Goal: Task Accomplishment & Management: Manage account settings

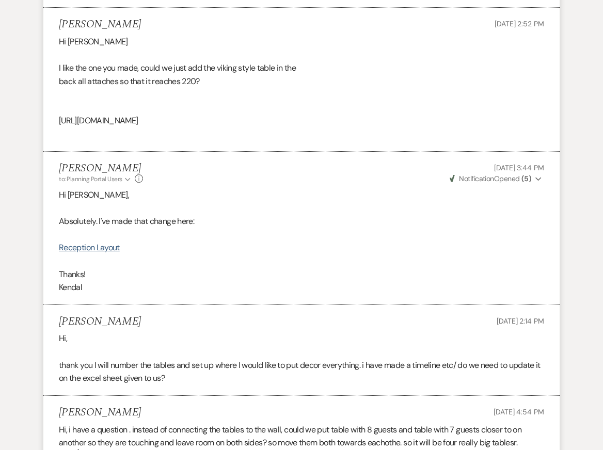
scroll to position [960, 0]
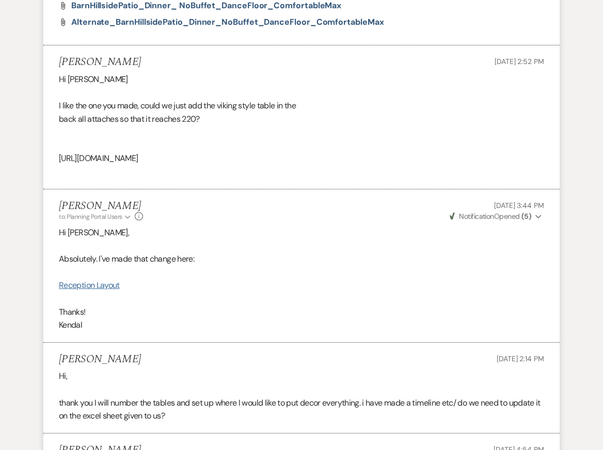
click at [82, 291] on link "Reception Layout" at bounding box center [89, 285] width 61 height 11
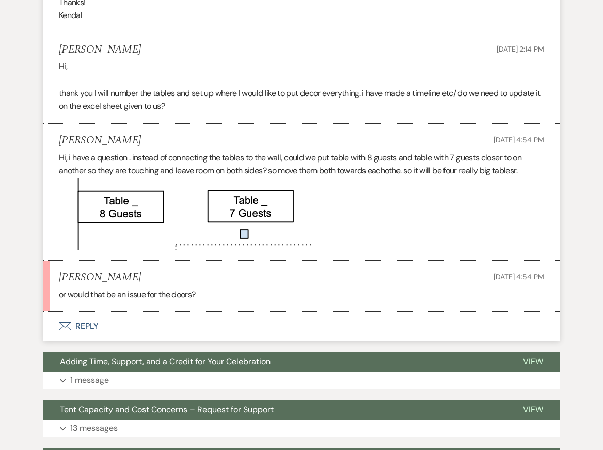
scroll to position [1272, 0]
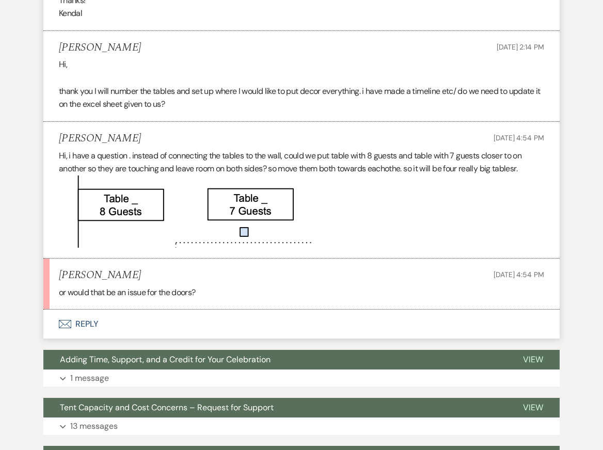
click at [194, 339] on button "Envelope Reply" at bounding box center [301, 324] width 516 height 29
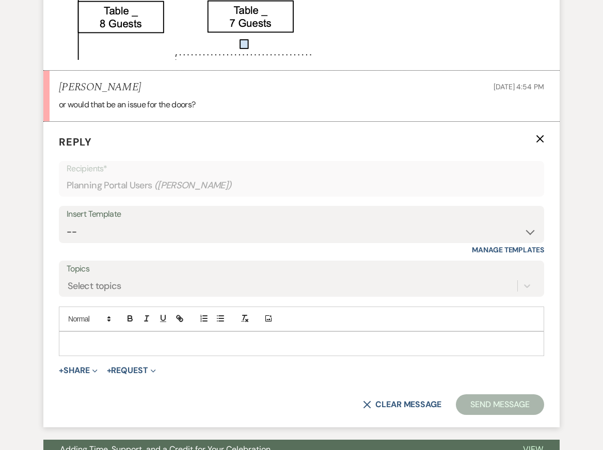
scroll to position [1471, 0]
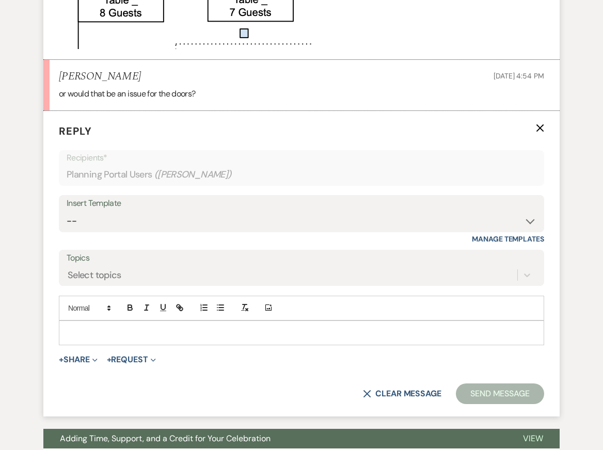
click at [173, 339] on p at bounding box center [301, 332] width 469 height 11
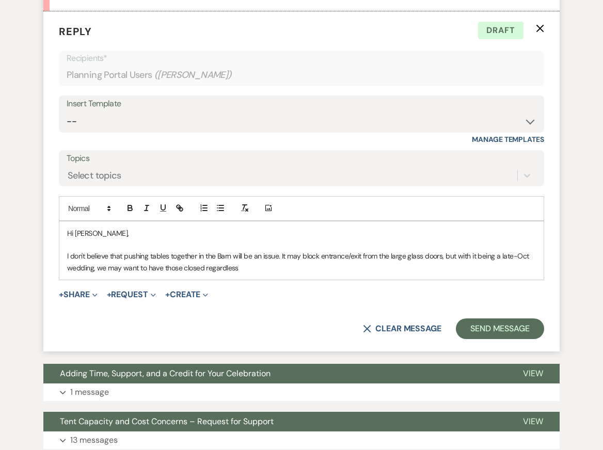
scroll to position [1572, 0]
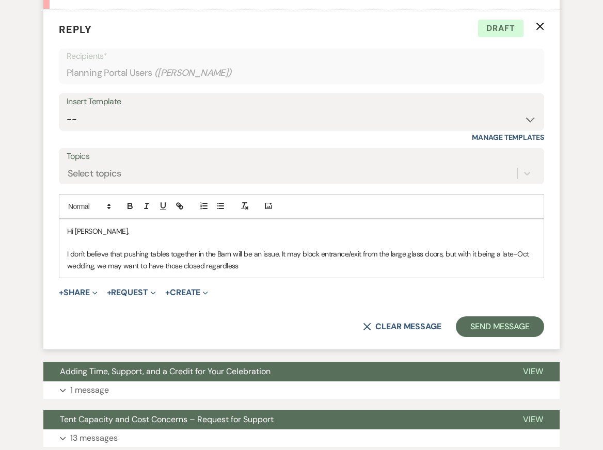
click at [248, 272] on p "I don't believe that pushing tables together in the Barn will be an issue. It m…" at bounding box center [301, 259] width 469 height 23
drag, startPoint x: 446, startPoint y: 293, endPoint x: 447, endPoint y: 306, distance: 12.5
click at [451, 272] on p "I don't believe that pushing tables together in the Barn will be an issue. It m…" at bounding box center [301, 259] width 469 height 23
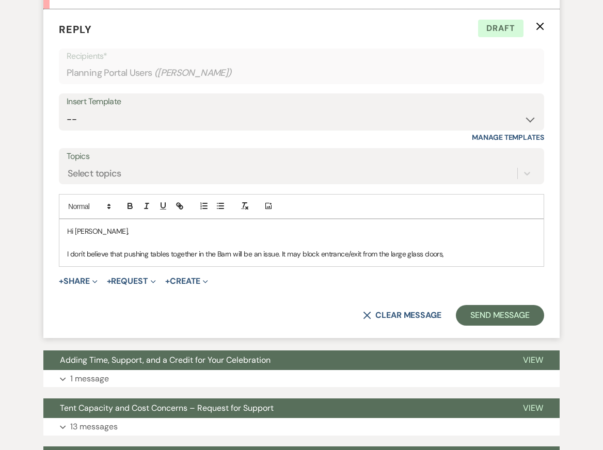
drag, startPoint x: 281, startPoint y: 294, endPoint x: 452, endPoint y: 291, distance: 170.9
click at [454, 260] on p "I don't believe that pushing tables together in the Barn will be an issue. It m…" at bounding box center [301, 253] width 469 height 11
click at [397, 260] on p "I don't believe that pushing tables together in the Barn will be an issue. It m…" at bounding box center [301, 253] width 469 height 11
click at [306, 260] on p "I don't believe that pushing tables together in the Barn will be an issue. It m…" at bounding box center [301, 253] width 469 height 11
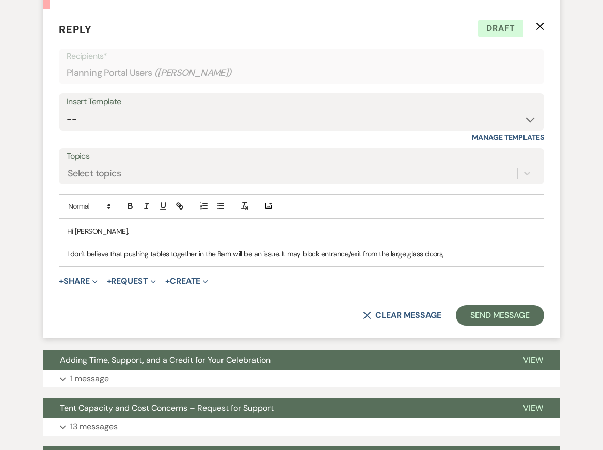
click at [320, 260] on p "I don't believe that pushing tables together in the Barn will be an issue. It m…" at bounding box center [301, 253] width 469 height 11
click at [514, 260] on p "I don't believe that pushing tables together in the Barn will be an issue. It m…" at bounding box center [301, 253] width 469 height 11
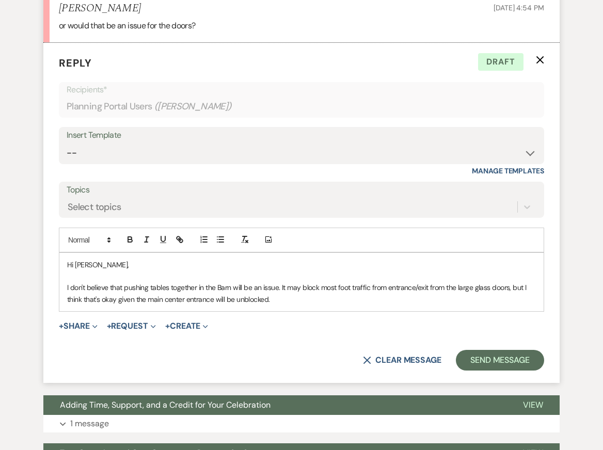
scroll to position [1570, 0]
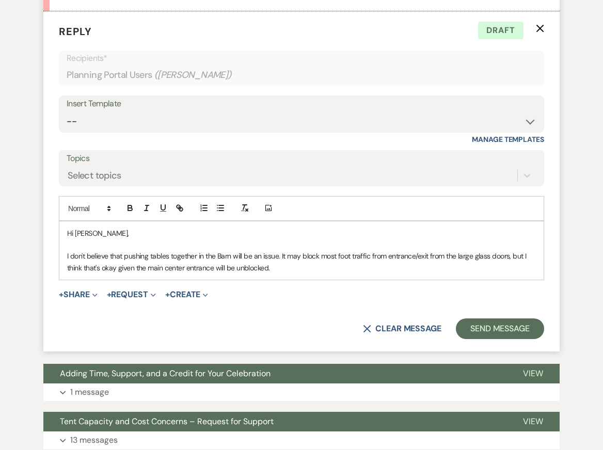
click at [306, 274] on p "I don't believe that pushing tables together in the Barn will be an issue. It m…" at bounding box center [301, 261] width 469 height 23
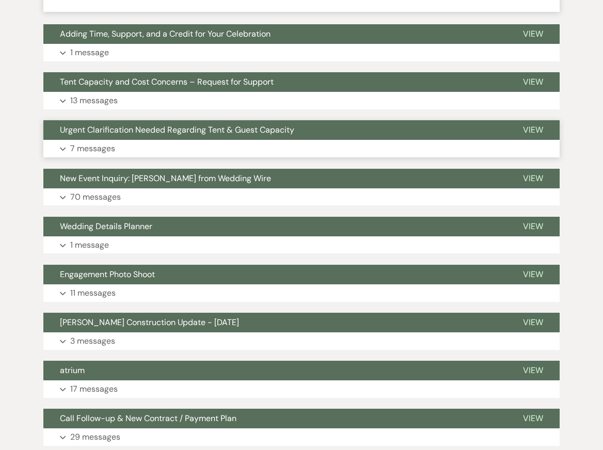
scroll to position [1944, 0]
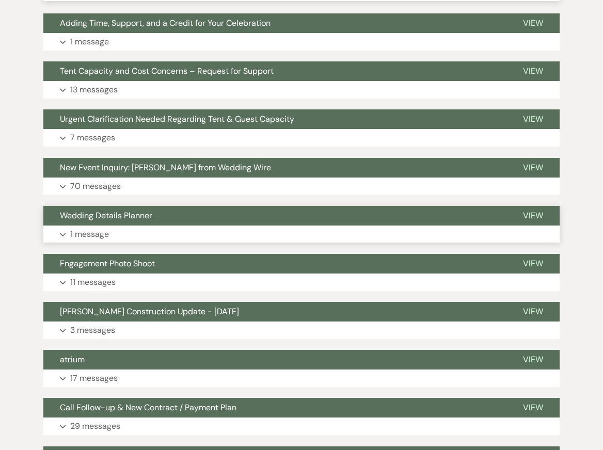
click at [168, 243] on button "Expand 1 message" at bounding box center [301, 235] width 516 height 18
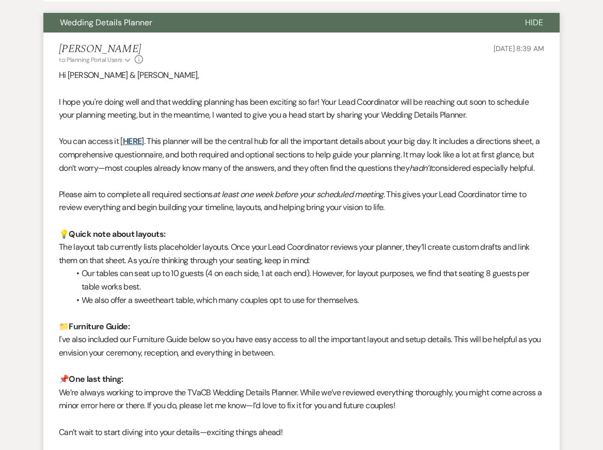
scroll to position [2141, 0]
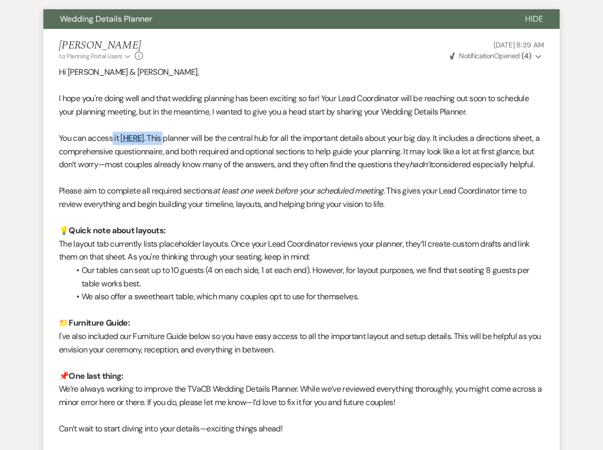
drag, startPoint x: 133, startPoint y: 179, endPoint x: 114, endPoint y: 179, distance: 19.1
click at [114, 171] on p "You can access it [ HERE ]. This planner will be the central hub for all the im…" at bounding box center [301, 152] width 485 height 40
copy p "it [ HERE ]. This"
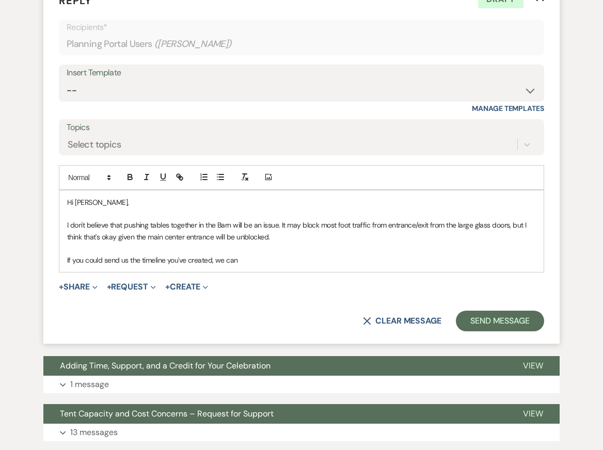
scroll to position [1610, 0]
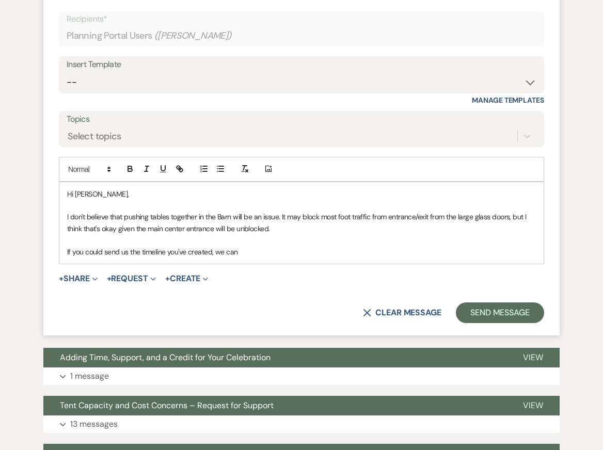
click at [270, 246] on p at bounding box center [301, 239] width 469 height 11
click at [265, 258] on p "If you could send us the timeline you've created, we can" at bounding box center [301, 251] width 469 height 11
drag, startPoint x: 366, startPoint y: 294, endPoint x: 560, endPoint y: 293, distance: 194.1
click at [560, 294] on div "Event Messages Log Log Message + New Message Communicate with clients by clicki…" at bounding box center [301, 110] width 584 height 2993
click at [237, 258] on p "If you could send us the timeline you've created, we can input it into your Wed…" at bounding box center [301, 251] width 469 height 11
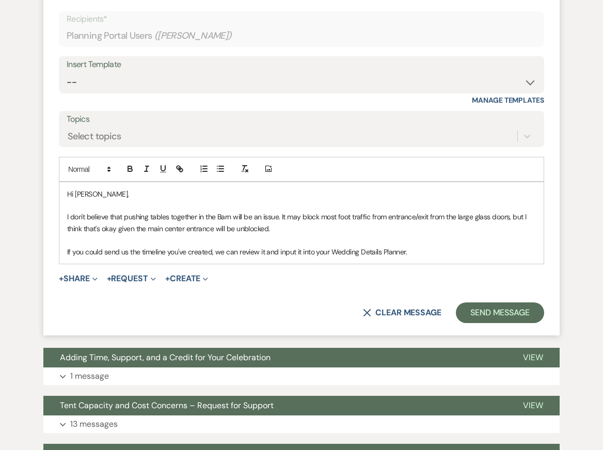
click at [284, 258] on p "If you could send us the timeline you've created, we can review it and input it…" at bounding box center [301, 251] width 469 height 11
click at [422, 258] on p "If you could send us the timeline you've created, we can review it and place it…" at bounding box center [301, 251] width 469 height 11
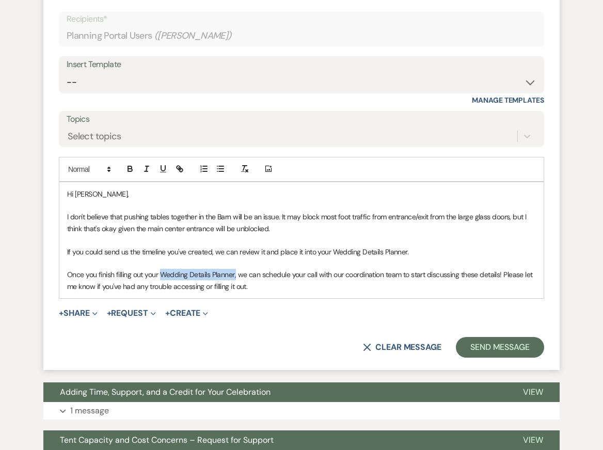
drag, startPoint x: 235, startPoint y: 316, endPoint x: 162, endPoint y: 315, distance: 72.8
click at [163, 292] on p "Once you finish filling out your Wedding Details Planner, we can schedule your …" at bounding box center [301, 280] width 469 height 23
click at [179, 169] on icon "button" at bounding box center [179, 168] width 4 height 4
paste input "https://docs.google.com/spreadsheets/d/1FogWrODi1R5O7OHrx2bwpIcMsWIGoKAQidLRAbb…"
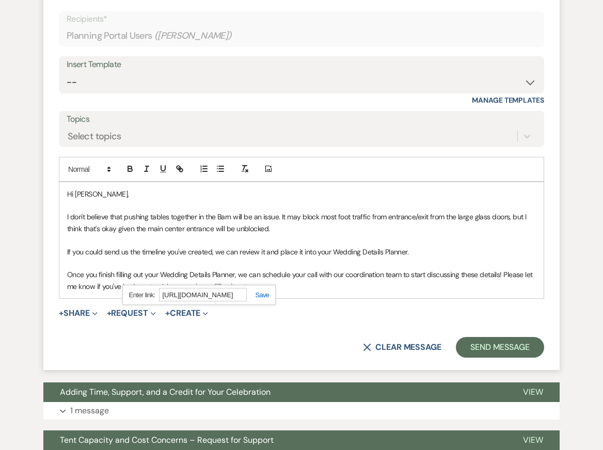
type input "https://docs.google.com/spreadsheets/d/1FogWrODi1R5O7OHrx2bwpIcMsWIGoKAQidLRAbb…"
click at [260, 299] on link at bounding box center [258, 295] width 22 height 8
click at [288, 258] on p "If you could send us the timeline you've created, we can review it and place it…" at bounding box center [301, 251] width 469 height 11
click at [273, 292] on p "Once you finish filling out your Wedding Details Planner, we can schedule your …" at bounding box center [301, 280] width 469 height 23
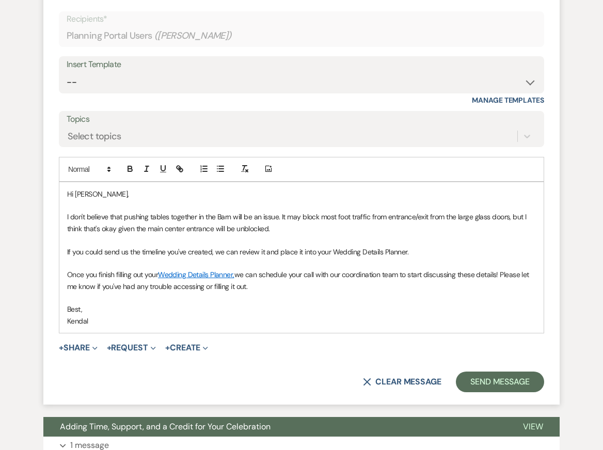
click at [253, 211] on p at bounding box center [301, 205] width 469 height 11
click at [274, 315] on p "Best," at bounding box center [301, 309] width 469 height 11
click at [277, 234] on p "I don't believe that pushing tables together in the Barn will be an issue. It m…" at bounding box center [301, 222] width 469 height 23
click at [417, 246] on p at bounding box center [301, 239] width 469 height 11
click at [417, 258] on p "If you could send us the timeline you've created, we can review it and place it…" at bounding box center [301, 251] width 469 height 11
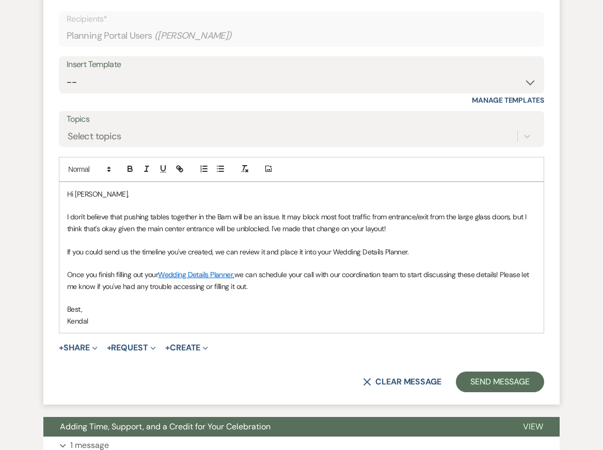
click at [409, 304] on p at bounding box center [301, 297] width 469 height 11
click at [407, 315] on p "Best," at bounding box center [301, 309] width 469 height 11
click at [266, 292] on p "Once you finish filling out your Wedding Details Planner, we can schedule your …" at bounding box center [301, 280] width 469 height 23
click at [267, 304] on p at bounding box center [301, 297] width 469 height 11
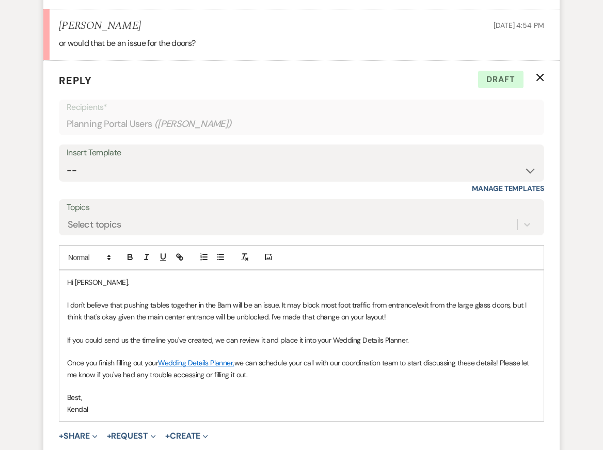
scroll to position [1664, 0]
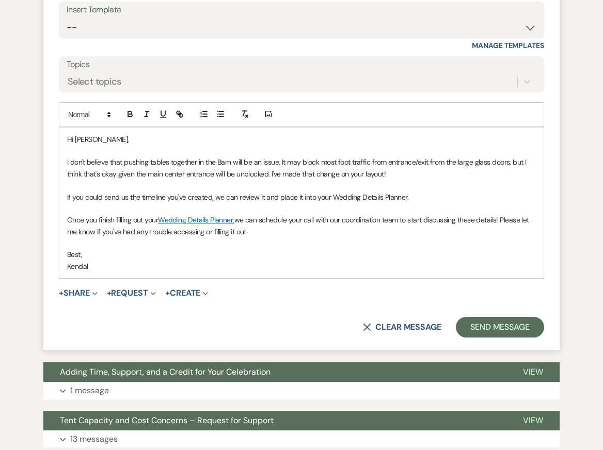
click at [272, 180] on p "I don't believe that pushing tables together in the Barn will be an issue. It m…" at bounding box center [301, 167] width 469 height 23
click at [278, 272] on p "Kendal" at bounding box center [301, 266] width 469 height 11
click at [67, 238] on div "Hi Mary, I don't believe that pushing tables together in the Barn will be an is…" at bounding box center [301, 203] width 484 height 151
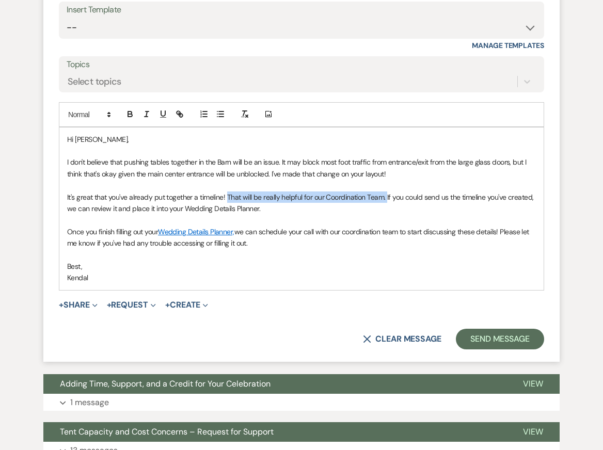
drag, startPoint x: 228, startPoint y: 238, endPoint x: 385, endPoint y: 239, distance: 156.9
click at [385, 215] on p "It's great that you've already put together a timeline! That will be really hel…" at bounding box center [301, 203] width 469 height 23
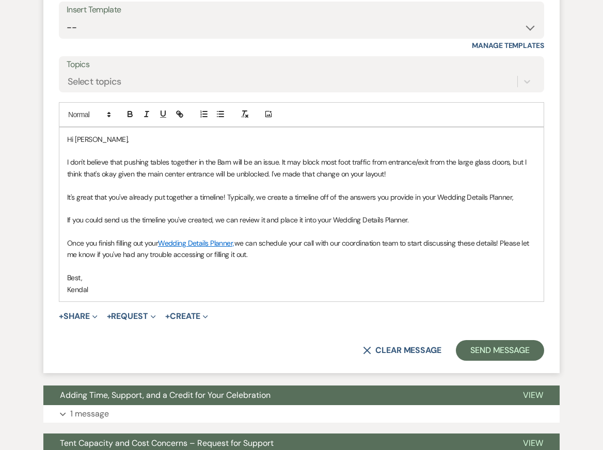
click at [524, 203] on p "It's great that you've already put together a timeline! Typically, we create a …" at bounding box center [301, 197] width 469 height 11
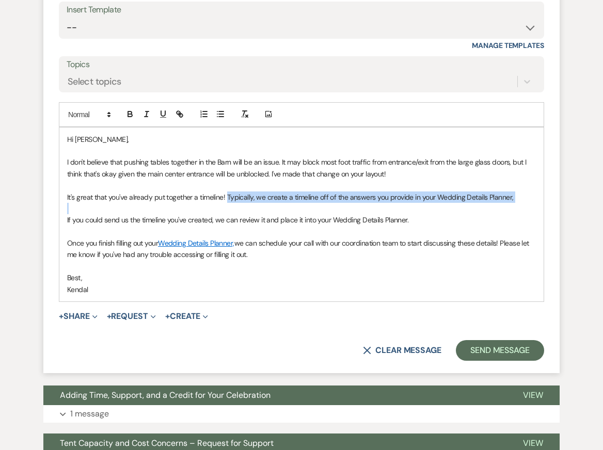
drag, startPoint x: 228, startPoint y: 237, endPoint x: 555, endPoint y: 247, distance: 328.0
click at [555, 247] on form "Reply X Draft Recipients* Planning Portal Users ( Mary Giurguis ) Insert Templa…" at bounding box center [301, 145] width 516 height 456
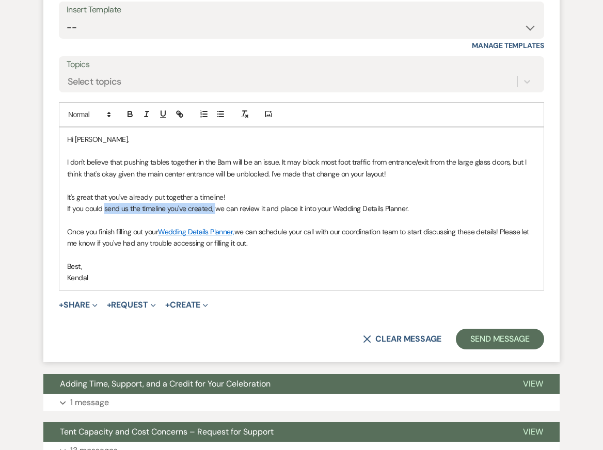
drag, startPoint x: 105, startPoint y: 250, endPoint x: 214, endPoint y: 254, distance: 109.5
click at [214, 214] on p "If you could send us the timeline you've created, we can review it and place it…" at bounding box center [301, 208] width 469 height 11
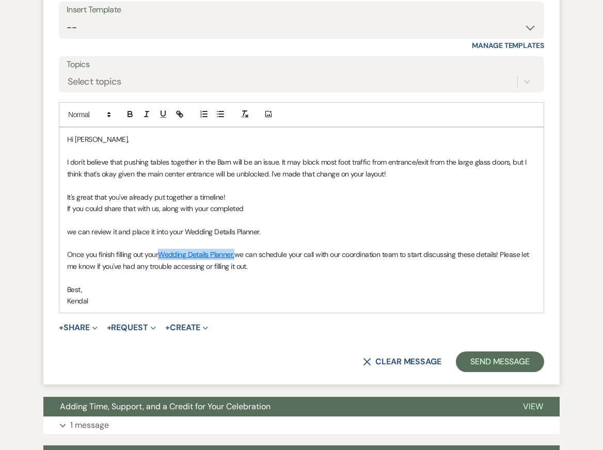
drag, startPoint x: 236, startPoint y: 296, endPoint x: 162, endPoint y: 297, distance: 74.9
click at [162, 272] on p "Once you finish filling out your Wedding Details Planner, we can schedule your …" at bounding box center [301, 260] width 469 height 23
copy link "Wedding Details Planner,"
click at [267, 214] on p "If you could share that with us, along with your completed" at bounding box center [301, 208] width 469 height 11
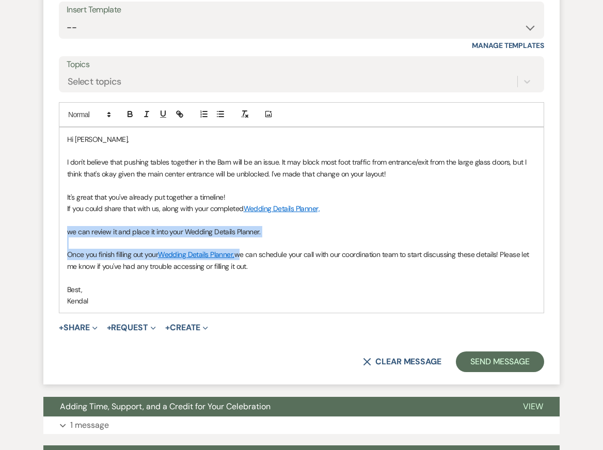
drag, startPoint x: 238, startPoint y: 296, endPoint x: 32, endPoint y: 269, distance: 207.7
click at [31, 270] on div "Event Messages Log Log Message + New Message Communicate with clients by clicki…" at bounding box center [301, 108] width 584 height 3097
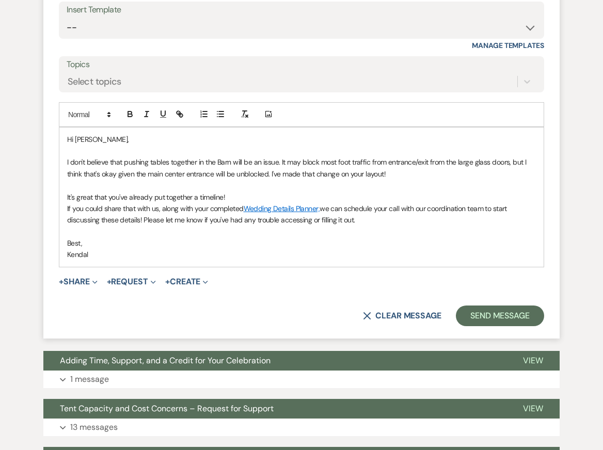
click at [375, 180] on p "I don't believe that pushing tables together in the Barn will be an issue. It m…" at bounding box center [301, 167] width 469 height 23
click at [422, 226] on p "If you could share that with us, along with your completed Wedding Details Plan…" at bounding box center [301, 214] width 469 height 23
click at [420, 237] on p at bounding box center [301, 231] width 469 height 11
click at [418, 260] on p "Kendal" at bounding box center [301, 254] width 469 height 11
click at [287, 203] on p "It's great that you've already put together a timeline!" at bounding box center [301, 197] width 469 height 11
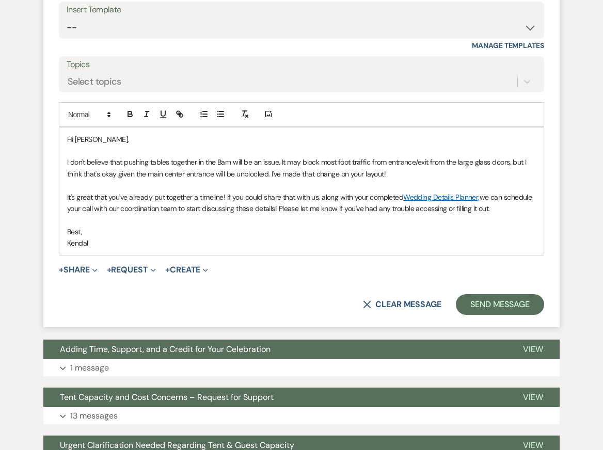
click at [264, 237] on p "Best," at bounding box center [301, 231] width 469 height 11
click at [283, 249] on p "Kendal" at bounding box center [301, 242] width 469 height 11
click at [301, 156] on p at bounding box center [301, 150] width 469 height 11
click at [311, 237] on p "Best," at bounding box center [301, 231] width 469 height 11
click at [311, 249] on p "Kendal" at bounding box center [301, 242] width 469 height 11
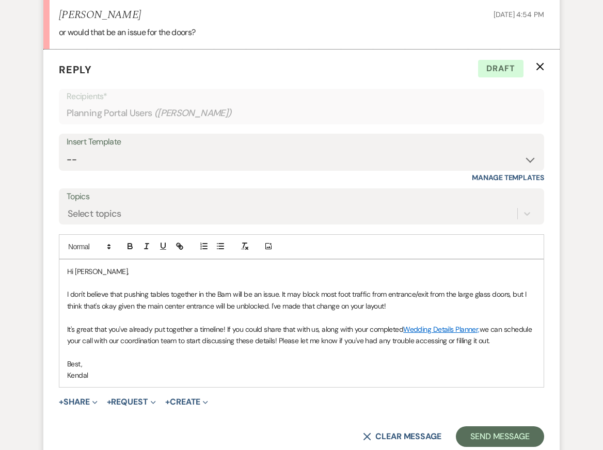
scroll to position [1665, 0]
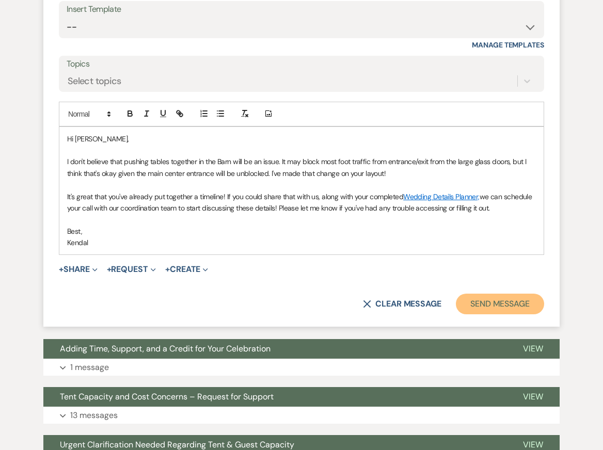
click at [485, 314] on button "Send Message" at bounding box center [500, 304] width 88 height 21
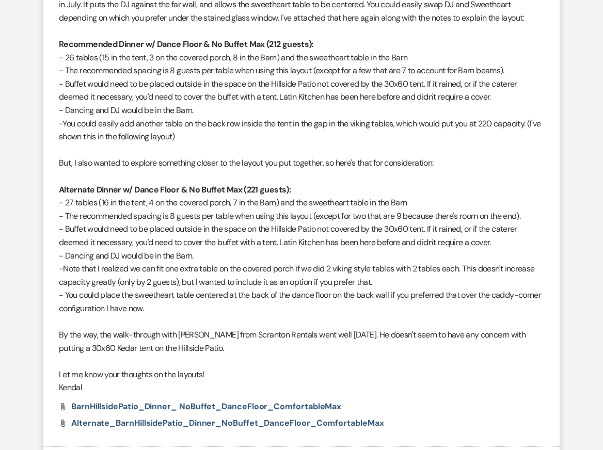
scroll to position [269, 0]
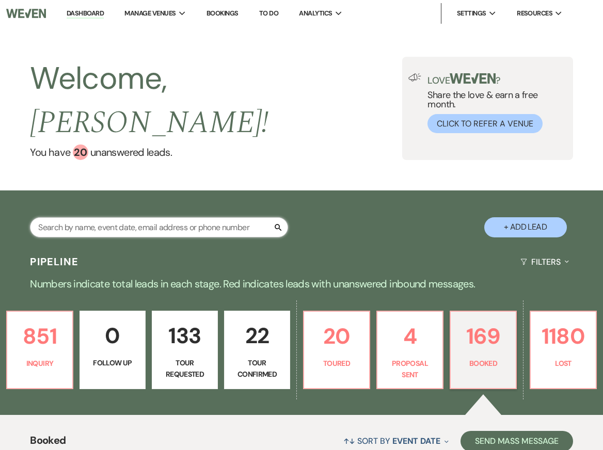
click at [120, 217] on input "text" at bounding box center [159, 227] width 258 height 20
type input "allison miller"
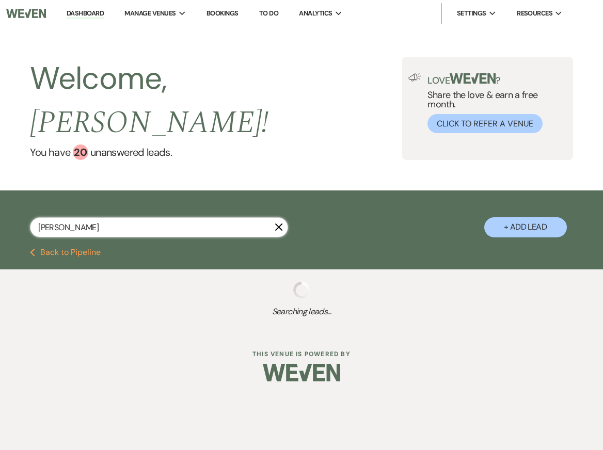
select select "2"
select select "5"
select select "8"
select select "3"
select select "8"
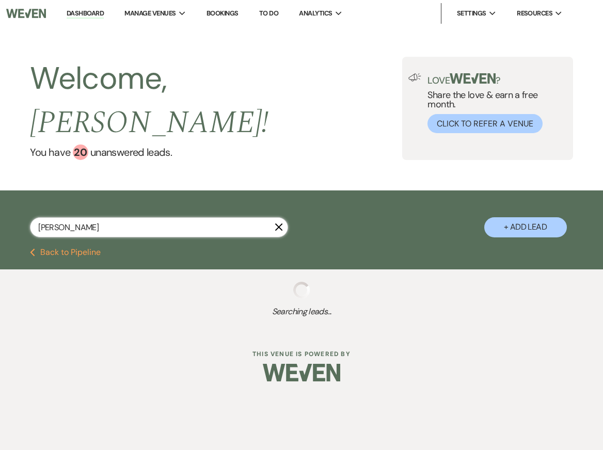
select select "8"
select select "5"
select select "8"
select select "10"
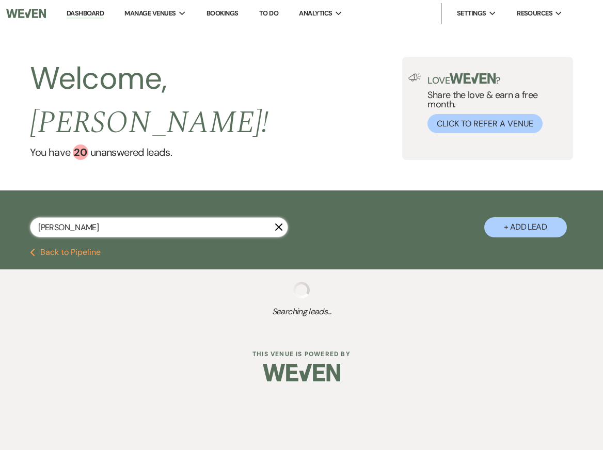
select select "8"
select select "5"
select select "8"
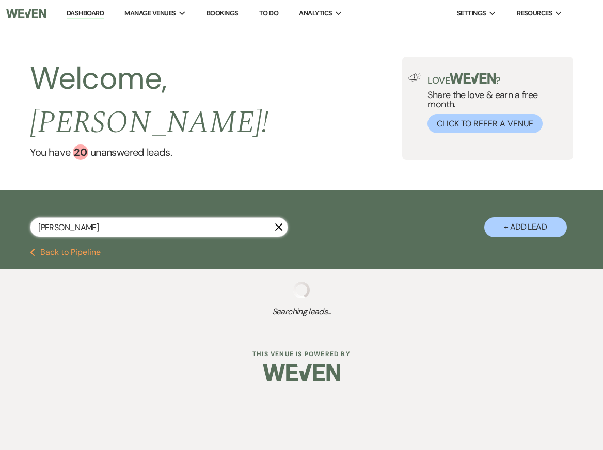
select select "5"
select select "8"
select select "4"
select select "8"
select select "5"
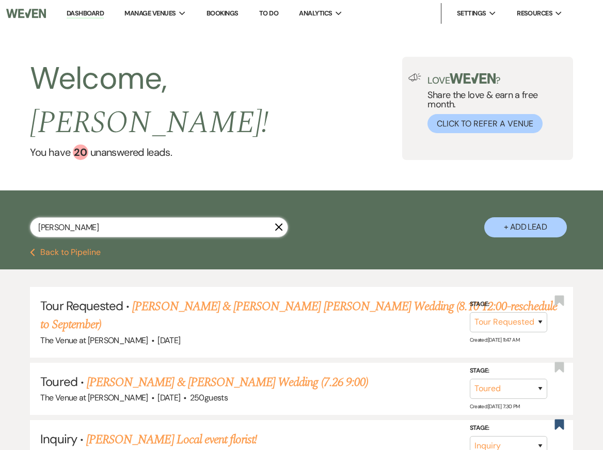
click at [44, 217] on input "allison miller" at bounding box center [159, 227] width 258 height 20
type input "alison miller"
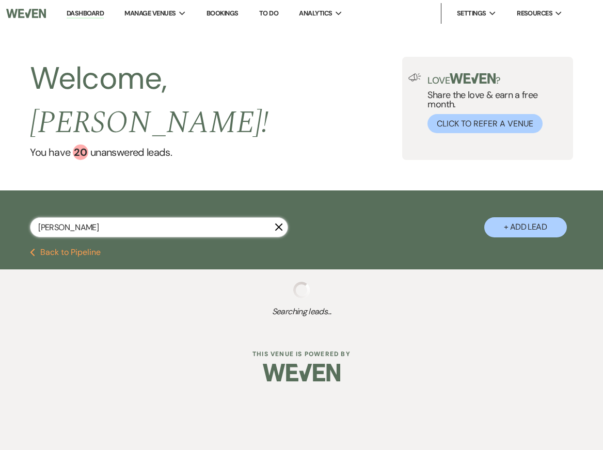
select select "2"
select select "8"
select select "3"
select select "8"
select select "5"
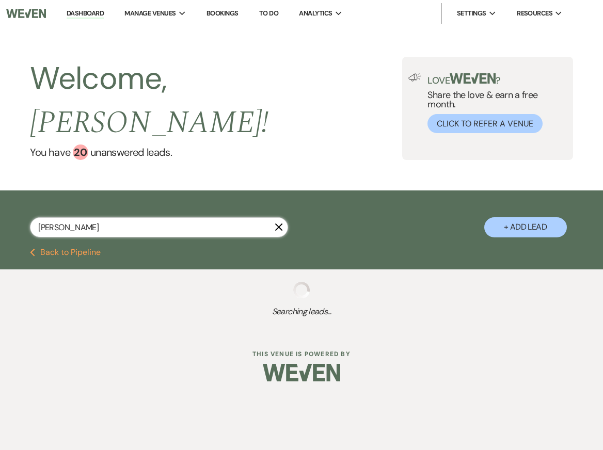
select select "8"
select select "10"
select select "8"
select select "5"
select select "8"
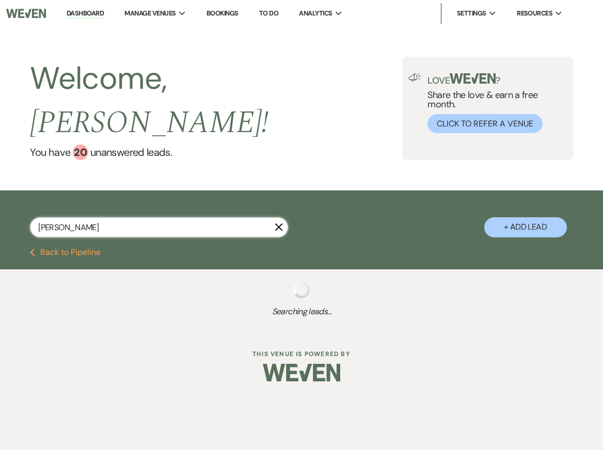
select select "5"
select select "8"
select select "4"
select select "8"
select select "5"
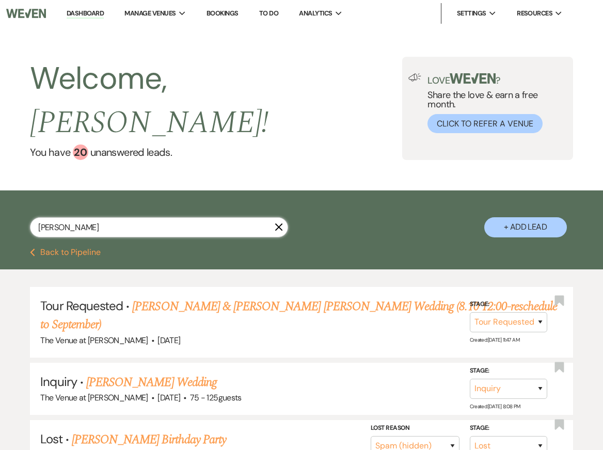
drag, startPoint x: 60, startPoint y: 203, endPoint x: 0, endPoint y: 203, distance: 59.9
click at [0, 203] on div "alison miller X + Add Lead" at bounding box center [301, 221] width 603 height 50
type input "miller"
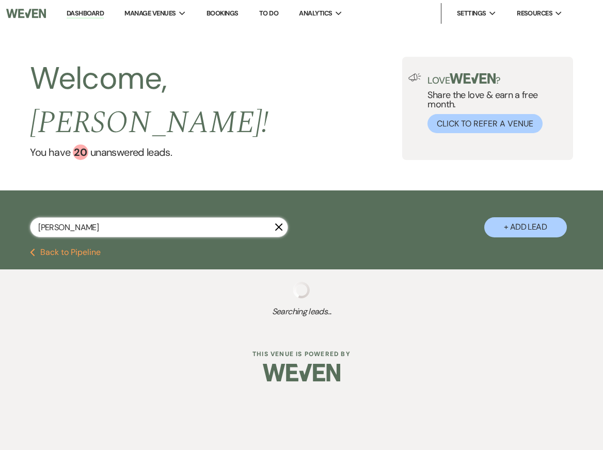
select select "2"
select select "8"
select select "3"
select select "8"
select select "5"
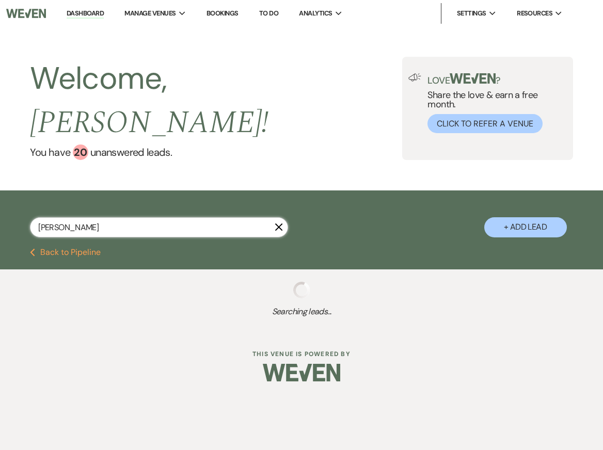
select select "8"
select select "10"
select select "8"
select select "5"
select select "8"
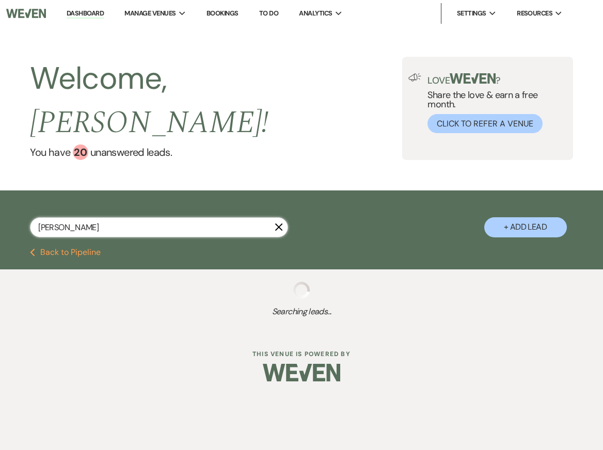
select select "5"
select select "8"
select select "4"
select select "8"
select select "5"
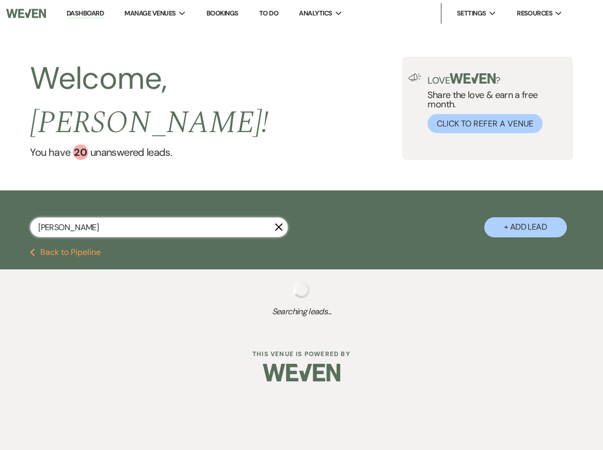
select select "8"
select select "5"
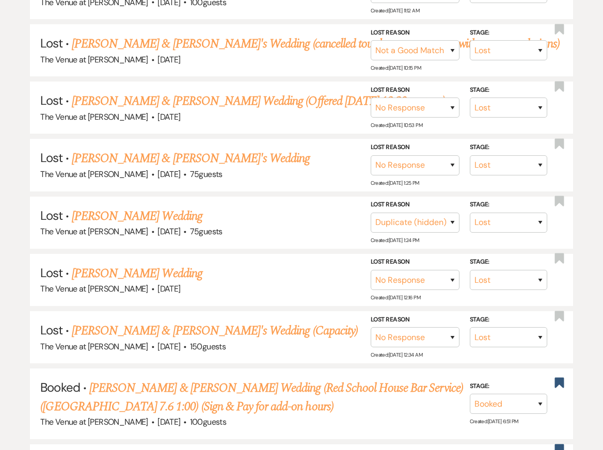
scroll to position [837, 0]
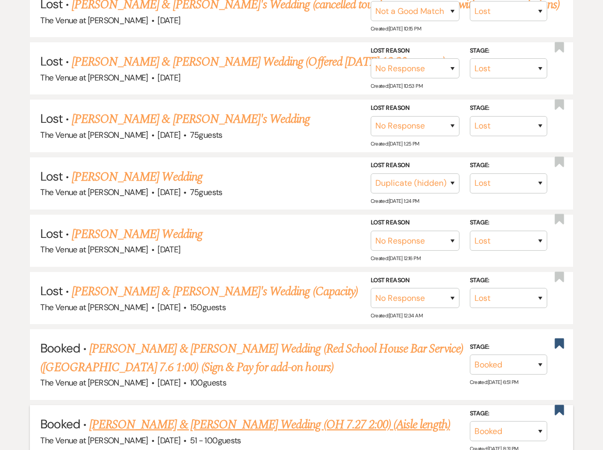
click at [237, 416] on link "[PERSON_NAME] & [PERSON_NAME] Wedding (OH 7.27 2:00) (Aisle length)" at bounding box center [269, 425] width 361 height 19
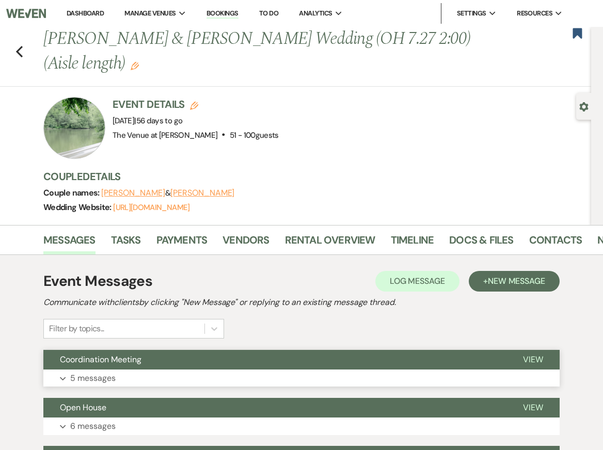
click at [197, 375] on button "Expand 5 messages" at bounding box center [301, 379] width 516 height 18
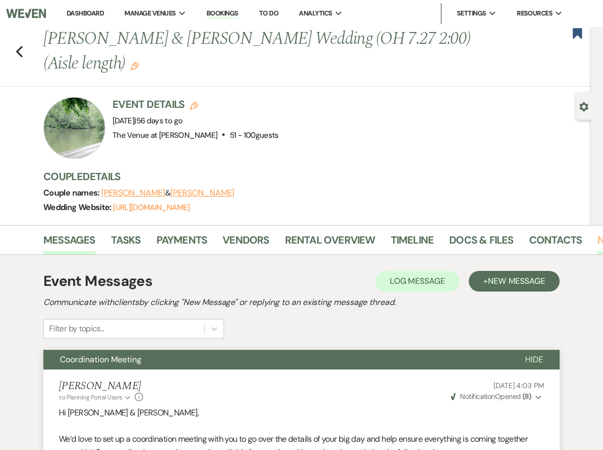
click at [597, 242] on link "Notes" at bounding box center [613, 243] width 33 height 23
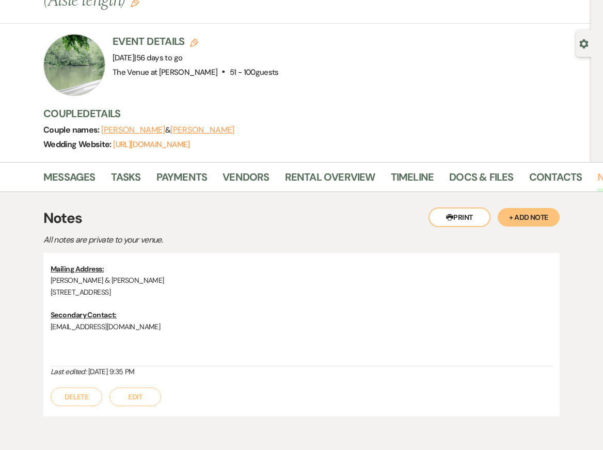
scroll to position [112, 0]
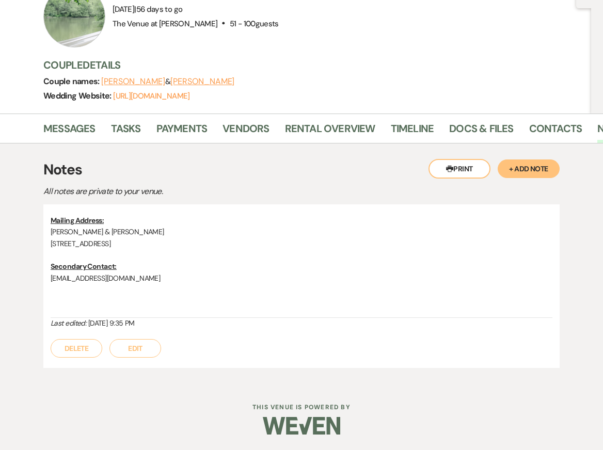
click at [524, 172] on button "+ Add Note" at bounding box center [529, 169] width 62 height 19
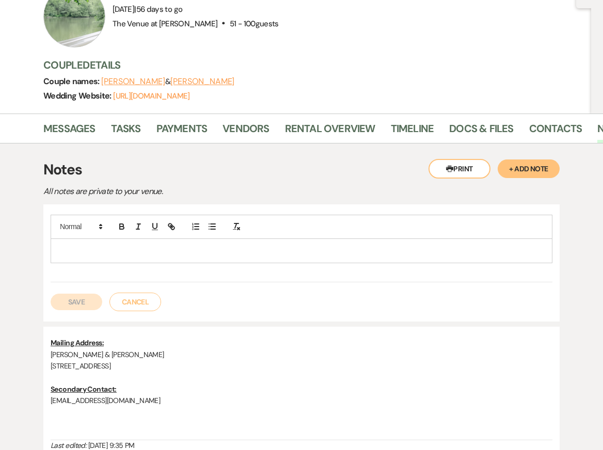
click at [287, 246] on p at bounding box center [301, 250] width 485 height 11
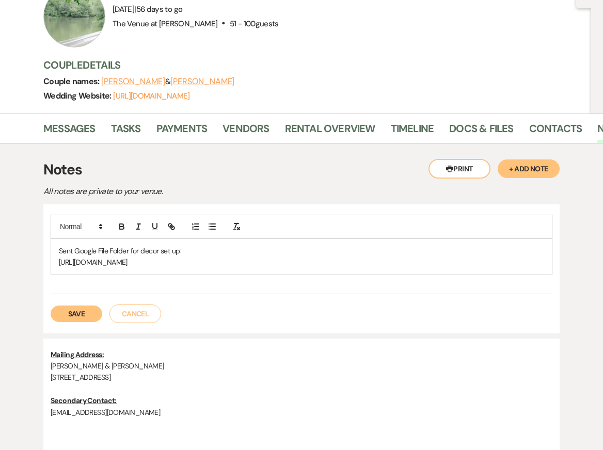
drag, startPoint x: 176, startPoint y: 251, endPoint x: 21, endPoint y: 251, distance: 154.4
click at [21, 251] on div "Printer Print + Add Note Notes All notes are private to your venue. Sent Google…" at bounding box center [301, 331] width 584 height 374
click at [128, 252] on strong "Sent Google File Folder for decor set up:" at bounding box center [123, 250] width 129 height 9
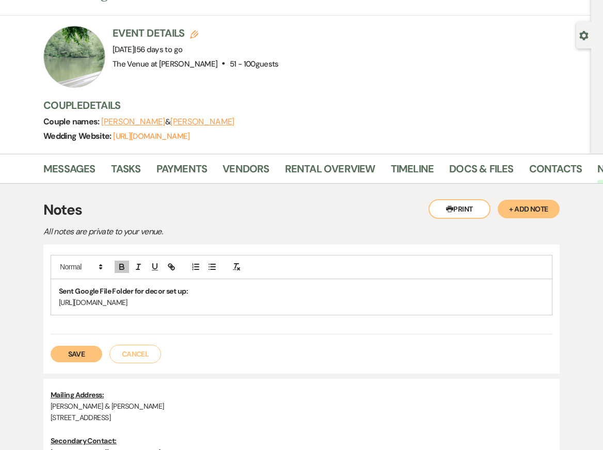
scroll to position [72, 0]
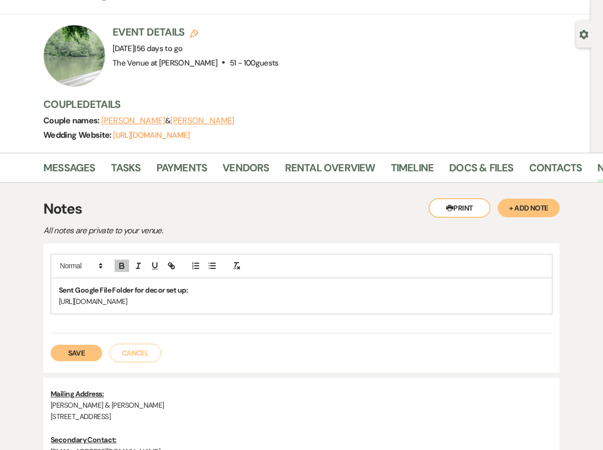
click at [81, 358] on button "Save" at bounding box center [77, 353] width 52 height 17
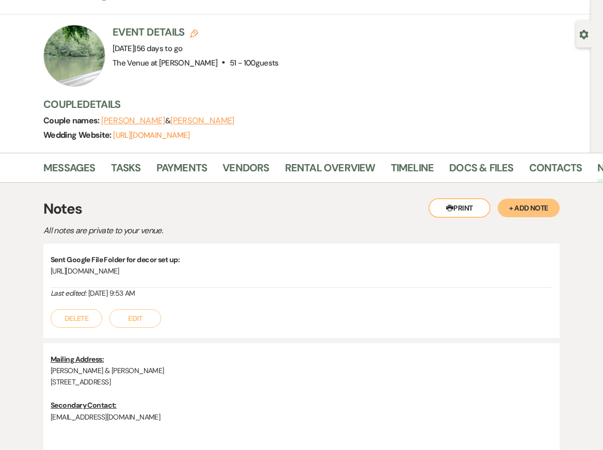
scroll to position [0, 0]
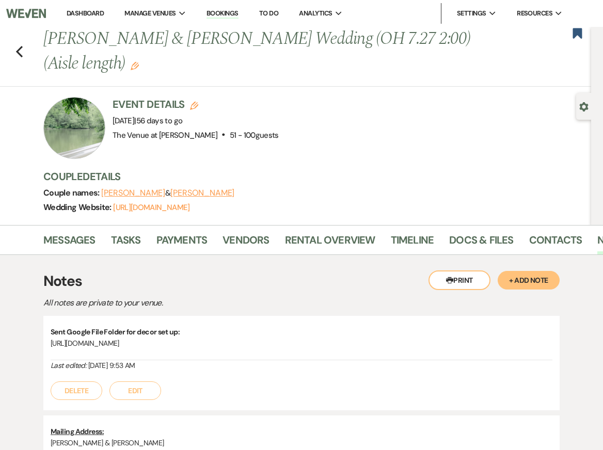
click at [72, 9] on link "Dashboard" at bounding box center [85, 13] width 37 height 9
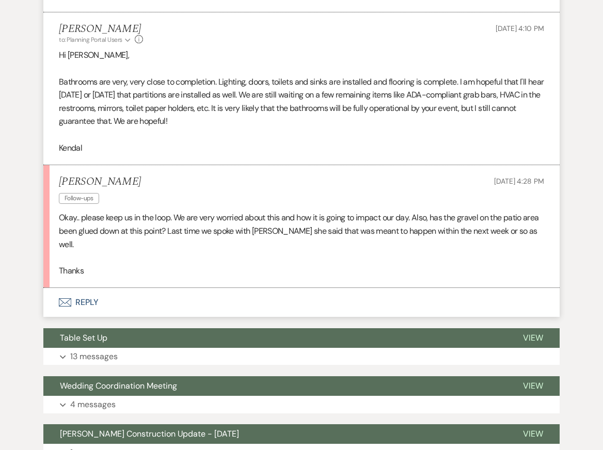
scroll to position [502, 0]
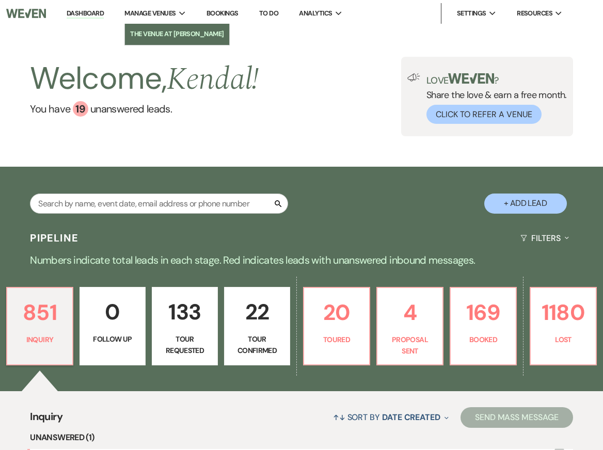
click at [164, 41] on link "The Venue at [PERSON_NAME]" at bounding box center [177, 34] width 104 height 21
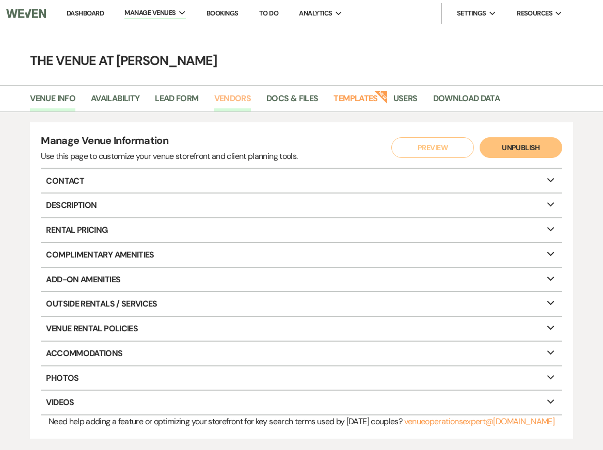
click at [240, 99] on link "Vendors" at bounding box center [232, 102] width 37 height 20
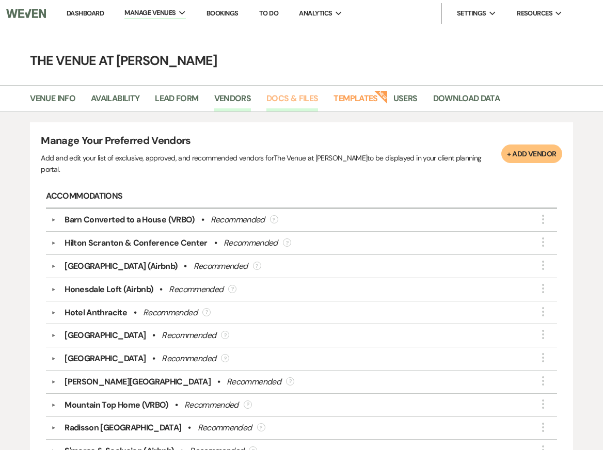
click at [293, 97] on link "Docs & Files" at bounding box center [292, 102] width 52 height 20
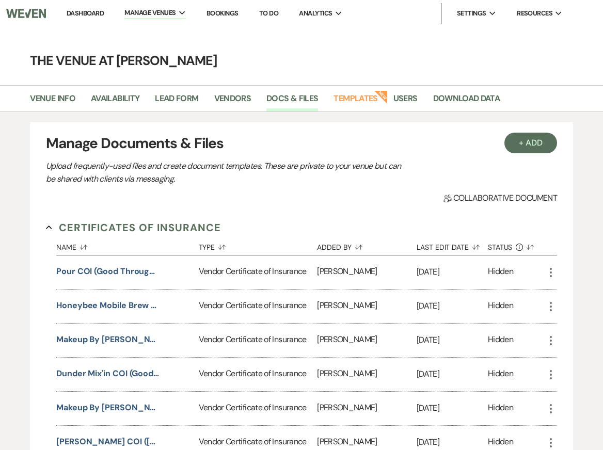
click at [29, 12] on img at bounding box center [26, 14] width 40 height 22
click at [226, 13] on link "Bookings" at bounding box center [222, 13] width 32 height 9
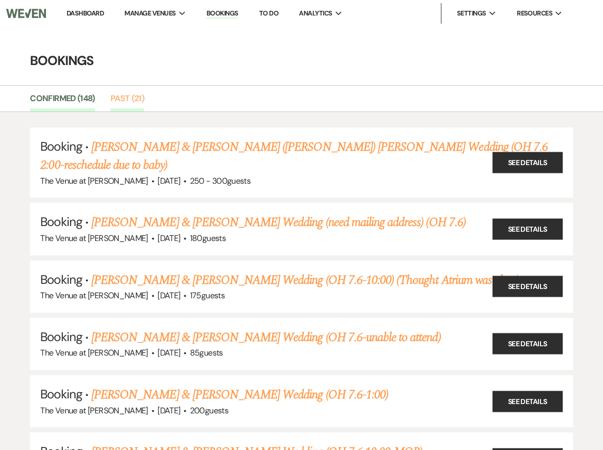
click at [131, 93] on link "Past (21)" at bounding box center [127, 102] width 34 height 20
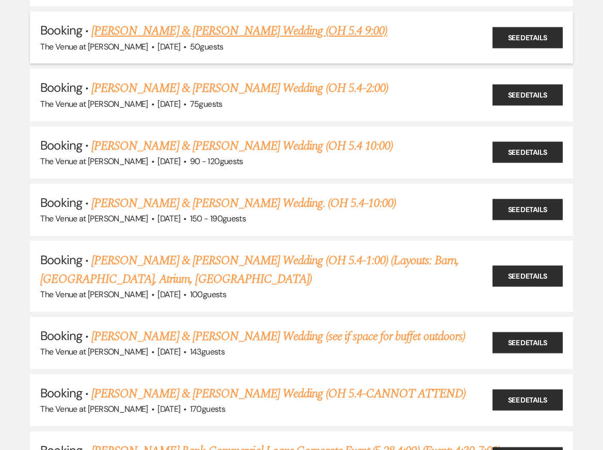
scroll to position [299, 0]
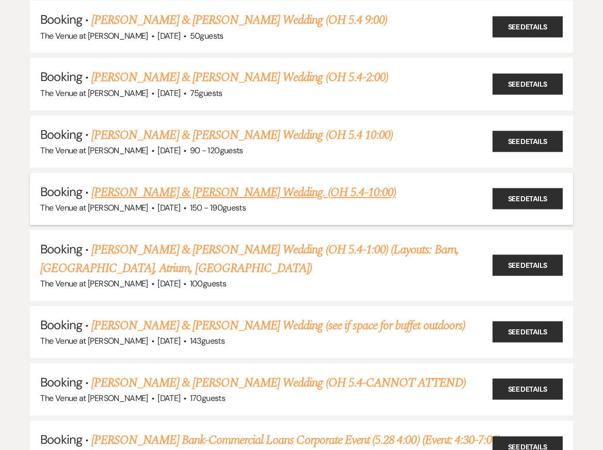
click at [164, 185] on link "Nathalie Olarte & Thomas Foli's Wedding. (OH 5.4-10:00)" at bounding box center [243, 192] width 305 height 19
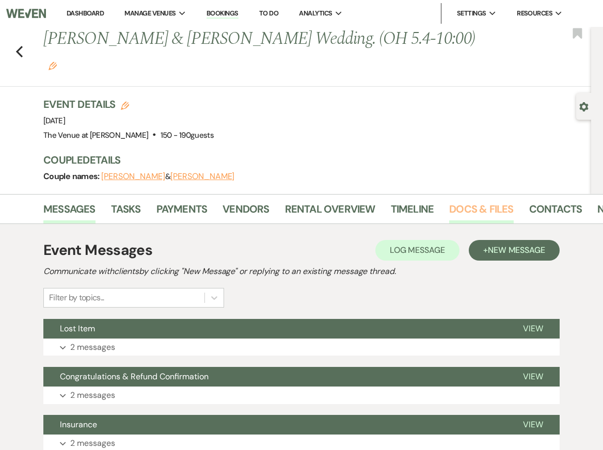
click at [469, 201] on link "Docs & Files" at bounding box center [481, 212] width 64 height 23
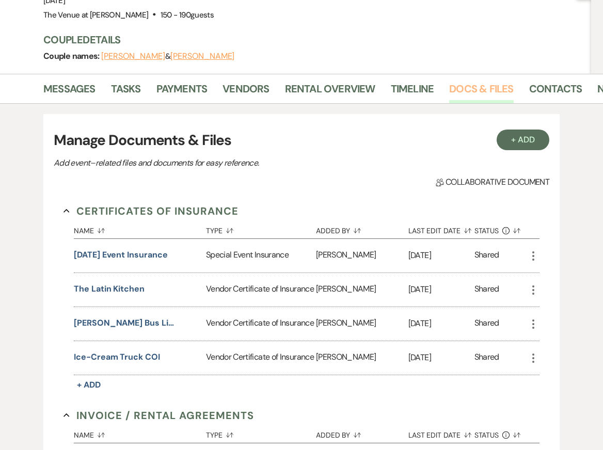
scroll to position [141, 0]
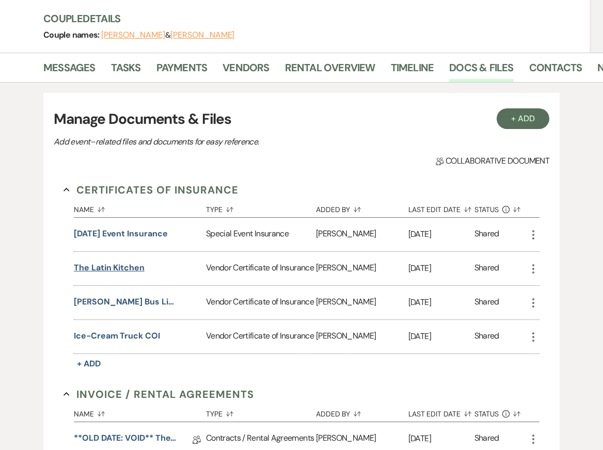
click at [100, 262] on button "The Latin Kitchen" at bounding box center [109, 268] width 71 height 12
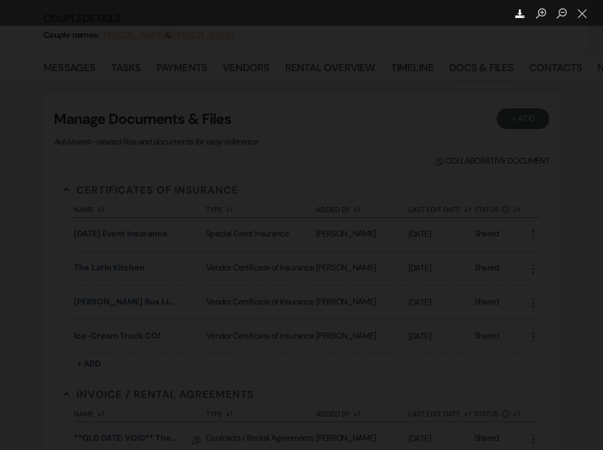
click at [517, 14] on icon "Download" at bounding box center [520, 14] width 10 height 10
click at [579, 12] on button "Close lightbox" at bounding box center [582, 14] width 21 height 18
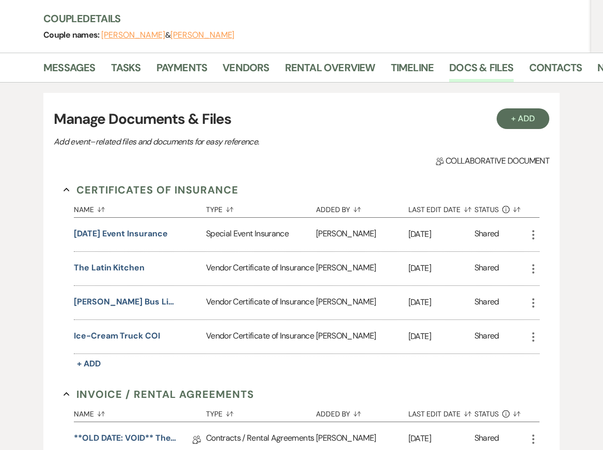
scroll to position [0, 0]
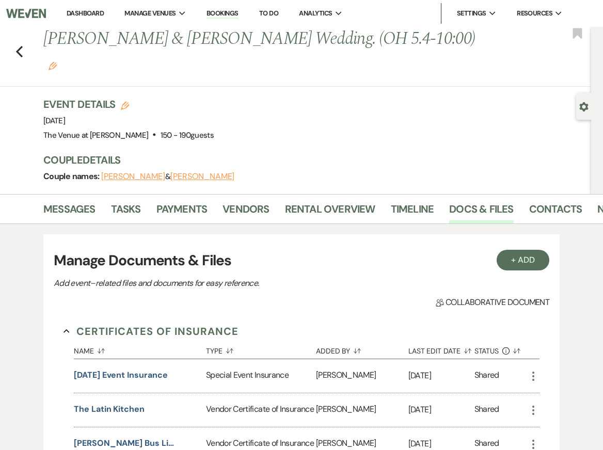
click at [34, 17] on img at bounding box center [26, 14] width 40 height 22
click at [173, 30] on li "The Venue at [PERSON_NAME]" at bounding box center [177, 34] width 94 height 10
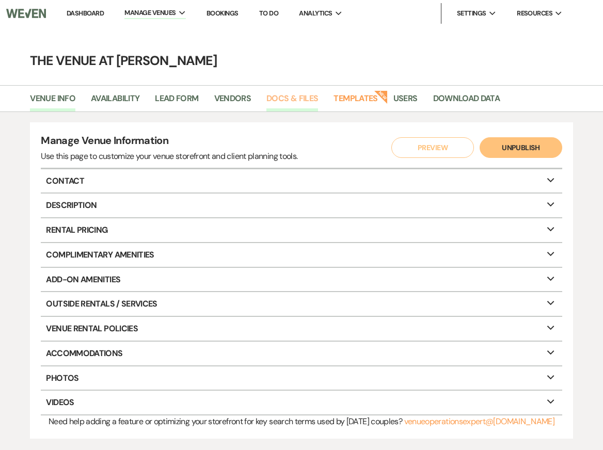
click at [300, 100] on link "Docs & Files" at bounding box center [292, 102] width 52 height 20
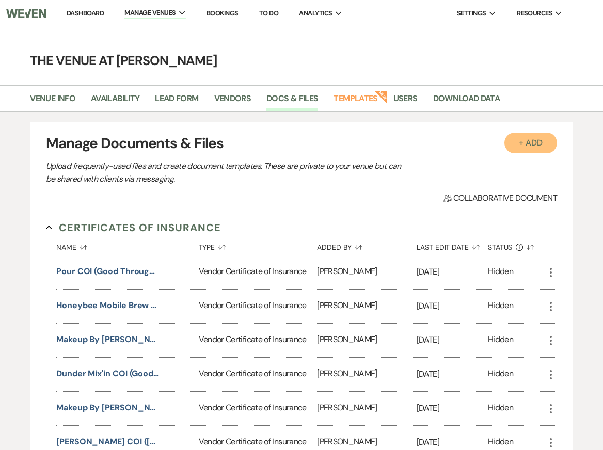
click at [534, 146] on button "+ Add" at bounding box center [530, 143] width 53 height 21
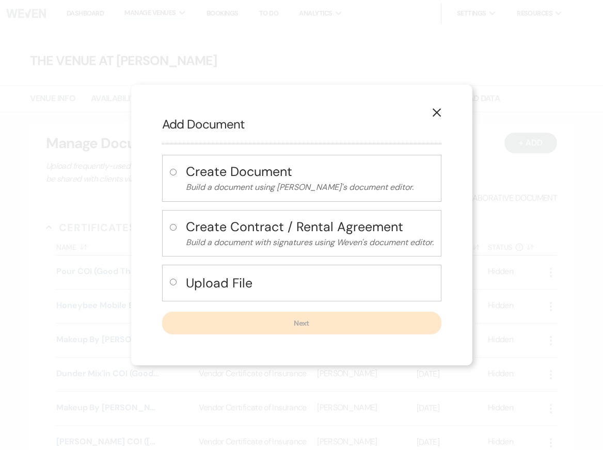
click at [283, 277] on h4 "Upload File" at bounding box center [310, 283] width 248 height 18
radio input "true"
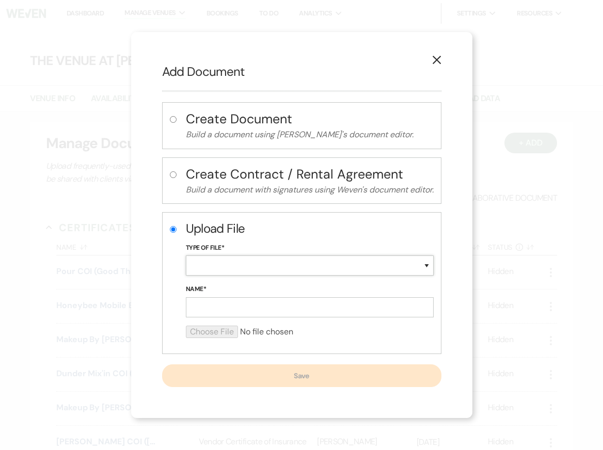
click at [256, 267] on select "Special Event Insurance Vendor Certificate of Insurance Contracts / Rental Agre…" at bounding box center [310, 266] width 248 height 20
select select "18"
click at [234, 323] on form "Upload File Type of File* Special Event Insurance Vendor Certificate of Insuran…" at bounding box center [310, 283] width 248 height 126
click at [228, 307] on input "Name*" at bounding box center [310, 307] width 248 height 20
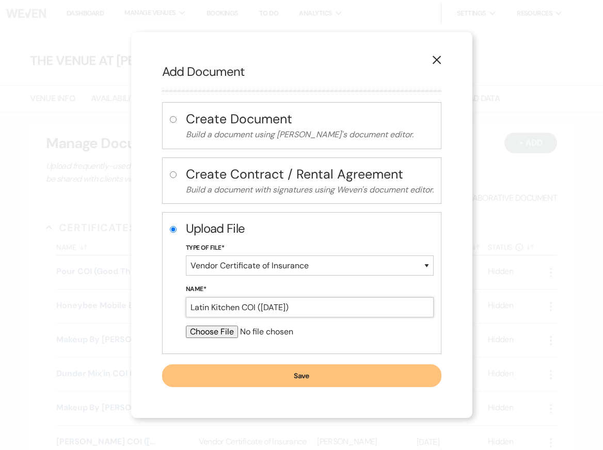
click at [280, 307] on input "Latin Kitchen COI (03/26/2026)" at bounding box center [310, 307] width 248 height 20
type input "Latin Kitchen COI (03/23/2026)"
click at [222, 331] on input "file" at bounding box center [310, 332] width 248 height 12
type input "C:\fakepath\IMG_5995.png"
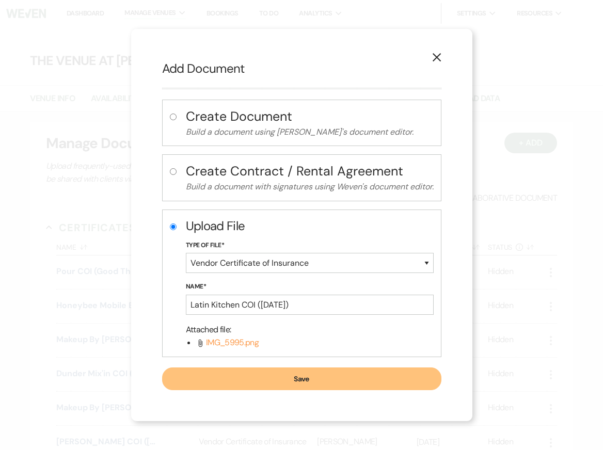
click at [268, 381] on button "Save" at bounding box center [301, 379] width 279 height 23
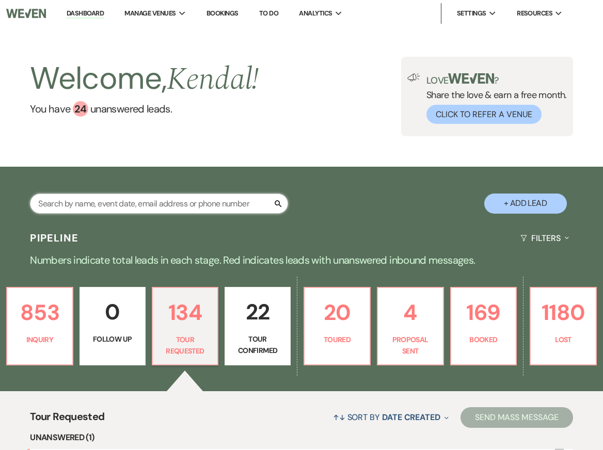
click at [122, 206] on input "text" at bounding box center [159, 204] width 258 height 20
type input "wainman"
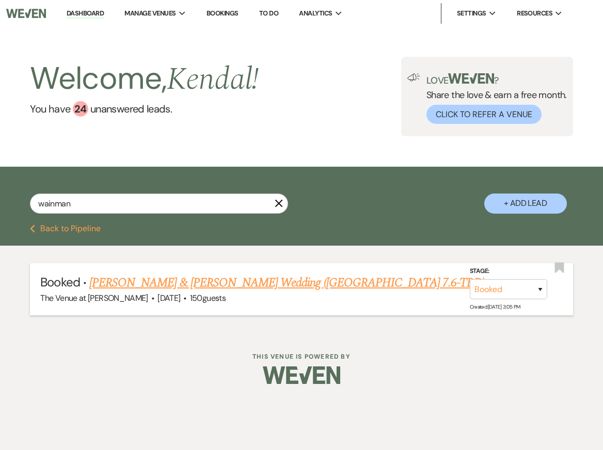
click at [128, 280] on link "[PERSON_NAME] & [PERSON_NAME] Wedding ([GEOGRAPHIC_DATA] 7.6-TBD)" at bounding box center [286, 283] width 395 height 19
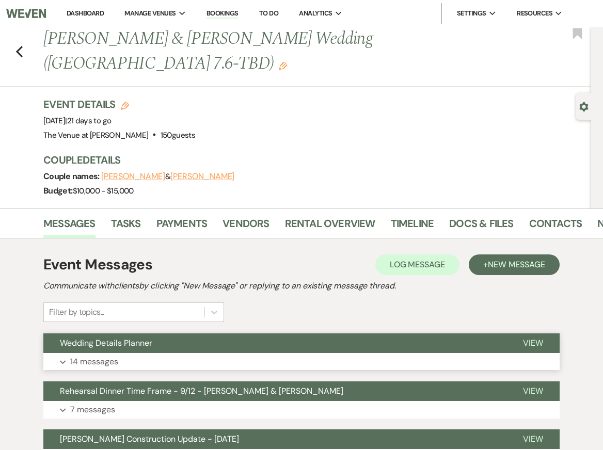
click at [129, 353] on button "Expand 14 messages" at bounding box center [301, 362] width 516 height 18
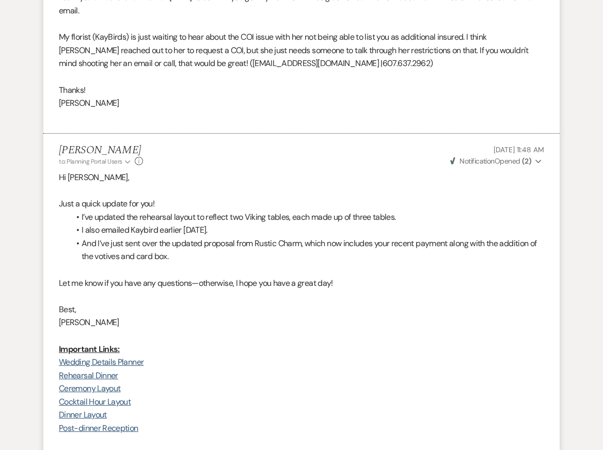
scroll to position [3688, 0]
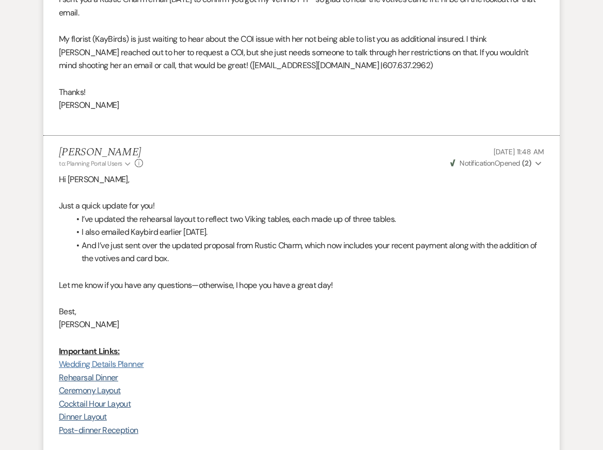
click at [112, 359] on link "Wedding Details Planner" at bounding box center [101, 364] width 85 height 11
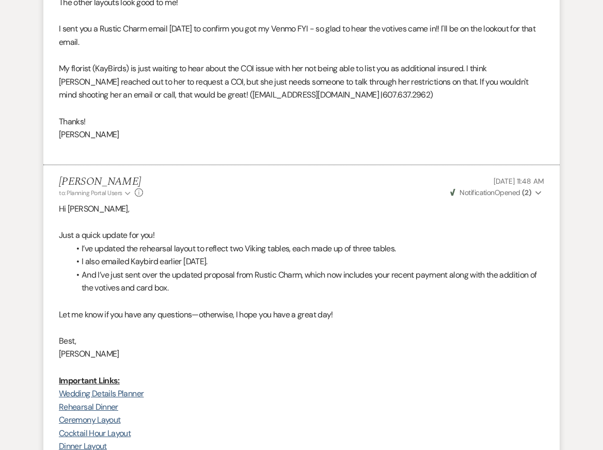
scroll to position [3678, 0]
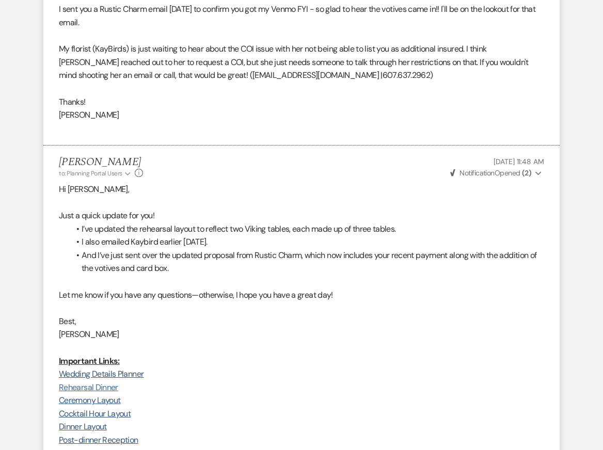
click at [100, 382] on link "Rehearsal Dinner" at bounding box center [88, 387] width 59 height 11
click at [291, 275] on p at bounding box center [301, 281] width 485 height 13
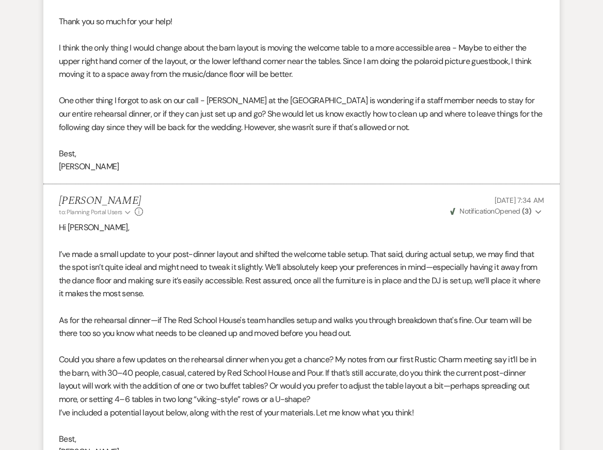
scroll to position [2948, 0]
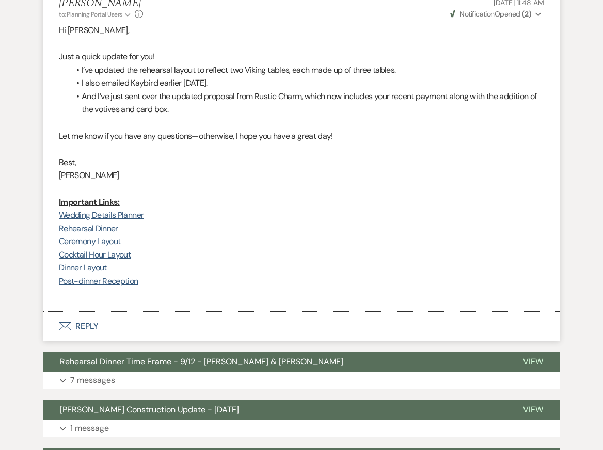
click at [157, 312] on button "Envelope Reply" at bounding box center [301, 326] width 516 height 29
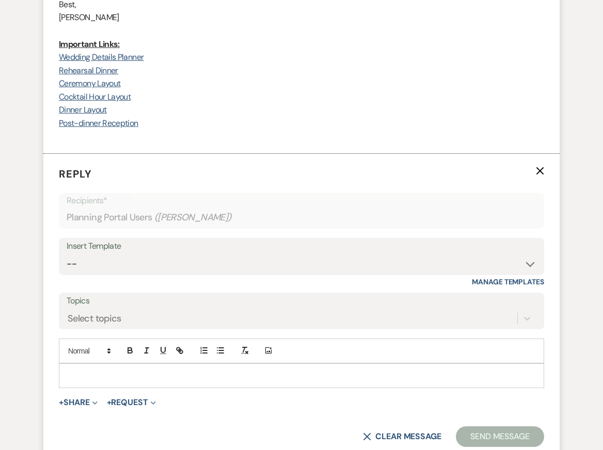
scroll to position [4006, 0]
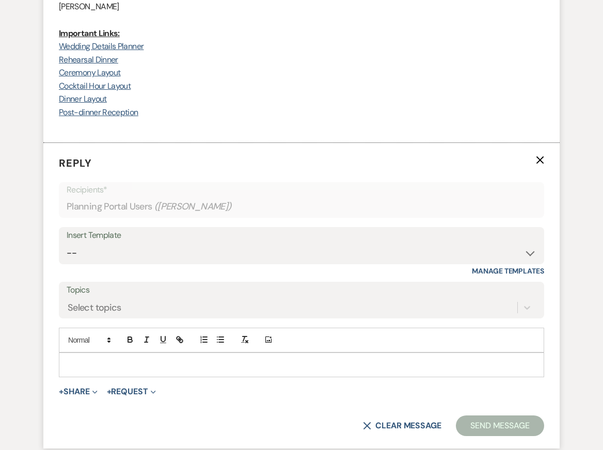
click at [189, 359] on p at bounding box center [301, 364] width 469 height 11
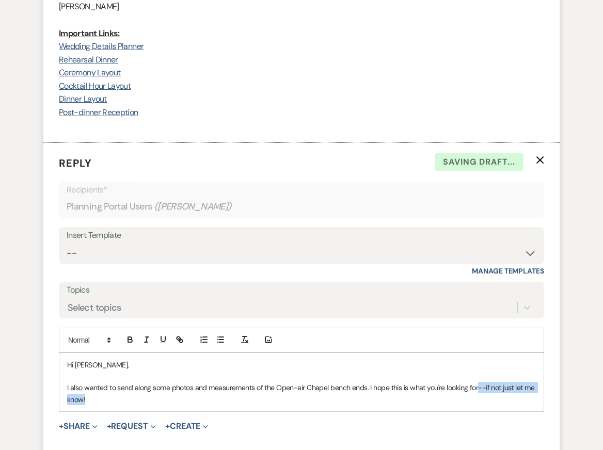
drag, startPoint x: 476, startPoint y: 361, endPoint x: 499, endPoint y: 384, distance: 31.4
click at [499, 384] on div "Hi Katie, I also wanted to send along some photos and measurements of the Open-…" at bounding box center [301, 382] width 484 height 59
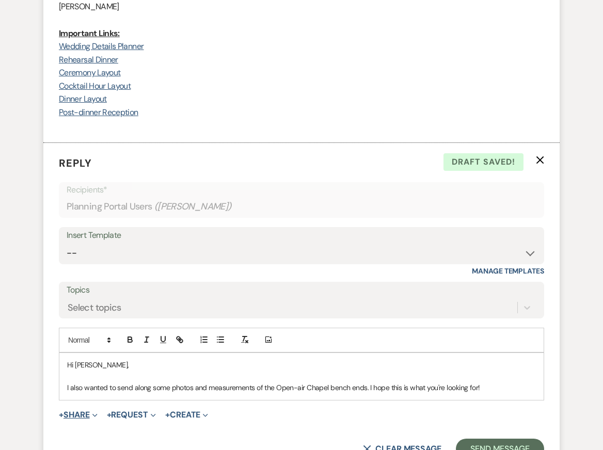
click at [87, 411] on button "+ Share Expand" at bounding box center [78, 415] width 39 height 8
click at [103, 449] on span "Add Photo Images" at bounding box center [92, 454] width 43 height 11
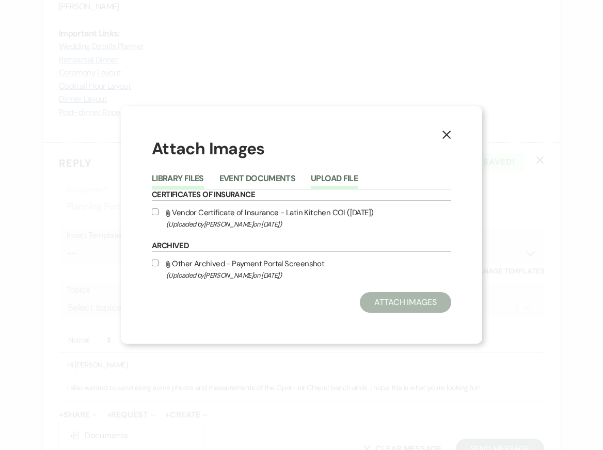
click at [345, 178] on button "Upload File" at bounding box center [334, 181] width 47 height 14
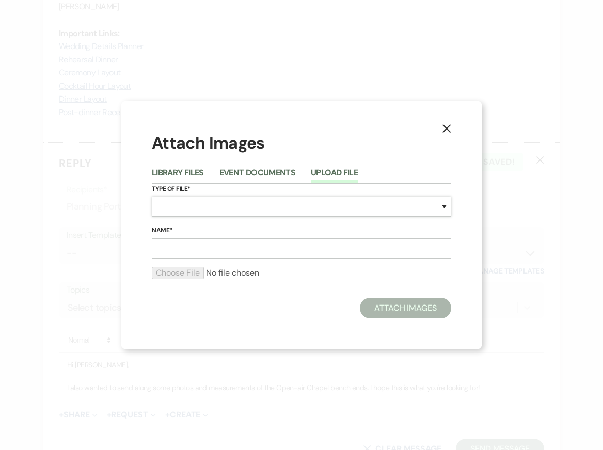
click at [218, 209] on select "Special Event Insurance Vendor Certificate of Insurance Contracts / Rental Agre…" at bounding box center [301, 207] width 299 height 20
select select "57"
click at [192, 250] on input "Name*" at bounding box center [301, 248] width 299 height 20
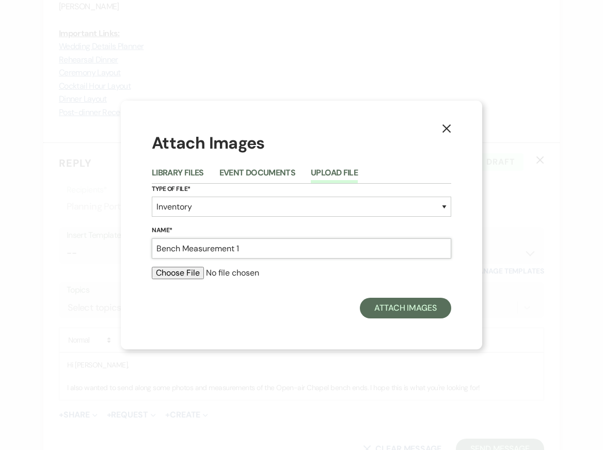
type input "Bench Measurement 1"
click at [187, 276] on input "file" at bounding box center [301, 273] width 299 height 12
type input "C:\fakepath\IMG_8525.jpg"
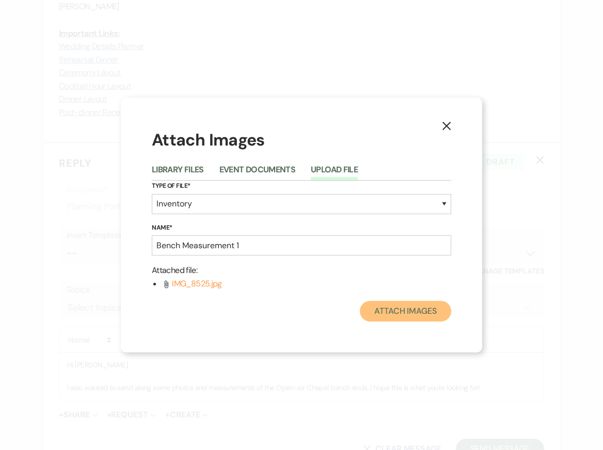
click at [381, 312] on button "Attach Images" at bounding box center [405, 311] width 91 height 21
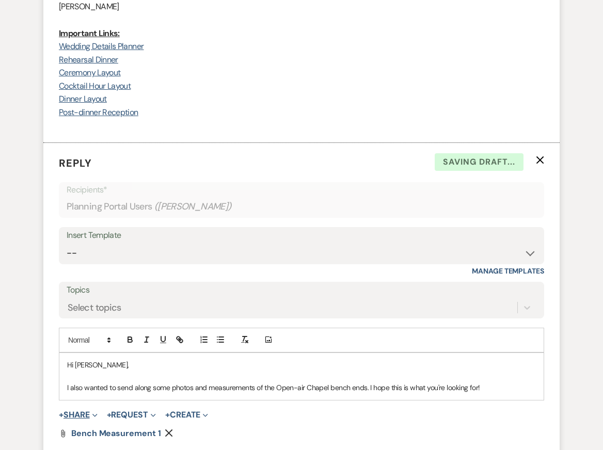
click at [88, 411] on button "+ Share Expand" at bounding box center [78, 415] width 39 height 8
click at [102, 449] on span "Add Photo Images" at bounding box center [92, 454] width 43 height 11
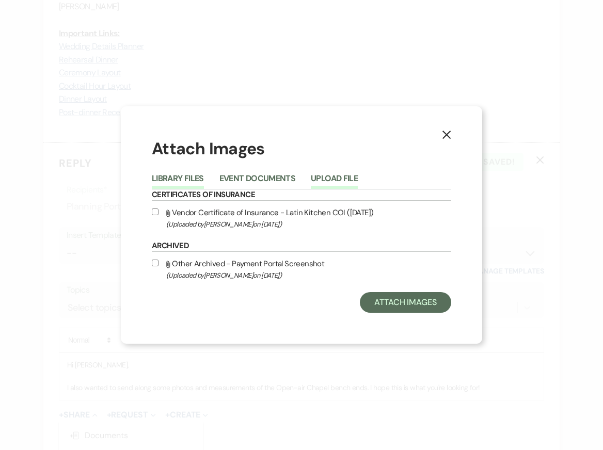
click at [329, 178] on button "Upload File" at bounding box center [334, 181] width 47 height 14
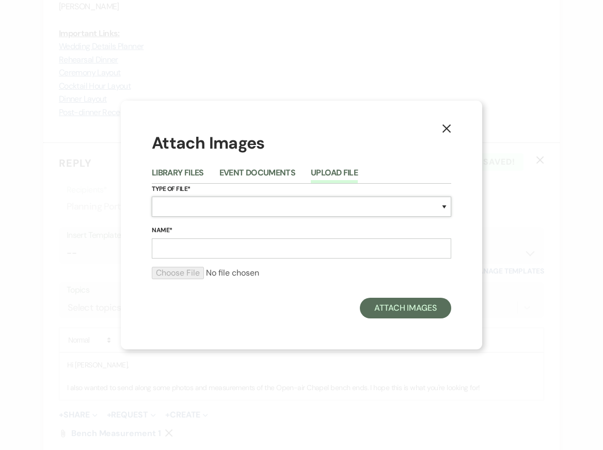
click at [209, 210] on select "Special Event Insurance Vendor Certificate of Insurance Contracts / Rental Agre…" at bounding box center [301, 207] width 299 height 20
select select "57"
click at [196, 250] on input "Name*" at bounding box center [301, 248] width 299 height 20
paste input "Bench Measurement 1"
type input "Bench Measurement 2"
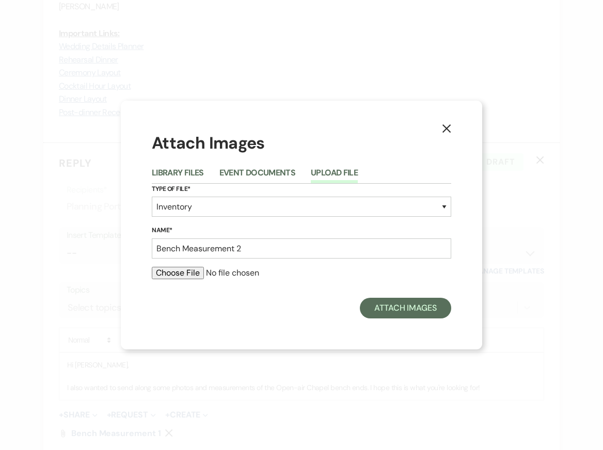
click at [181, 273] on input "file" at bounding box center [301, 273] width 299 height 12
type input "C:\fakepath\IMG_8526.jpg"
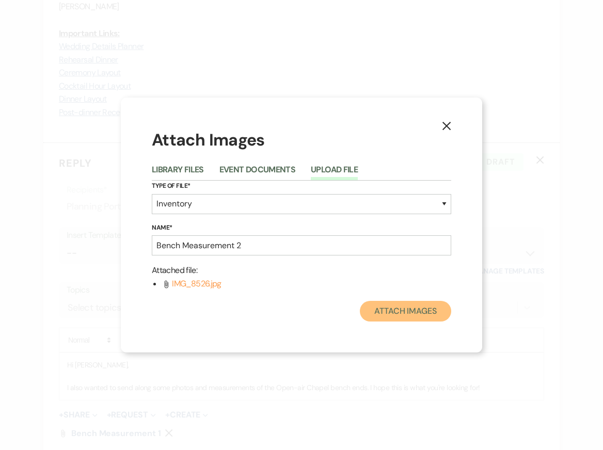
click at [395, 314] on button "Attach Images" at bounding box center [405, 311] width 91 height 21
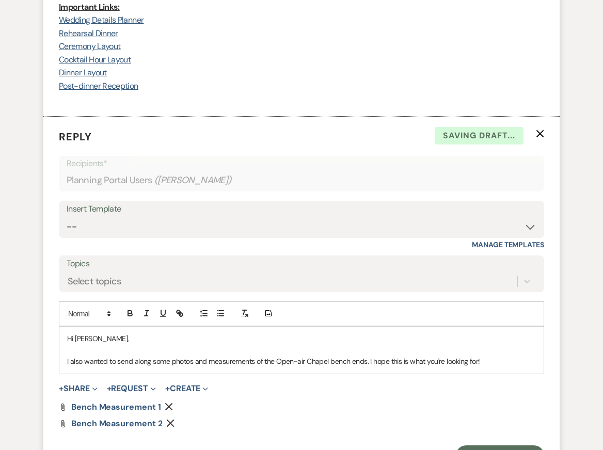
scroll to position [4050, 0]
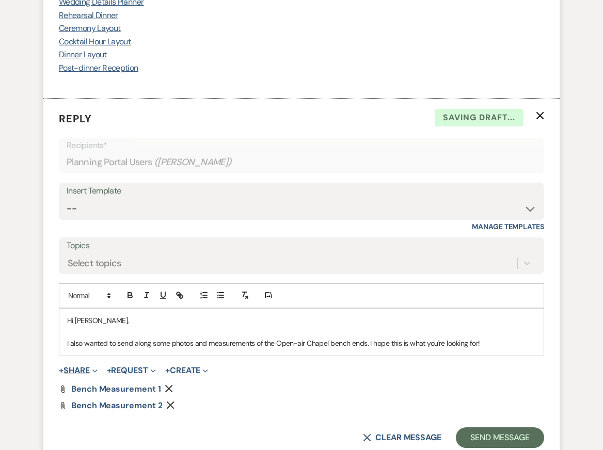
click at [69, 367] on button "+ Share Expand" at bounding box center [78, 371] width 39 height 8
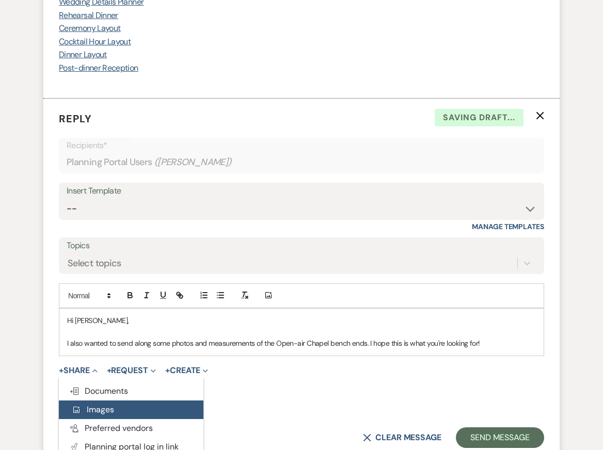
click at [112, 404] on span "Add Photo Images" at bounding box center [92, 409] width 43 height 11
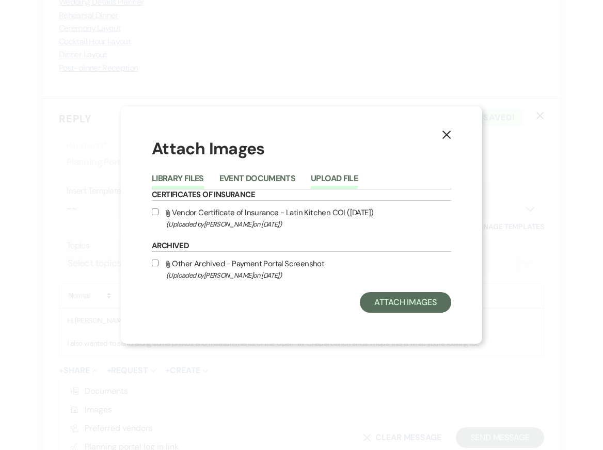
click at [331, 180] on button "Upload File" at bounding box center [334, 181] width 47 height 14
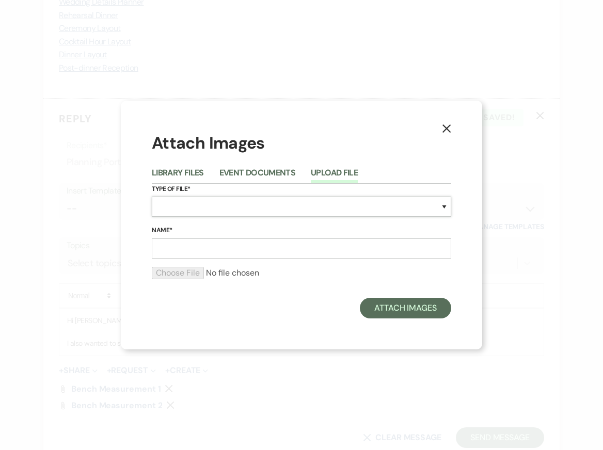
click at [182, 203] on select "Special Event Insurance Vendor Certificate of Insurance Contracts / Rental Agre…" at bounding box center [301, 207] width 299 height 20
select select "57"
click at [186, 245] on input "Name*" at bounding box center [301, 248] width 299 height 20
paste input "Bench Measurement 1"
type input "Bench Measurement 3"
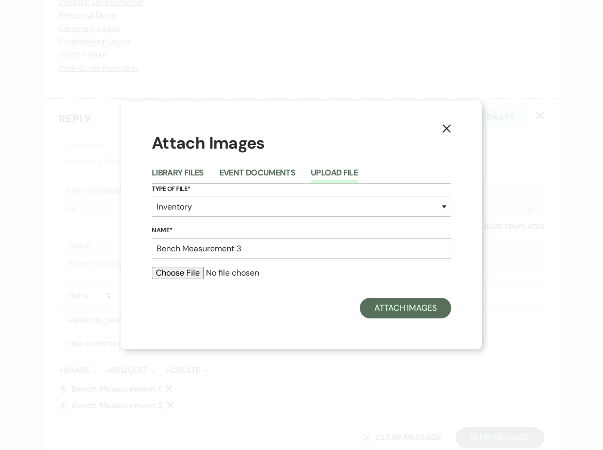
click at [165, 271] on input "file" at bounding box center [301, 273] width 299 height 12
type input "C:\fakepath\IMG_8527.jpg"
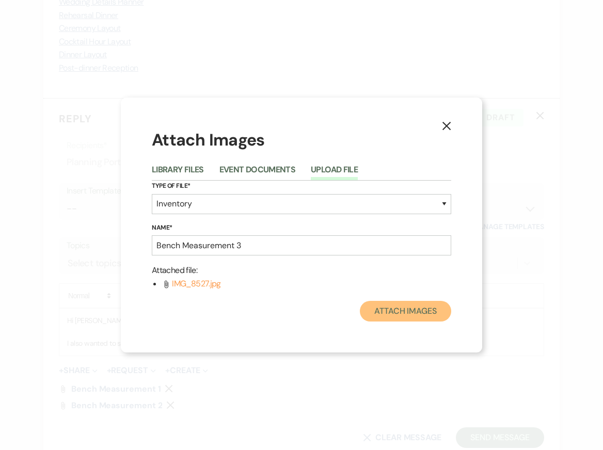
click at [387, 305] on button "Attach Images" at bounding box center [405, 311] width 91 height 21
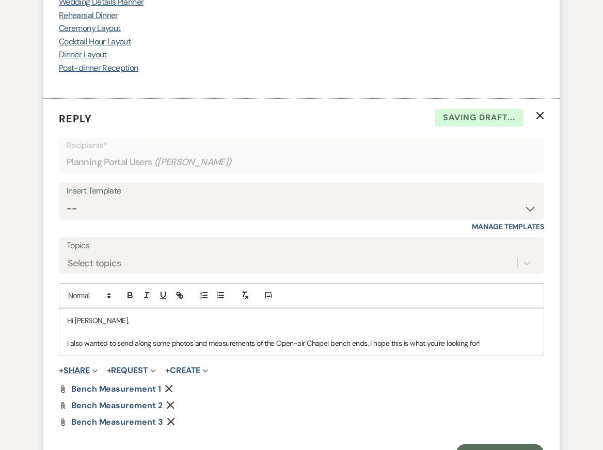
click at [78, 367] on button "+ Share Expand" at bounding box center [78, 371] width 39 height 8
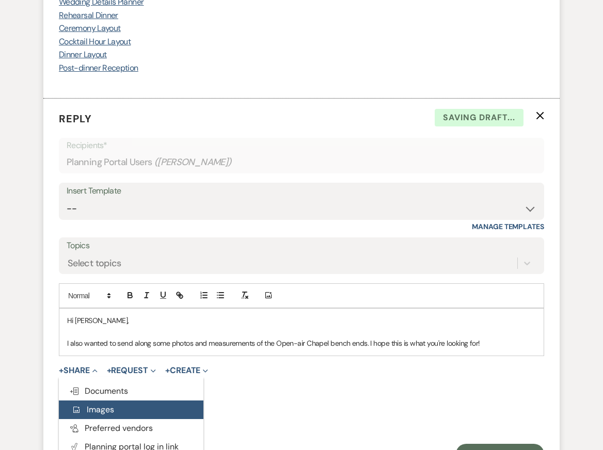
click at [111, 404] on span "Add Photo Images" at bounding box center [92, 409] width 43 height 11
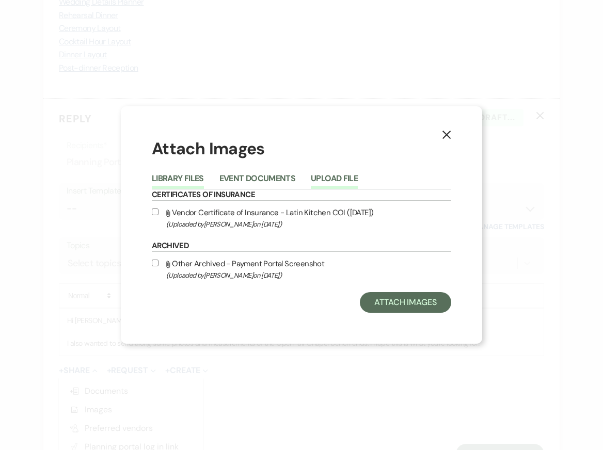
click at [340, 174] on button "Upload File" at bounding box center [334, 181] width 47 height 14
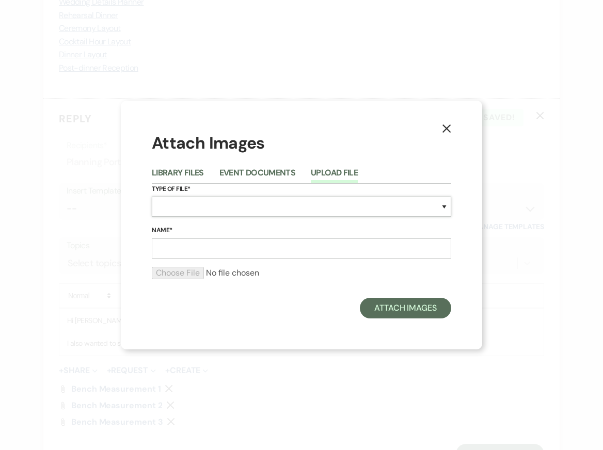
click at [184, 206] on select "Special Event Insurance Vendor Certificate of Insurance Contracts / Rental Agre…" at bounding box center [301, 207] width 299 height 20
select select "57"
click at [189, 251] on input "Name*" at bounding box center [301, 248] width 299 height 20
paste input "Bench Measurement 1"
type input "Bench Measurement 4"
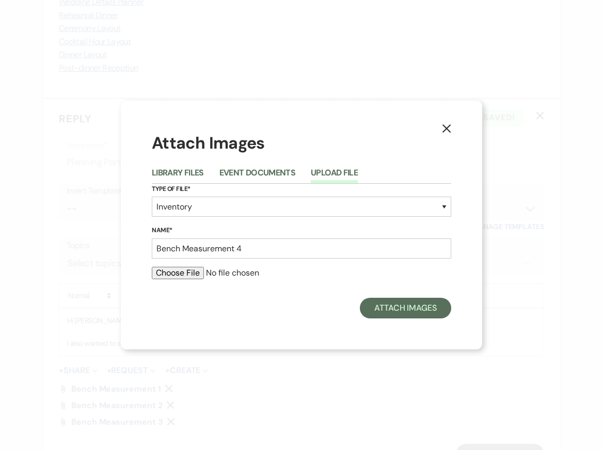
click at [173, 274] on input "file" at bounding box center [301, 273] width 299 height 12
type input "C:\fakepath\IMG_8528.jpg"
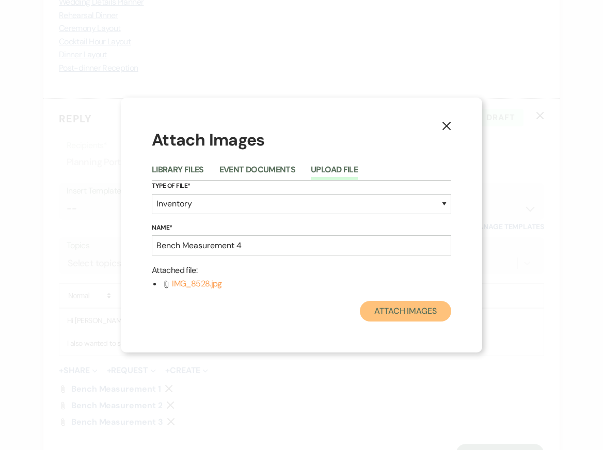
click at [394, 313] on button "Attach Images" at bounding box center [405, 311] width 91 height 21
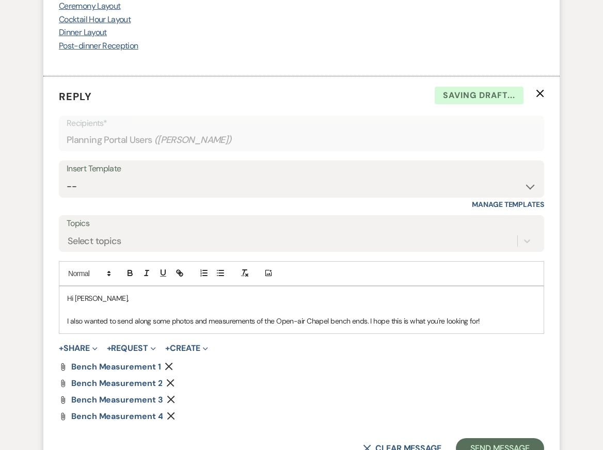
scroll to position [4076, 0]
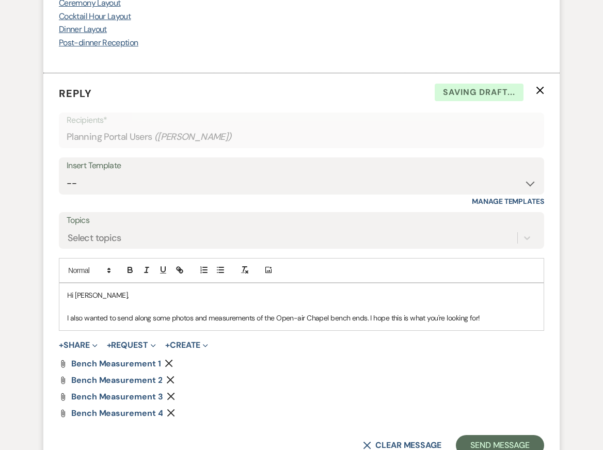
click at [504, 312] on p "I also wanted to send along some photos and measurements of the Open-air Chapel…" at bounding box center [301, 317] width 469 height 11
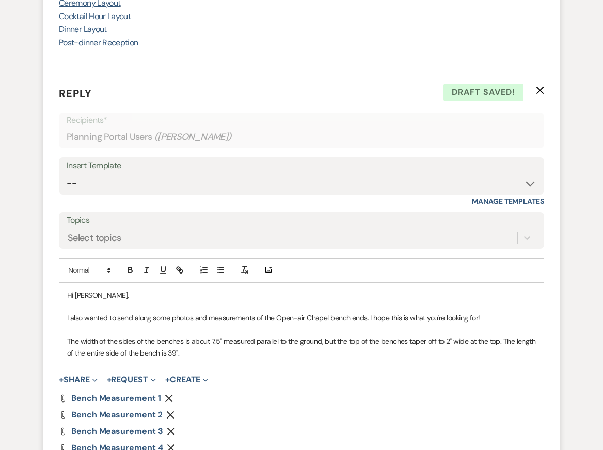
click at [512, 312] on p "I also wanted to send along some photos and measurements of the Open-air Chapel…" at bounding box center [301, 317] width 469 height 11
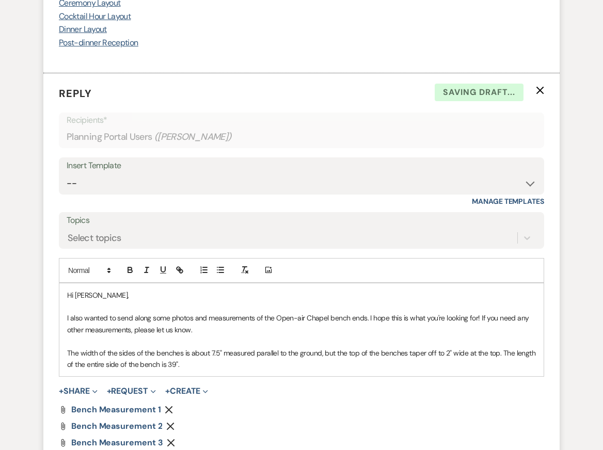
click at [410, 336] on p at bounding box center [301, 341] width 469 height 11
click at [396, 347] on p "The width of the sides of the benches is about 7.5" measured parallel to the gr…" at bounding box center [301, 358] width 469 height 23
click at [387, 347] on p "The width of the sides of the benches is about 7.5" measured parallel to the gr…" at bounding box center [301, 358] width 469 height 23
click at [443, 347] on p "The width of the sides of the benches is about 7.5" measured parallel to the gr…" at bounding box center [301, 358] width 469 height 23
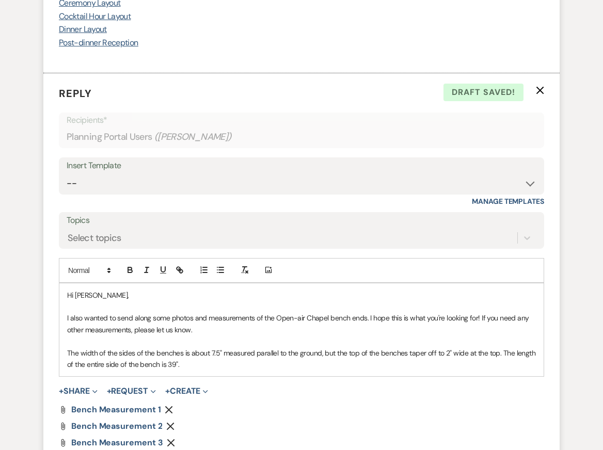
click at [443, 347] on p "The width of the sides of the benches is about 7.5" measured parallel to the gr…" at bounding box center [301, 358] width 469 height 23
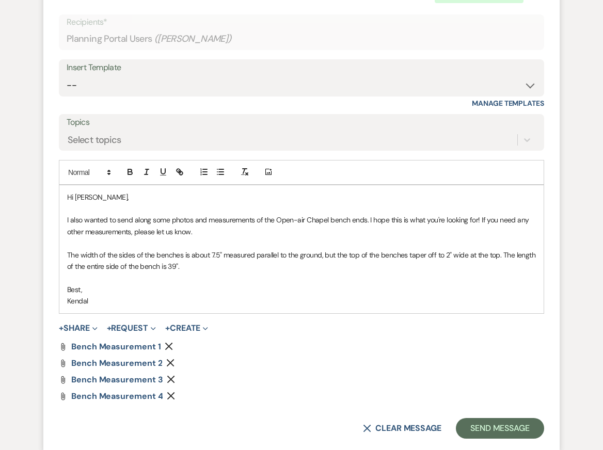
scroll to position [4174, 0]
click at [508, 418] on button "Send Message" at bounding box center [500, 428] width 88 height 21
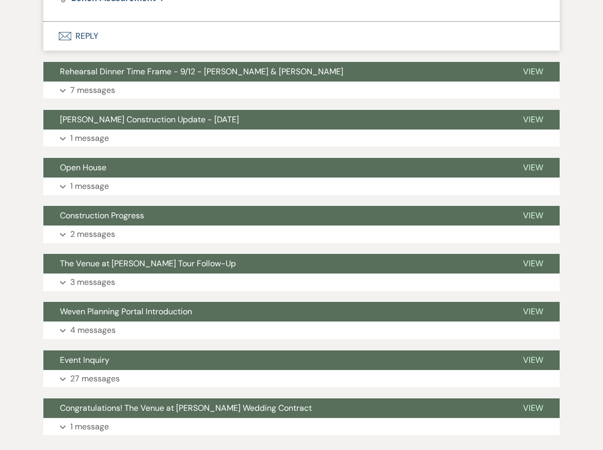
scroll to position [4366, 0]
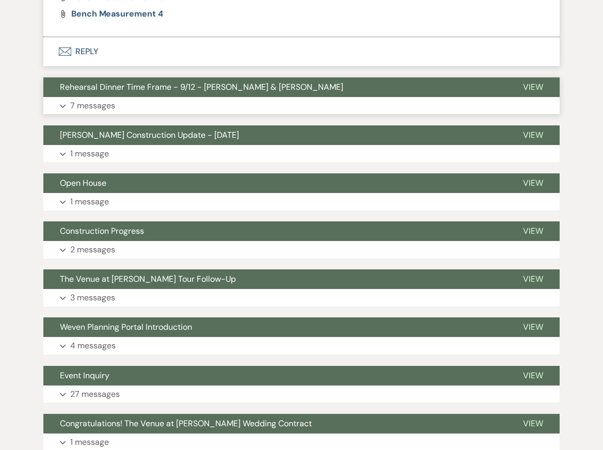
click at [268, 97] on button "Expand 7 messages" at bounding box center [301, 106] width 516 height 18
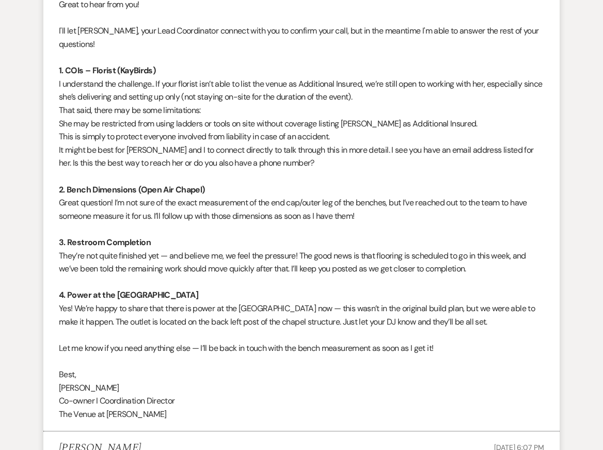
scroll to position [1364, 0]
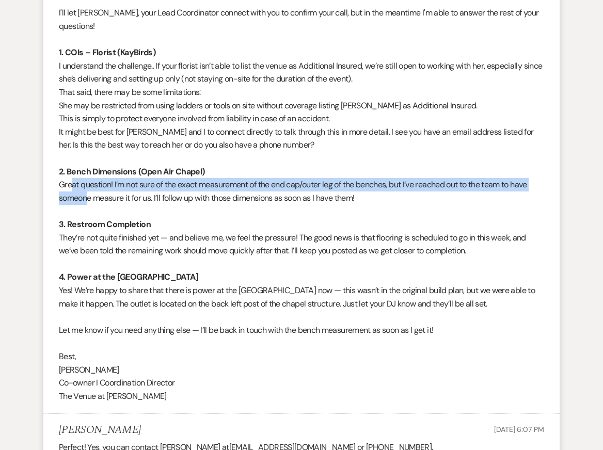
drag, startPoint x: 73, startPoint y: 163, endPoint x: 87, endPoint y: 177, distance: 19.3
click at [86, 178] on p "Great question! I’m not sure of the exact measurement of the end cap/outer leg …" at bounding box center [301, 191] width 485 height 26
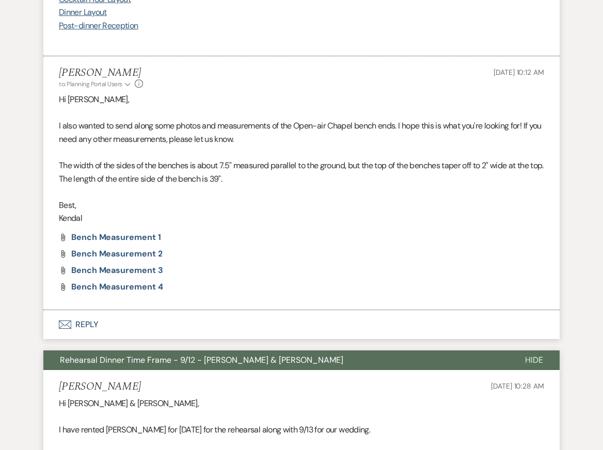
scroll to position [4020, 0]
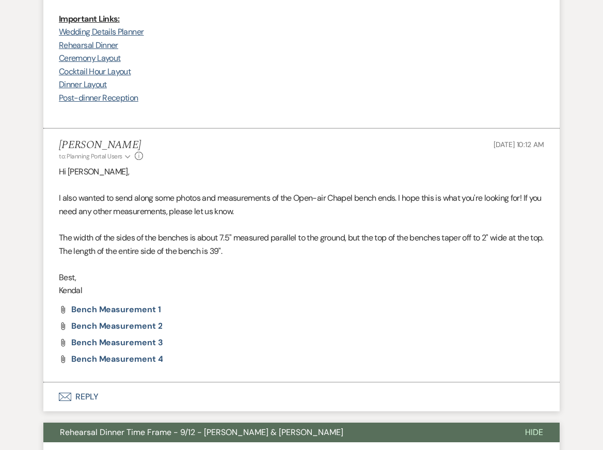
click at [127, 218] on p at bounding box center [301, 224] width 485 height 13
click at [290, 231] on p "The width of the sides of the benches is about 7.5" measured parallel to the gr…" at bounding box center [301, 244] width 485 height 26
click at [117, 304] on span "Bench Measurement 1" at bounding box center [115, 309] width 89 height 11
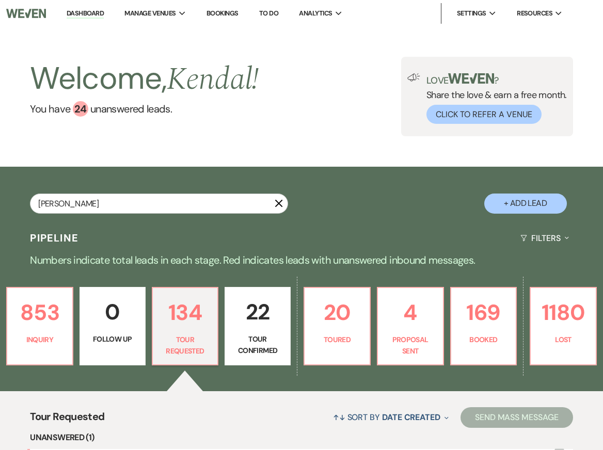
type input "[PERSON_NAME]"
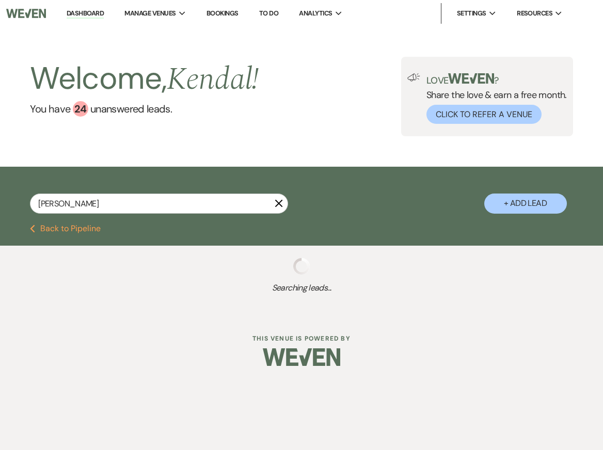
select select "8"
select select "5"
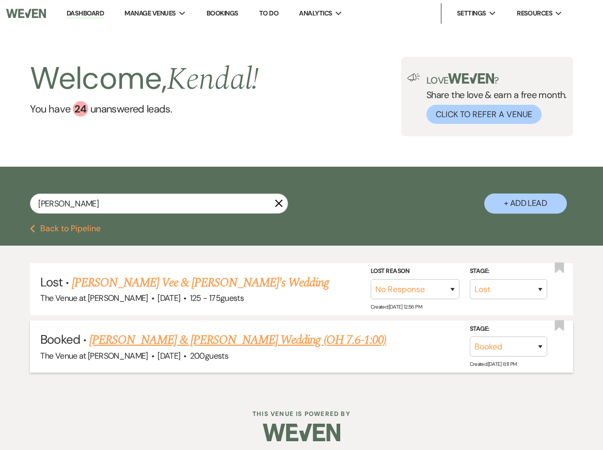
click at [199, 342] on link "[PERSON_NAME] & [PERSON_NAME] Wedding (OH 7.6-1:00)" at bounding box center [237, 340] width 297 height 19
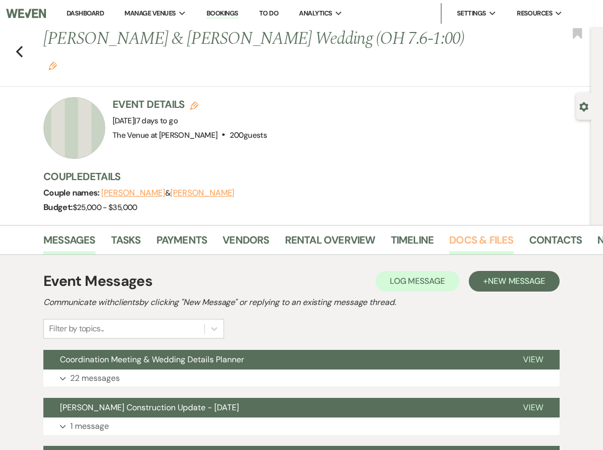
click at [495, 232] on link "Docs & Files" at bounding box center [481, 243] width 64 height 23
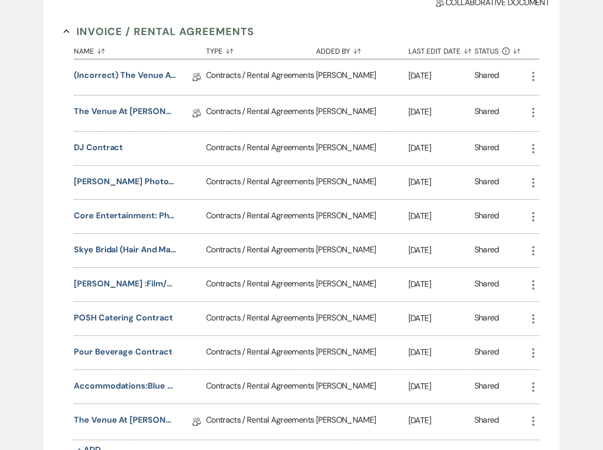
scroll to position [333, 0]
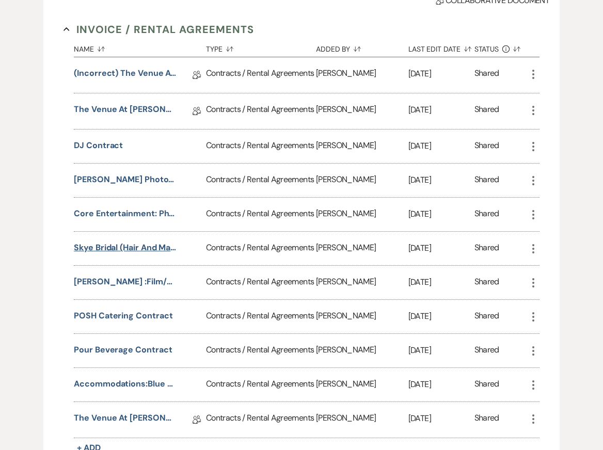
click at [154, 242] on button "Skye Bridal (Hair and Makeup)" at bounding box center [125, 248] width 103 height 12
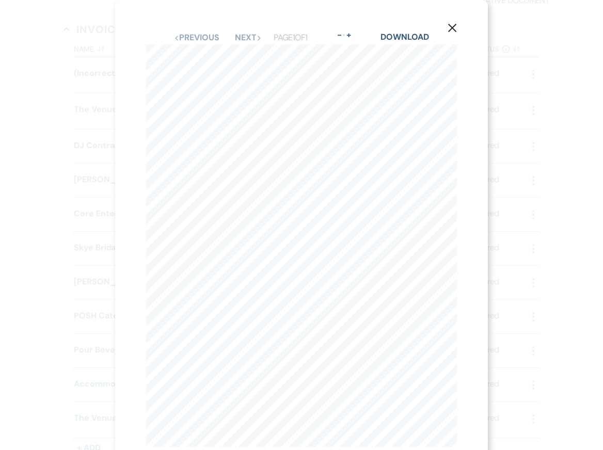
click at [452, 30] on icon "X" at bounding box center [452, 27] width 9 height 9
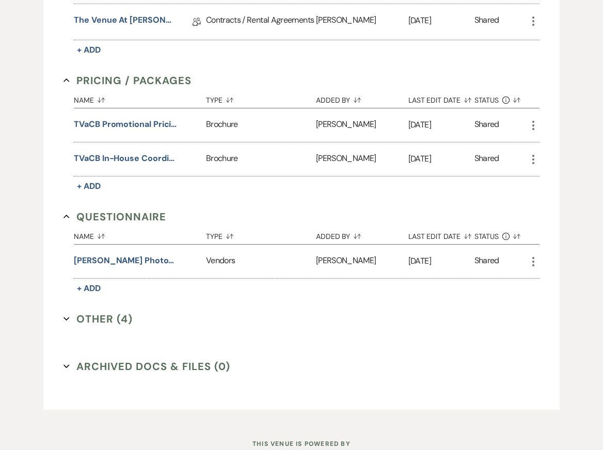
scroll to position [738, 0]
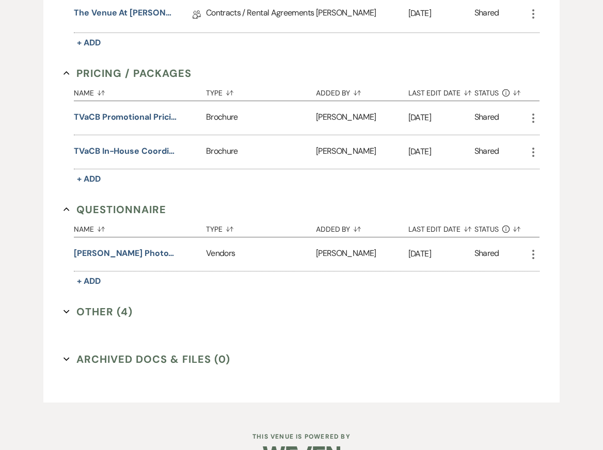
click at [100, 304] on button "Other (4) Expand" at bounding box center [97, 311] width 69 height 15
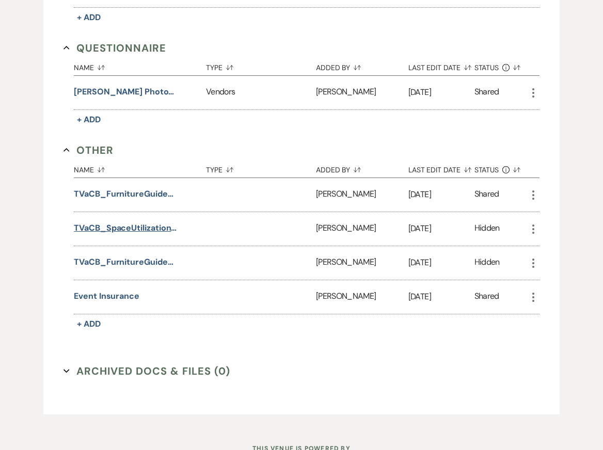
scroll to position [0, 0]
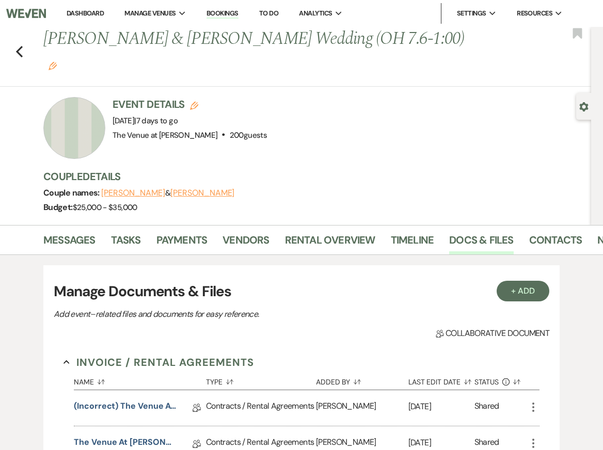
click at [78, 15] on link "Dashboard" at bounding box center [85, 13] width 37 height 9
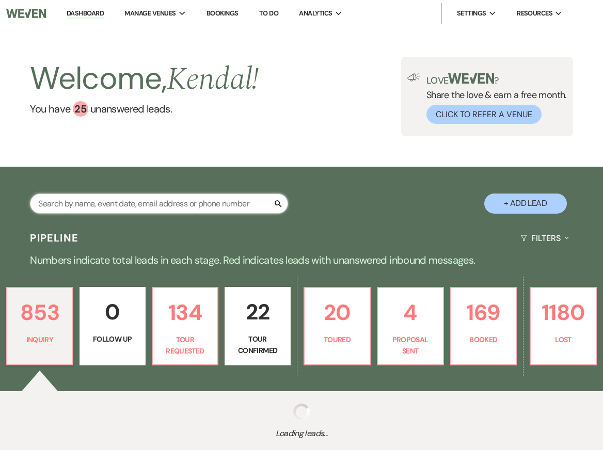
click at [92, 198] on input "text" at bounding box center [159, 204] width 258 height 20
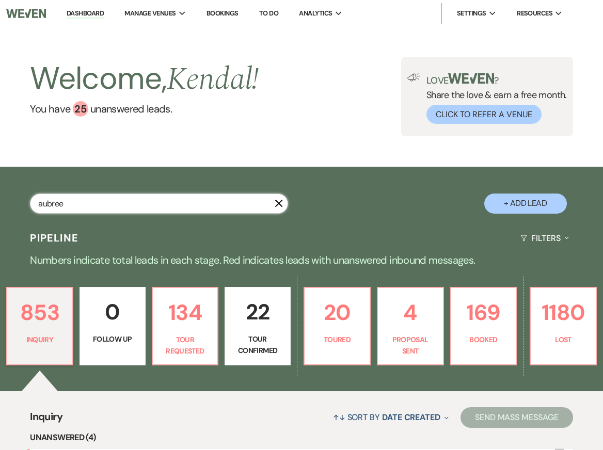
type input "aubree"
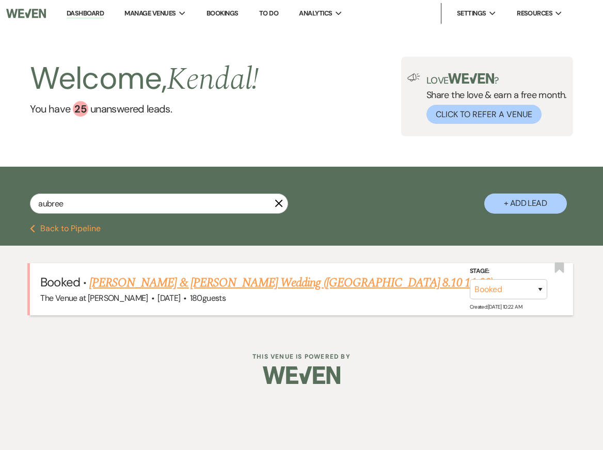
click at [151, 282] on link "[PERSON_NAME] & [PERSON_NAME] Wedding ([GEOGRAPHIC_DATA] 8.10 11:00)" at bounding box center [291, 283] width 404 height 19
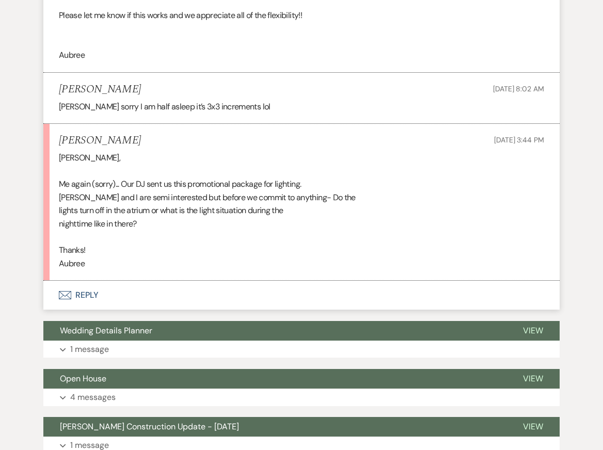
scroll to position [6433, 0]
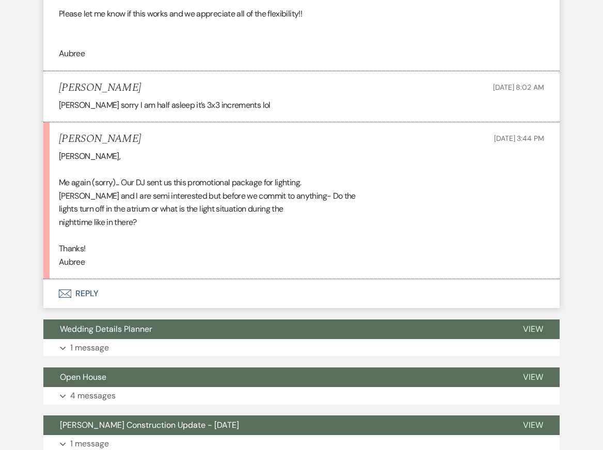
click at [87, 308] on button "Envelope Reply" at bounding box center [301, 293] width 516 height 29
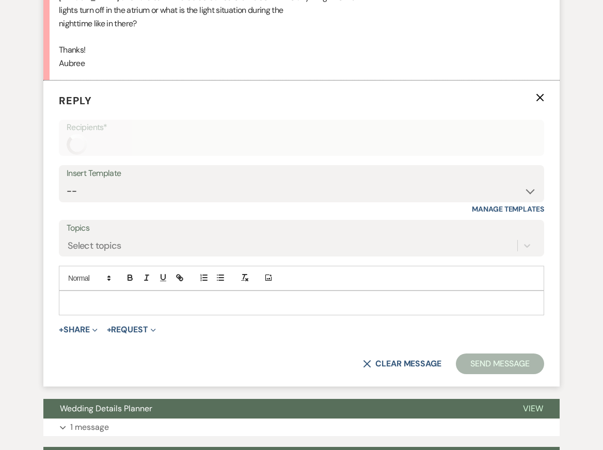
scroll to position [6634, 0]
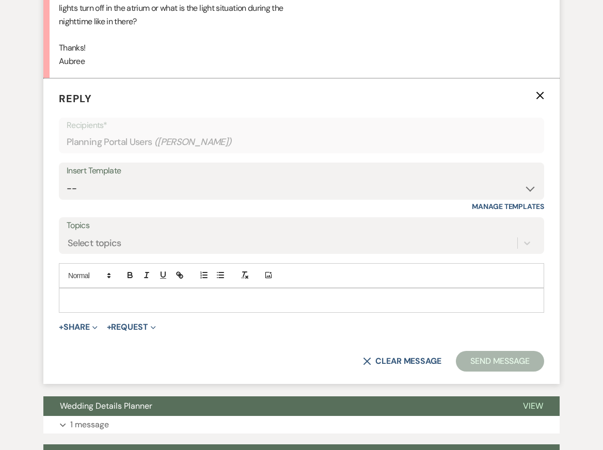
click at [121, 312] on div at bounding box center [301, 301] width 484 height 24
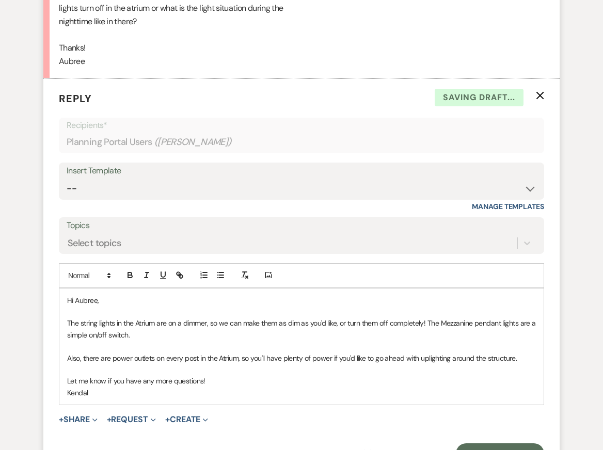
click at [106, 306] on p "Hi Aubree," at bounding box center [301, 300] width 469 height 11
click at [158, 341] on p "The string lights in the Atrium are on a dimmer, so we can make them as dim as …" at bounding box center [301, 328] width 469 height 23
click at [196, 375] on p at bounding box center [301, 369] width 469 height 11
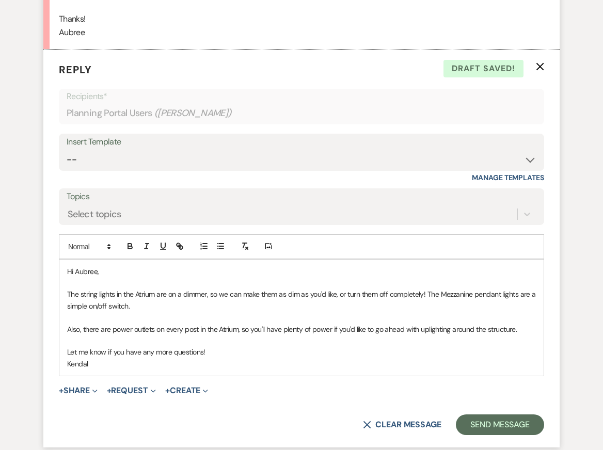
scroll to position [6671, 0]
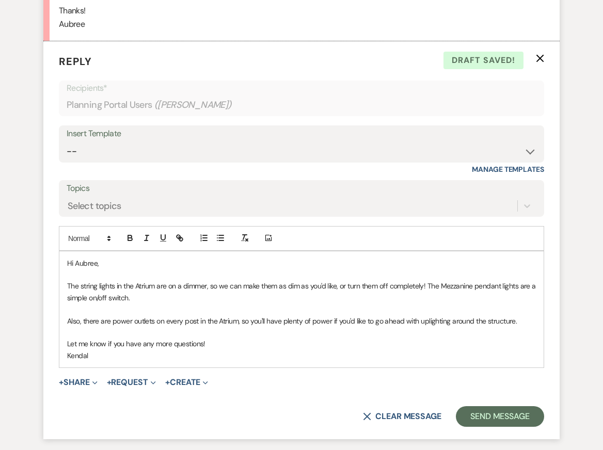
click at [237, 361] on p "Kendal" at bounding box center [301, 355] width 469 height 11
click at [236, 280] on p at bounding box center [301, 274] width 469 height 11
click at [244, 327] on p "Also, there are power outlets on every post in the Atrium, so you'll have plent…" at bounding box center [301, 320] width 469 height 11
click at [417, 361] on p "Kendal" at bounding box center [301, 355] width 469 height 11
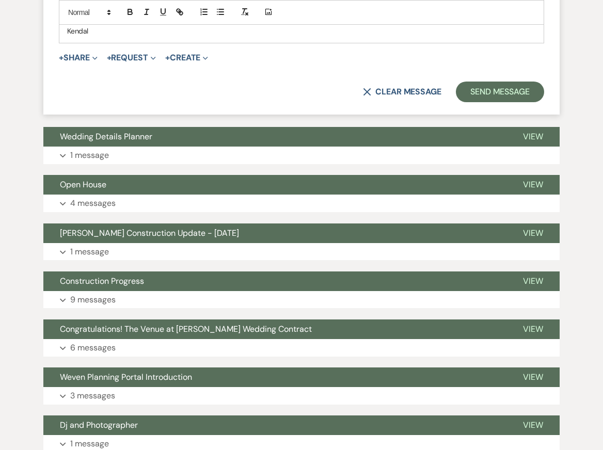
scroll to position [6815, 0]
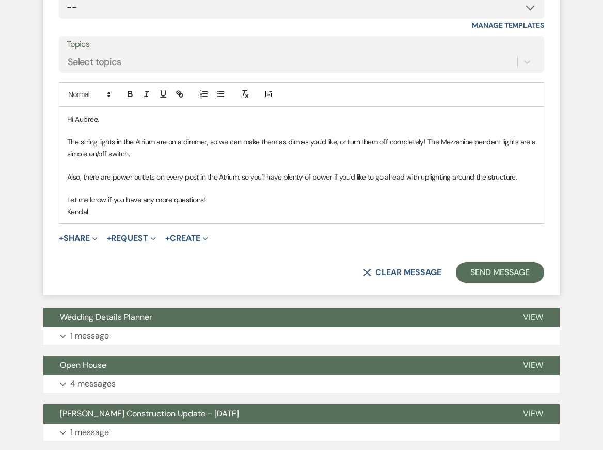
click at [176, 183] on p "Also, there are power outlets on every post in the Atrium, so you'll have plent…" at bounding box center [301, 176] width 469 height 11
click at [176, 160] on p "The string lights in the Atrium are on a dimmer, so we can make them as dim as …" at bounding box center [301, 147] width 469 height 23
click at [526, 183] on p "Also, there are power outlets on every post in the Atrium, so you'll have plent…" at bounding box center [301, 176] width 469 height 11
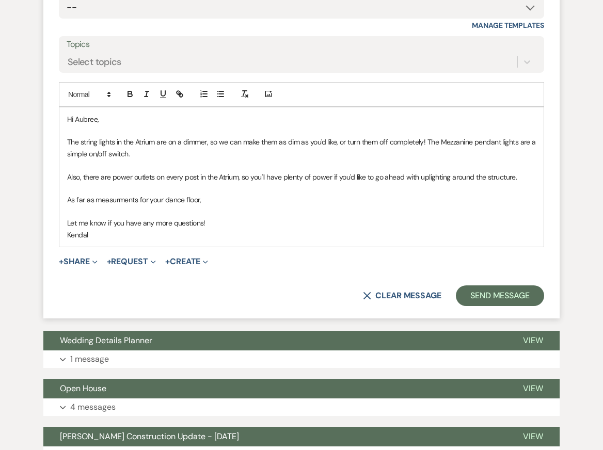
click at [119, 205] on p "As far as measurments for your dance floor," at bounding box center [301, 199] width 469 height 11
click at [225, 205] on p "As far as measurements for your dance floor," at bounding box center [301, 199] width 469 height 11
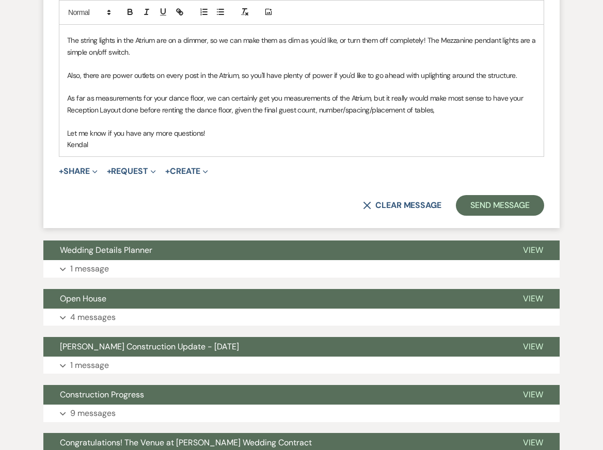
scroll to position [6908, 0]
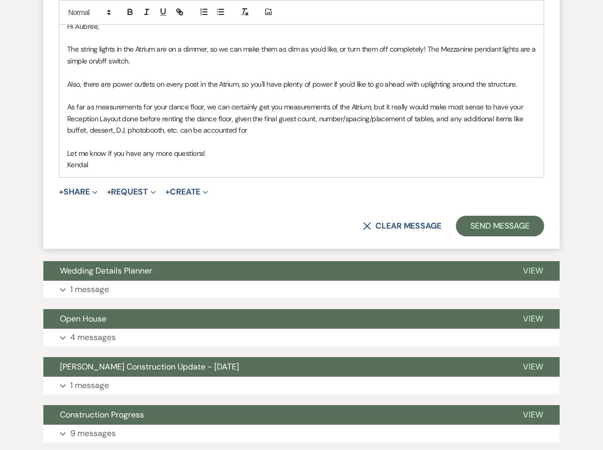
click at [195, 136] on p "As far as measurements for your dance floor, we can certainly get you measureme…" at bounding box center [301, 118] width 469 height 35
click at [275, 136] on p "As far as measurements for your dance floor, we can certainly get you measureme…" at bounding box center [301, 118] width 469 height 35
click at [280, 101] on p at bounding box center [301, 95] width 469 height 11
click at [280, 136] on p "As far as measurements for your dance floor, we can certainly get you measureme…" at bounding box center [301, 118] width 469 height 35
click at [148, 136] on p "As far as measurements for your dance floor, we can certainly get you measureme…" at bounding box center [301, 118] width 469 height 35
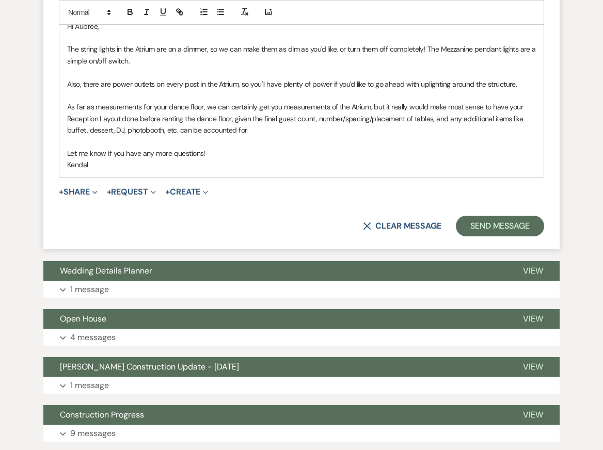
click at [150, 136] on p "As far as measurements for your dance floor, we can certainly get you measureme…" at bounding box center [301, 118] width 469 height 35
drag, startPoint x: 178, startPoint y: 170, endPoint x: 248, endPoint y: 170, distance: 69.7
click at [248, 136] on p "As far as measurements for your dance floor, we can certainly get you measureme…" at bounding box center [301, 118] width 469 height 35
click at [144, 136] on p "As far as measurements for your dance floor, we can certainly get you measureme…" at bounding box center [301, 118] width 469 height 35
click at [186, 101] on p at bounding box center [301, 95] width 469 height 11
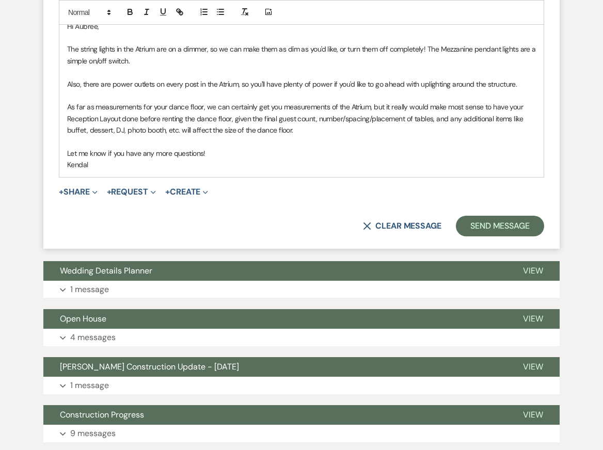
click at [325, 136] on p "As far as measurements for your dance floor, we can certainly get you measureme…" at bounding box center [301, 118] width 469 height 35
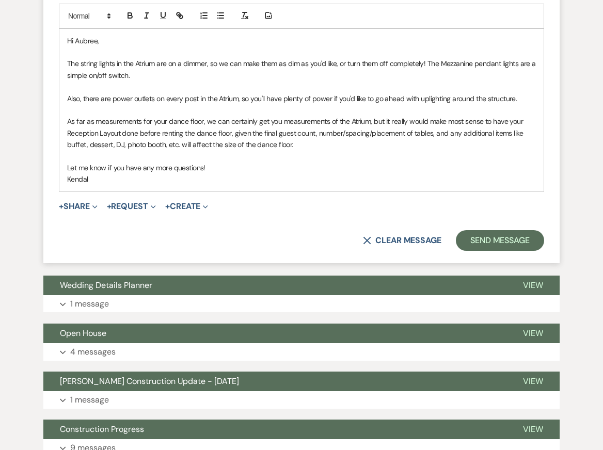
scroll to position [6894, 0]
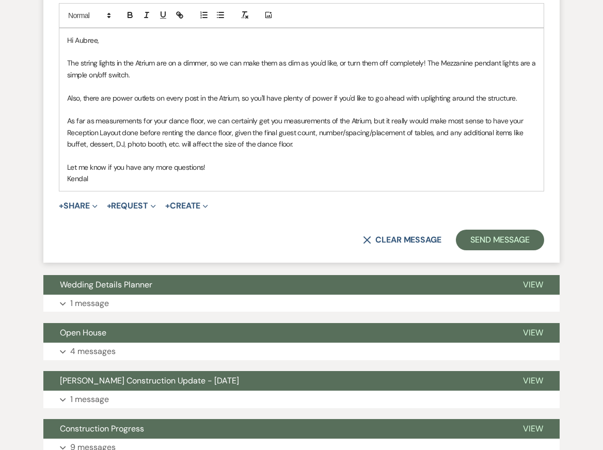
click at [330, 92] on p at bounding box center [301, 86] width 469 height 11
click at [329, 173] on p "Let me know if you have any more questions!" at bounding box center [301, 167] width 469 height 11
click at [332, 184] on p "Kendal" at bounding box center [301, 178] width 469 height 11
click at [142, 150] on p "As far as measurements for your dance floor, we can certainly get you measureme…" at bounding box center [301, 132] width 469 height 35
click at [231, 173] on p "Let me know if you have any more questions!" at bounding box center [301, 167] width 469 height 11
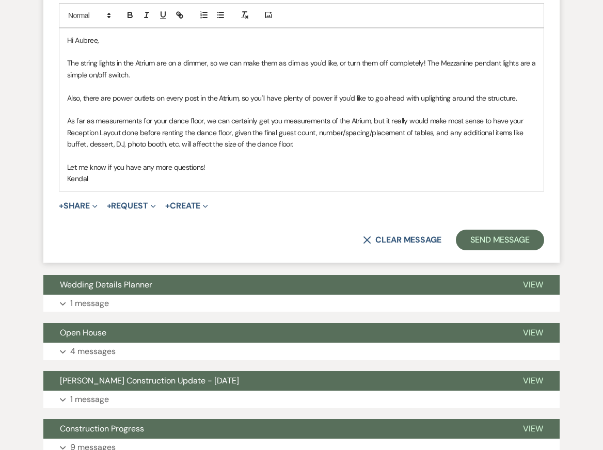
click at [235, 184] on p "Kendal" at bounding box center [301, 178] width 469 height 11
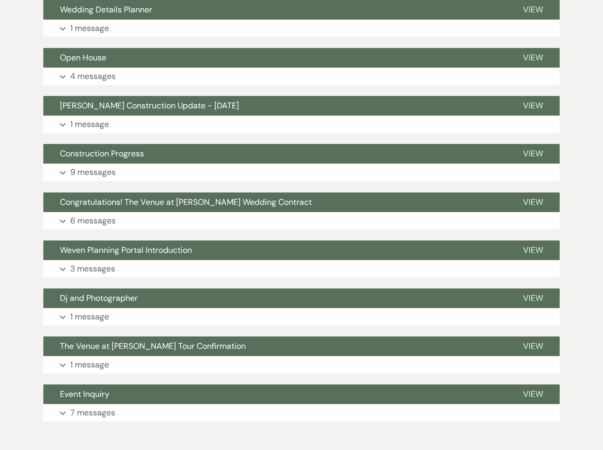
scroll to position [7172, 0]
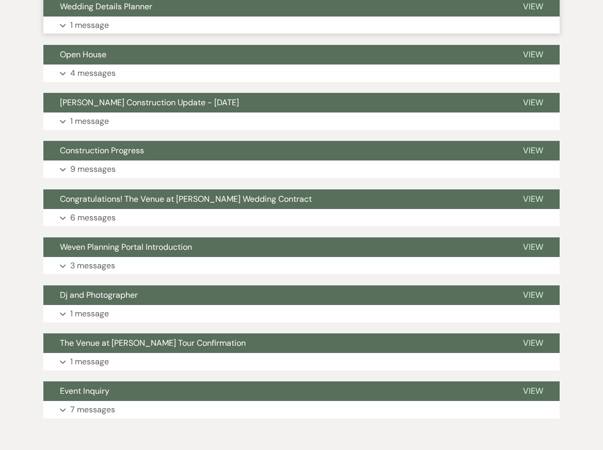
click at [249, 34] on button "Expand 1 message" at bounding box center [301, 26] width 516 height 18
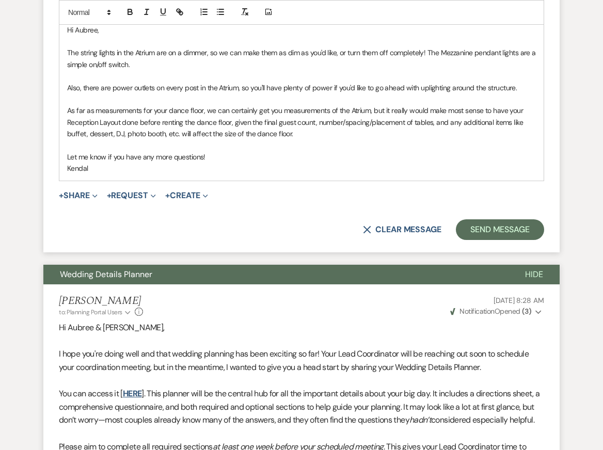
scroll to position [6797, 0]
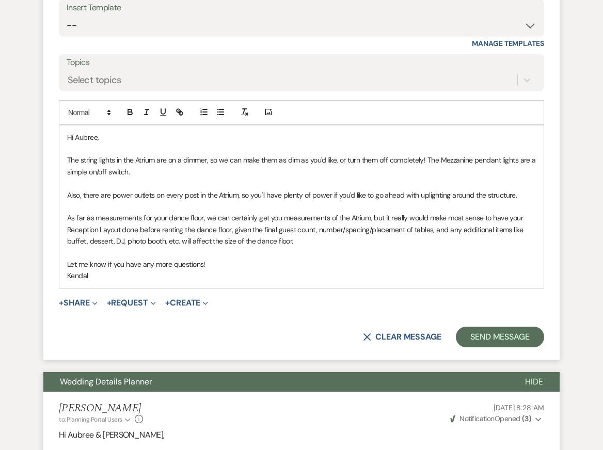
click at [322, 247] on p "As far as measurements for your dance floor, we can certainly get you measureme…" at bounding box center [301, 229] width 469 height 35
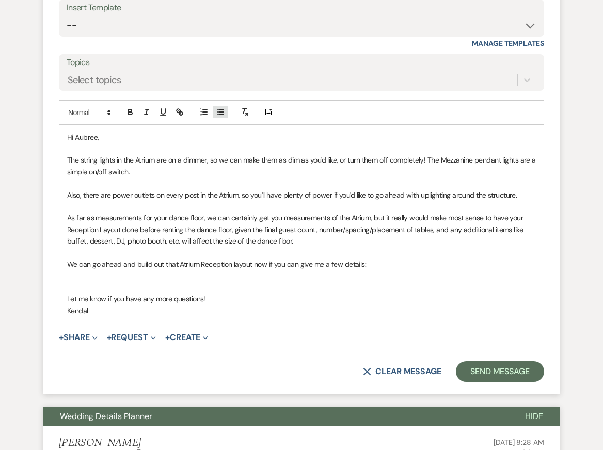
click at [218, 117] on icon "button" at bounding box center [220, 111] width 9 height 9
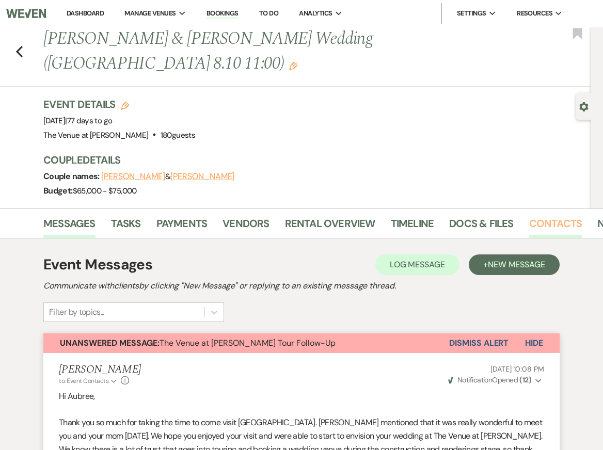
scroll to position [0, 37]
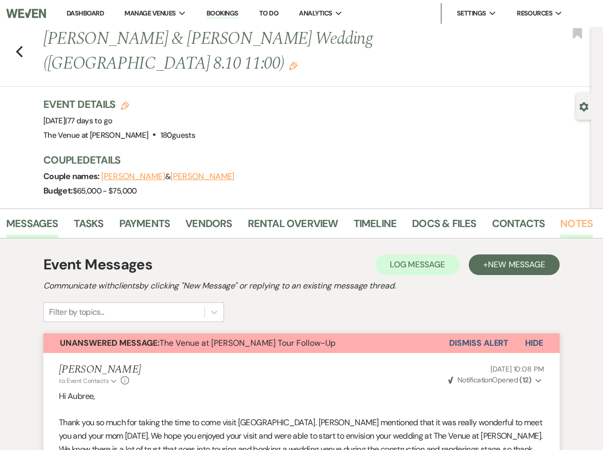
click at [567, 220] on link "Notes" at bounding box center [576, 226] width 33 height 23
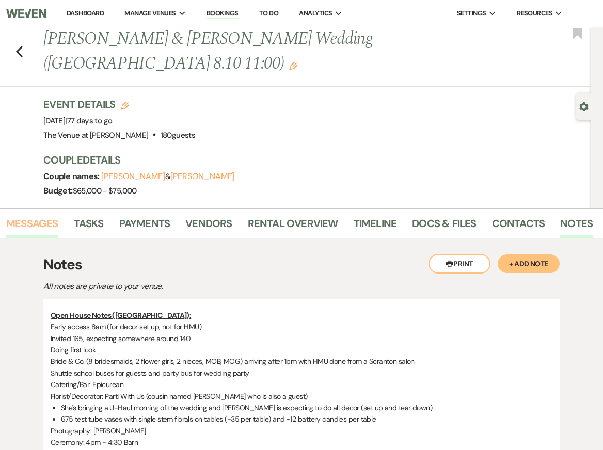
click at [34, 227] on link "Messages" at bounding box center [32, 226] width 52 height 23
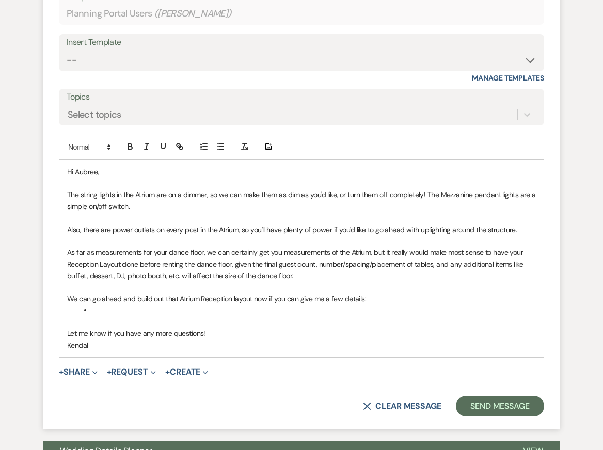
scroll to position [6781, 0]
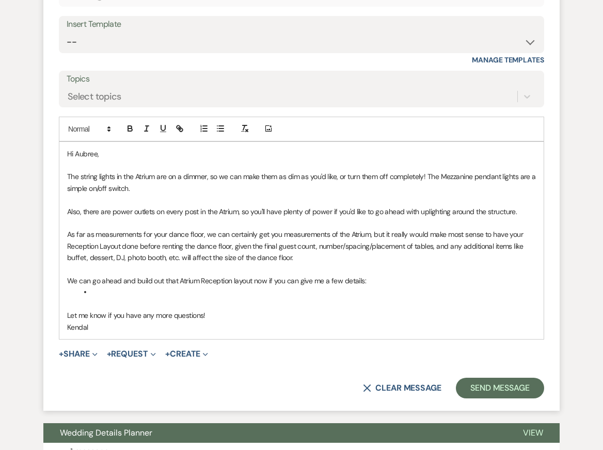
click at [139, 298] on li at bounding box center [306, 292] width 458 height 11
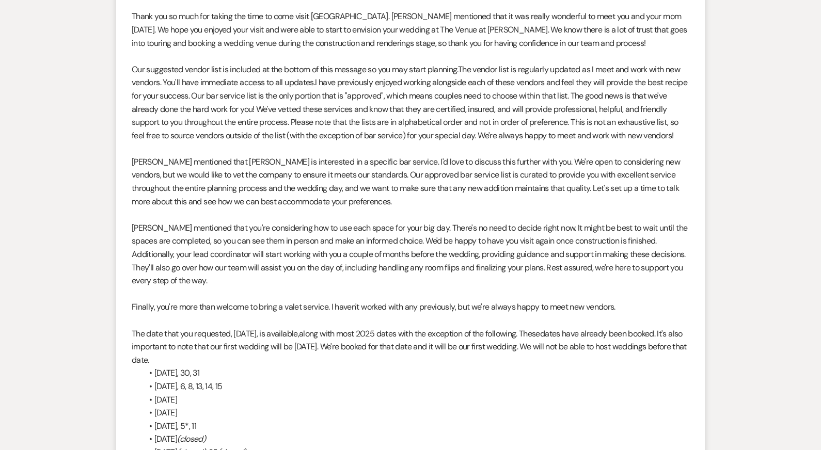
scroll to position [0, 0]
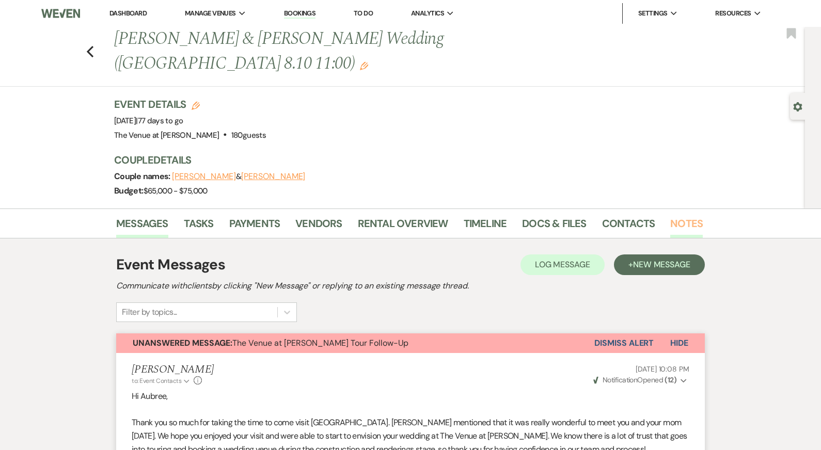
click at [602, 215] on link "Notes" at bounding box center [686, 226] width 33 height 23
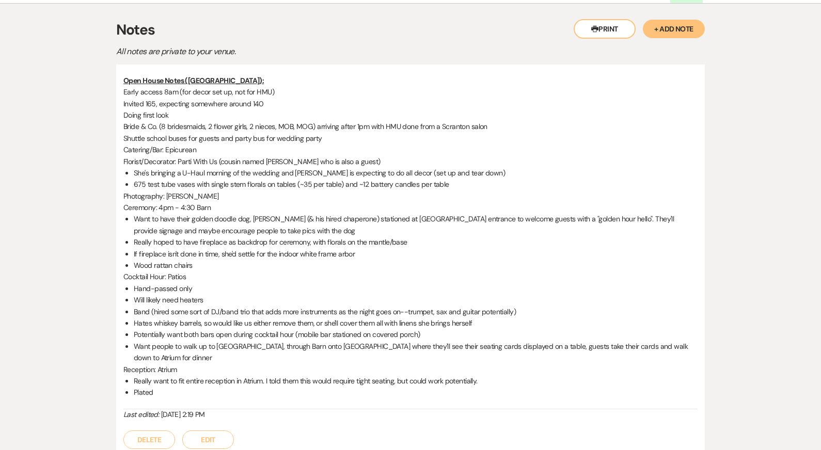
scroll to position [241, 0]
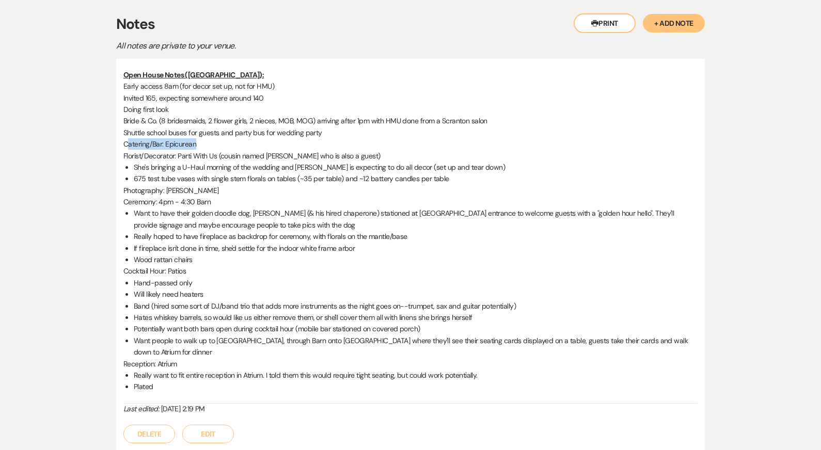
drag, startPoint x: 126, startPoint y: 119, endPoint x: 248, endPoint y: 120, distance: 122.4
click at [249, 138] on p "Catering/Bar: Epicurean" at bounding box center [410, 143] width 574 height 11
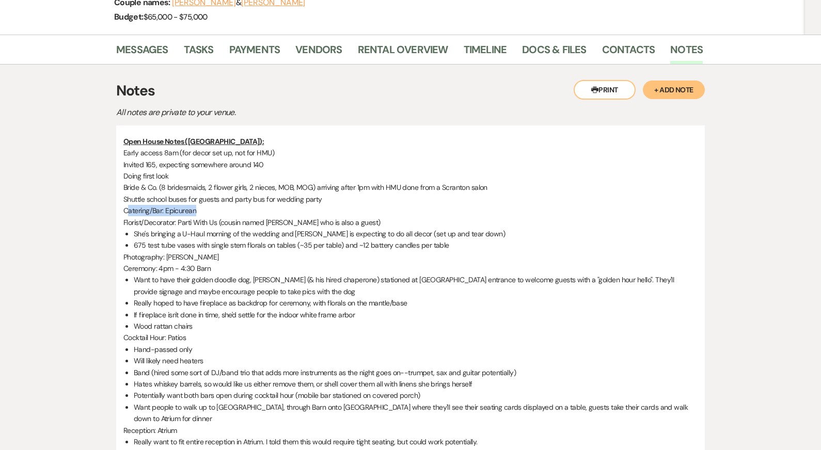
scroll to position [165, 0]
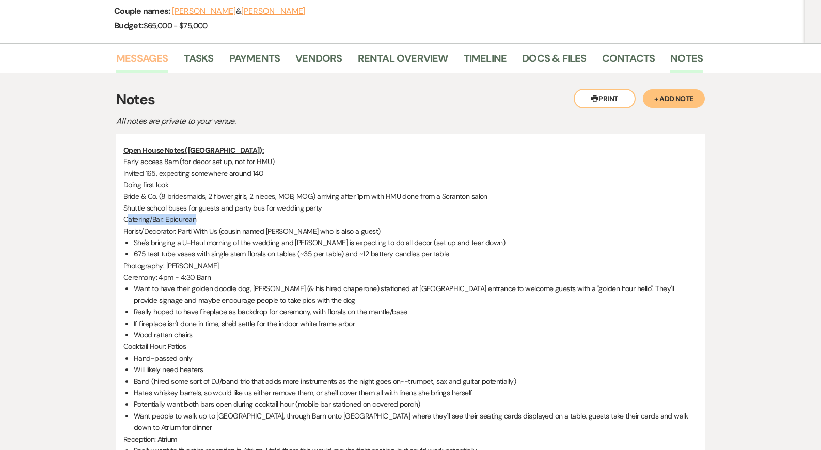
click at [150, 50] on link "Messages" at bounding box center [142, 61] width 52 height 23
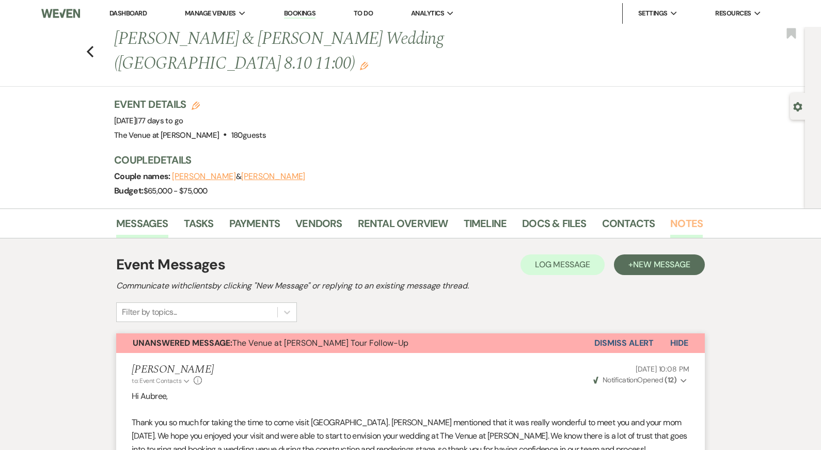
click at [602, 215] on link "Notes" at bounding box center [686, 226] width 33 height 23
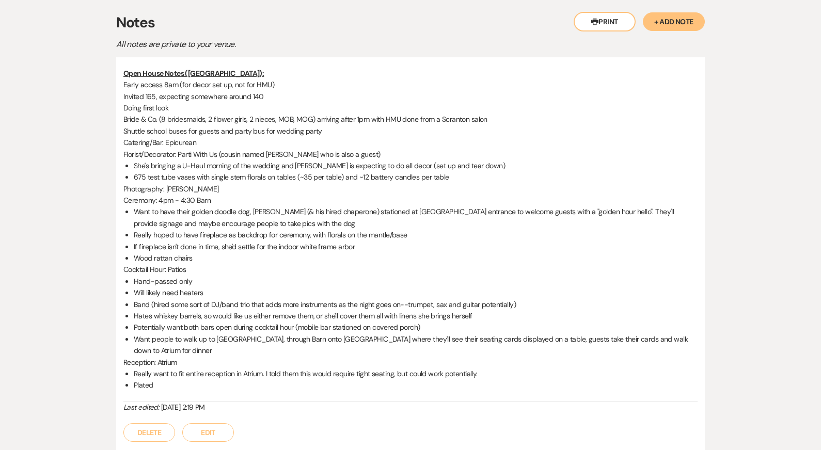
scroll to position [246, 0]
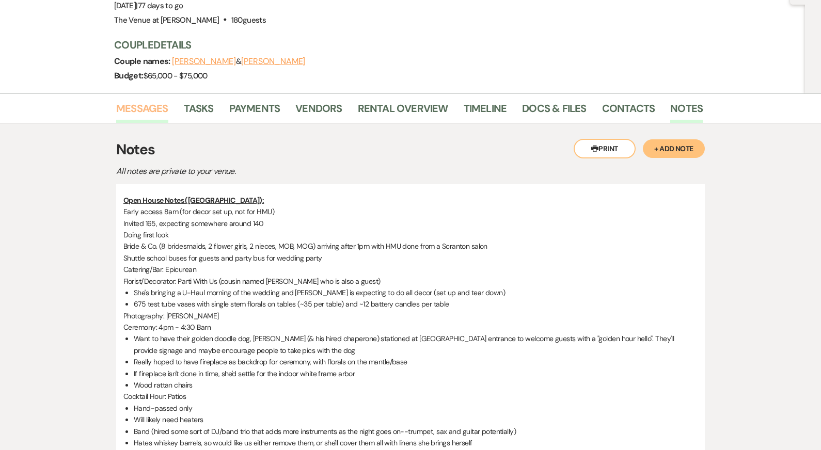
click at [144, 100] on link "Messages" at bounding box center [142, 111] width 52 height 23
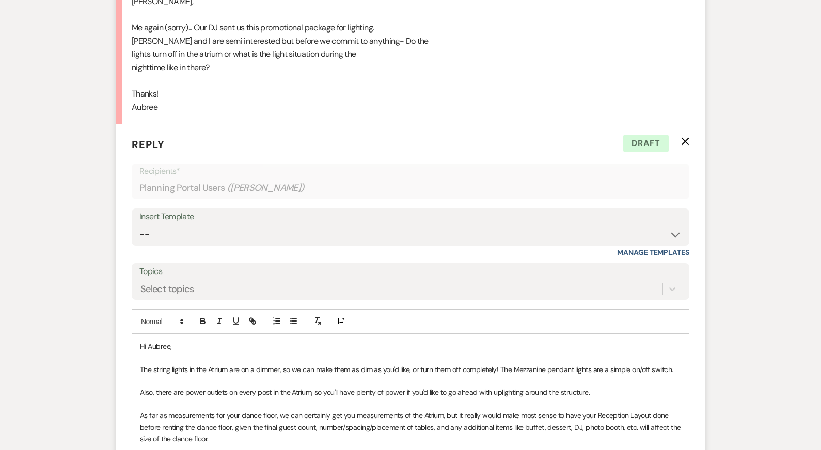
scroll to position [6500, 0]
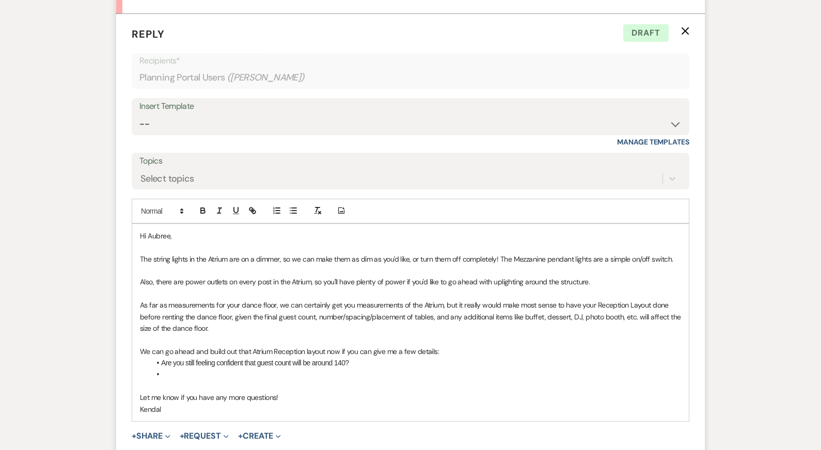
click at [240, 369] on li at bounding box center [415, 374] width 531 height 11
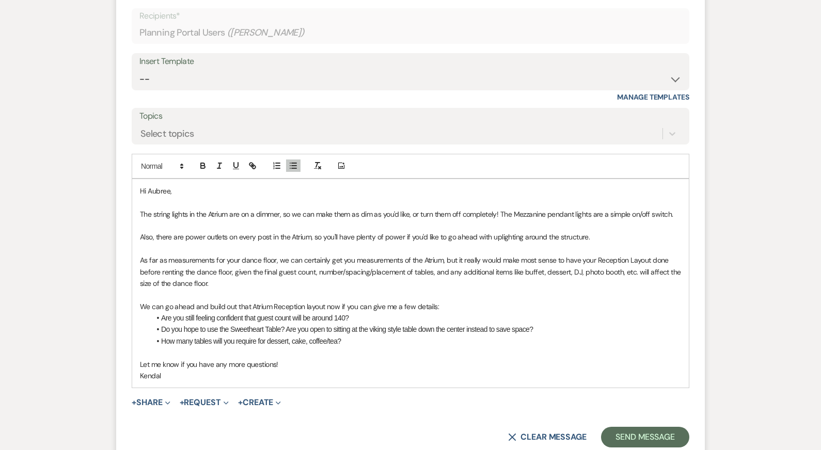
scroll to position [6553, 0]
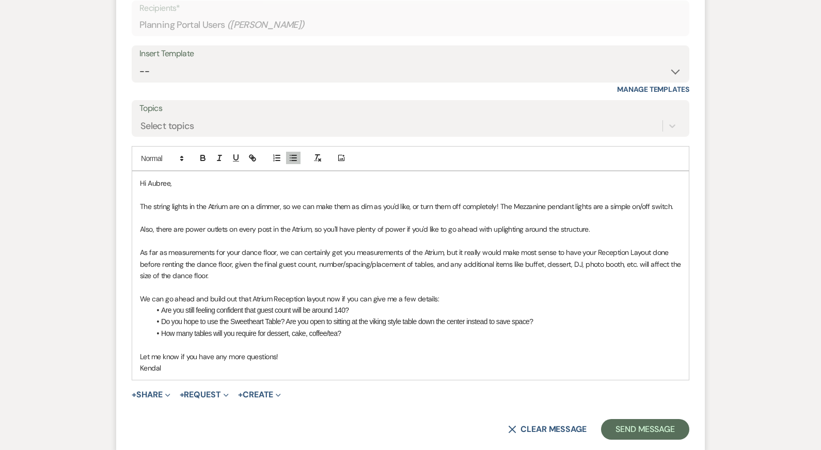
click at [450, 224] on p "Also, there are power outlets on every post in the Atrium, so you'll have plent…" at bounding box center [410, 229] width 541 height 11
click at [456, 281] on p at bounding box center [410, 286] width 541 height 11
click at [470, 339] on p at bounding box center [410, 344] width 541 height 11
click at [474, 339] on p at bounding box center [410, 344] width 541 height 11
click at [446, 247] on p "As far as measurements for your dance floor, we can certainly get you measureme…" at bounding box center [410, 264] width 541 height 35
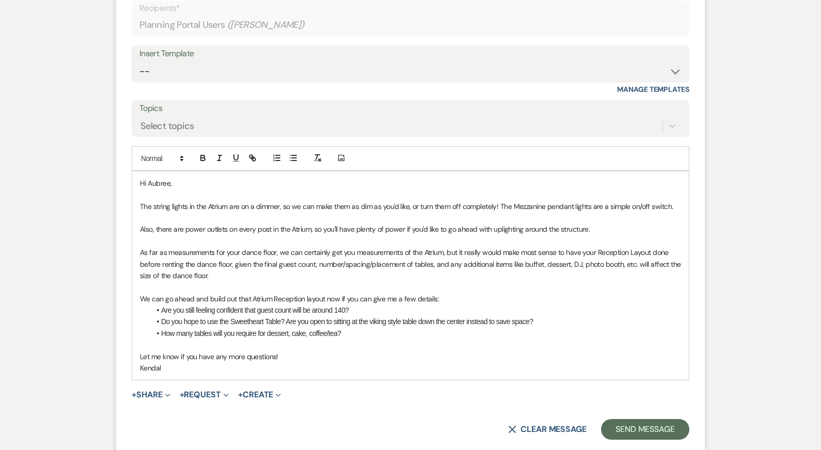
click at [451, 339] on p at bounding box center [410, 344] width 541 height 11
click at [426, 305] on li "Are you still feeling confident that guest count will be around 140?" at bounding box center [415, 310] width 531 height 11
click at [423, 328] on li "How many tables will you require for dessert, cake, coffee/tea?" at bounding box center [415, 333] width 531 height 11
click at [426, 351] on p "Let me know if you have any more questions!" at bounding box center [410, 356] width 541 height 11
click at [383, 305] on li "Are you still feeling confident that guest count will be around 140?" at bounding box center [415, 310] width 531 height 11
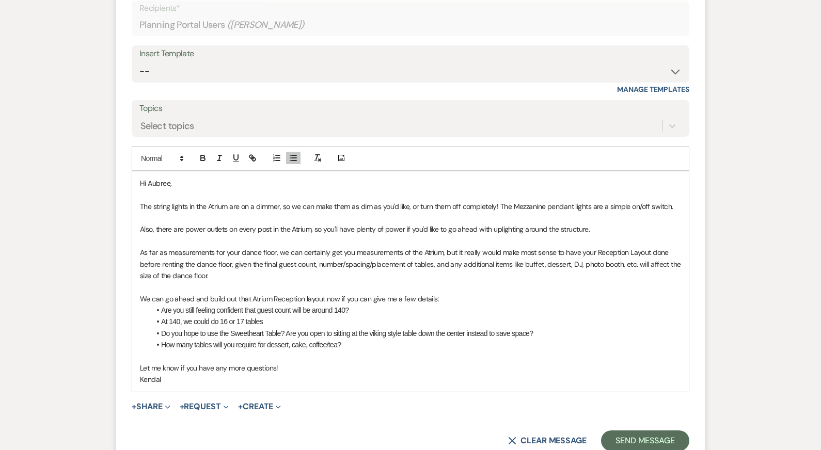
click at [231, 316] on li "At 140, we could do 16 or 17 tables" at bounding box center [415, 321] width 531 height 11
click at [359, 316] on li "At 140, we could do 16 (all tables would have 9 guests) or 17 tables" at bounding box center [415, 321] width 531 height 11
click at [415, 316] on li "At 140, we could do 16 (all tables would have 9 guests) or 17 tables (most woul…" at bounding box center [415, 321] width 531 height 11
drag, startPoint x: 411, startPoint y: 297, endPoint x: 466, endPoint y: 299, distance: 54.2
click at [466, 316] on li "At 140, we could do 16 (all tables would have 9 guests) or 17 tables (most woul…" at bounding box center [415, 321] width 531 height 11
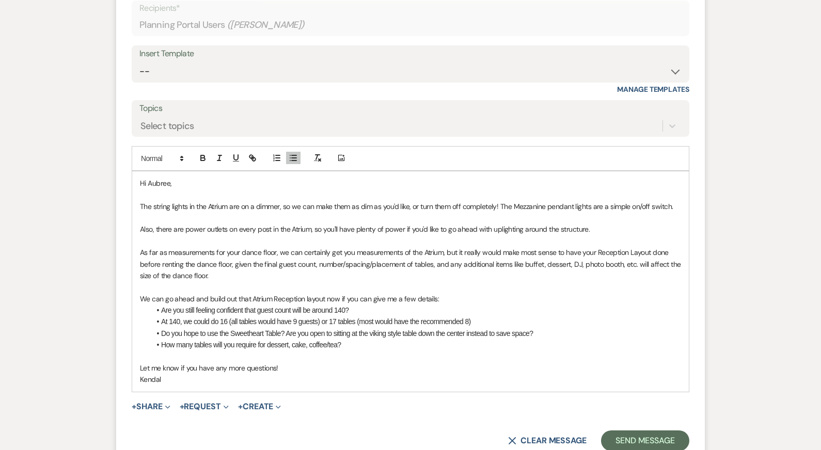
click at [472, 316] on li "At 140, we could do 16 (all tables would have 9 guests) or 17 tables (most woul…" at bounding box center [415, 321] width 531 height 11
click at [419, 247] on p "As far as measurements for your dance floor, we can certainly get you measureme…" at bounding box center [410, 264] width 541 height 35
click at [179, 316] on li "At 140, we could do 16 (all tables would have 9 guests) or 17 tables (most woul…" at bounding box center [415, 321] width 531 height 11
click at [337, 351] on p at bounding box center [410, 356] width 541 height 11
click at [340, 362] on p "Let me know if you have any more questions!" at bounding box center [410, 367] width 541 height 11
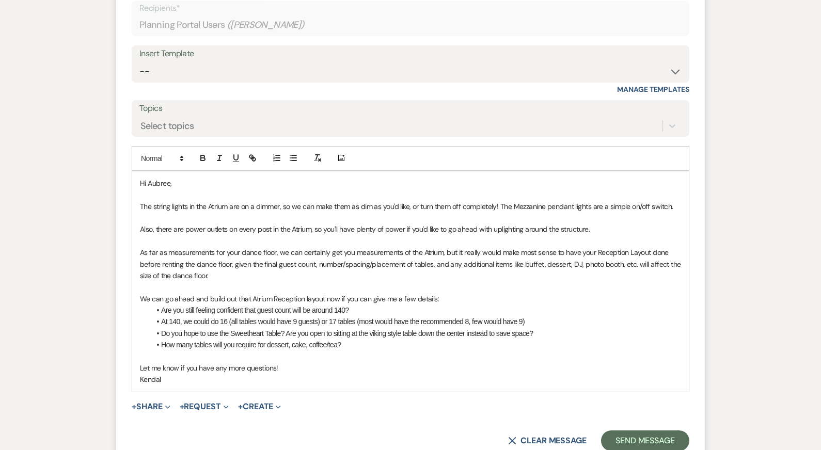
click at [298, 316] on li "At 140, we could do 16 (all tables would have 9 guests) or 17 tables (most woul…" at bounding box center [415, 321] width 531 height 11
drag, startPoint x: 232, startPoint y: 298, endPoint x: 239, endPoint y: 298, distance: 6.7
click at [239, 316] on li "At 140, we could do 16 (all tables would have 9 guests) or 17 tables (most woul…" at bounding box center [415, 321] width 531 height 11
click at [292, 247] on p "As far as measurements for your dance floor, we can certainly get you measureme…" at bounding box center [410, 264] width 541 height 35
click at [330, 316] on li "At 140, we could do 16 (most tables would have 9 guests) or 17 tables (most wou…" at bounding box center [415, 321] width 531 height 11
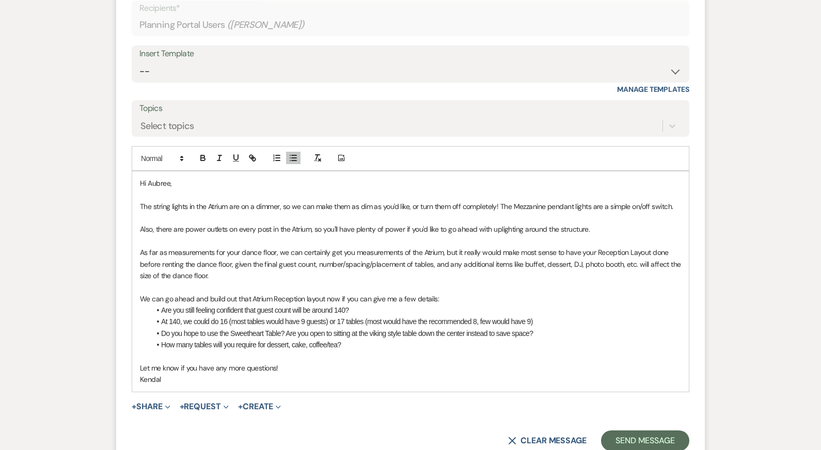
click at [345, 316] on li "At 140, we could do 16 (most tables would have 9 guests) or 17 tables (most wou…" at bounding box center [415, 321] width 531 height 11
click at [368, 328] on li "Do you hope to use the Sweetheart Table? Are you open to sitting at the viking …" at bounding box center [415, 333] width 531 height 11
drag, startPoint x: 480, startPoint y: 299, endPoint x: 534, endPoint y: 300, distance: 53.7
click at [534, 316] on li "At 140, we could do 16 (most tables would have 9 guests) or 17 tables (most wou…" at bounding box center [415, 321] width 531 height 11
click at [434, 189] on p at bounding box center [410, 194] width 541 height 11
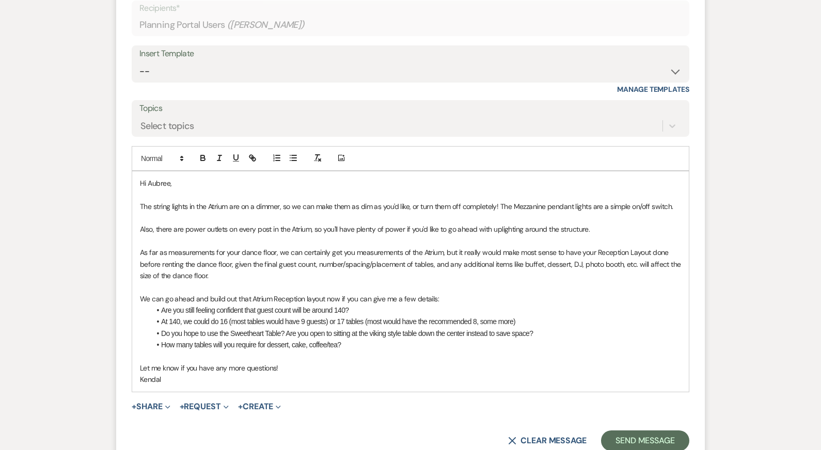
click at [418, 339] on li "How many tables will you require for dessert, cake, coffee/tea?" at bounding box center [415, 344] width 531 height 11
click at [230, 316] on li "At 140, we could do 16 (most tables would have 9 guests) or 17 tables (most wou…" at bounding box center [415, 321] width 531 height 11
click at [268, 235] on p at bounding box center [410, 240] width 541 height 11
click at [541, 316] on li "At 140, we could do 16 tables (most tables would have 9 guests) or 17 tables (m…" at bounding box center [415, 321] width 531 height 11
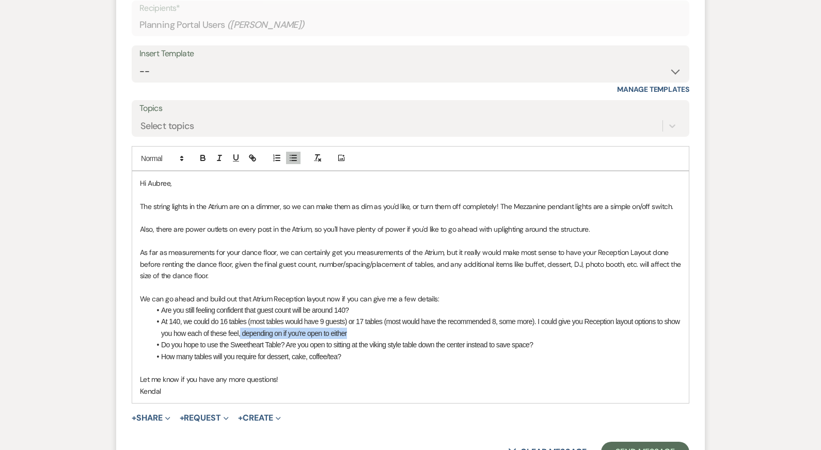
drag, startPoint x: 258, startPoint y: 309, endPoint x: 369, endPoint y: 309, distance: 111.0
click at [369, 316] on li "At 140, we could do 16 tables (most tables would have 9 guests) or 17 tables (m…" at bounding box center [415, 327] width 531 height 23
click at [379, 247] on p "As far as measurements for your dance floor, we can certainly get you measureme…" at bounding box center [410, 264] width 541 height 35
click at [381, 362] on p at bounding box center [410, 367] width 541 height 11
click at [403, 224] on p "Also, there are power outlets on every post in the Atrium, so you'll have plent…" at bounding box center [410, 229] width 541 height 11
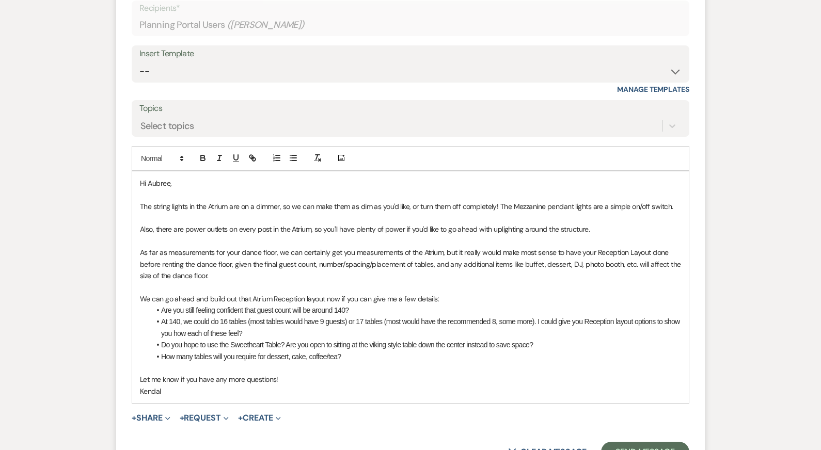
click at [296, 316] on li "At 140, we could do 16 tables (most tables would have 9 guests) or 17 tables (m…" at bounding box center [415, 327] width 531 height 23
click at [316, 339] on li "Do you hope to use the Sweetheart Table? Are you open to sitting at the viking …" at bounding box center [415, 344] width 531 height 11
click at [375, 338] on div "Hi Aubree, The string lights in the Atrium are on a dimmer, so we can make them…" at bounding box center [410, 287] width 556 height 232
click at [342, 339] on li "Do you hope to use the Sweetheart Table? Are you open to sitting at the viking …" at bounding box center [415, 344] width 531 height 11
click at [365, 351] on li "How many tables will you require for dessert, cake, coffee/tea?" at bounding box center [415, 356] width 531 height 11
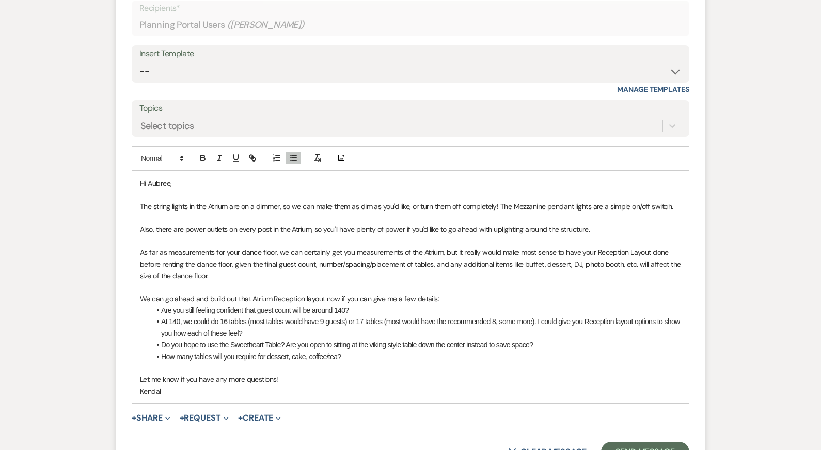
click at [284, 339] on li "Do you hope to use the Sweetheart Table? Are you open to sitting at the viking …" at bounding box center [415, 344] width 531 height 11
click at [367, 305] on li "Are you still feeling confident that guest count will be around 140?" at bounding box center [415, 310] width 531 height 11
click at [383, 316] on li "At 140, we could do 16 tables (most tables would have 9 guests) or 17 tables (m…" at bounding box center [415, 327] width 531 height 23
click at [395, 351] on li "How many tables will you require for dessert, cake, coffee/tea?" at bounding box center [415, 356] width 531 height 11
click at [565, 339] on li "Do you hope to use the Sweetheart Table? If so, are you open to sitting at the …" at bounding box center [415, 344] width 531 height 11
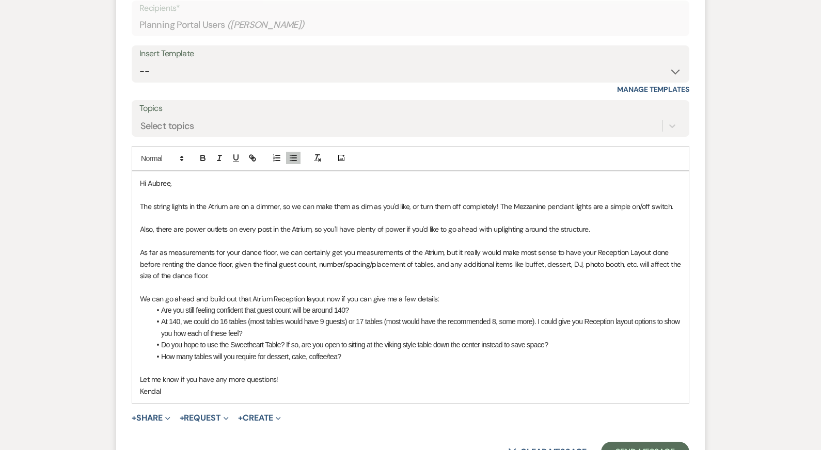
click at [380, 351] on li "How many tables will you require for dessert, cake, coffee/tea?" at bounding box center [415, 356] width 531 height 11
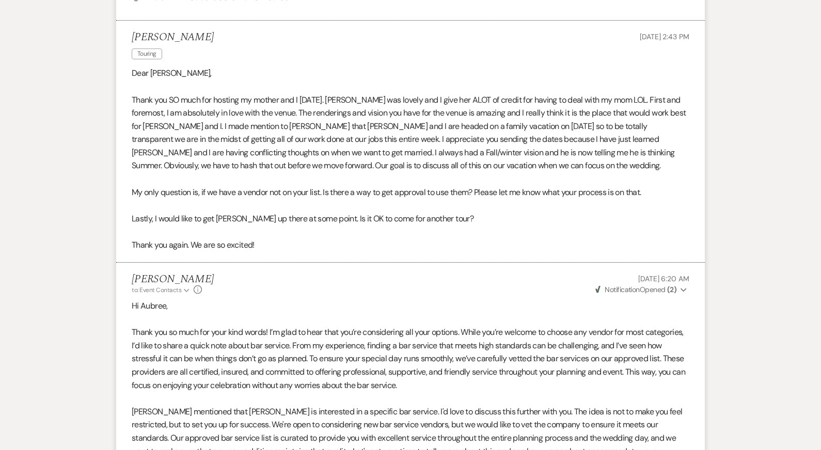
scroll to position [0, 0]
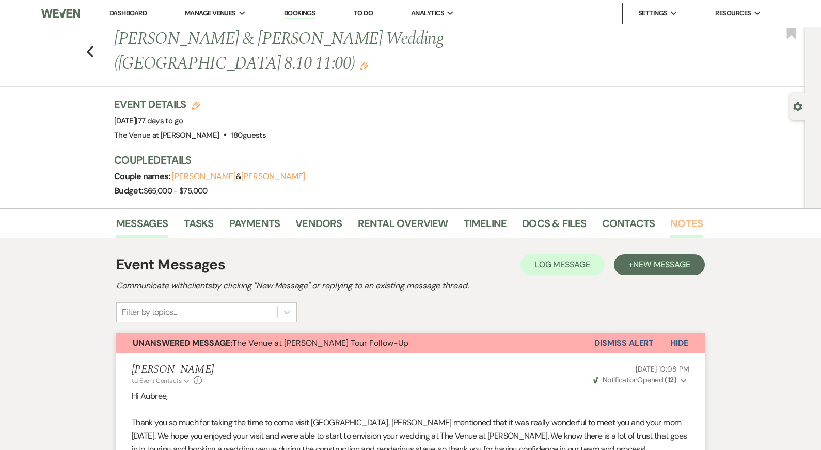
click at [602, 215] on link "Notes" at bounding box center [686, 226] width 33 height 23
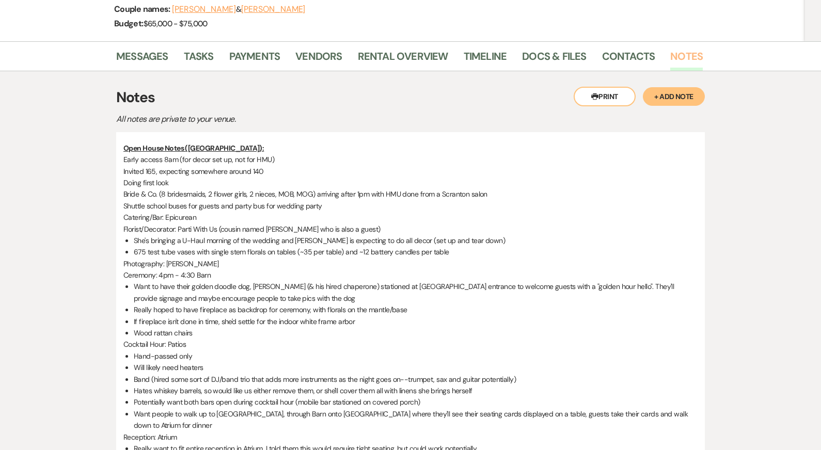
scroll to position [167, 0]
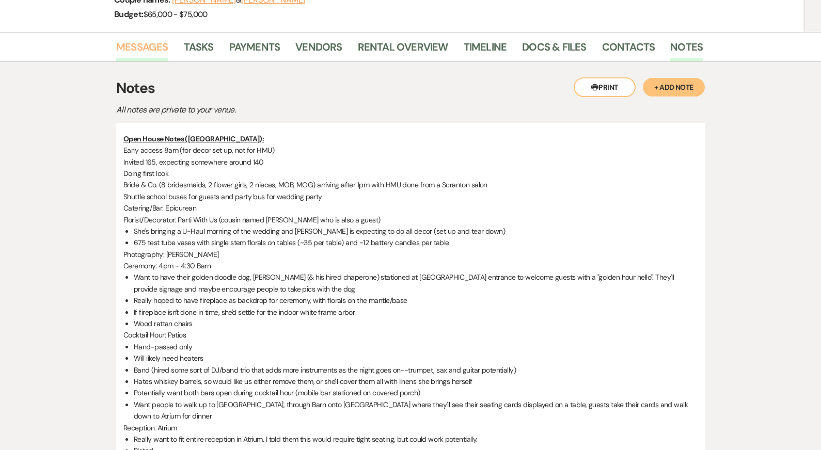
click at [149, 39] on link "Messages" at bounding box center [142, 50] width 52 height 23
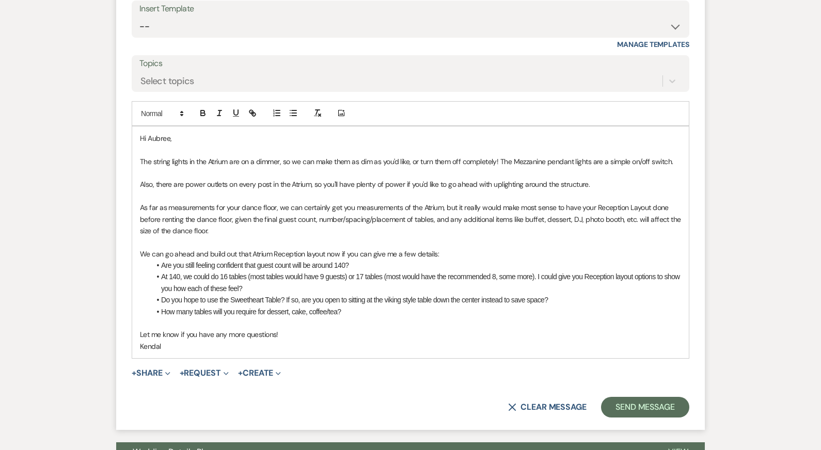
scroll to position [6598, 0]
click at [355, 306] on li "How many tables will you require for dessert, cake, coffee/tea?" at bounding box center [415, 311] width 531 height 11
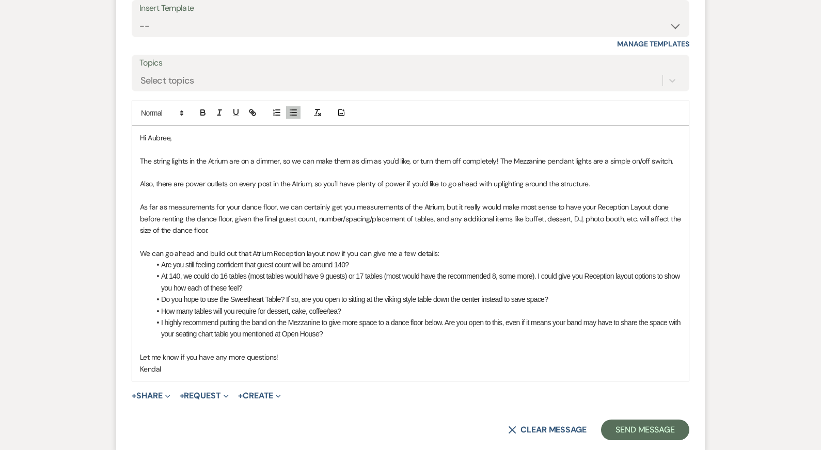
click at [320, 352] on p "Let me know if you have any more questions!" at bounding box center [410, 357] width 541 height 11
click at [316, 201] on p "As far as measurements for your dance floor, we can certainly get you measureme…" at bounding box center [410, 218] width 541 height 35
click at [315, 271] on li "At 140, we could do 16 tables (most tables would have 9 guests) or 17 tables (m…" at bounding box center [415, 282] width 531 height 23
click at [343, 352] on p "Let me know if you have any more questions!" at bounding box center [410, 357] width 541 height 11
click at [340, 201] on p "As far as measurements for your dance floor, we can certainly get you measureme…" at bounding box center [410, 218] width 541 height 35
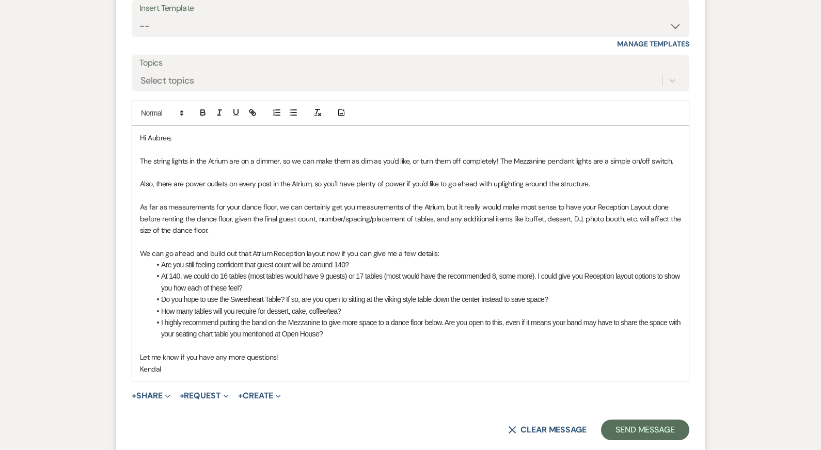
click at [344, 204] on p "As far as measurements for your dance floor, we can certainly get you measureme…" at bounding box center [410, 218] width 541 height 35
click at [364, 306] on li "How many tables will you require for dessert, cake, coffee/tea?" at bounding box center [415, 311] width 531 height 11
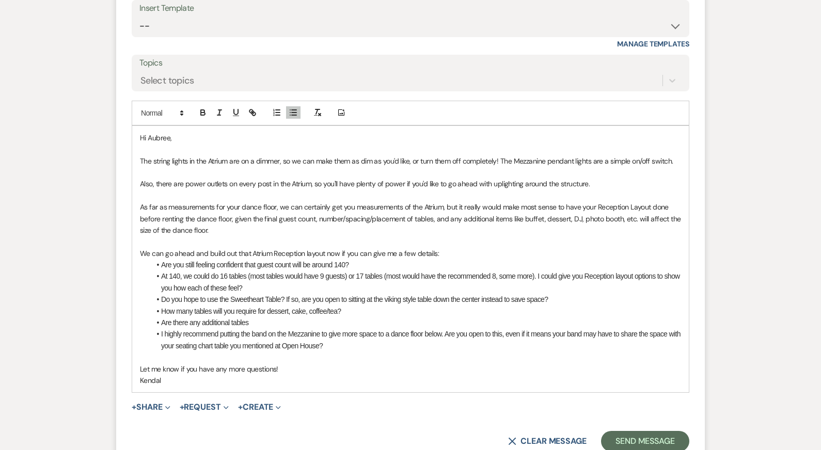
click at [398, 306] on li "How many tables will you require for dessert, cake, coffee/tea?" at bounding box center [415, 311] width 531 height 11
click at [320, 317] on li "Are there any additional tables" at bounding box center [415, 322] width 531 height 11
click at [309, 167] on p at bounding box center [410, 172] width 541 height 11
click at [419, 352] on p at bounding box center [410, 357] width 541 height 11
click at [410, 201] on p "As far as measurements for your dance floor, we can certainly get you measureme…" at bounding box center [410, 218] width 541 height 35
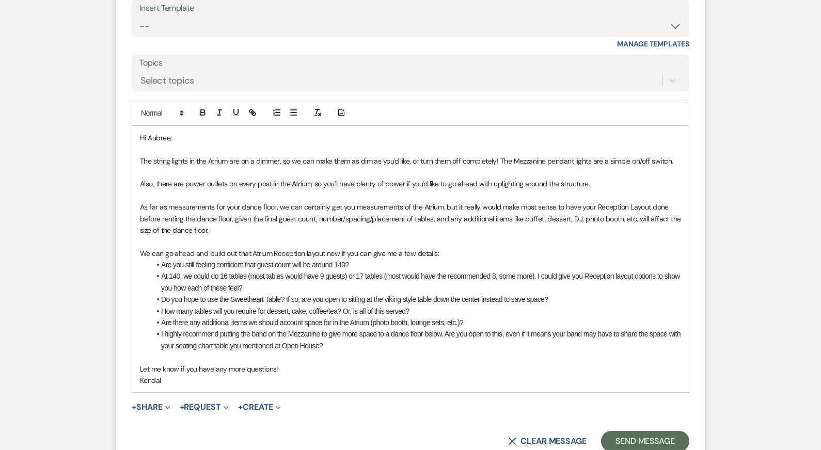
click at [403, 328] on li "I highly recommend putting the band on the Mezzanine to give more space to a da…" at bounding box center [415, 339] width 531 height 23
click at [404, 352] on p at bounding box center [410, 357] width 541 height 11
click at [404, 363] on p "Let me know if you have any more questions!" at bounding box center [410, 368] width 541 height 11
click at [337, 167] on p at bounding box center [410, 172] width 541 height 11
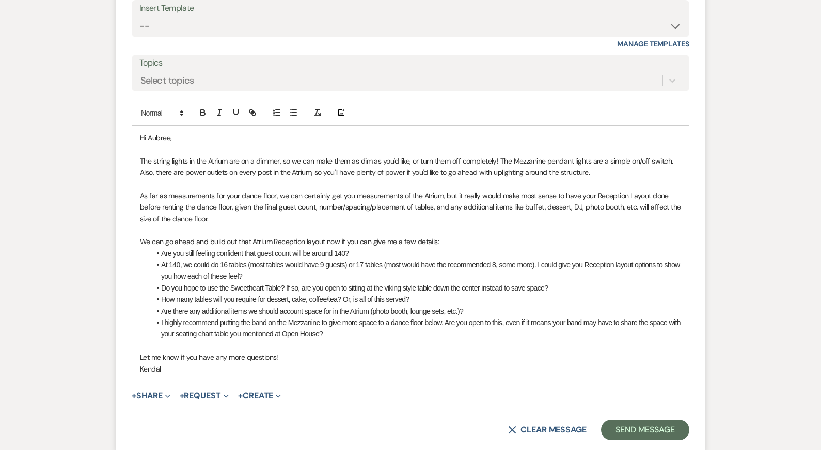
click at [297, 198] on p "As far as measurements for your dance floor, we can certainly get you measureme…" at bounding box center [410, 207] width 541 height 35
click at [353, 340] on p at bounding box center [410, 345] width 541 height 11
click at [356, 352] on p "Let me know if you have any more questions!" at bounding box center [410, 357] width 541 height 11
click at [344, 155] on p "The string lights in the Atrium are on a dimmer, so we can make them as dim as …" at bounding box center [410, 166] width 541 height 23
click at [365, 352] on p "Let me know if you have any more questions!" at bounding box center [410, 357] width 541 height 11
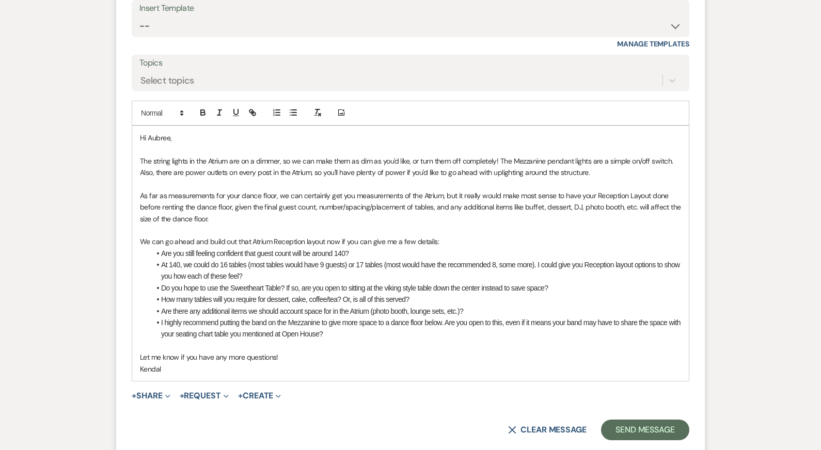
click at [442, 190] on p "As far as measurements for your dance floor, we can certainly get you measureme…" at bounding box center [410, 207] width 541 height 35
click at [368, 190] on p "As far as measurements for your dance floor, we can certainly get you measureme…" at bounding box center [410, 207] width 541 height 35
click at [365, 194] on p "As far as measurements for your dance floor, we can certainly get you measureme…" at bounding box center [410, 207] width 541 height 35
click at [410, 340] on p at bounding box center [410, 345] width 541 height 11
click at [434, 236] on p "We can go ahead and build out that Atrium Reception layout now if you can give …" at bounding box center [410, 241] width 541 height 11
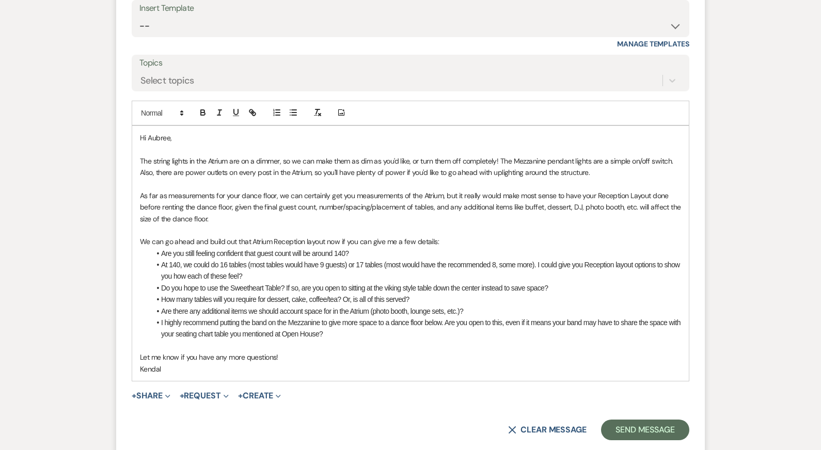
click at [338, 236] on p "We can go ahead and build out that Atrium Reception layout now if you can give …" at bounding box center [410, 241] width 541 height 11
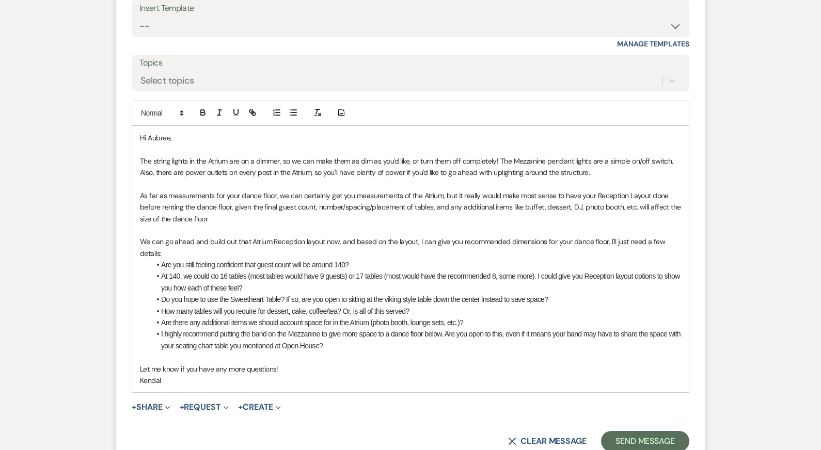
click at [173, 225] on p at bounding box center [410, 230] width 541 height 11
click at [360, 352] on p at bounding box center [410, 357] width 541 height 11
click at [368, 363] on p "Let me know if you have any more questions!" at bounding box center [410, 368] width 541 height 11
click at [355, 190] on p "As far as measurements for your dance floor, we can certainly get you measureme…" at bounding box center [410, 207] width 541 height 35
click at [435, 352] on p at bounding box center [410, 357] width 541 height 11
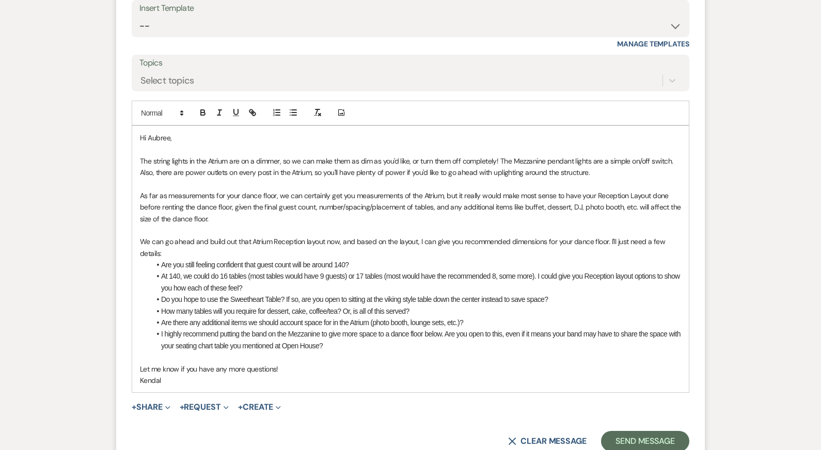
click at [421, 363] on p "Let me know if you have any more questions!" at bounding box center [410, 368] width 541 height 11
click at [257, 271] on li "At 140, we could do 16 tables (most tables would have 9 guests) or 17 tables (m…" at bounding box center [415, 282] width 531 height 23
click at [289, 195] on p "As far as measurements for your dance floor, we can certainly get you measureme…" at bounding box center [410, 207] width 541 height 35
click at [348, 363] on p "Let me know if you have any more questions!" at bounding box center [410, 368] width 541 height 11
click at [380, 190] on p "As far as measurements for your dance floor, we can certainly get you measureme…" at bounding box center [410, 207] width 541 height 35
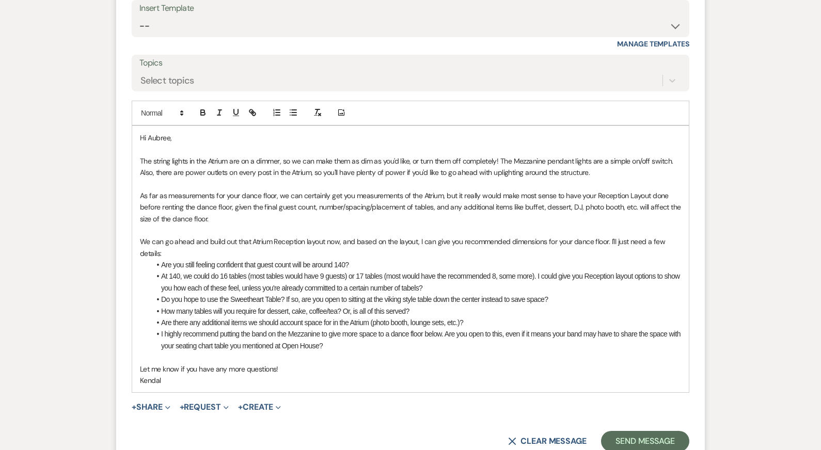
click at [438, 317] on li "Are there any additional items we should account space for in the Atrium (photo…" at bounding box center [415, 322] width 531 height 11
click at [377, 225] on p at bounding box center [410, 230] width 541 height 11
click at [375, 363] on p "Let me know if you have any more questions!" at bounding box center [410, 368] width 541 height 11
click at [366, 328] on li "I highly recommend putting the band on the Mezzanine to give more space to a da…" at bounding box center [415, 339] width 531 height 23
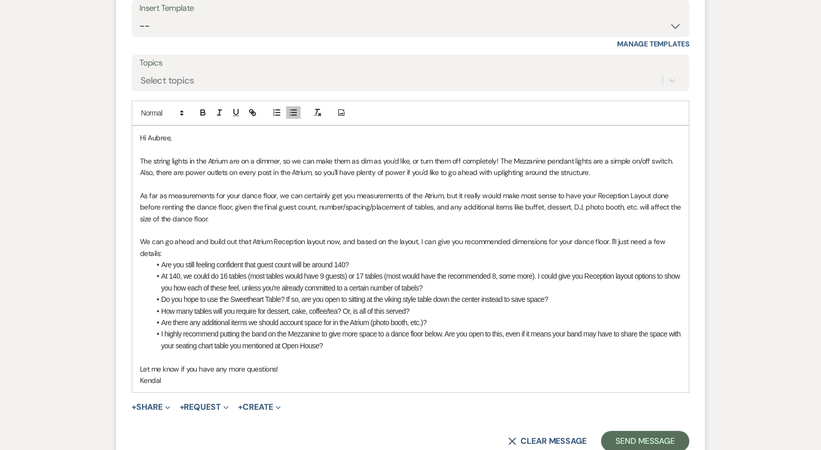
click at [362, 271] on li "At 140, we could do 16 tables (most tables would have 9 guests) or 17 tables (m…" at bounding box center [415, 282] width 531 height 23
click at [360, 363] on p "Let me know if you have any more questions!" at bounding box center [410, 368] width 541 height 11
click at [359, 375] on p "Kendal" at bounding box center [410, 380] width 541 height 11
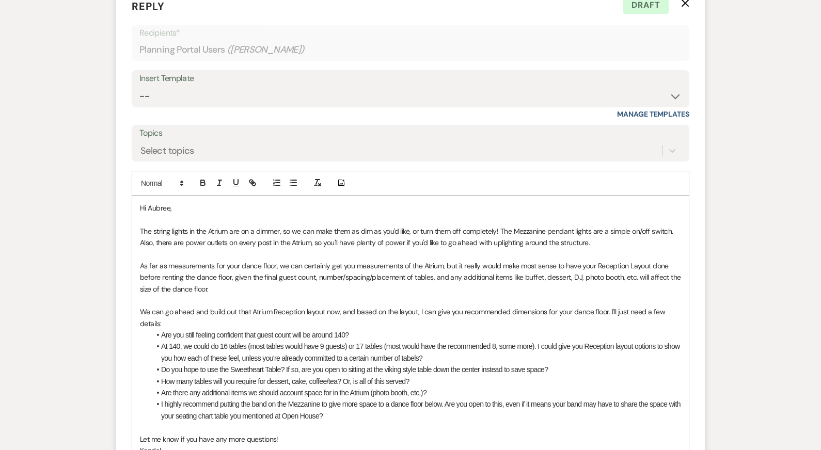
scroll to position [6592, 0]
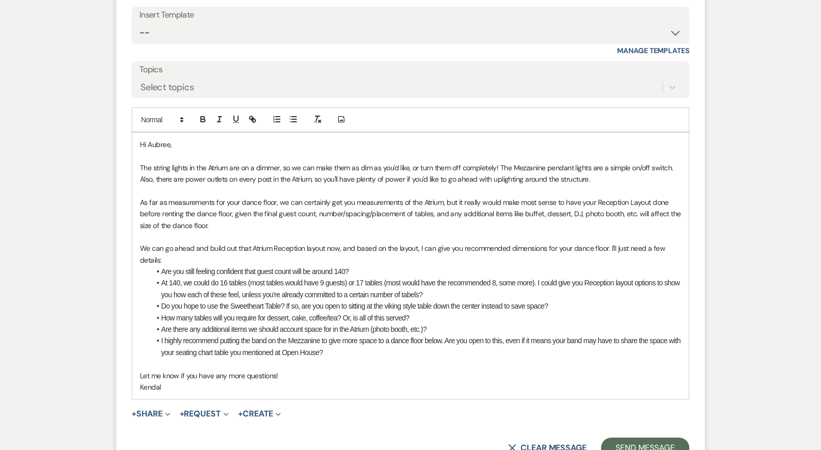
click at [586, 277] on li "At 140, we could do 16 tables (most tables would have 9 guests) or 17 tables (m…" at bounding box center [415, 288] width 531 height 23
click at [569, 358] on p at bounding box center [410, 363] width 541 height 11
click at [563, 370] on p "Let me know if you have any more questions!" at bounding box center [410, 375] width 541 height 11
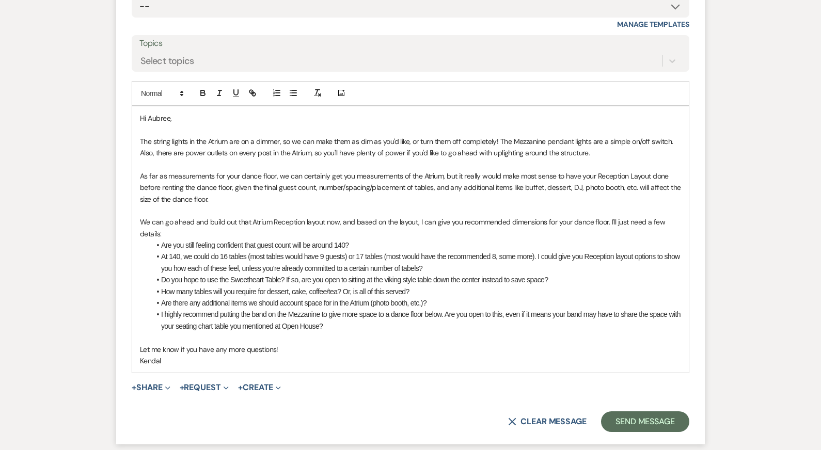
scroll to position [6621, 0]
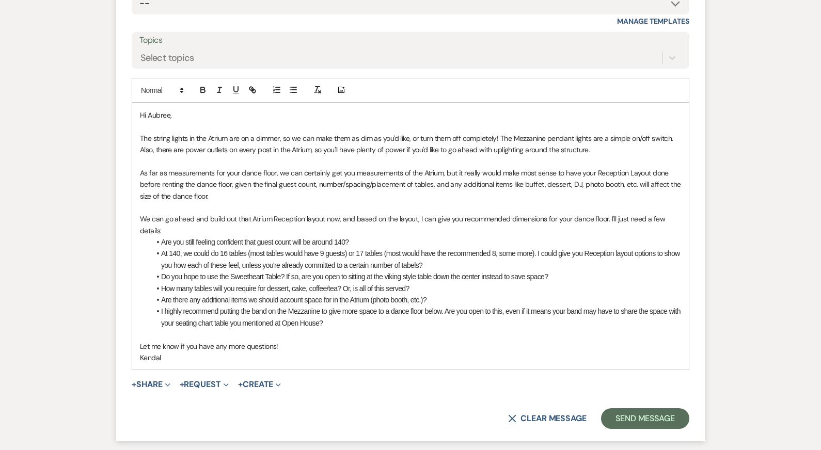
click at [534, 167] on p "As far as measurements for your dance floor, we can certainly get you measureme…" at bounding box center [410, 184] width 541 height 35
click at [507, 133] on p "The string lights in the Atrium are on a dimmer, so we can make them as dim as …" at bounding box center [410, 144] width 541 height 23
click at [513, 248] on li "At 140, we could do 16 tables (most tables would have 9 guests) or 17 tables (m…" at bounding box center [415, 259] width 531 height 23
click at [505, 329] on p at bounding box center [410, 334] width 541 height 11
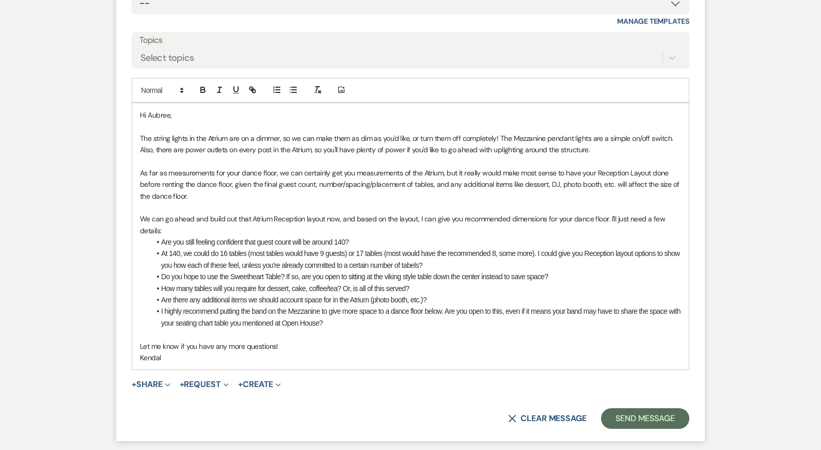
click at [408, 213] on p "We can go ahead and build out that Atrium Reception layout now, and based on th…" at bounding box center [410, 224] width 541 height 23
click at [376, 236] on li "Are you still feeling confident that guest count will be around 140?" at bounding box center [415, 241] width 531 height 11
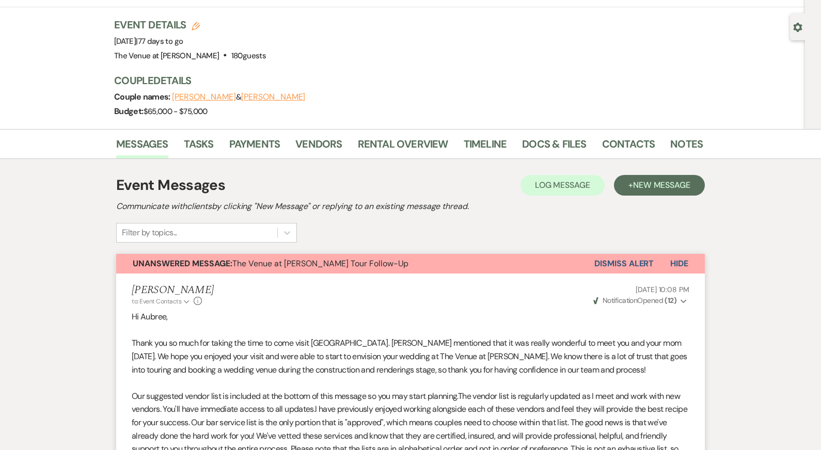
scroll to position [0, 0]
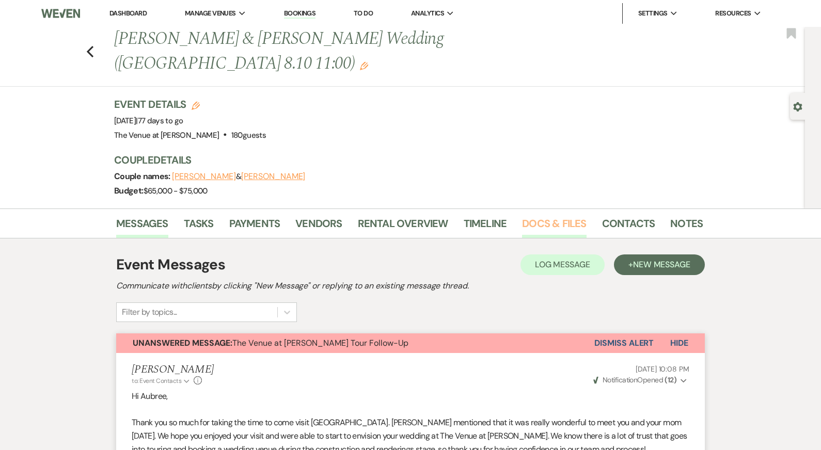
click at [554, 215] on link "Docs & Files" at bounding box center [554, 226] width 64 height 23
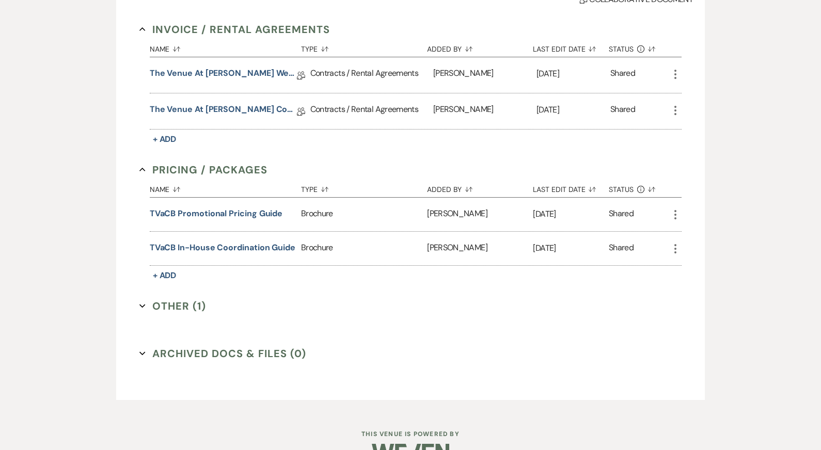
scroll to position [320, 0]
click at [189, 297] on button "Other (1) Expand" at bounding box center [172, 304] width 67 height 15
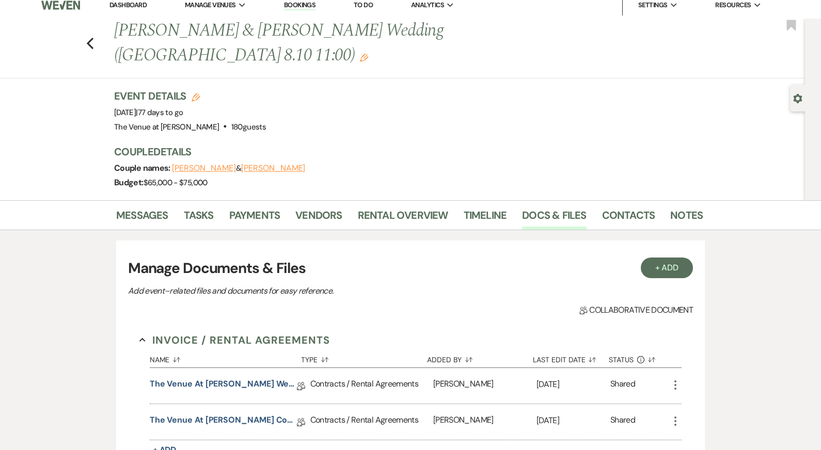
scroll to position [0, 0]
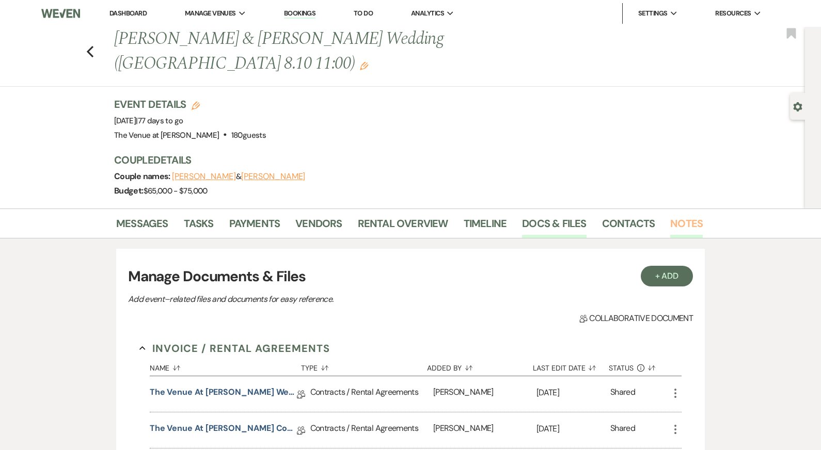
click at [602, 215] on link "Notes" at bounding box center [686, 226] width 33 height 23
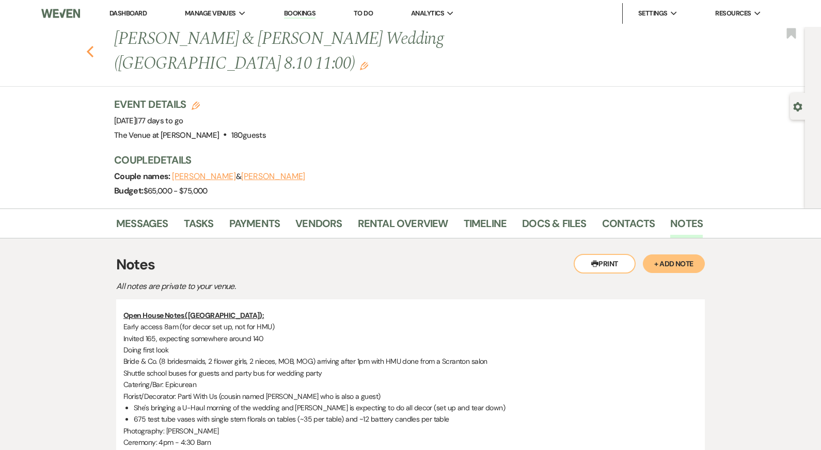
click at [89, 46] on use "button" at bounding box center [90, 51] width 7 height 11
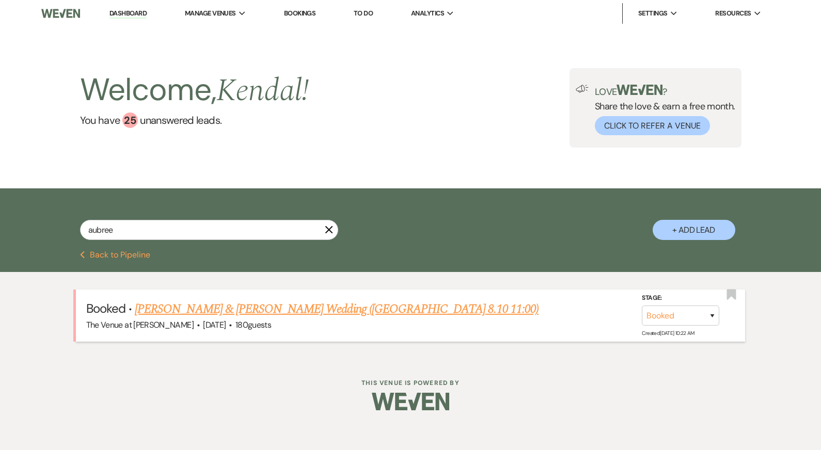
click at [213, 308] on link "[PERSON_NAME] & [PERSON_NAME] Wedding ([GEOGRAPHIC_DATA] 8.10 11:00)" at bounding box center [337, 309] width 404 height 19
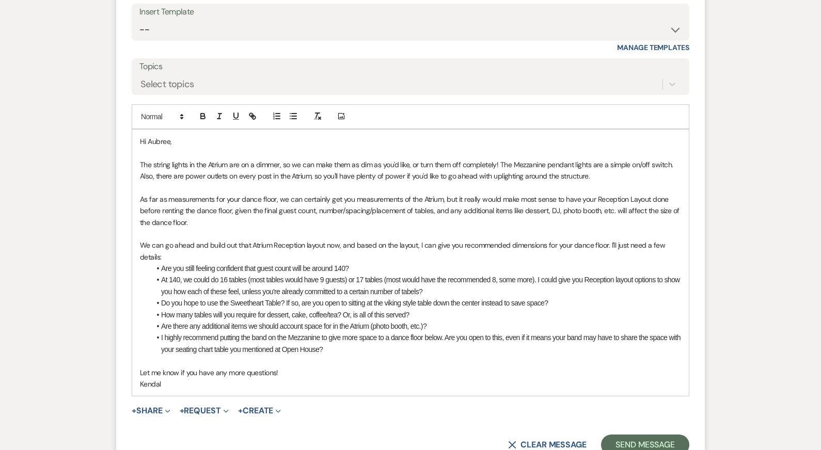
scroll to position [6598, 0]
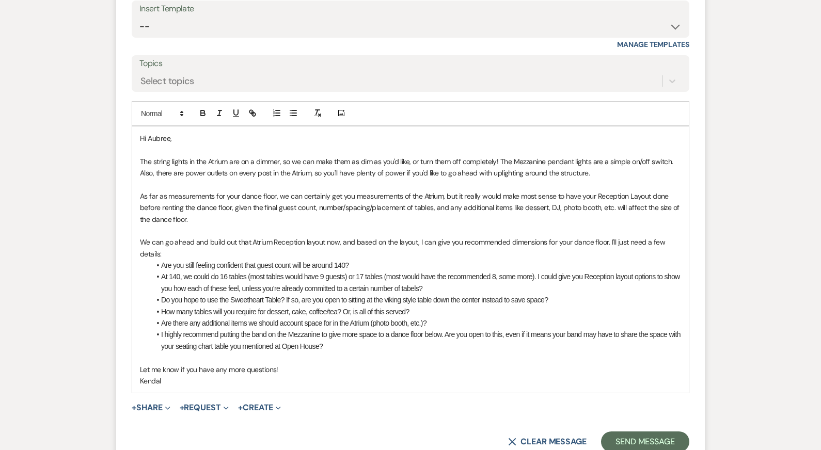
click at [230, 236] on p "We can go ahead and build out that Atrium Reception layout now, and based on th…" at bounding box center [410, 247] width 541 height 23
click at [254, 294] on li "Do you hope to use the Sweetheart Table? If so, are you open to sitting at the …" at bounding box center [415, 299] width 531 height 11
click at [280, 317] on li "Are there any additional items we should account space for in the Atrium (photo…" at bounding box center [415, 322] width 531 height 11
click at [561, 294] on li "Do you hope to use the Sweetheart Table? If so, are you open to sitting at the …" at bounding box center [415, 299] width 531 height 11
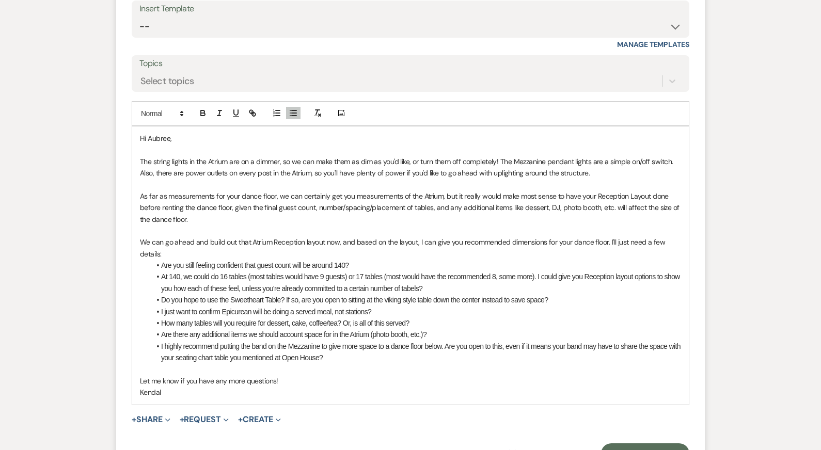
click at [332, 306] on li "I just want to confirm Epicurean will be doing a served meal, not stations?" at bounding box center [415, 311] width 531 height 11
click at [365, 375] on p "Let me know if you have any more questions!" at bounding box center [410, 380] width 541 height 11
click at [369, 306] on li "I just want to confirm Epicurean will be doing a served meal, not stations?" at bounding box center [415, 311] width 531 height 11
click at [120, 247] on form "Reply X Saving draft... Recipients* Planning Portal Users ( Aubree Armezzani ) …" at bounding box center [410, 196] width 588 height 560
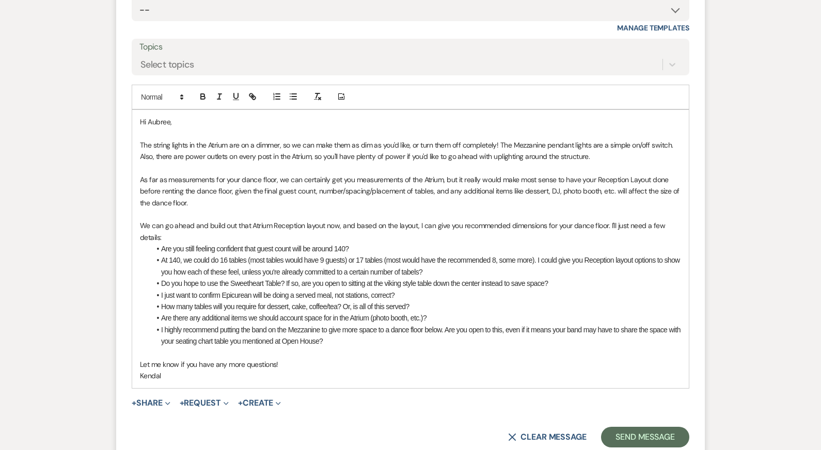
scroll to position [6621, 0]
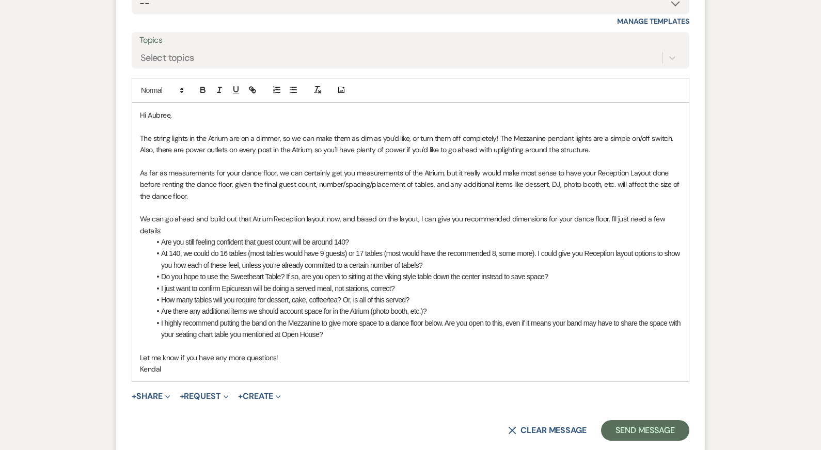
click at [433, 248] on li "At 140, we could do 16 tables (most tables would have 9 guests) or 17 tables (m…" at bounding box center [415, 259] width 531 height 23
click at [435, 167] on p "As far as measurements for your dance floor, we can certainly get you measureme…" at bounding box center [410, 184] width 541 height 35
click at [425, 352] on p "Let me know if you have any more questions!" at bounding box center [410, 357] width 541 height 11
drag, startPoint x: 161, startPoint y: 263, endPoint x: 202, endPoint y: 264, distance: 40.8
click at [202, 283] on li "I just want to confirm Epicurean will be doing a served meal, not stations, cor…" at bounding box center [415, 288] width 531 height 11
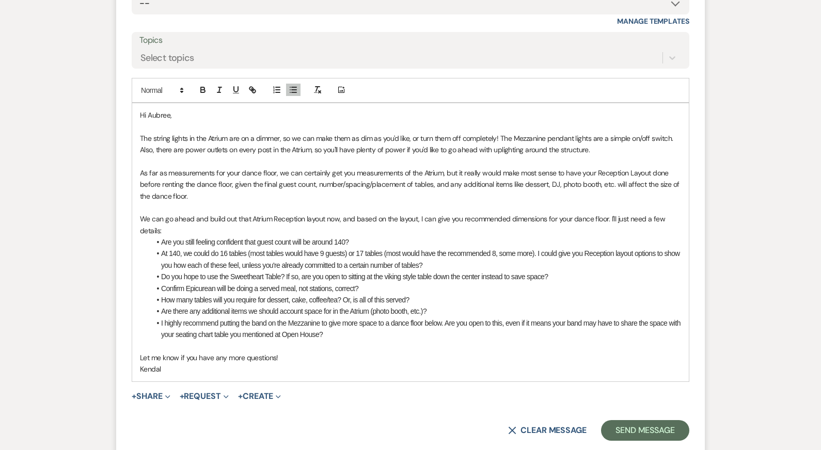
click at [184, 306] on li "Are there any additional items we should account space for in the Atrium (photo…" at bounding box center [415, 311] width 531 height 11
click at [184, 317] on li "I highly recommend putting the band on the Mezzanine to give more space to a da…" at bounding box center [415, 328] width 531 height 23
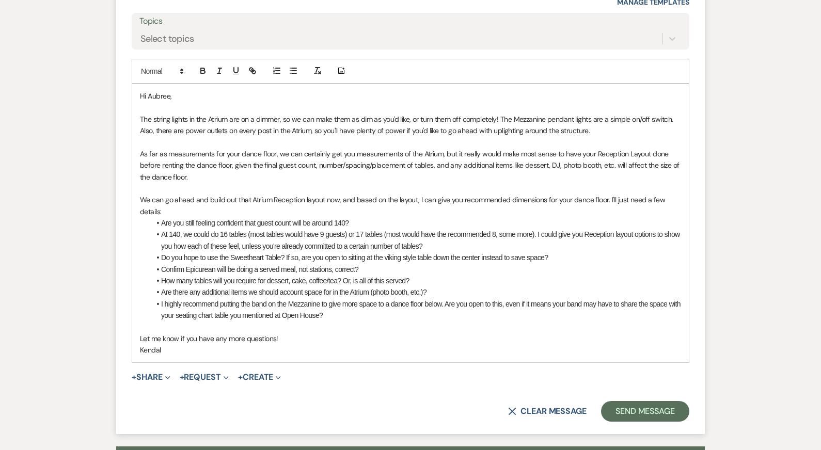
scroll to position [6644, 0]
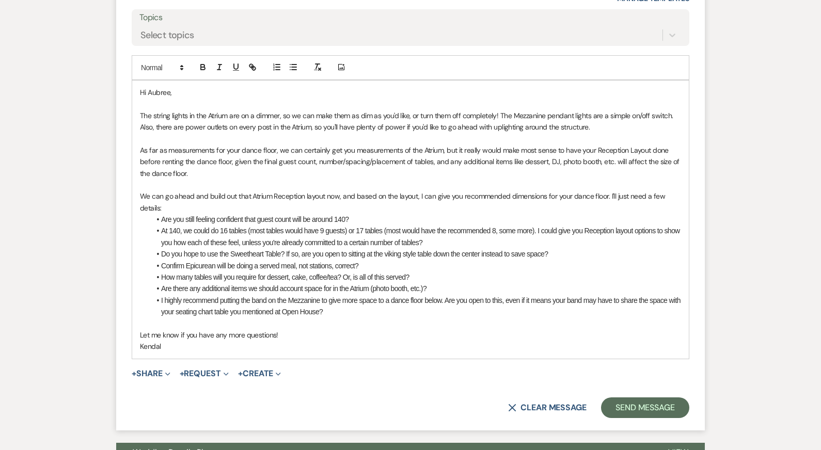
click at [319, 329] on p "Let me know if you have any more questions!" at bounding box center [410, 334] width 541 height 11
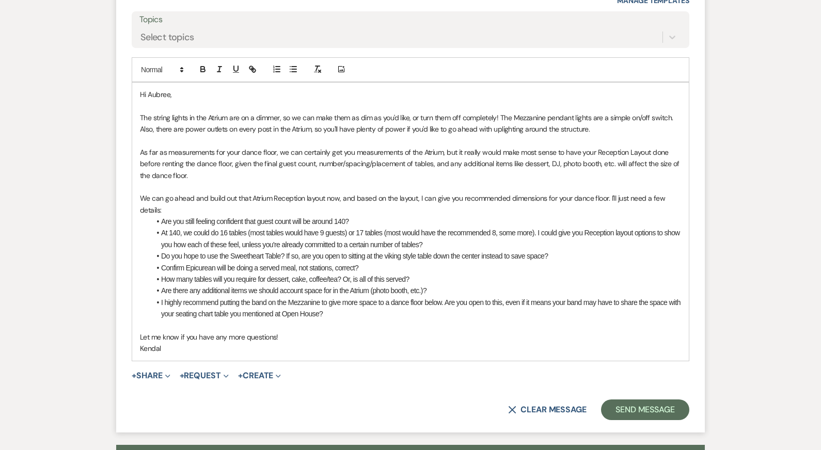
scroll to position [6645, 0]
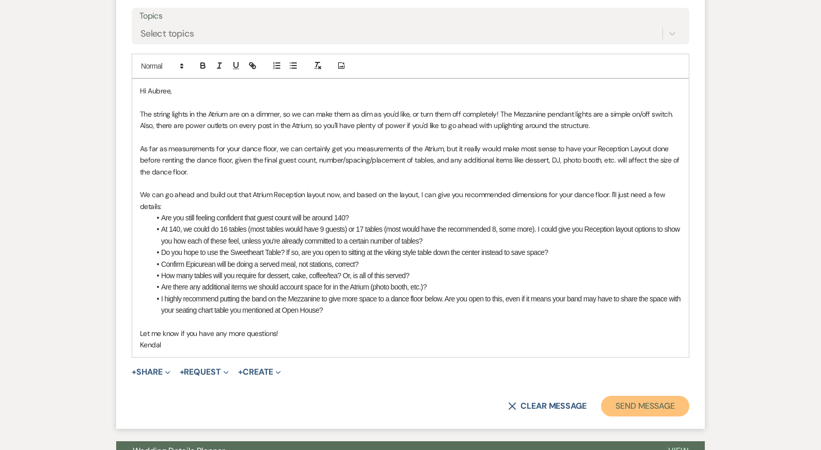
click at [602, 396] on button "Send Message" at bounding box center [645, 406] width 88 height 21
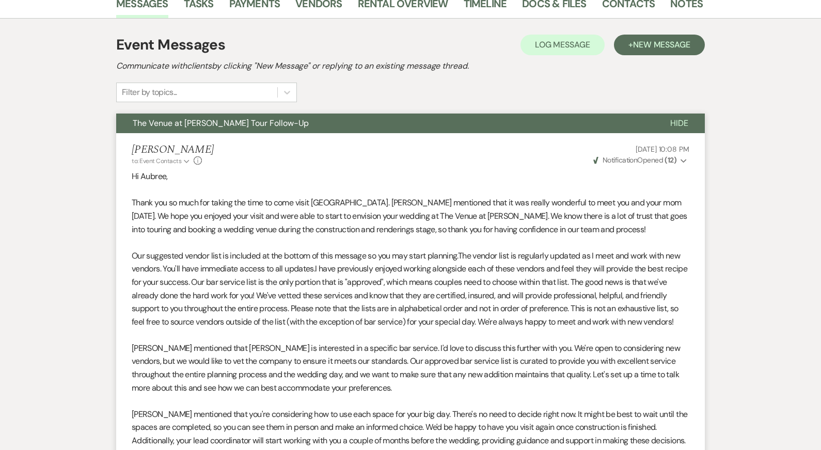
scroll to position [0, 0]
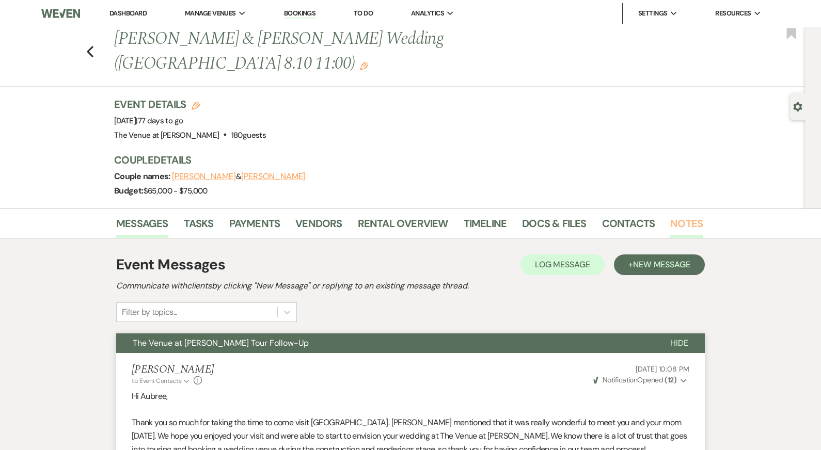
click at [602, 215] on link "Notes" at bounding box center [686, 226] width 33 height 23
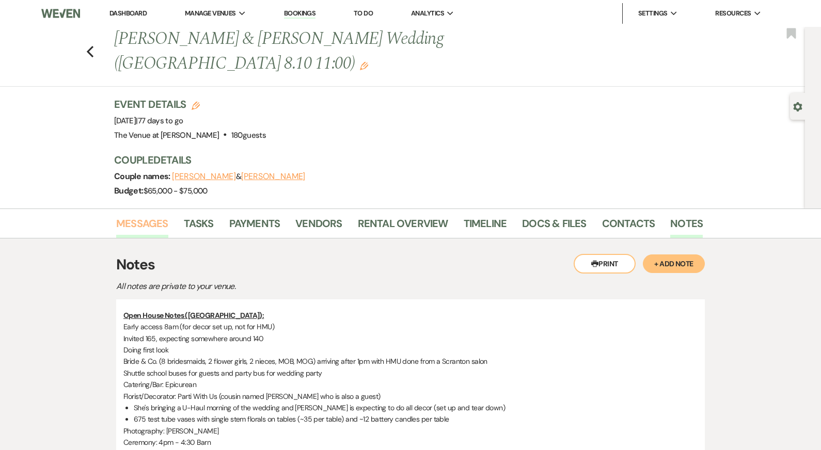
click at [148, 215] on link "Messages" at bounding box center [142, 226] width 52 height 23
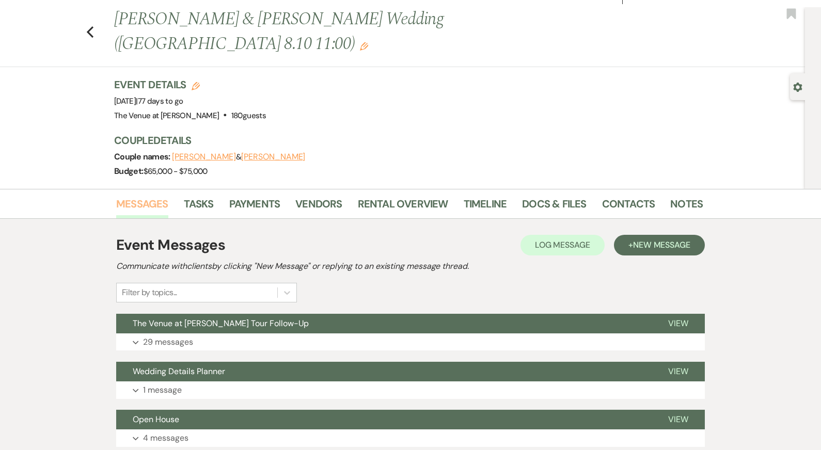
scroll to position [20, 0]
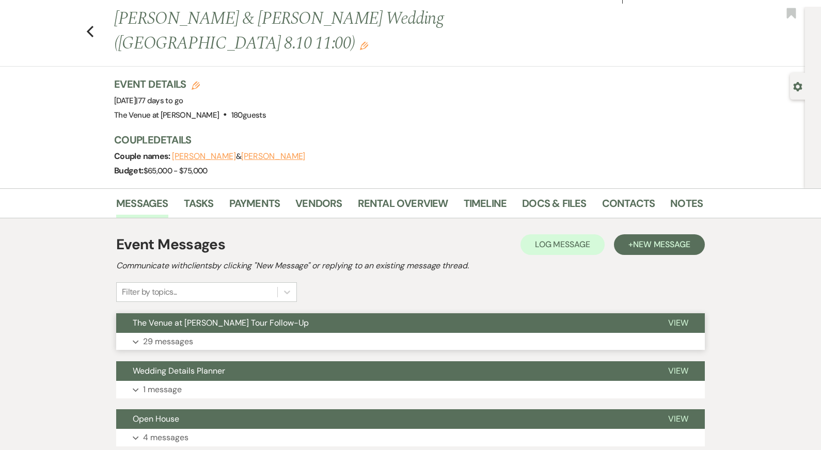
click at [291, 333] on button "Expand 29 messages" at bounding box center [410, 342] width 588 height 18
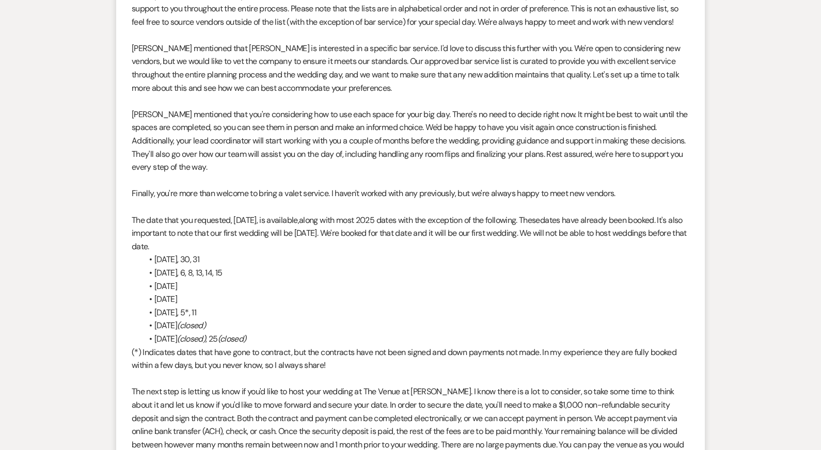
scroll to position [0, 0]
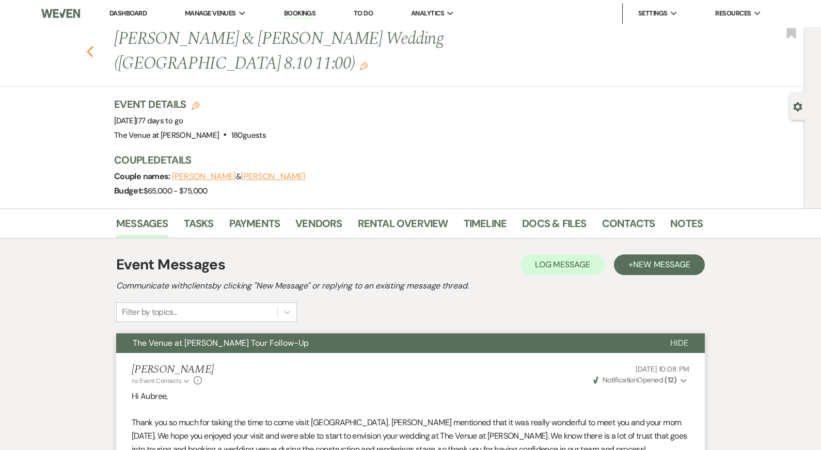
click at [90, 45] on icon "Previous" at bounding box center [90, 51] width 8 height 12
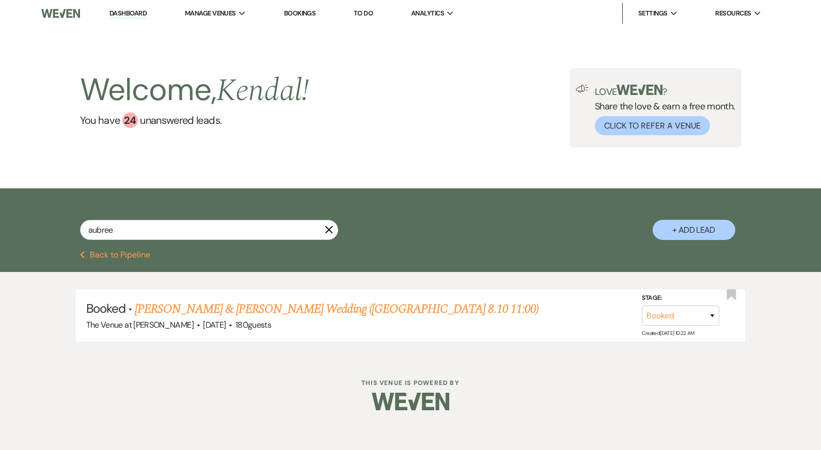
click at [328, 233] on icon "X" at bounding box center [329, 230] width 8 height 8
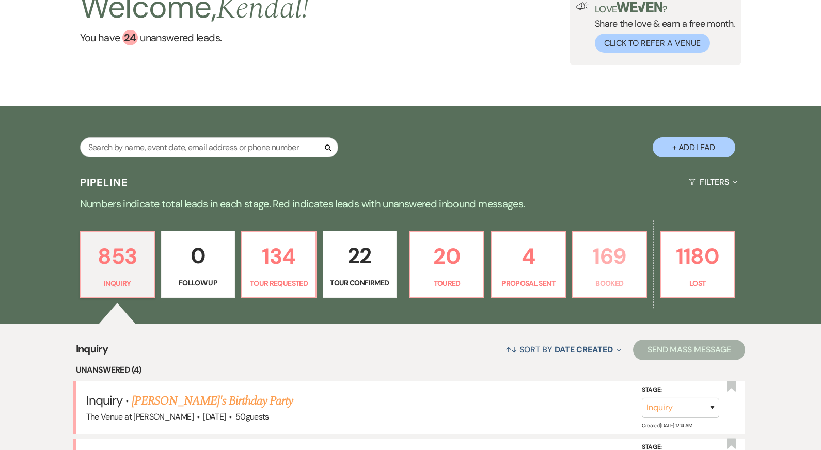
scroll to position [87, 0]
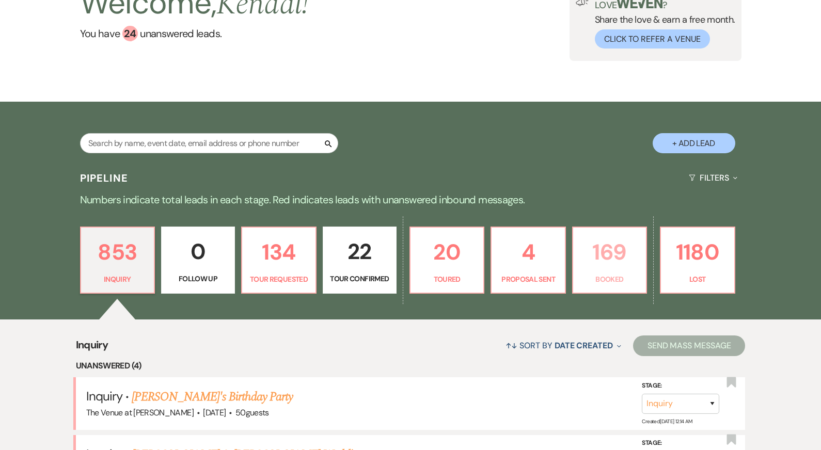
click at [602, 264] on p "169" at bounding box center [609, 252] width 60 height 35
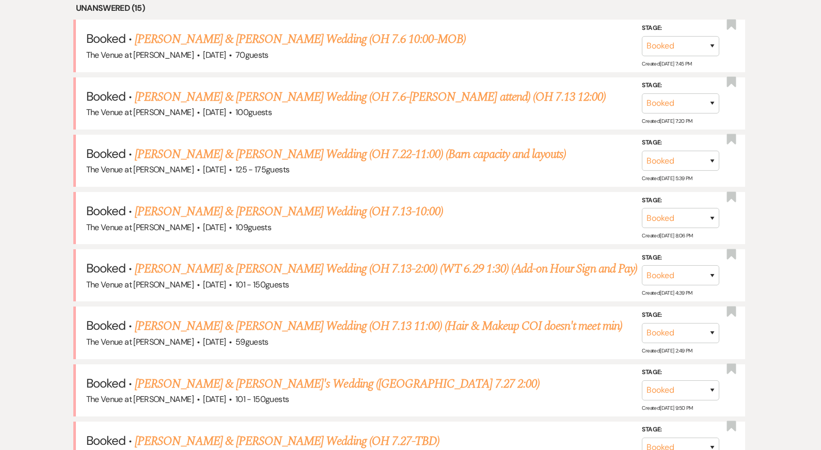
scroll to position [458, 0]
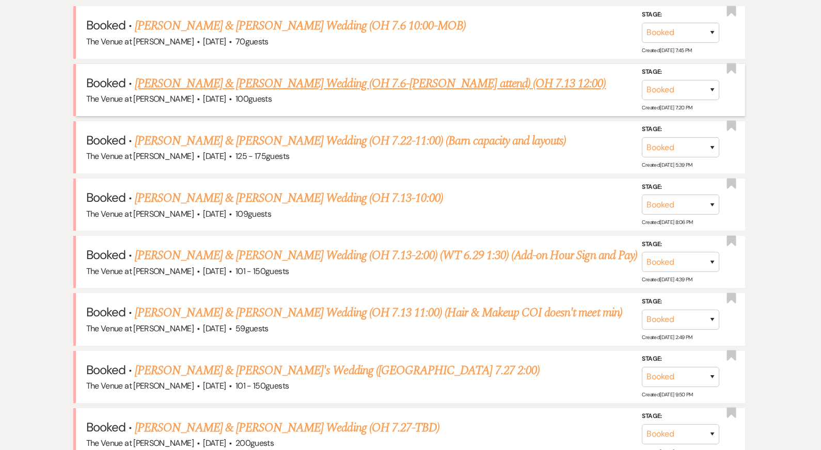
click at [348, 80] on link "[PERSON_NAME] & [PERSON_NAME] Wedding (OH 7.6-[PERSON_NAME] attend) (OH 7.13 12…" at bounding box center [370, 83] width 471 height 19
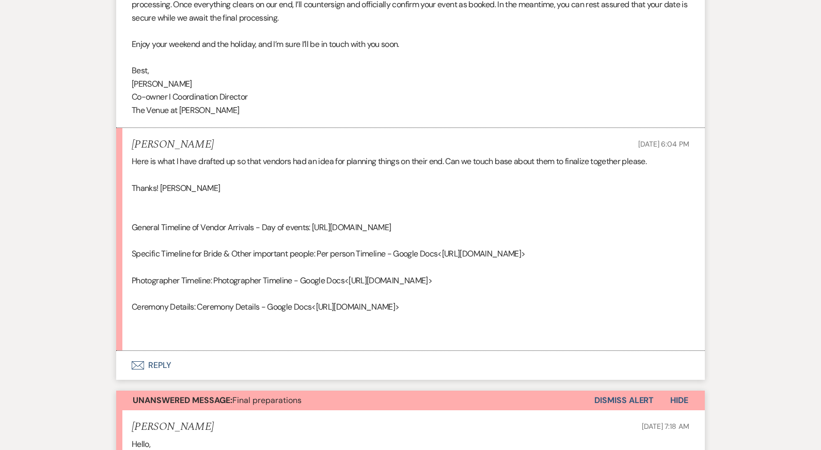
scroll to position [3482, 0]
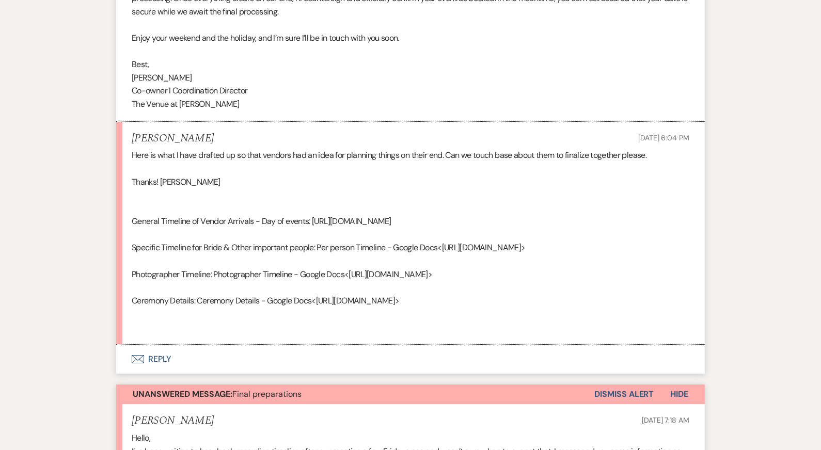
drag, startPoint x: 177, startPoint y: 353, endPoint x: 131, endPoint y: 220, distance: 139.7
click at [132, 220] on div "Here is what I have drafted up so that vendors had an idea for planning things …" at bounding box center [411, 241] width 558 height 185
copy div "General Timeline of Vendor Arrivals - Day of events: https://docs.google.com/do…"
click at [384, 220] on div "Here is what I have drafted up so that vendors had an idea for planning things …" at bounding box center [411, 241] width 558 height 185
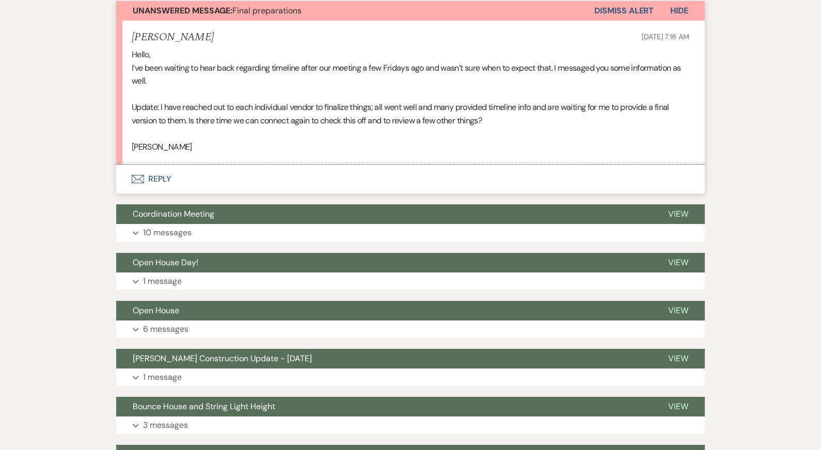
scroll to position [3862, 0]
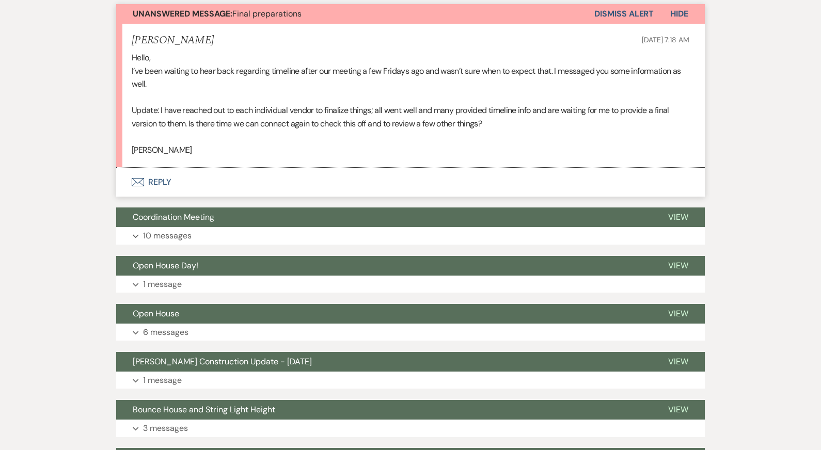
click at [383, 91] on p "I’ve been waiting to hear back regarding timeline after our meeting a few Frida…" at bounding box center [411, 78] width 558 height 26
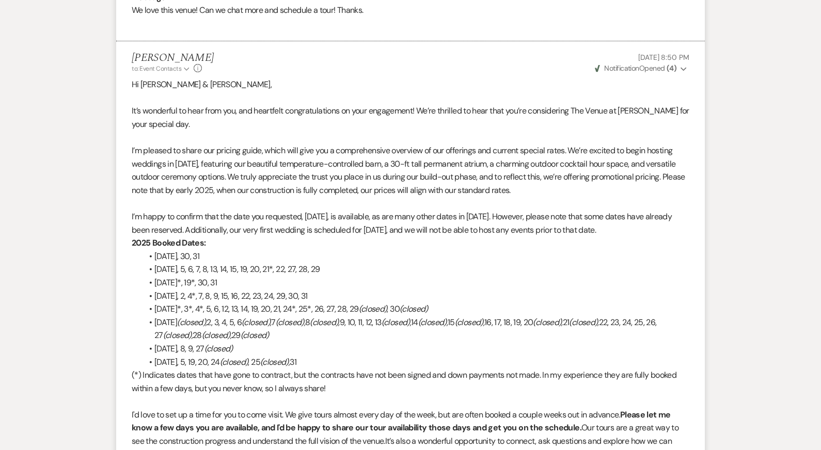
scroll to position [0, 0]
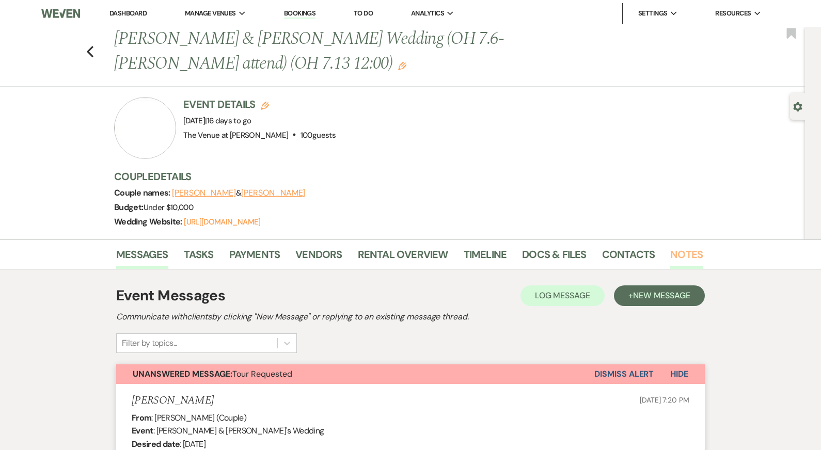
click at [602, 251] on link "Notes" at bounding box center [686, 257] width 33 height 23
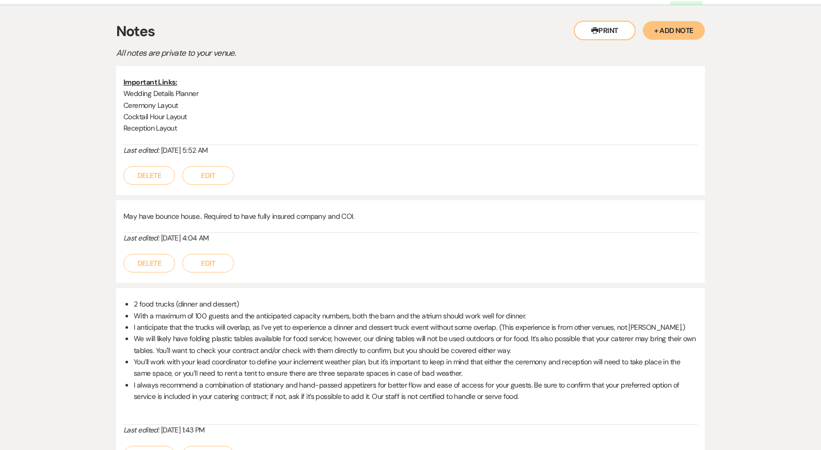
scroll to position [263, 0]
click at [602, 35] on button "+ Add Note" at bounding box center [674, 32] width 62 height 19
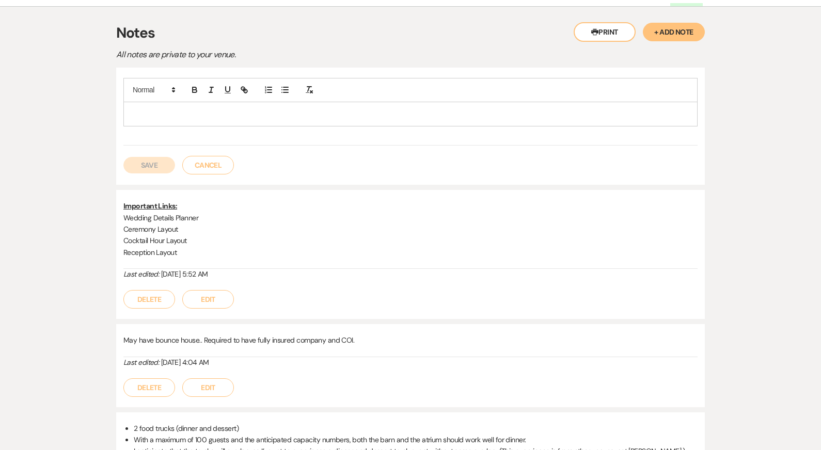
click at [264, 117] on p at bounding box center [411, 113] width 558 height 11
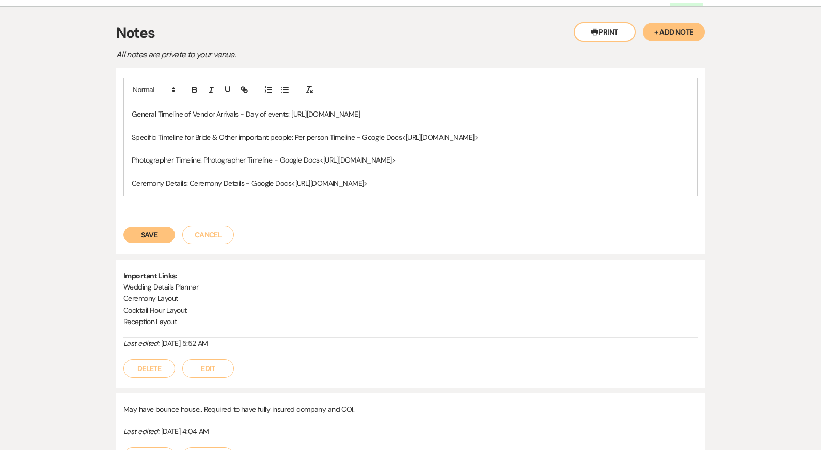
click at [152, 243] on button "Save" at bounding box center [149, 235] width 52 height 17
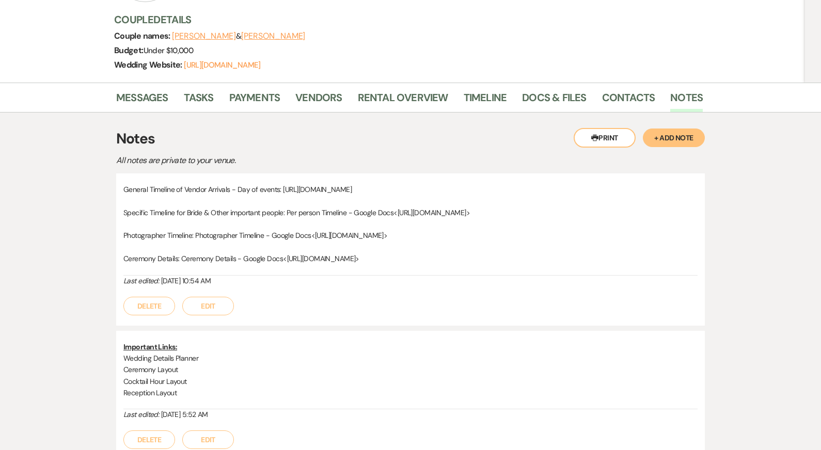
scroll to position [91, 0]
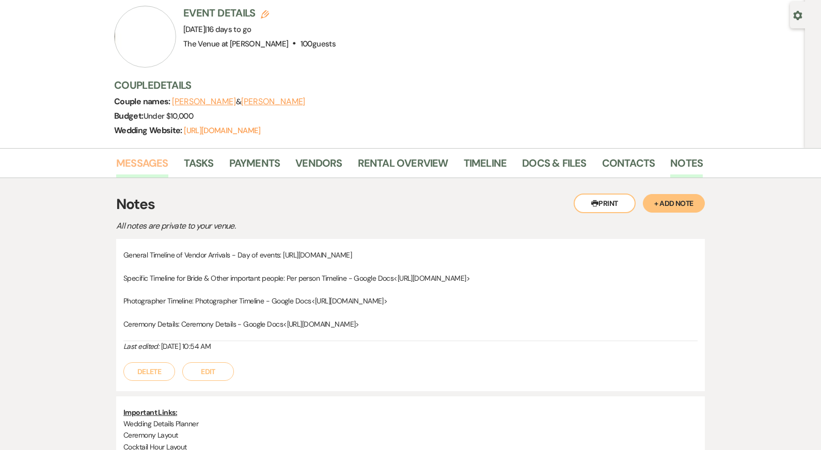
click at [137, 159] on link "Messages" at bounding box center [142, 166] width 52 height 23
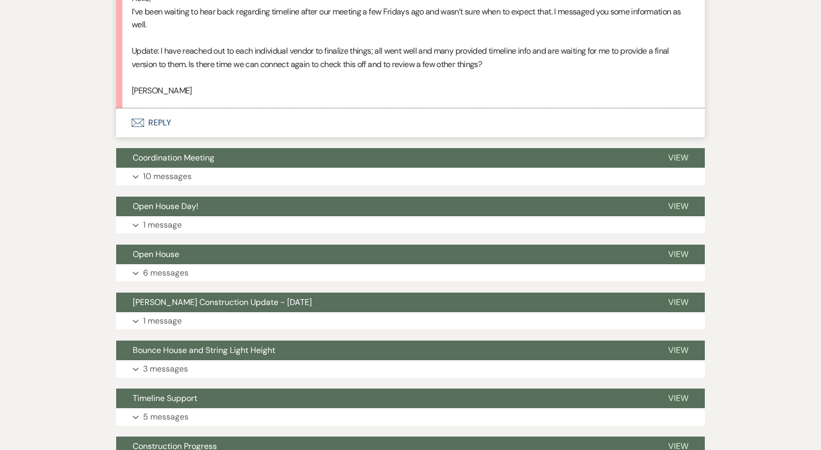
scroll to position [3935, 0]
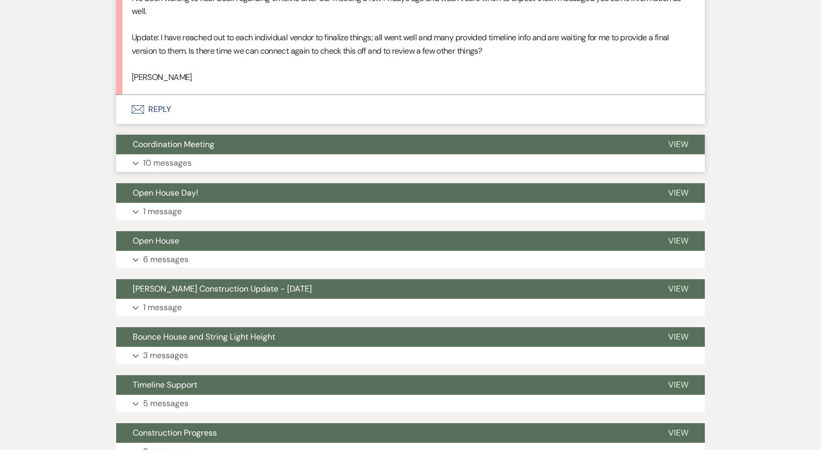
click at [215, 172] on button "Expand 10 messages" at bounding box center [410, 163] width 588 height 18
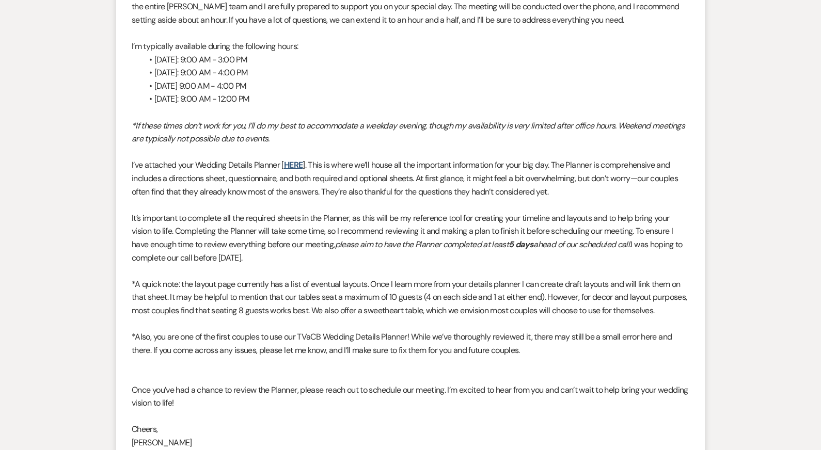
scroll to position [4106, 0]
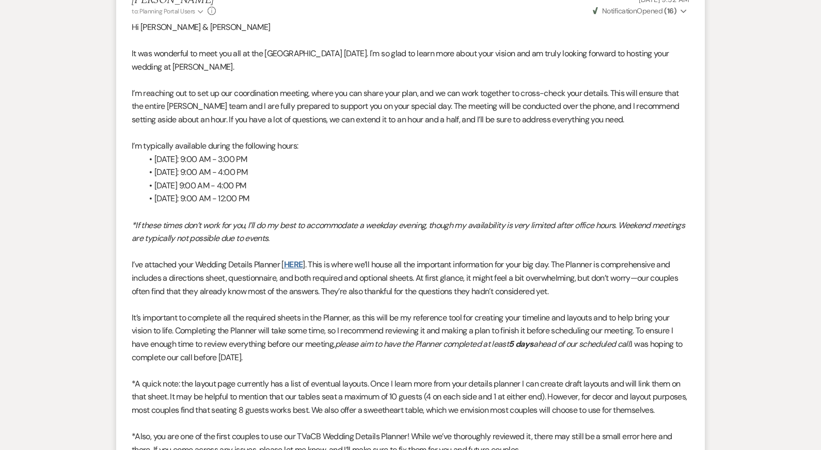
click at [291, 270] on link "HERE" at bounding box center [293, 264] width 19 height 11
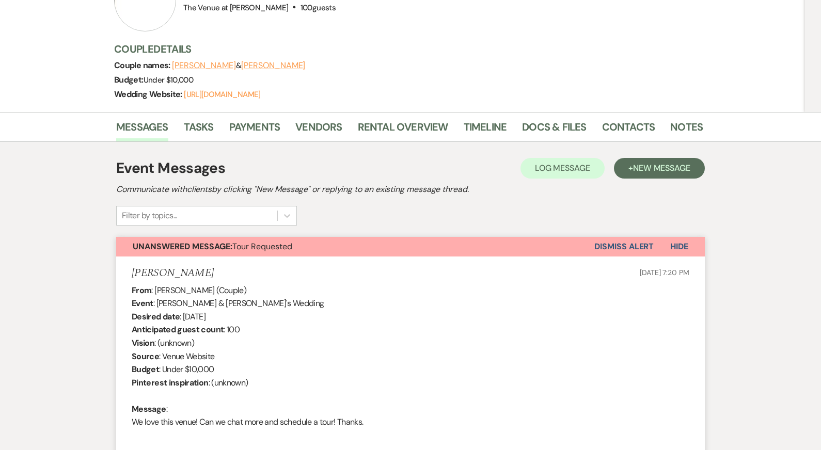
scroll to position [0, 0]
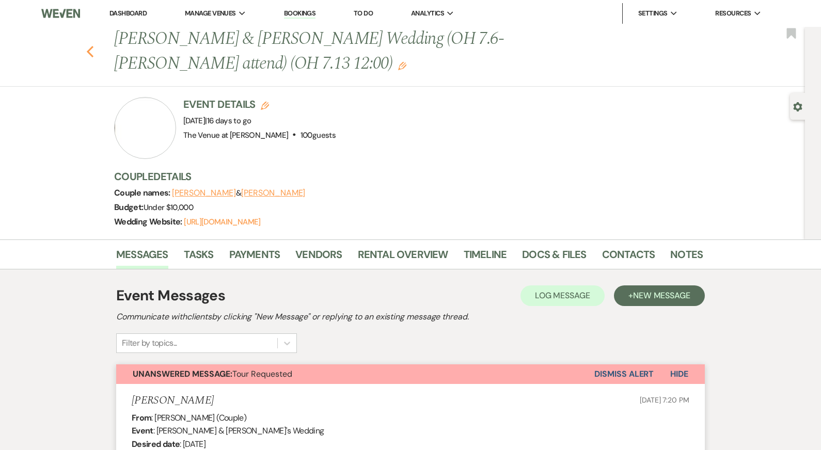
click at [89, 50] on use "button" at bounding box center [90, 51] width 7 height 11
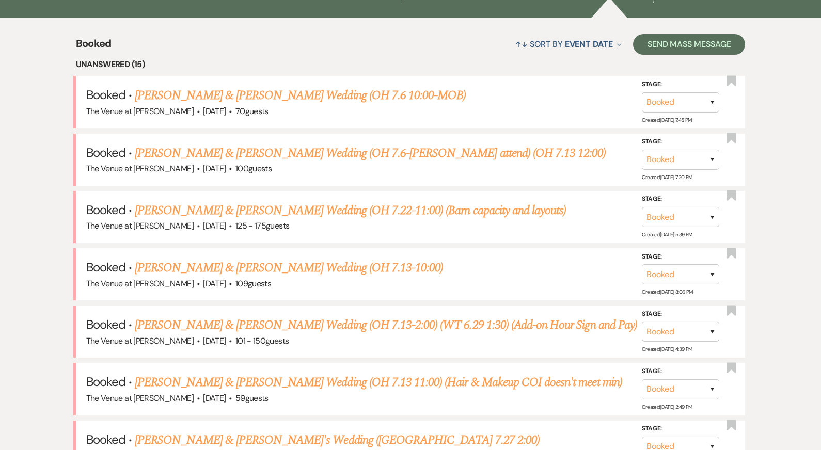
scroll to position [385, 0]
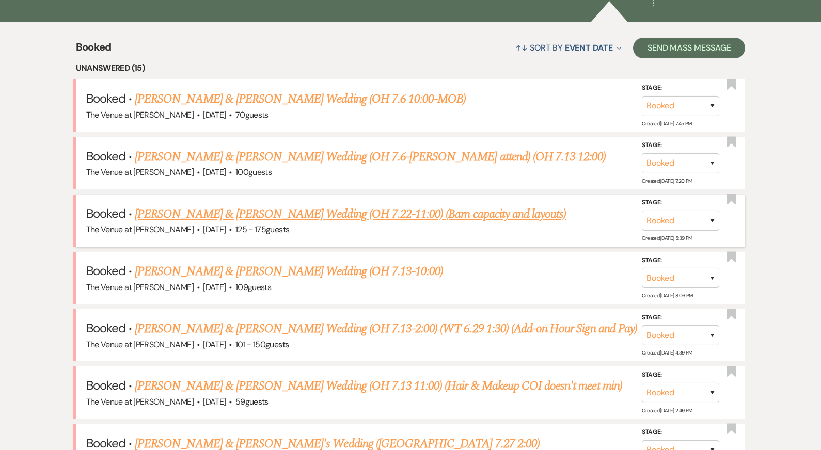
click at [228, 217] on link "Emily Kenna & Jordan McElmoyle's Wedding (OH 7.22-11:00) (Barn capacity and lay…" at bounding box center [350, 214] width 431 height 19
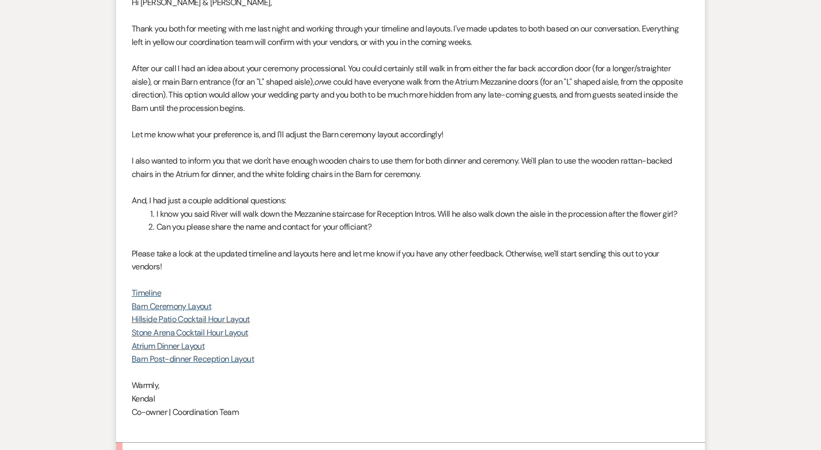
scroll to position [3712, 0]
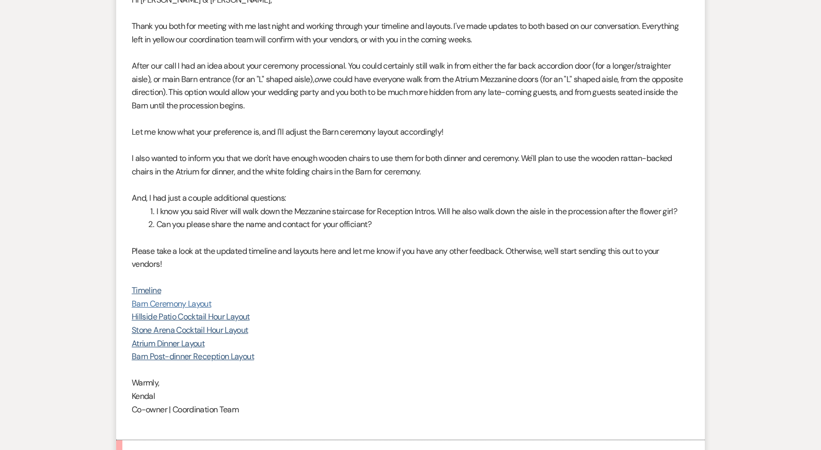
click at [178, 298] on link "Barn Ceremony Layout" at bounding box center [171, 303] width 79 height 11
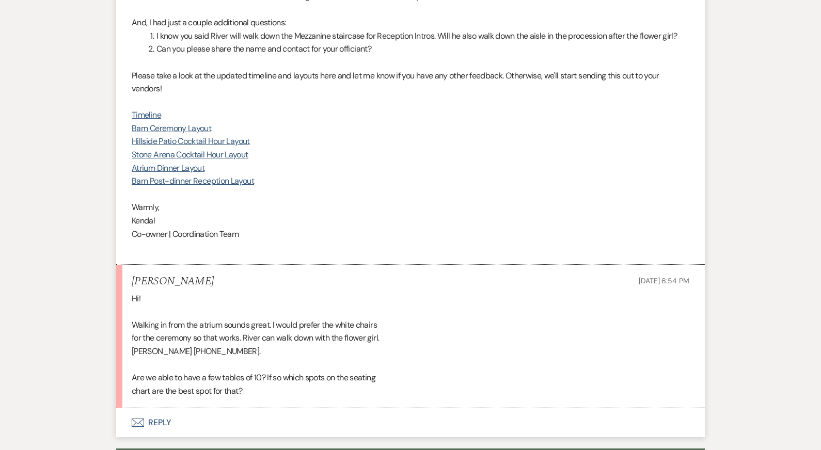
scroll to position [3890, 0]
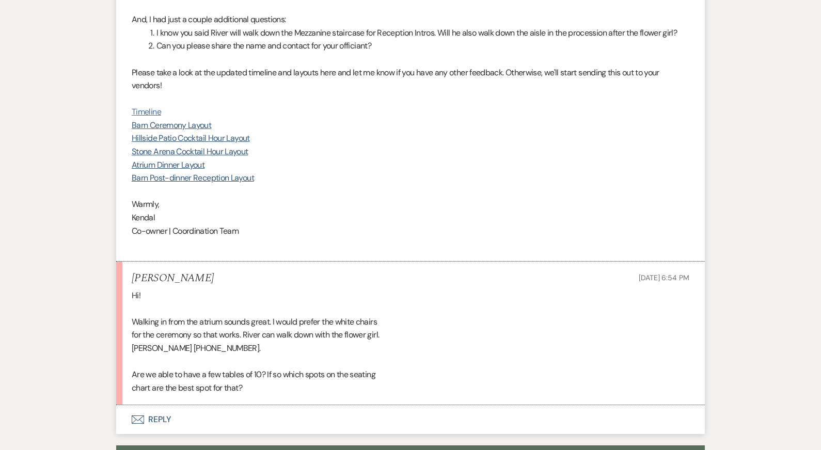
click at [147, 106] on link "Timeline" at bounding box center [146, 111] width 29 height 11
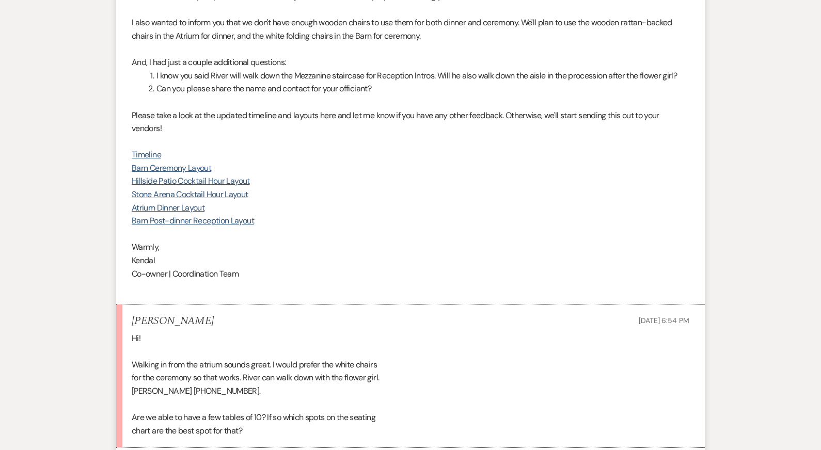
scroll to position [3851, 0]
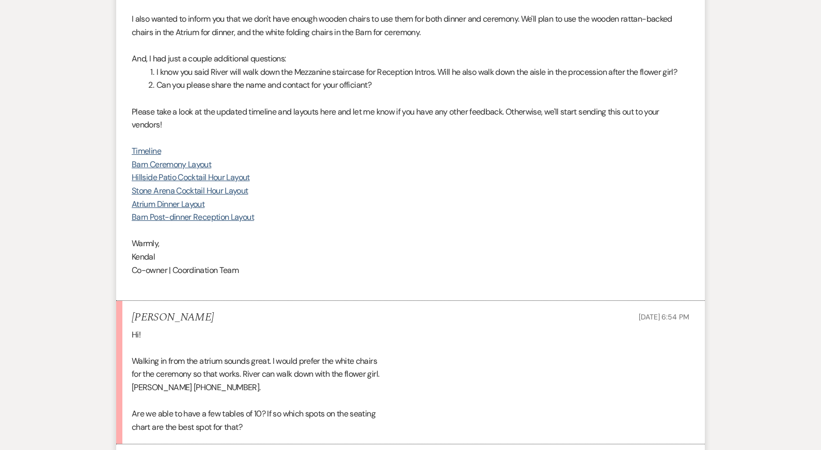
drag, startPoint x: 263, startPoint y: 372, endPoint x: 120, endPoint y: 372, distance: 142.5
click at [120, 372] on li "Emily Kenna Aug 20, 2025, 6:54 PM Hi! Walking in from the atrium sounds great. …" at bounding box center [410, 373] width 588 height 144
copy div "Michael Netznik +1 (610) 730-6393."
click at [236, 356] on div "Hi! Walking in from the atrium sounds great. I would prefer the white chairs fo…" at bounding box center [411, 381] width 558 height 106
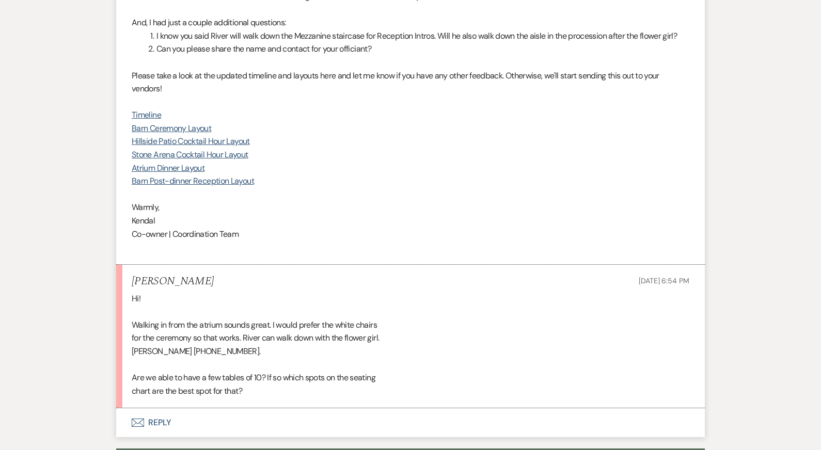
scroll to position [3890, 0]
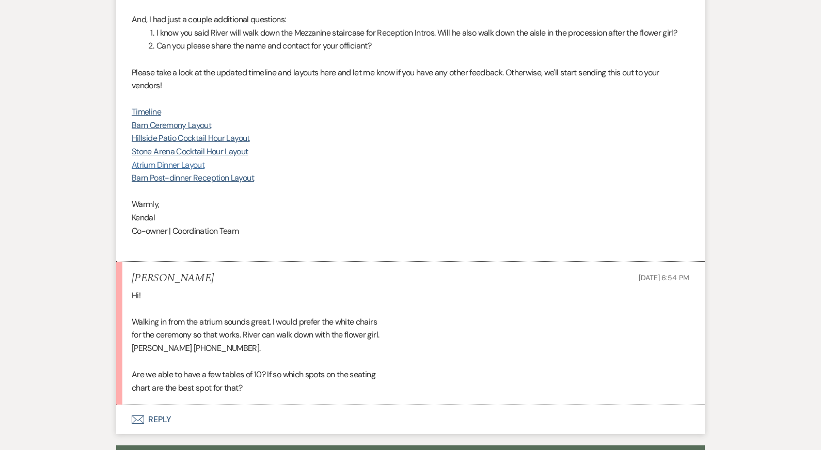
click at [172, 160] on link "Atrium Dinner Layout" at bounding box center [168, 165] width 73 height 11
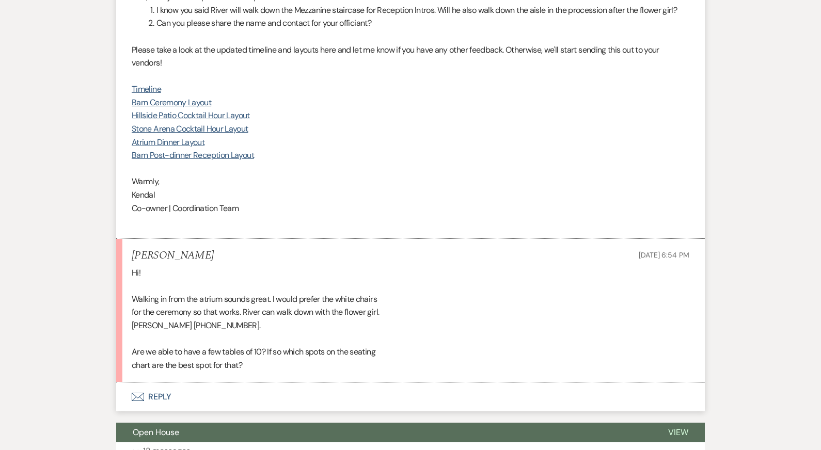
scroll to position [3911, 0]
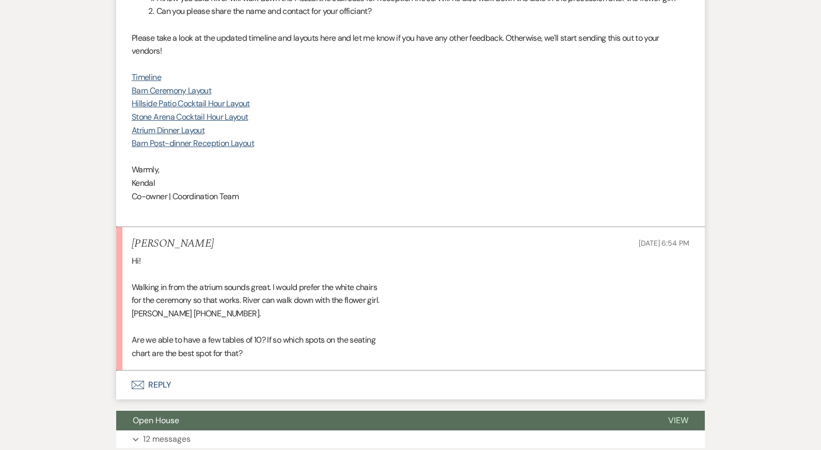
click at [275, 371] on button "Envelope Reply" at bounding box center [410, 385] width 588 height 29
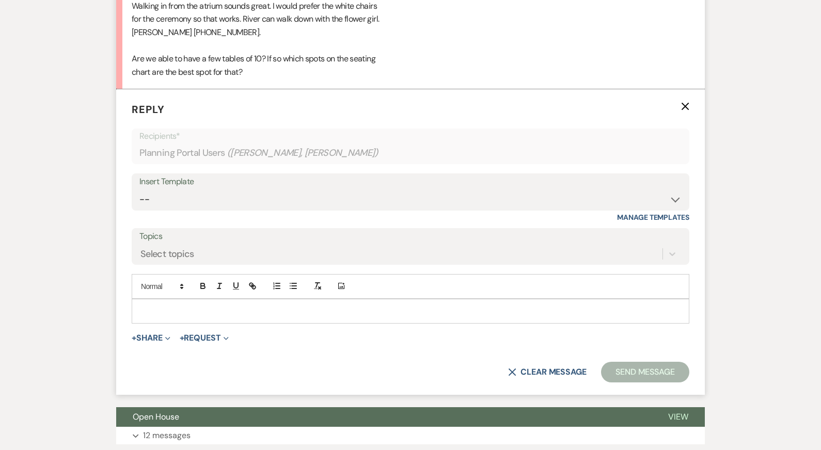
scroll to position [4210, 0]
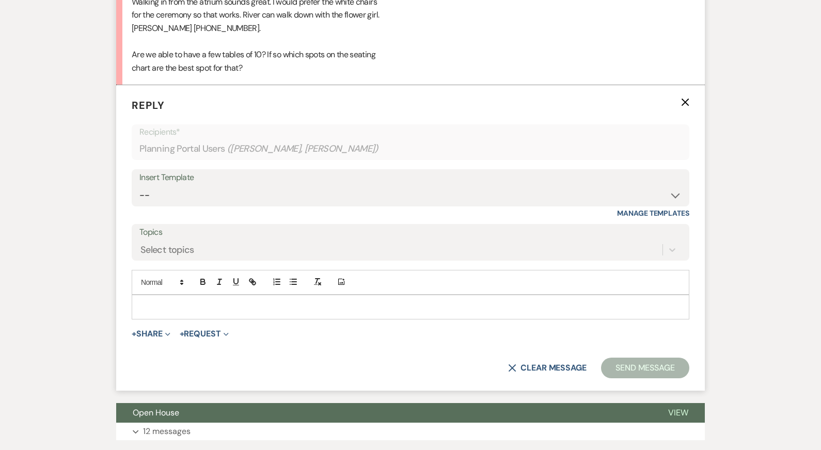
click at [198, 295] on div at bounding box center [410, 307] width 556 height 24
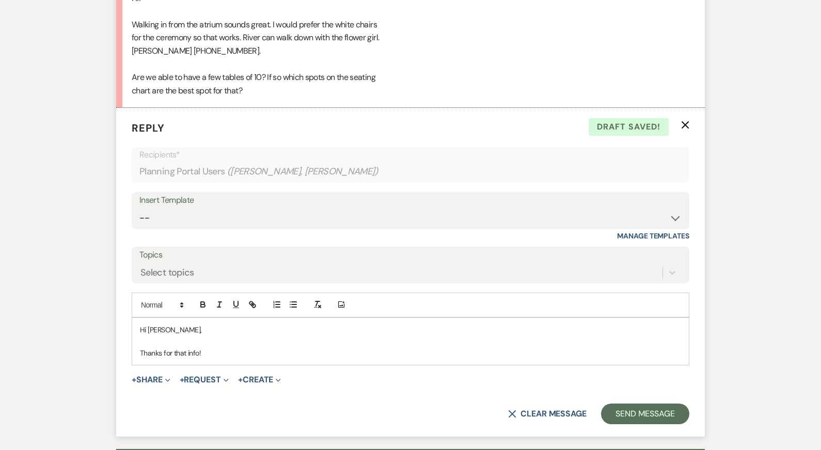
scroll to position [4190, 0]
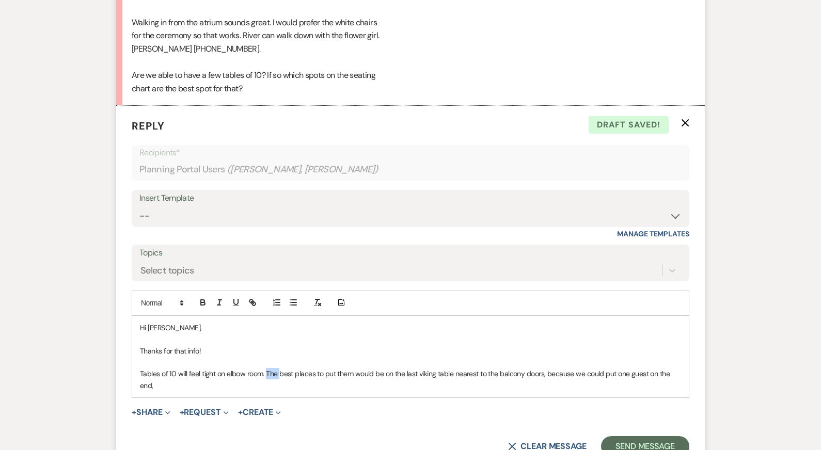
drag, startPoint x: 266, startPoint y: 360, endPoint x: 278, endPoint y: 360, distance: 11.9
click at [279, 368] on p "Tables of 10 will feel tight on elbow room. The best places to put them would b…" at bounding box center [410, 379] width 541 height 23
click at [329, 368] on p "Tables of 10 will feel tight on elbow room. Here are the best places to put the…" at bounding box center [410, 379] width 541 height 23
click at [368, 368] on p "Tables of 10 will feel tight on elbow room. Here are the best tables to put the…" at bounding box center [410, 379] width 541 height 23
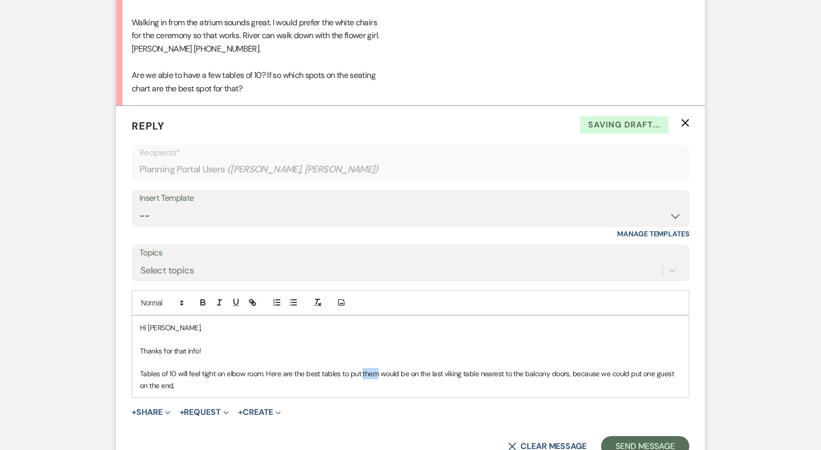
click at [368, 368] on p "Tables of 10 will feel tight on elbow room. Here are the best tables to put the…" at bounding box center [410, 379] width 541 height 23
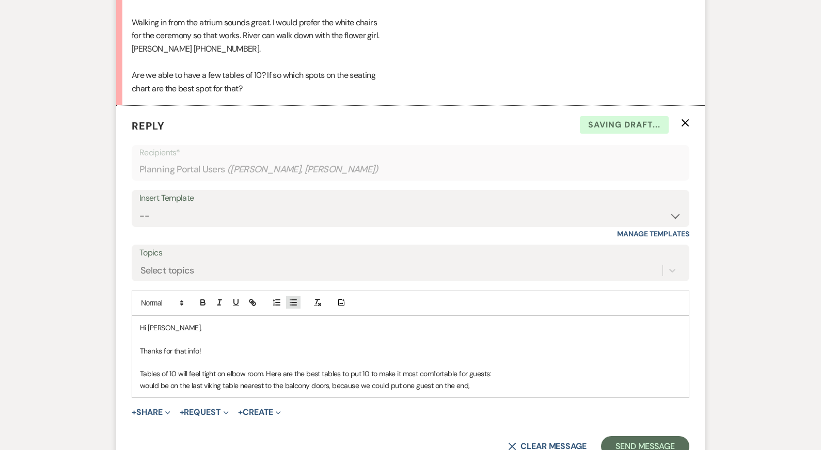
click at [290, 298] on icon "button" at bounding box center [293, 302] width 9 height 9
drag, startPoint x: 161, startPoint y: 371, endPoint x: 212, endPoint y: 374, distance: 51.2
click at [212, 380] on li "would be on the last viking table nearest to the balcony doors, because we coul…" at bounding box center [415, 385] width 531 height 11
click at [229, 380] on li "The last viking table nearest to the balcony doors, because we could put one gu…" at bounding box center [415, 385] width 531 height 11
click at [303, 380] on li "The last viking table nearest to the balcony doors, because we could put one gu…" at bounding box center [415, 385] width 531 height 11
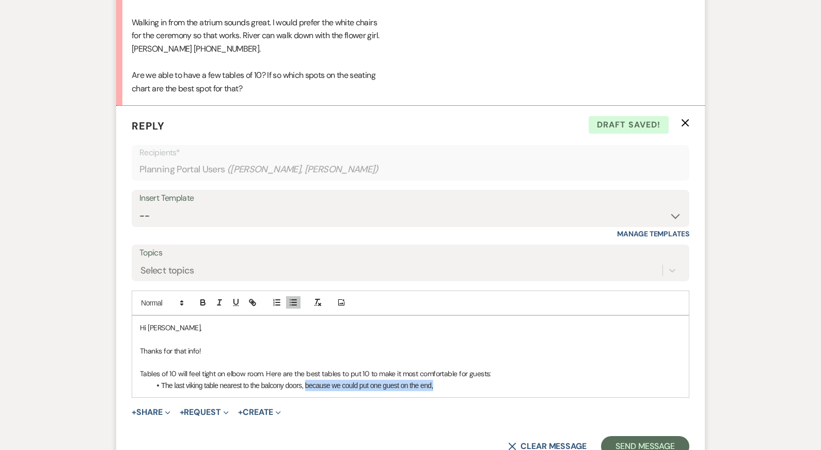
drag, startPoint x: 306, startPoint y: 372, endPoint x: 437, endPoint y: 372, distance: 131.6
click at [437, 380] on li "The last viking table nearest to the balcony doors, because we could put one gu…" at bounding box center [415, 385] width 531 height 11
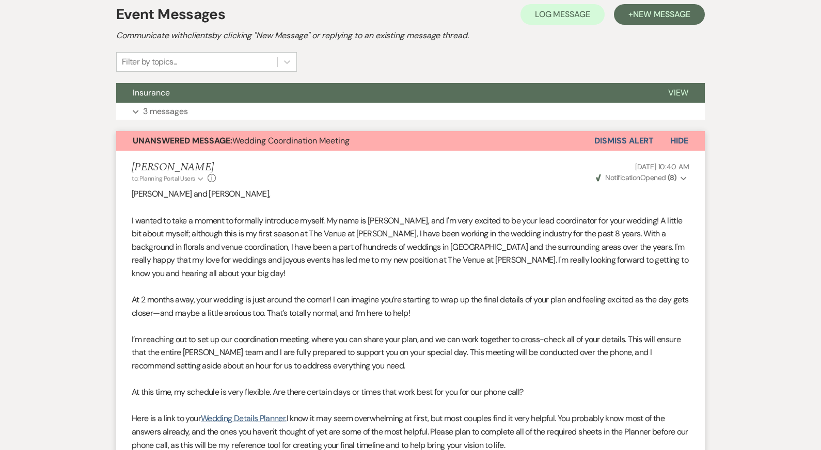
scroll to position [0, 0]
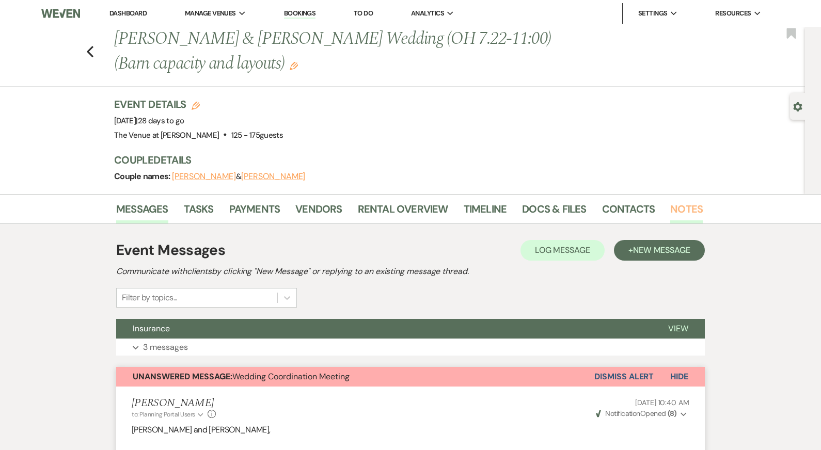
click at [602, 213] on link "Notes" at bounding box center [686, 212] width 33 height 23
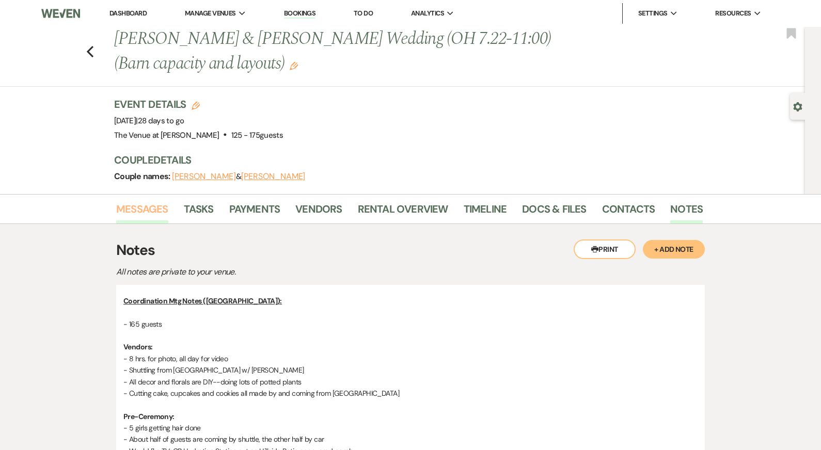
click at [162, 213] on link "Messages" at bounding box center [142, 212] width 52 height 23
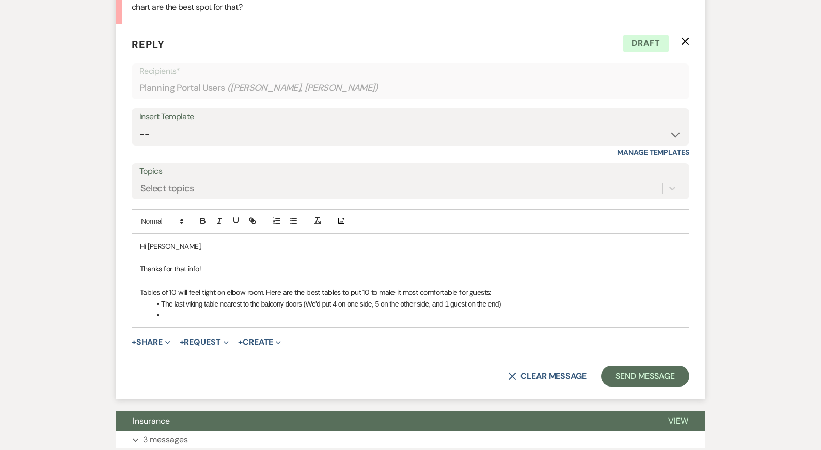
scroll to position [4242, 0]
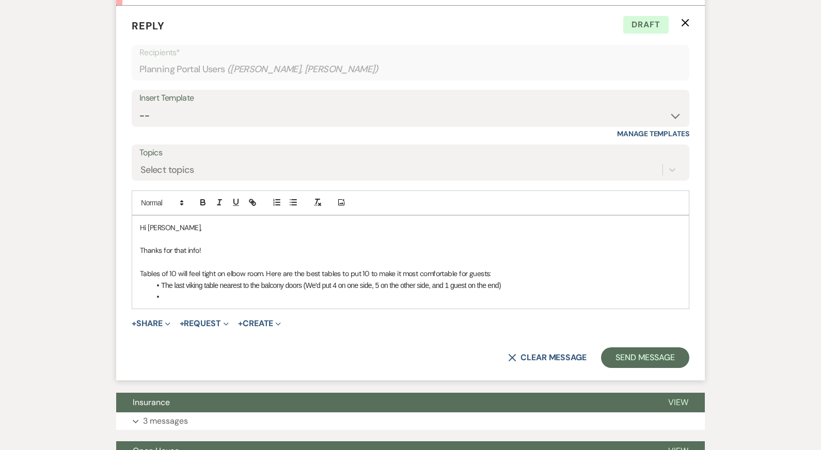
click at [398, 291] on li at bounding box center [415, 296] width 531 height 11
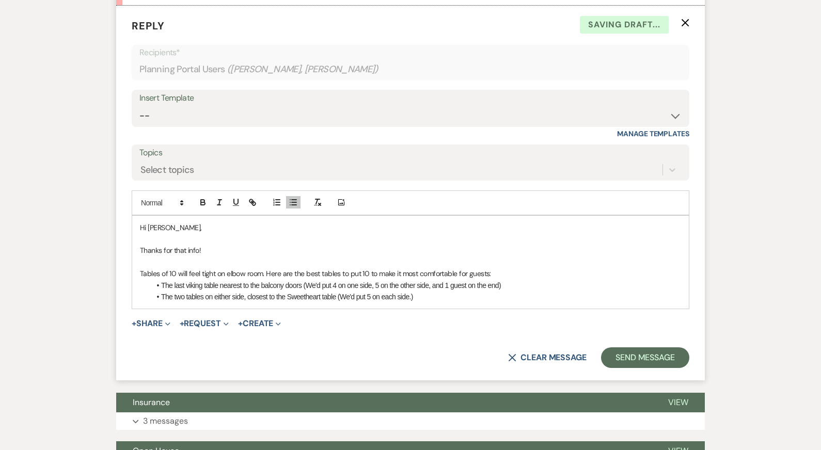
click at [502, 280] on li "The last viking table nearest to the balcony doors (We'd put 4 on one side, 5 o…" at bounding box center [415, 285] width 531 height 11
click at [455, 268] on p "Tables of 10 will feel tight on elbow room. Here are the best tables to put 10 …" at bounding box center [410, 273] width 541 height 11
click at [283, 280] on li "The last viking table nearest to the balcony doors (We'd put 4 on one side, 5 o…" at bounding box center [415, 285] width 531 height 11
click at [454, 291] on li "The two tables on either side, closest to the Sweetheart table (We'd put 5 on e…" at bounding box center [415, 296] width 531 height 11
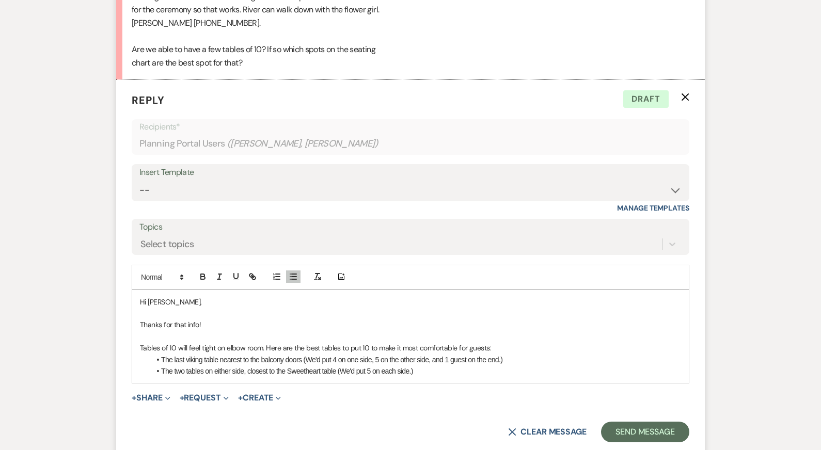
scroll to position [4184, 0]
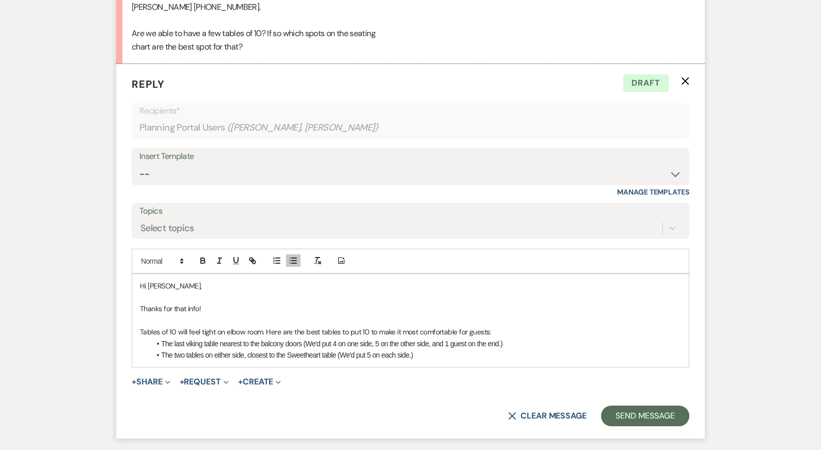
click at [496, 303] on p "Thanks for that info!" at bounding box center [410, 308] width 541 height 11
click at [508, 349] on li "The two tables on either side, closest to the Sweetheart table (We'd put 5 on e…" at bounding box center [415, 354] width 531 height 11
click at [495, 315] on p at bounding box center [410, 320] width 541 height 11
click at [489, 349] on li "The two tables on either side, closest to the Sweetheart table (We'd put 5 on e…" at bounding box center [415, 354] width 531 height 11
click at [514, 326] on p "Tables of 10 will feel tight on elbow room. Here are the best tables to put 10 …" at bounding box center [410, 331] width 541 height 11
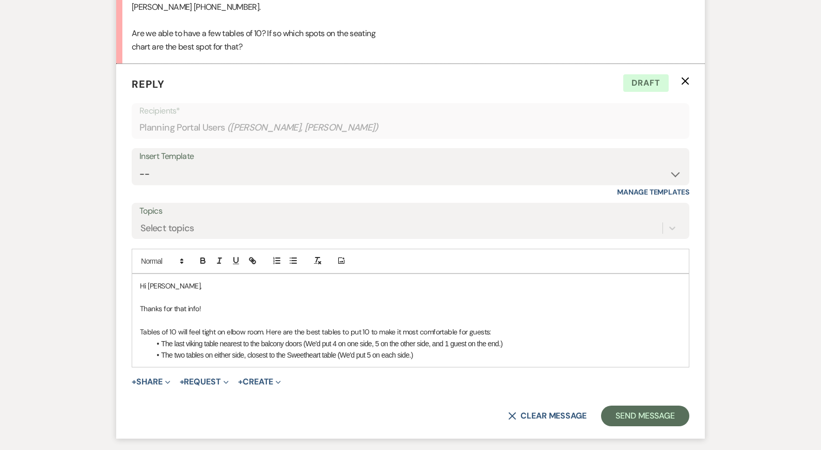
click at [517, 349] on li "The two tables on either side, closest to the Sweetheart table (We'd put 5 on e…" at bounding box center [415, 354] width 531 height 11
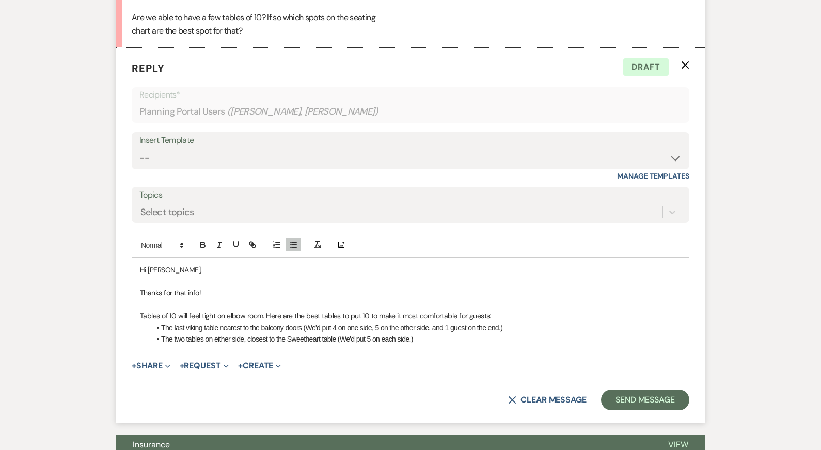
scroll to position [4200, 0]
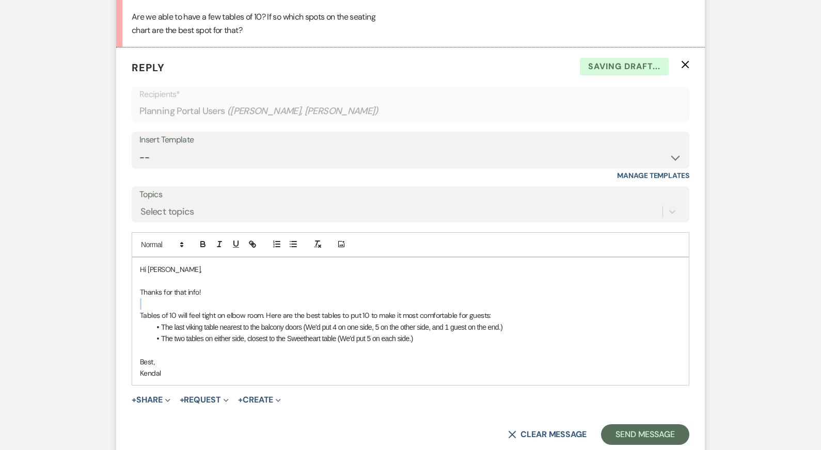
click at [450, 284] on div "Hi Emily, Thanks for that info! Tables of 10 will feel tight on elbow room. Her…" at bounding box center [410, 322] width 556 height 128
click at [462, 333] on li "The two tables on either side, closest to the Sweetheart table (We'd put 5 on e…" at bounding box center [415, 338] width 531 height 11
click at [471, 356] on p "Best," at bounding box center [410, 361] width 541 height 11
click at [602, 424] on button "Send Message" at bounding box center [645, 434] width 88 height 21
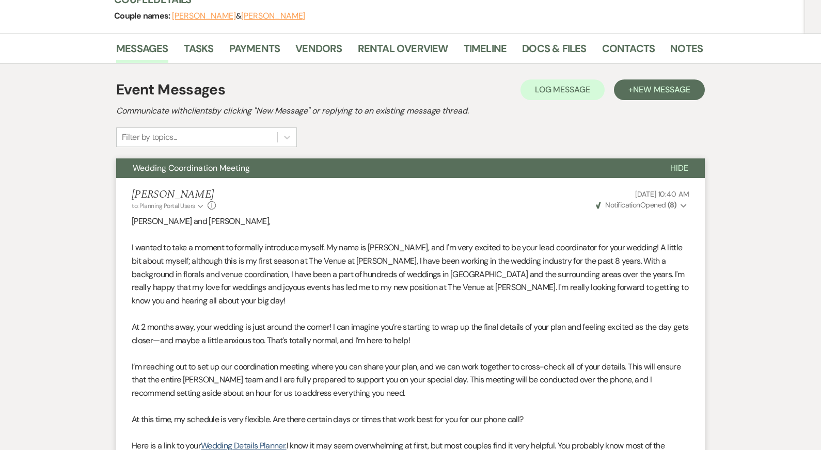
scroll to position [0, 0]
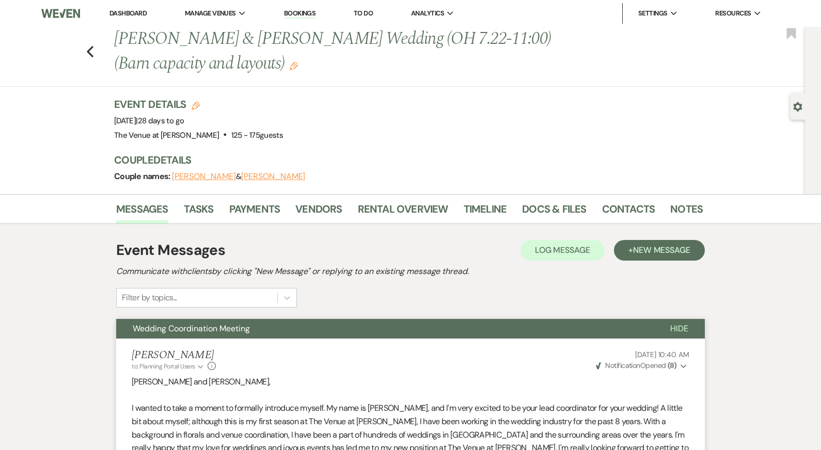
click at [290, 61] on button "Edit" at bounding box center [294, 65] width 8 height 9
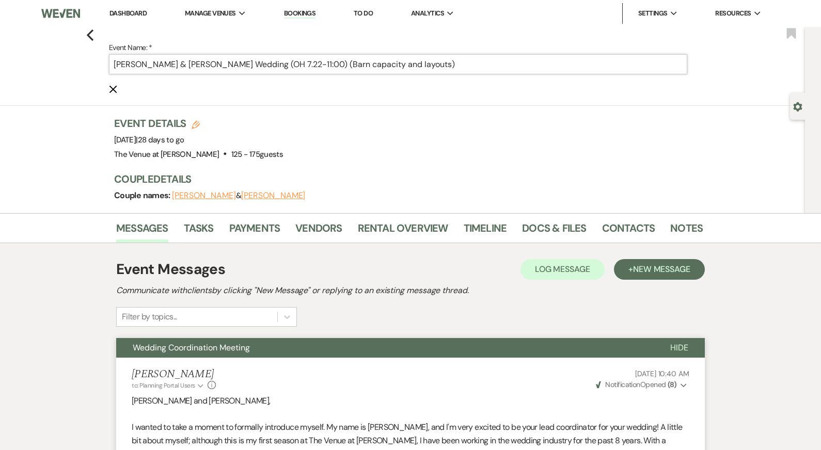
drag, startPoint x: 342, startPoint y: 65, endPoint x: 540, endPoint y: 66, distance: 198.7
click at [540, 66] on input "Emily Kenna & Jordan McElmoyle's Wedding (OH 7.22-11:00) (Barn capacity and lay…" at bounding box center [398, 64] width 578 height 20
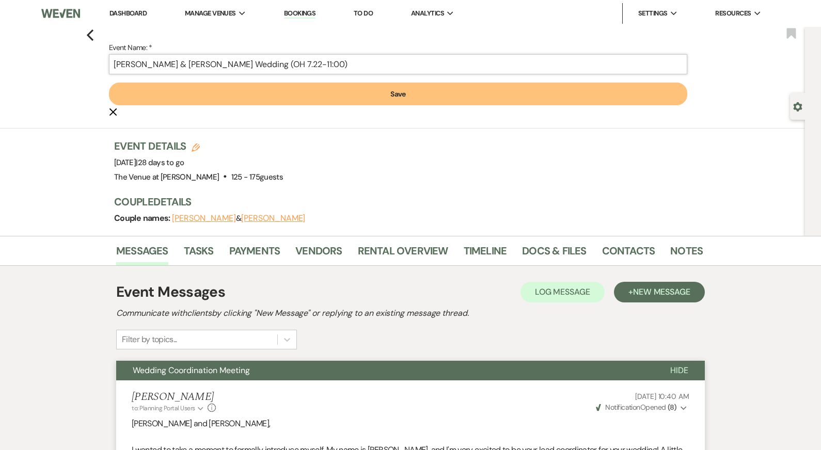
type input "Emily Kenna & Jordan McElmoyle's Wedding (OH 7.22-11:00)"
click at [441, 91] on button "Save" at bounding box center [398, 94] width 578 height 23
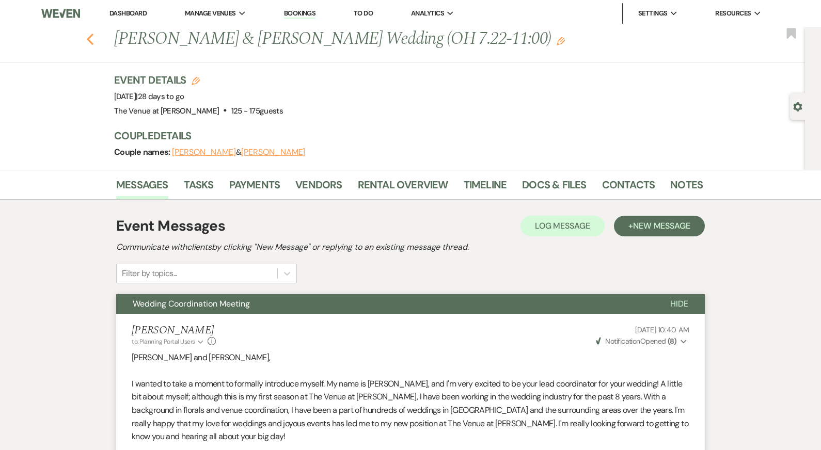
click at [89, 36] on use "button" at bounding box center [90, 39] width 7 height 11
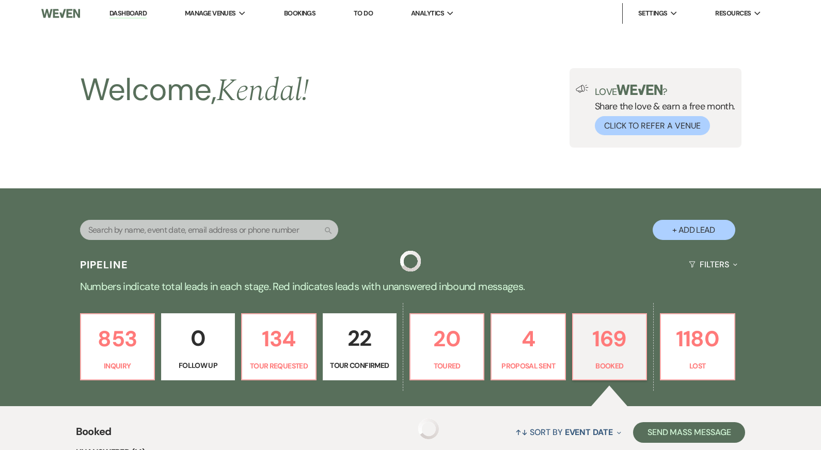
scroll to position [385, 0]
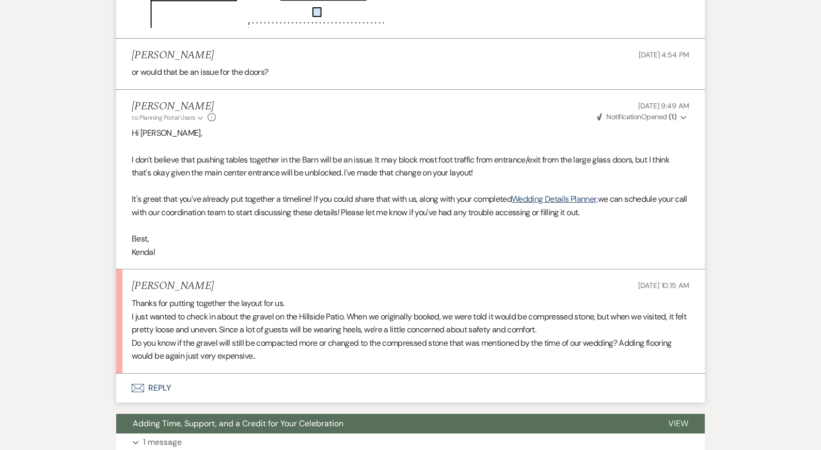
scroll to position [1449, 0]
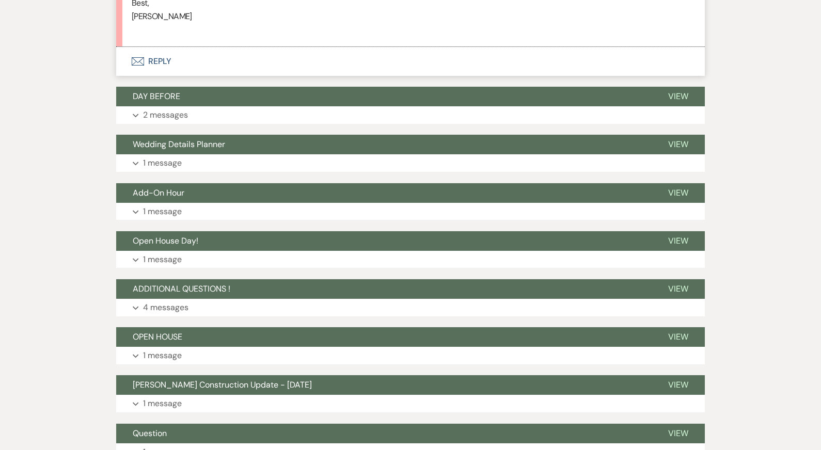
scroll to position [1954, 0]
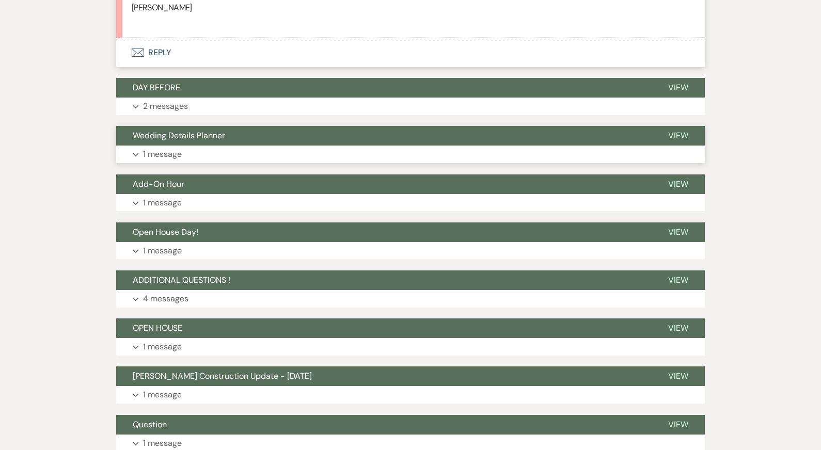
click at [196, 158] on button "Expand 1 message" at bounding box center [410, 155] width 588 height 18
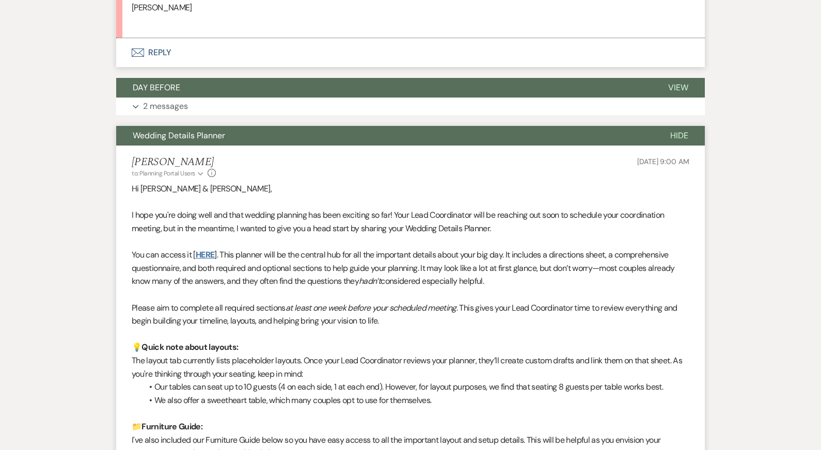
click at [205, 254] on link "HERE" at bounding box center [205, 254] width 19 height 11
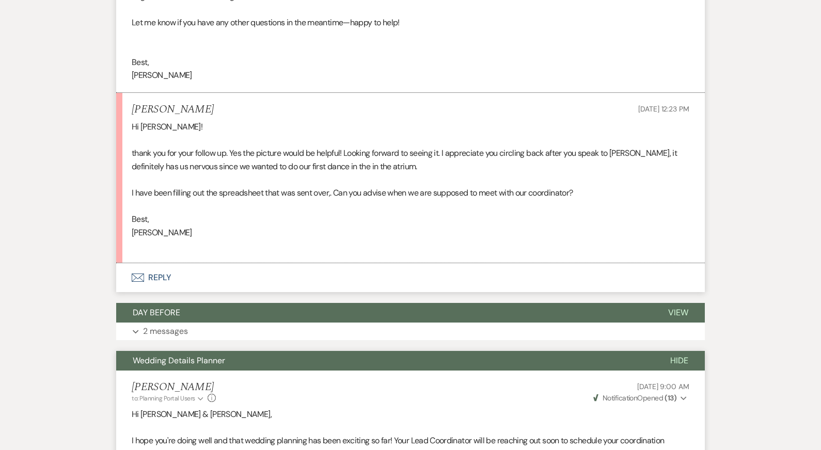
scroll to position [1698, 0]
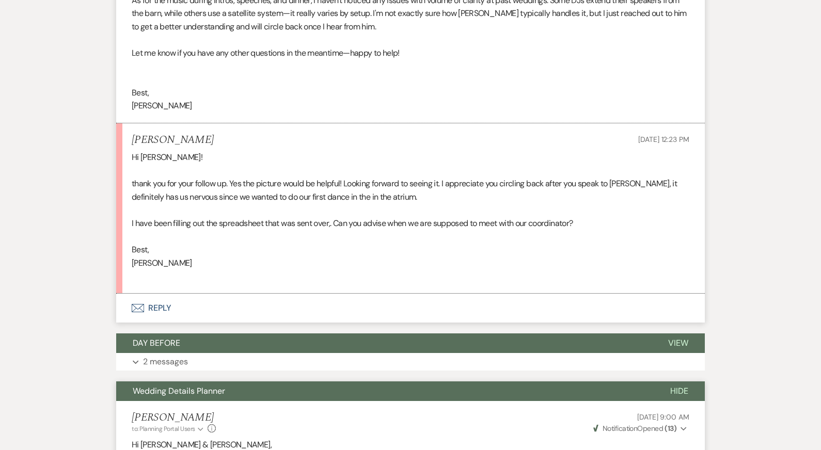
click at [376, 235] on p at bounding box center [411, 236] width 558 height 13
click at [305, 312] on button "Envelope Reply" at bounding box center [410, 308] width 588 height 29
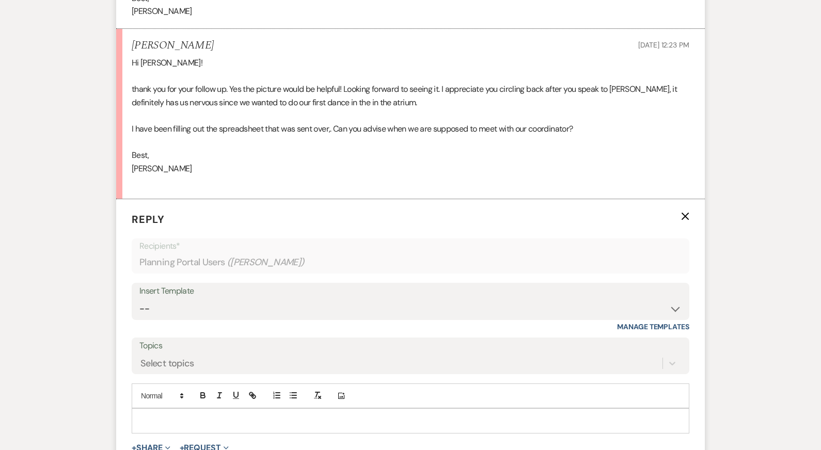
scroll to position [1794, 0]
click at [226, 417] on p at bounding box center [410, 418] width 541 height 11
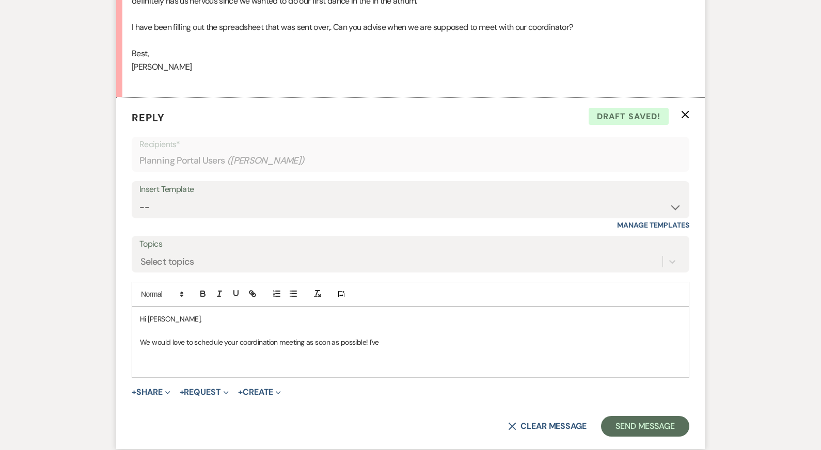
scroll to position [1897, 0]
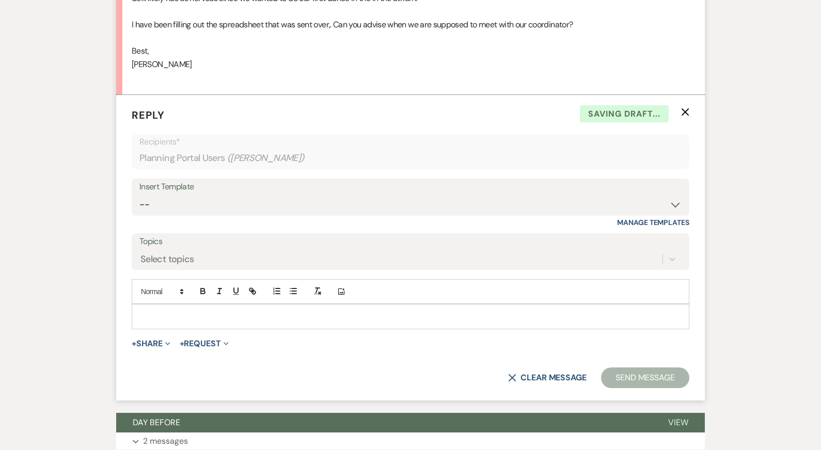
click at [686, 113] on use "button" at bounding box center [685, 112] width 8 height 8
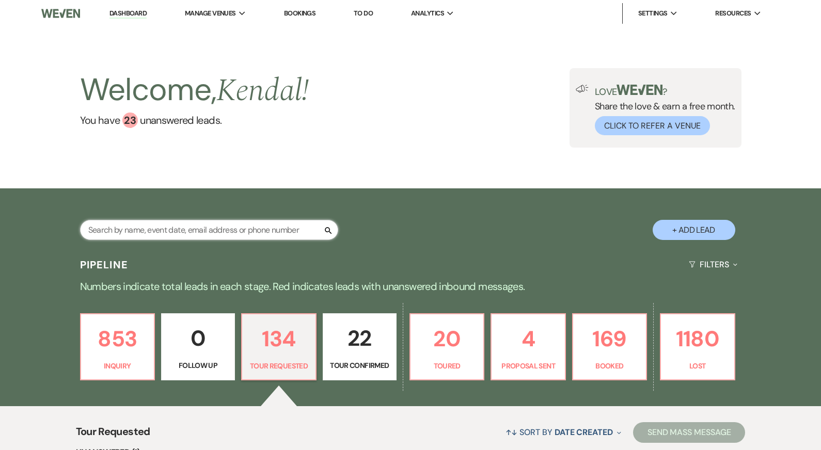
click at [259, 229] on input "text" at bounding box center [209, 230] width 258 height 20
type input "aubree"
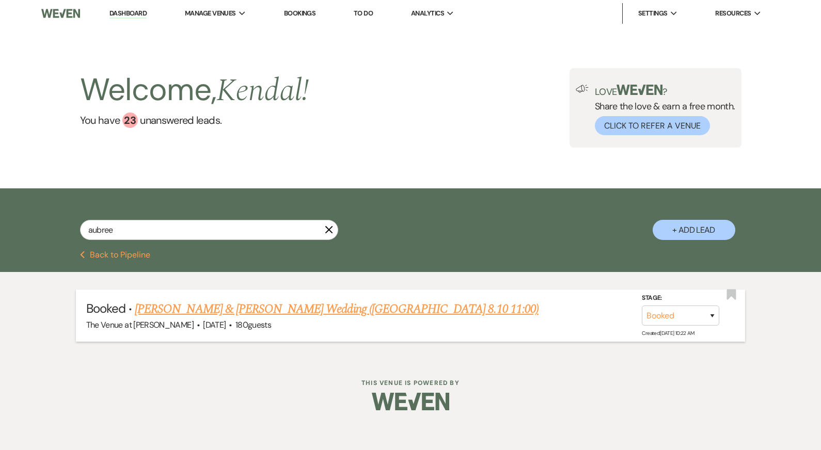
click at [226, 314] on link "[PERSON_NAME] & [PERSON_NAME] Wedding ([GEOGRAPHIC_DATA] 8.10 11:00)" at bounding box center [337, 309] width 404 height 19
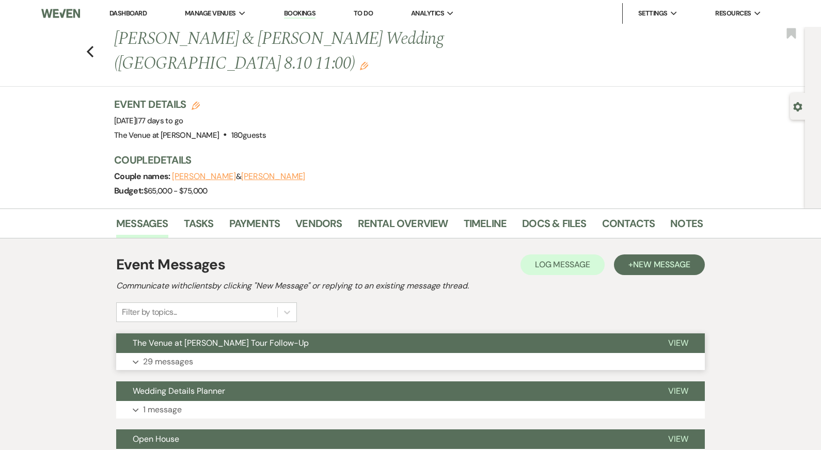
click at [238, 353] on button "Expand 29 messages" at bounding box center [410, 362] width 588 height 18
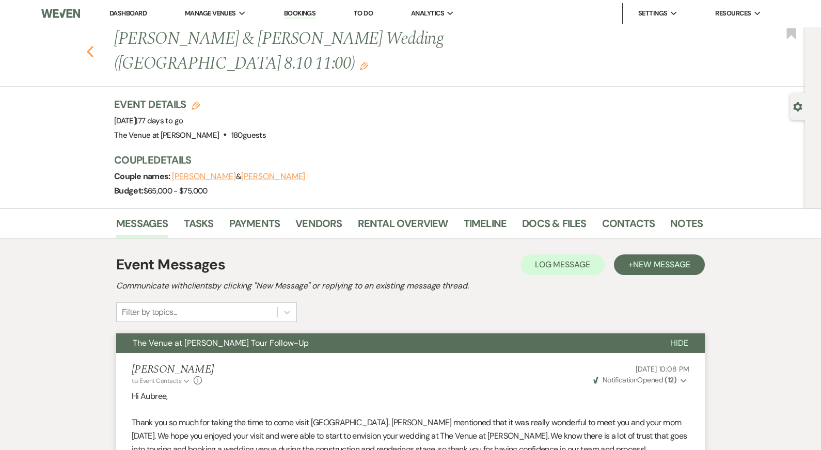
click at [88, 46] on use "button" at bounding box center [90, 51] width 7 height 11
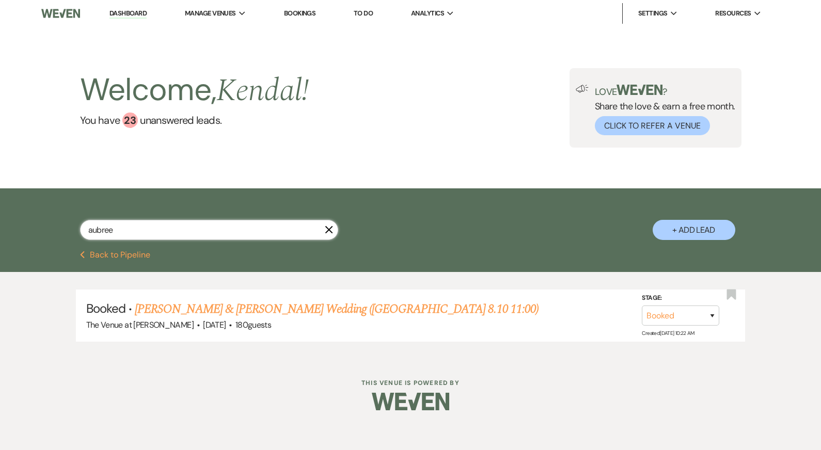
click at [157, 230] on input "aubree" at bounding box center [209, 230] width 258 height 20
type input "[PERSON_NAME]"
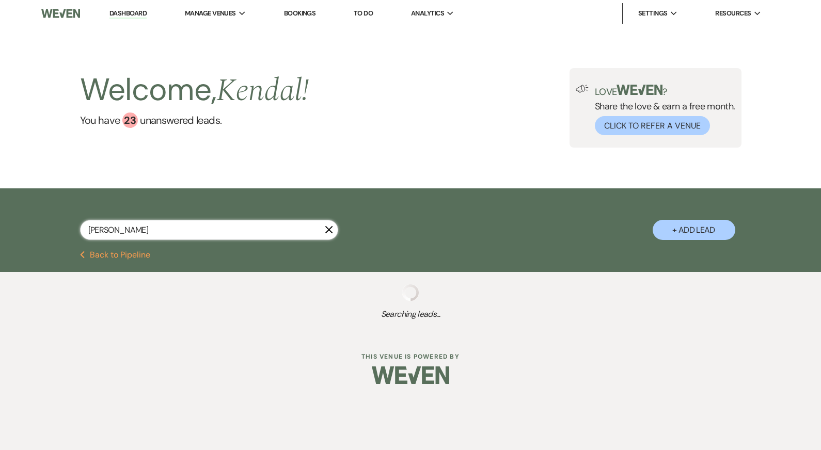
select select "8"
select select "4"
select select "8"
select select "5"
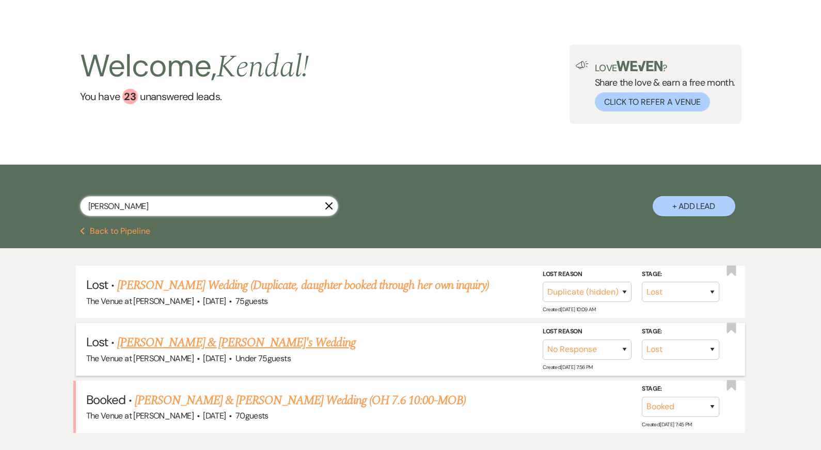
scroll to position [35, 0]
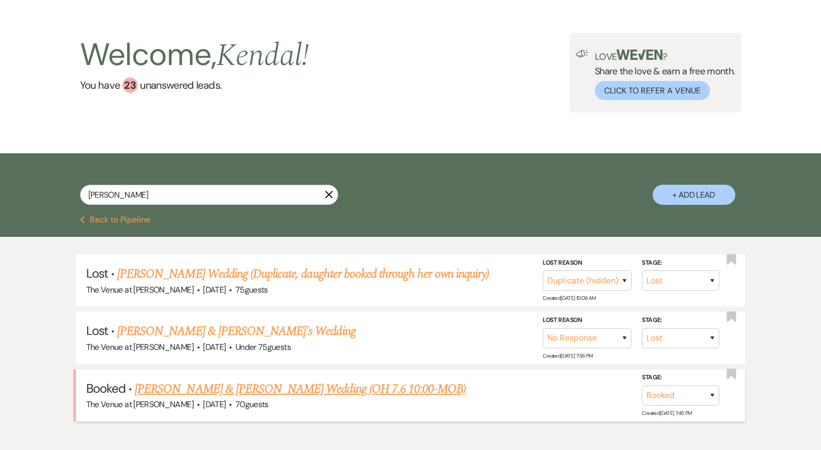
click at [274, 387] on link "[PERSON_NAME] & [PERSON_NAME] Wedding (OH 7.6 10:00-MOB)" at bounding box center [300, 389] width 331 height 19
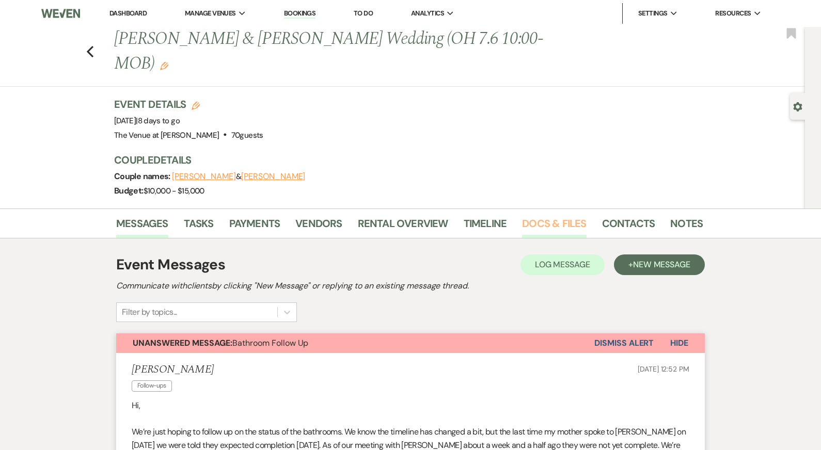
click at [548, 215] on link "Docs & Files" at bounding box center [554, 226] width 64 height 23
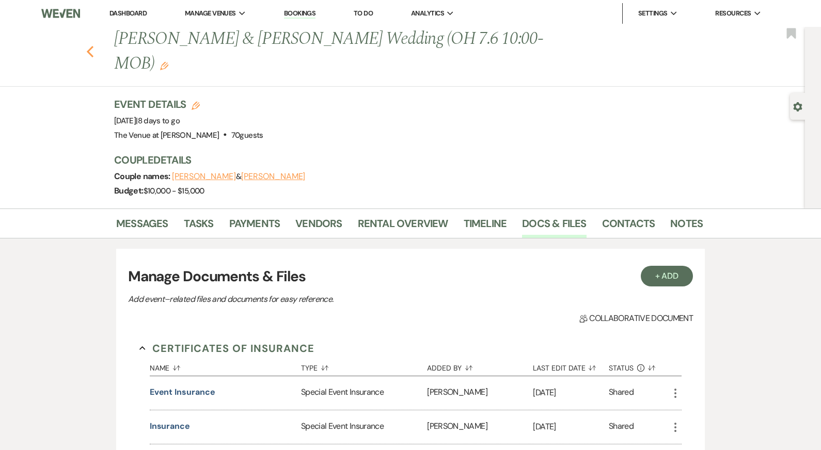
click at [88, 46] on use "button" at bounding box center [90, 51] width 7 height 11
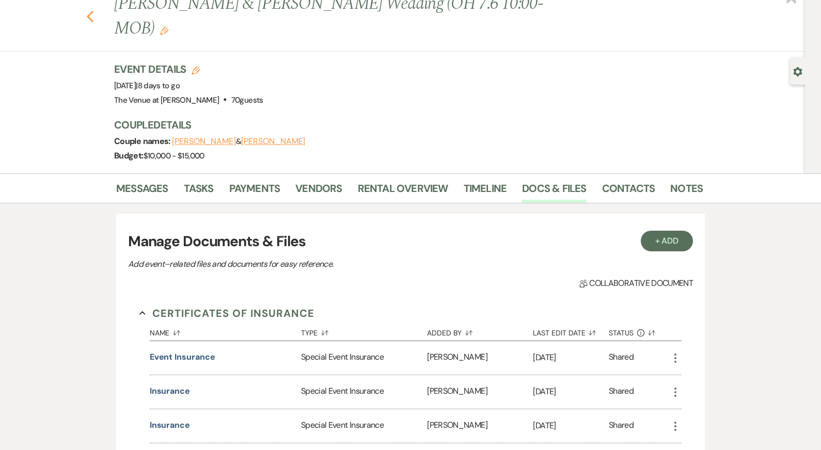
select select "8"
select select "4"
select select "8"
select select "5"
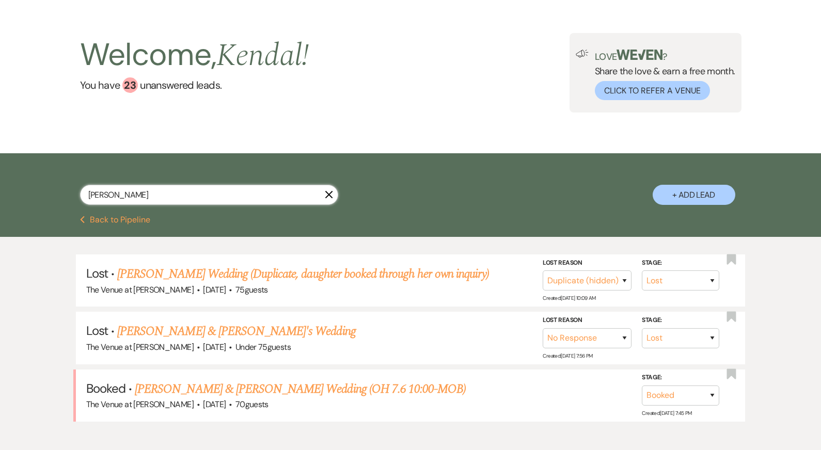
click at [128, 192] on input "[PERSON_NAME]" at bounding box center [209, 195] width 258 height 20
type input "[PERSON_NAME]"
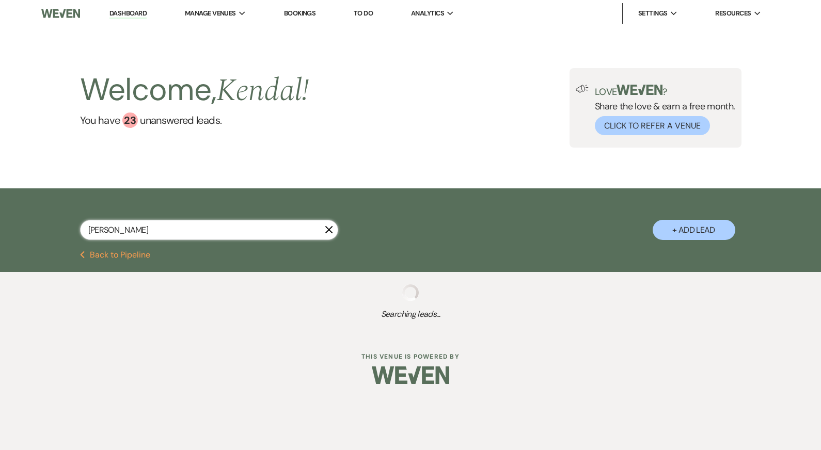
select select "8"
select select "5"
select select "8"
select select "5"
select select "8"
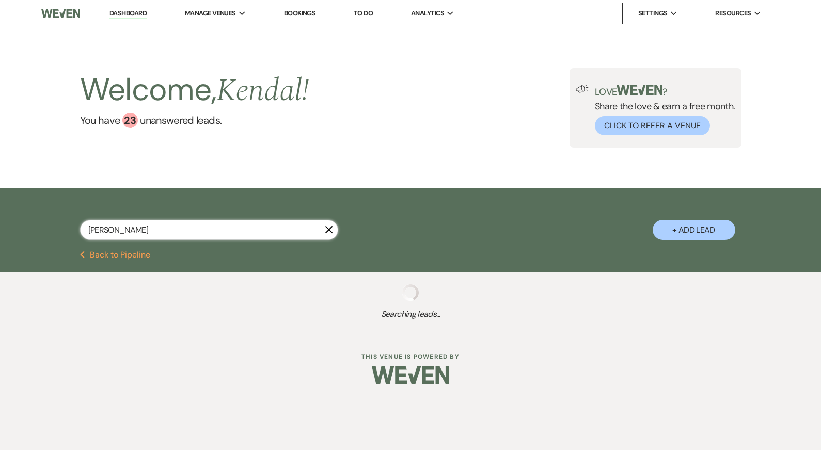
select select "5"
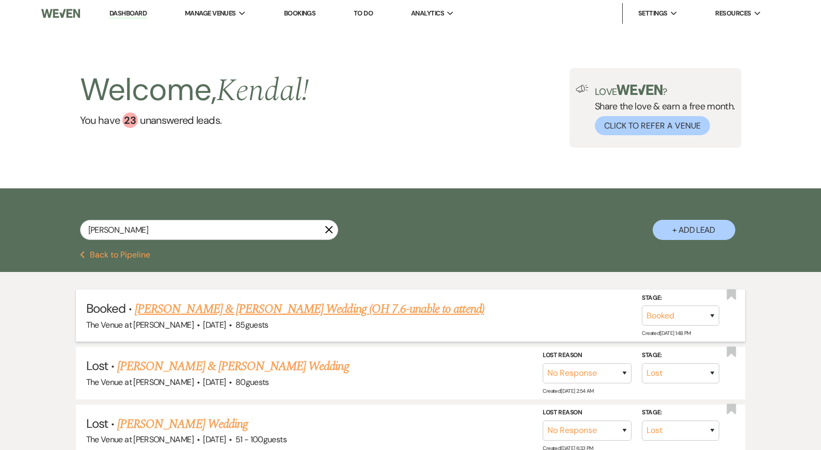
click at [171, 312] on link "[PERSON_NAME] & [PERSON_NAME] Wedding (OH 7.6-unable to attend)" at bounding box center [309, 309] width 349 height 19
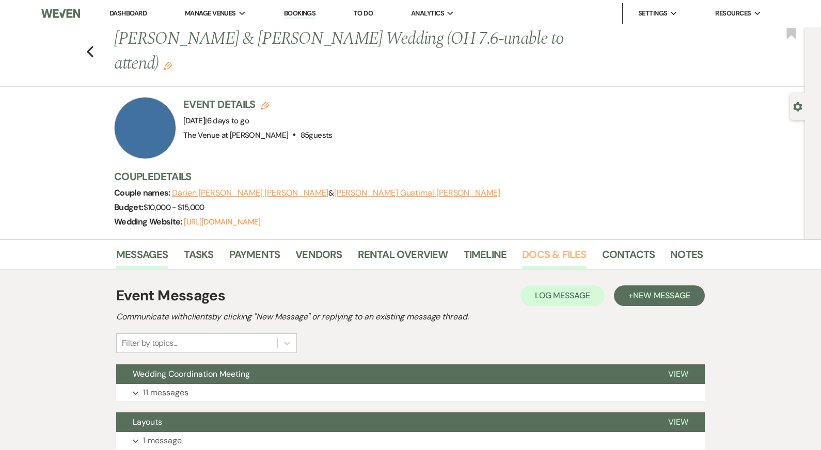
click at [540, 246] on link "Docs & Files" at bounding box center [554, 257] width 64 height 23
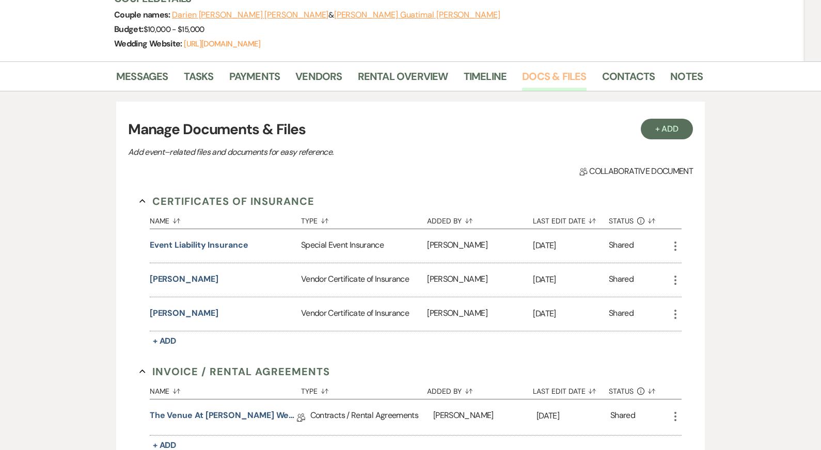
scroll to position [188, 0]
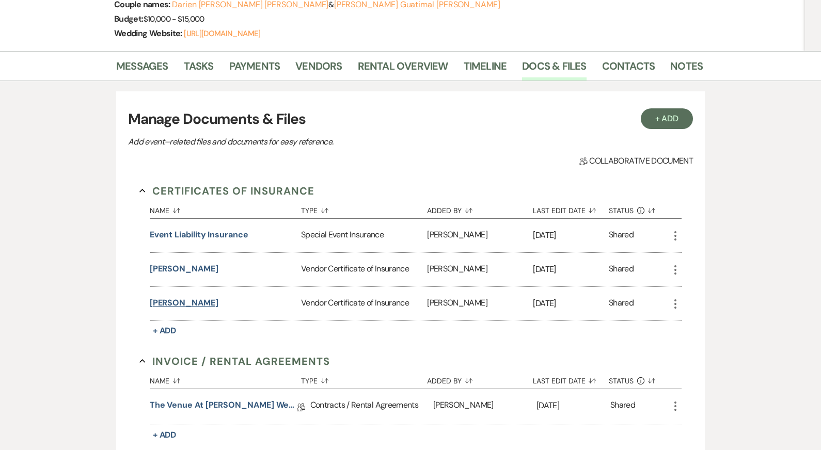
click at [182, 297] on button "[PERSON_NAME]" at bounding box center [184, 303] width 69 height 12
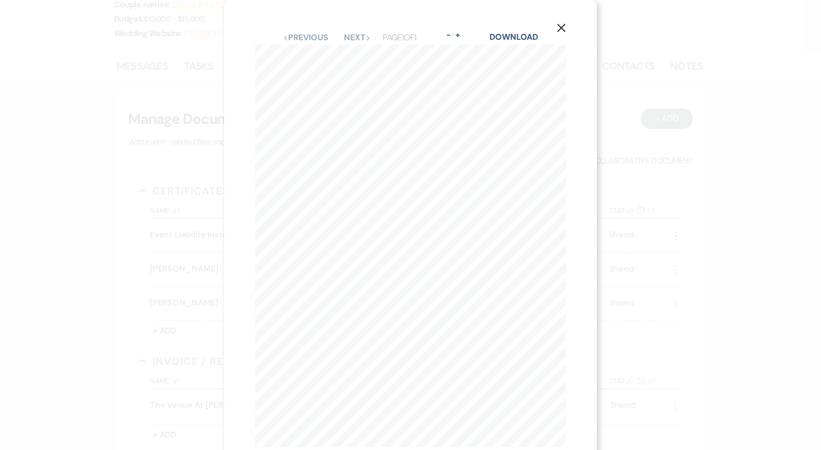
click at [559, 26] on use "button" at bounding box center [561, 28] width 8 height 8
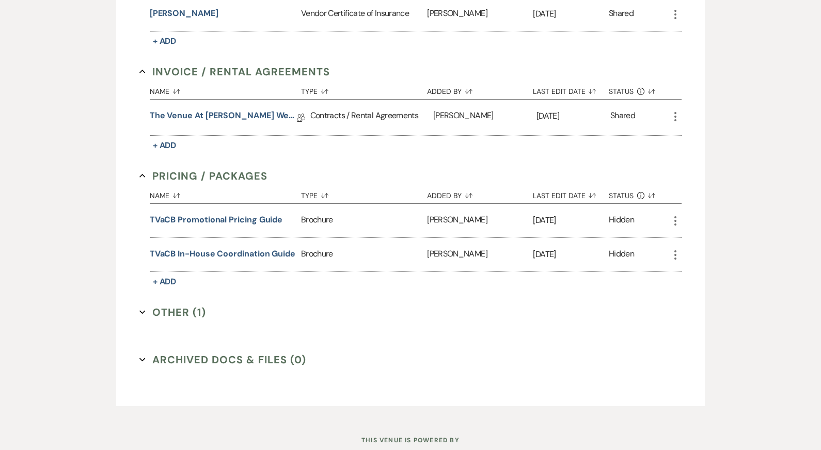
scroll to position [485, 0]
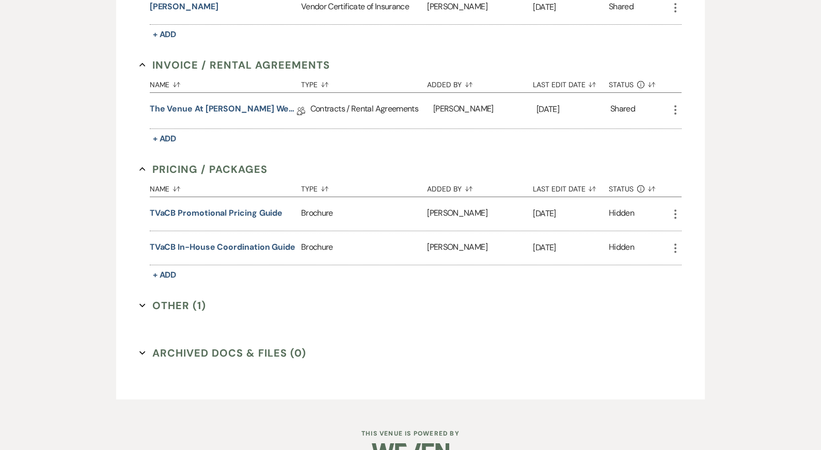
click at [176, 298] on button "Other (1) Expand" at bounding box center [172, 305] width 67 height 15
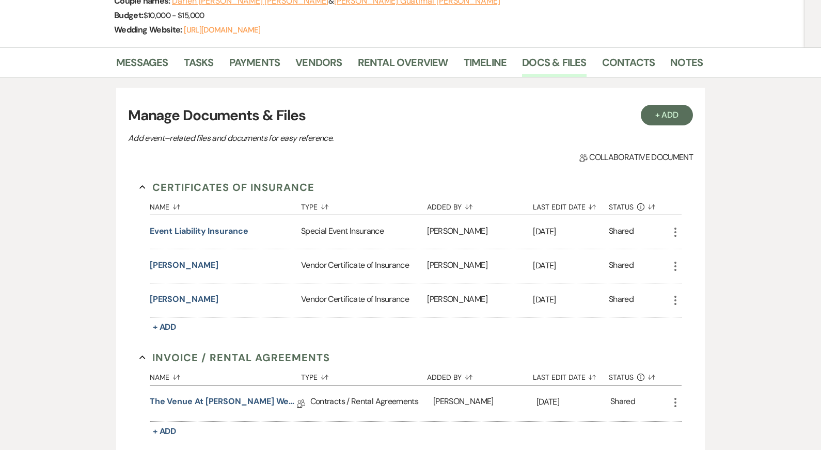
scroll to position [193, 0]
click at [183, 259] on button "[PERSON_NAME]" at bounding box center [184, 265] width 69 height 12
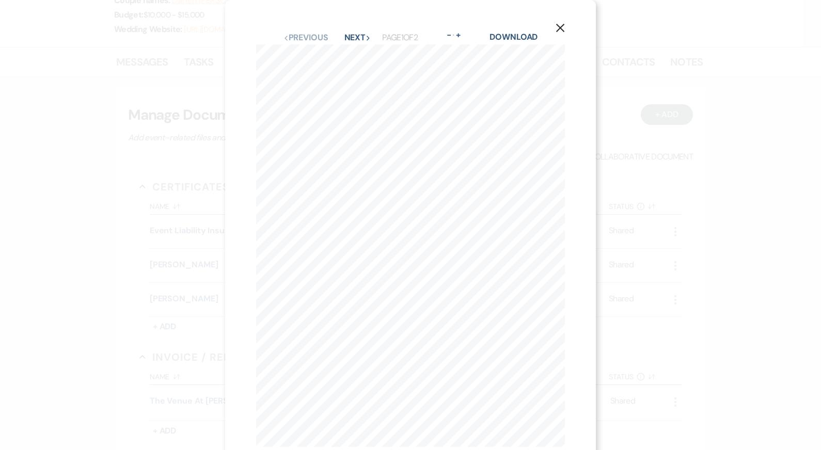
click at [560, 24] on icon "X" at bounding box center [559, 27] width 9 height 9
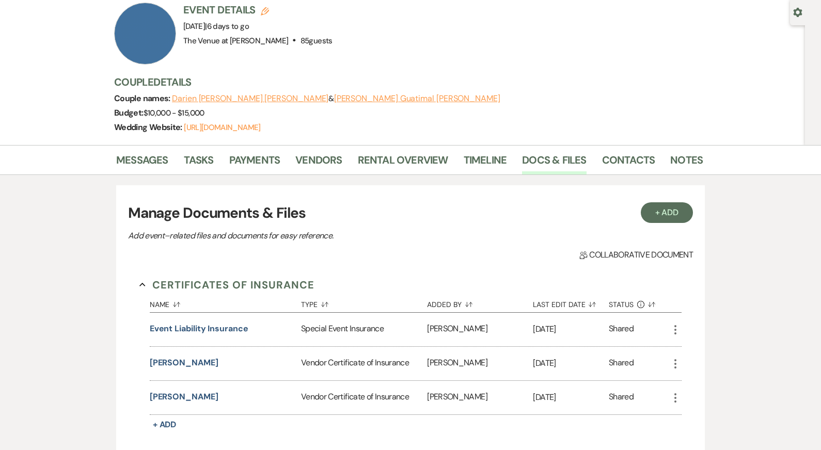
scroll to position [0, 0]
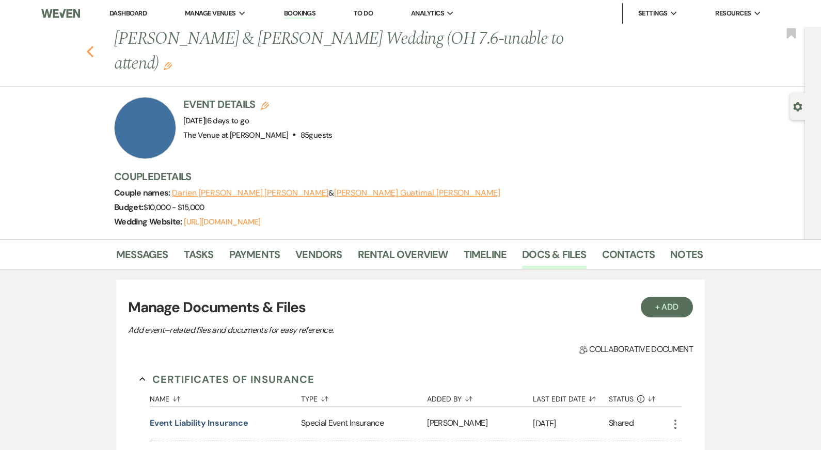
click at [89, 45] on icon "Previous" at bounding box center [90, 51] width 8 height 12
select select "8"
select select "5"
select select "8"
select select "5"
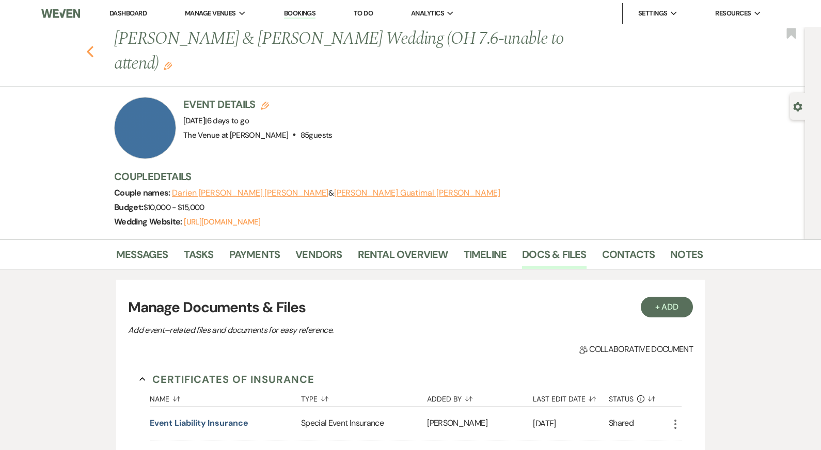
select select "8"
select select "5"
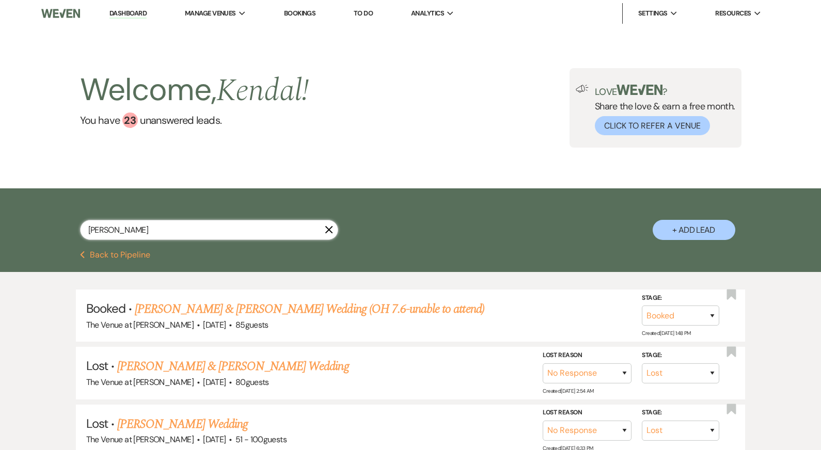
click at [122, 231] on input "[PERSON_NAME]" at bounding box center [209, 230] width 258 height 20
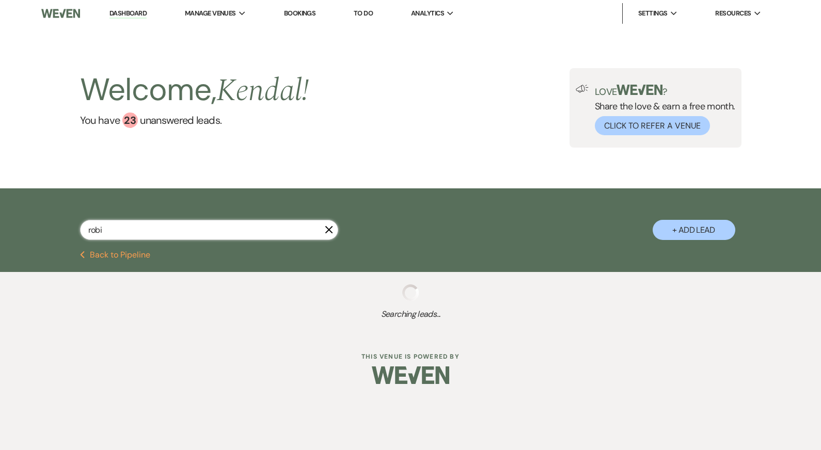
type input "[PERSON_NAME]"
select select "4"
select select "2"
select select "8"
select select "10"
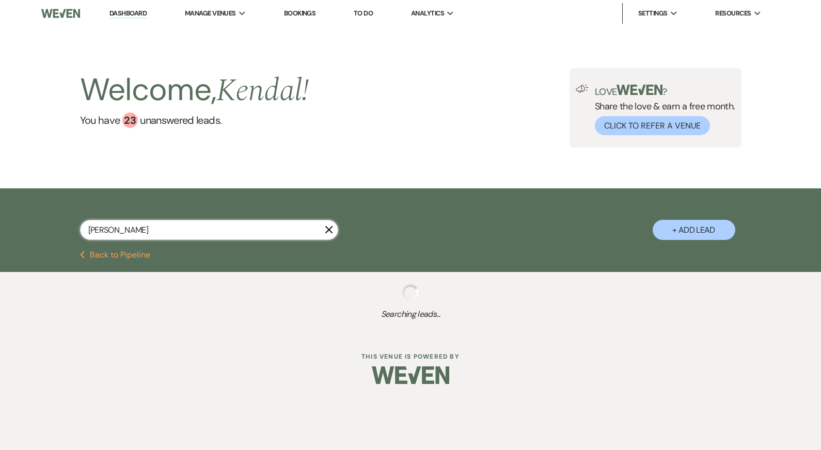
select select "4"
select select "8"
select select "5"
select select "8"
select select "5"
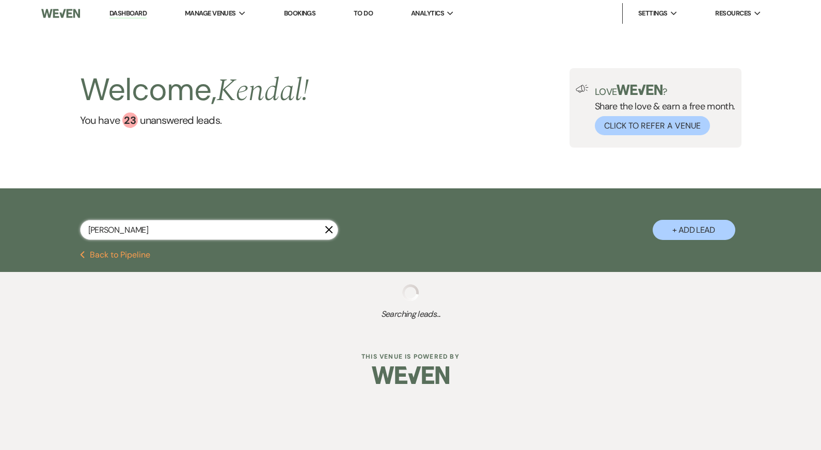
select select "8"
select select "5"
select select "8"
select select "5"
select select "8"
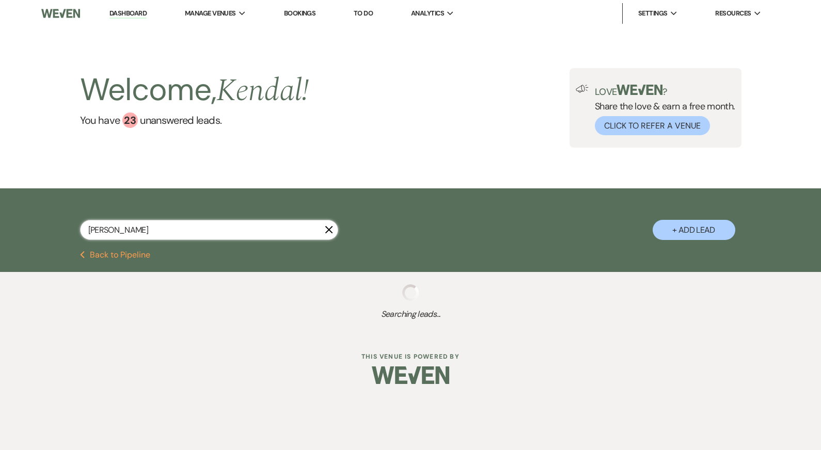
select select "5"
select select "8"
select select "5"
select select "8"
select select "11"
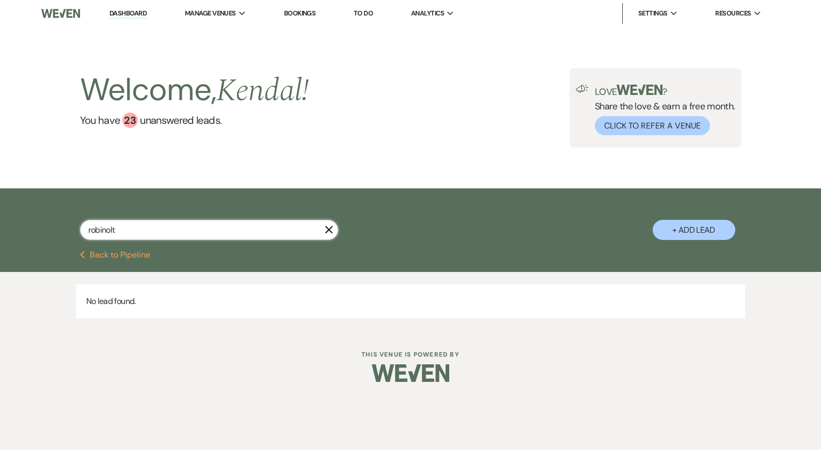
click at [103, 230] on input "robinolt" at bounding box center [209, 230] width 258 height 20
type input "[PERSON_NAME]"
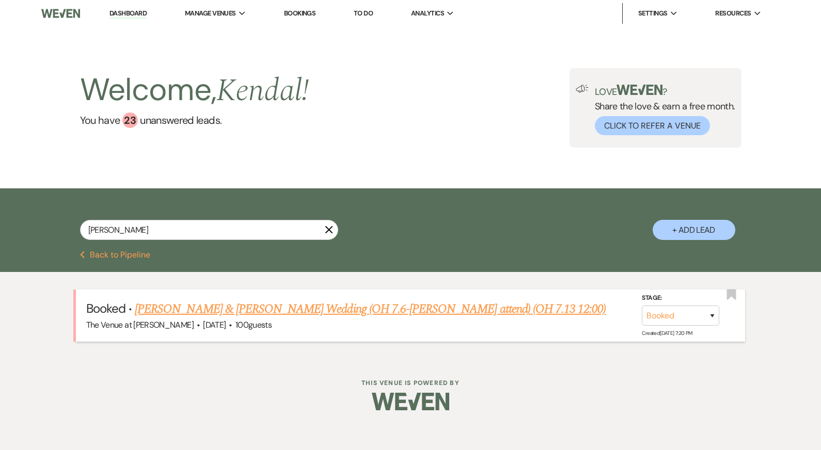
click at [163, 301] on link "[PERSON_NAME] & [PERSON_NAME] Wedding (OH 7.6-[PERSON_NAME] attend) (OH 7.13 12…" at bounding box center [370, 309] width 471 height 19
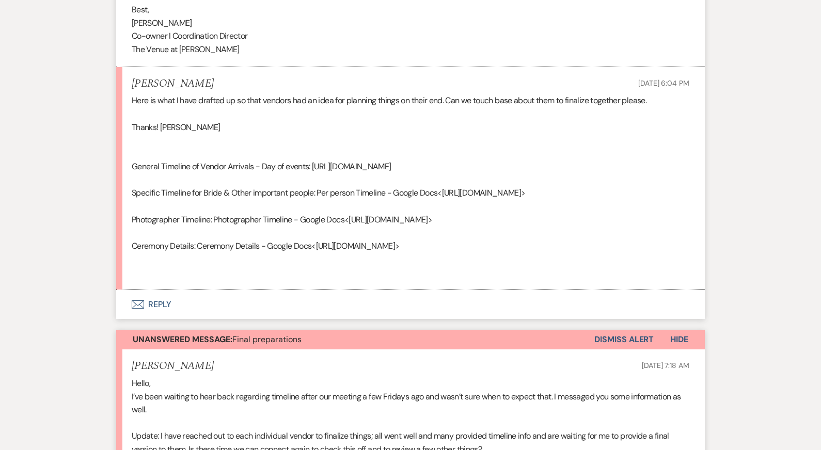
scroll to position [3536, 0]
click at [340, 279] on div "Here is what I have drafted up so that vendors had an idea for planning things …" at bounding box center [411, 186] width 558 height 185
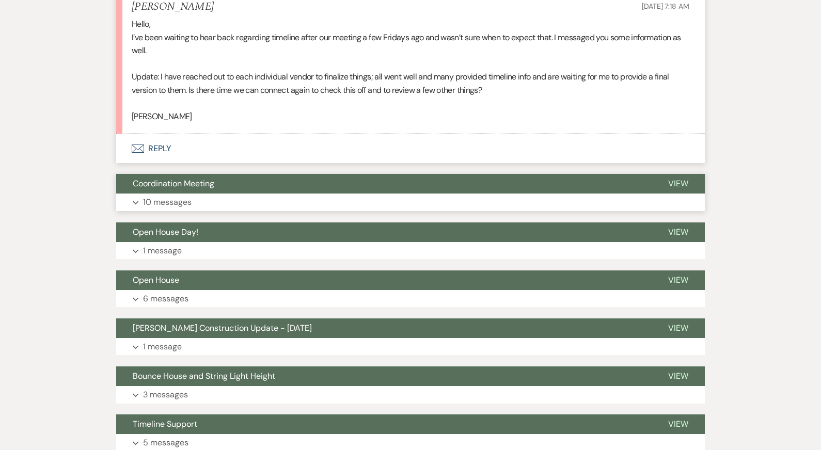
click at [296, 211] on button "Expand 10 messages" at bounding box center [410, 203] width 588 height 18
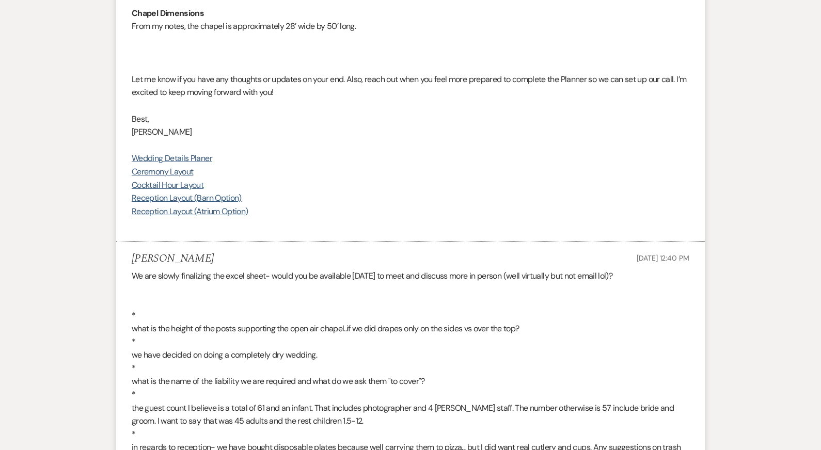
scroll to position [5412, 0]
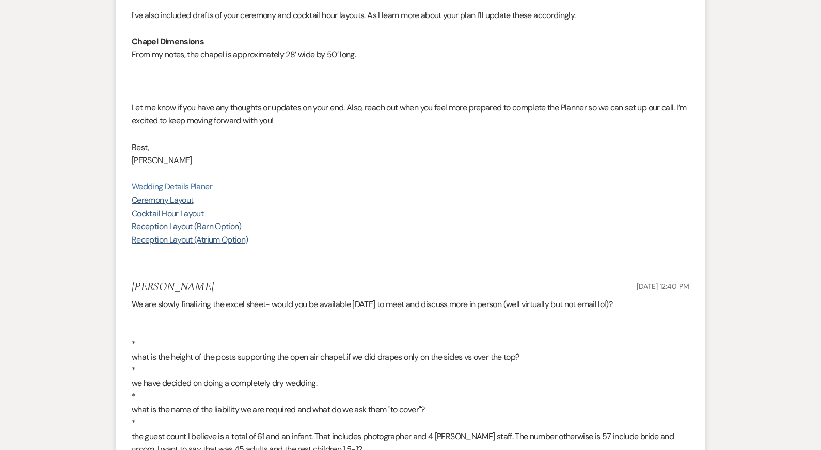
click at [193, 192] on link "Wedding Details Planer" at bounding box center [172, 186] width 81 height 11
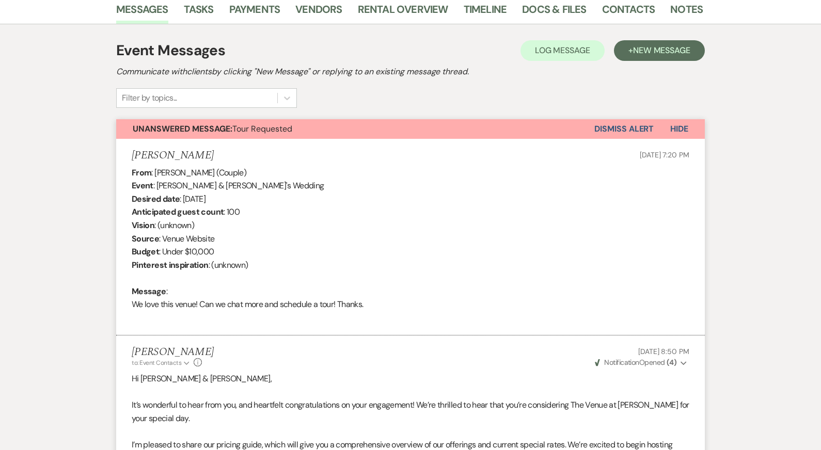
scroll to position [0, 0]
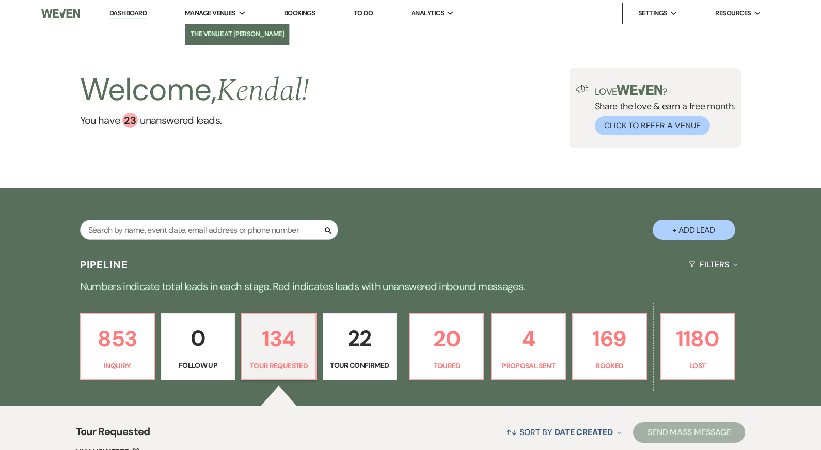
click at [221, 31] on li "The Venue at [PERSON_NAME]" at bounding box center [237, 34] width 94 height 10
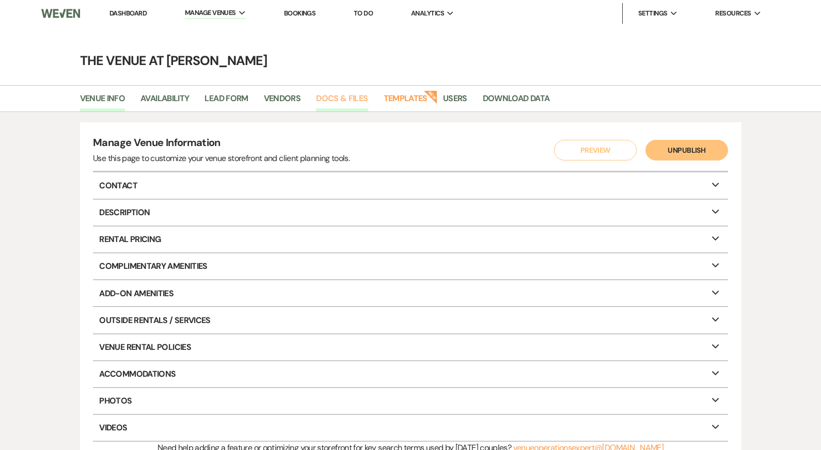
click at [331, 100] on link "Docs & Files" at bounding box center [342, 102] width 52 height 20
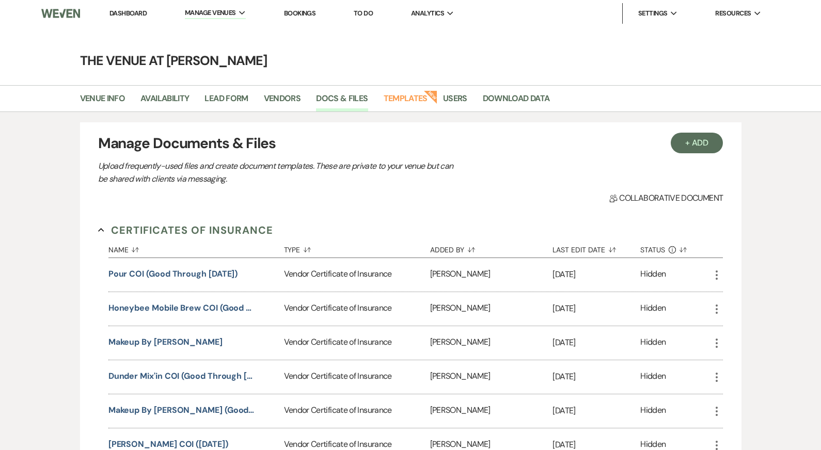
click at [118, 13] on link "Dashboard" at bounding box center [127, 13] width 37 height 9
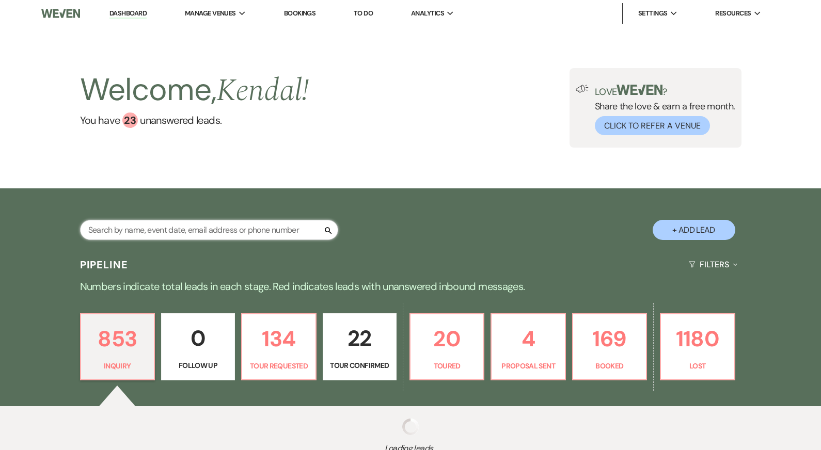
click at [138, 237] on input "text" at bounding box center [209, 230] width 258 height 20
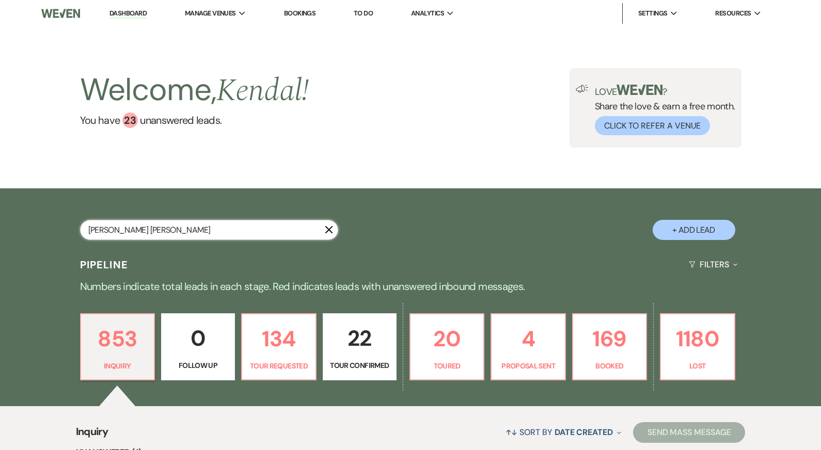
type input "mary eric"
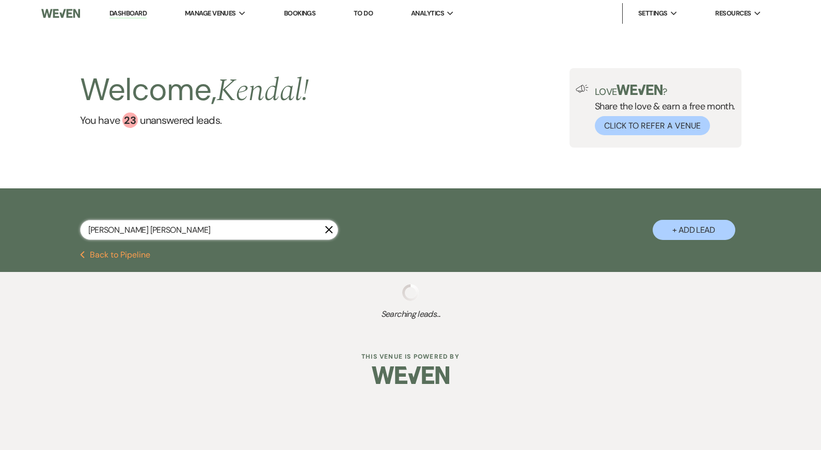
select select "8"
select select "2"
select select "8"
select select "5"
select select "8"
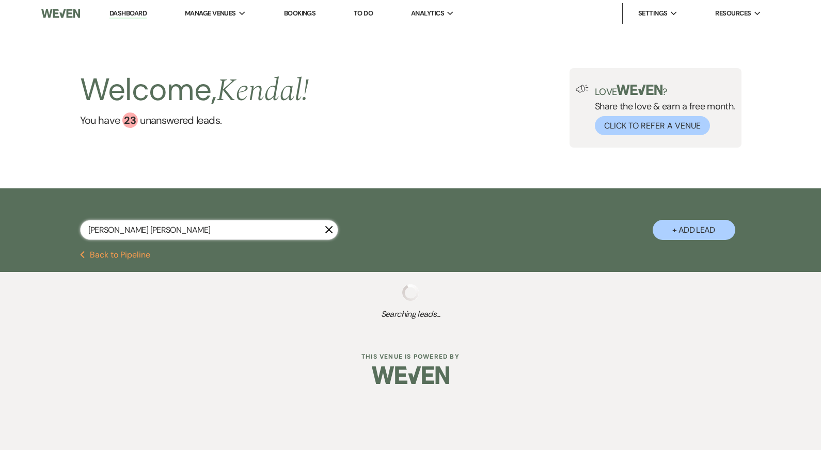
select select "5"
select select "8"
select select "5"
select select "8"
select select "5"
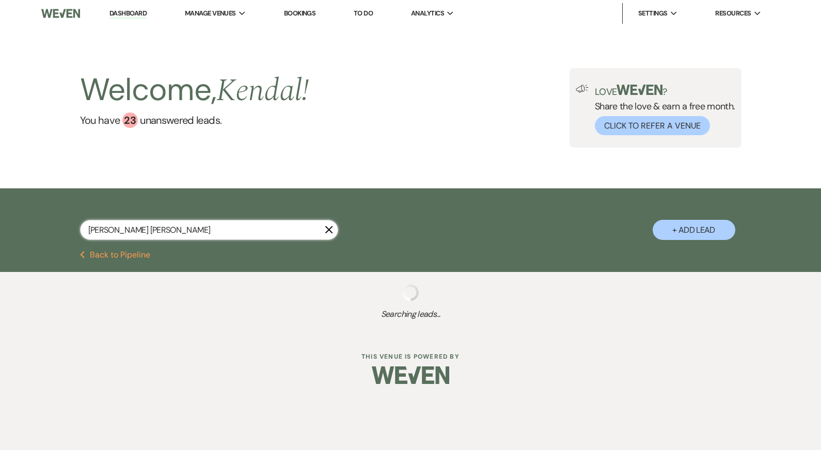
select select "8"
select select "5"
select select "8"
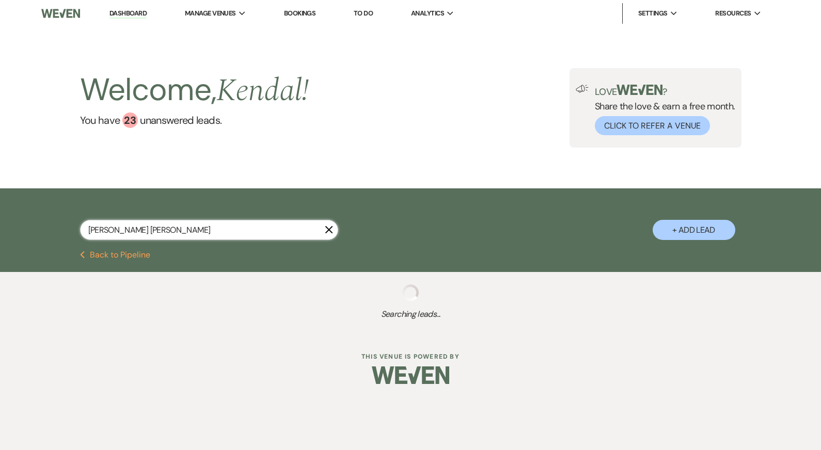
select select "8"
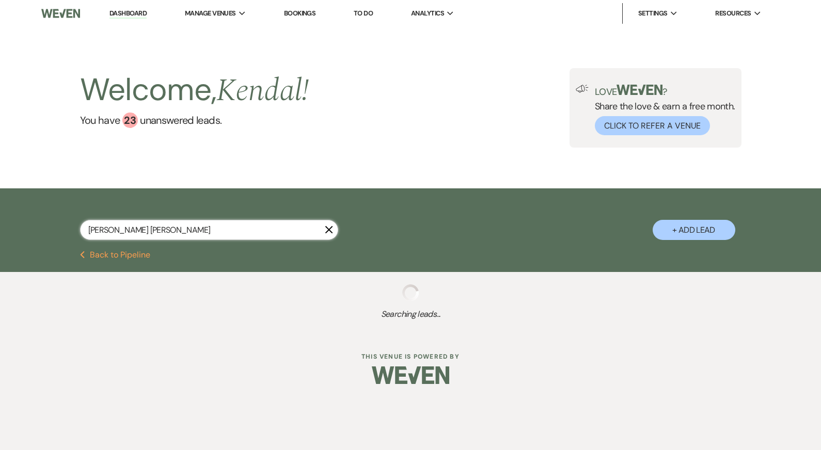
select select "8"
select select "5"
select select "8"
select select "5"
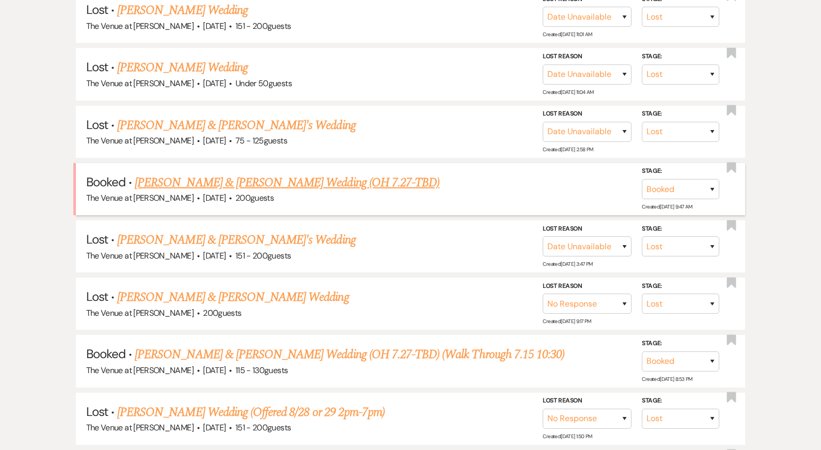
scroll to position [1056, 0]
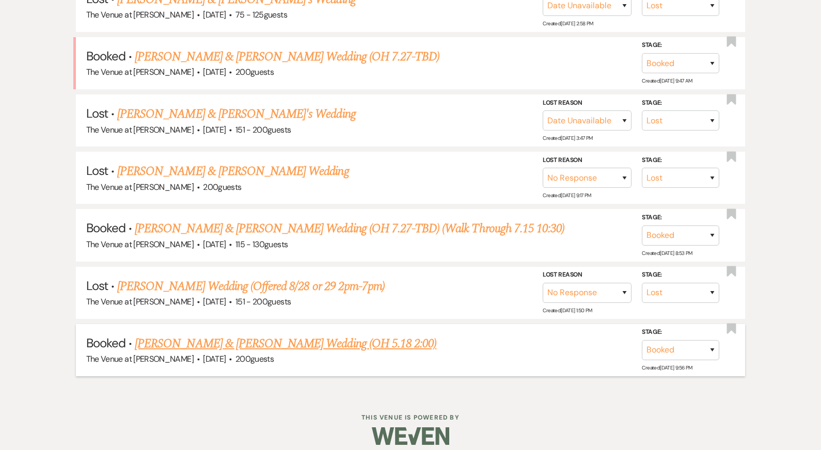
click at [217, 335] on link "Mary O’Neill & Eric Daniel's Wedding (OH 5.18 2:00)" at bounding box center [285, 344] width 301 height 19
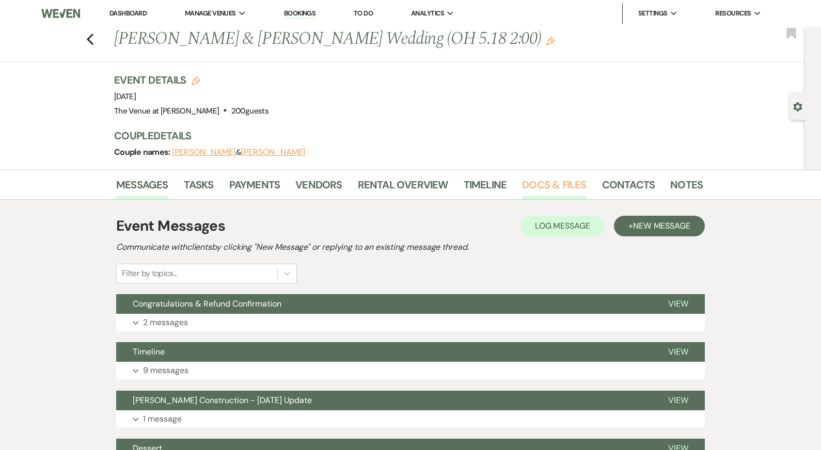
click at [554, 183] on link "Docs & Files" at bounding box center [554, 188] width 64 height 23
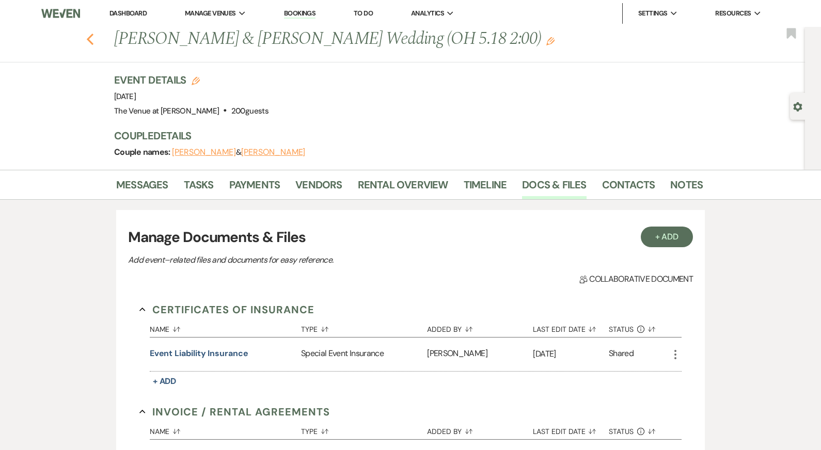
click at [91, 42] on use "button" at bounding box center [90, 39] width 7 height 11
select select "8"
select select "2"
select select "8"
select select "5"
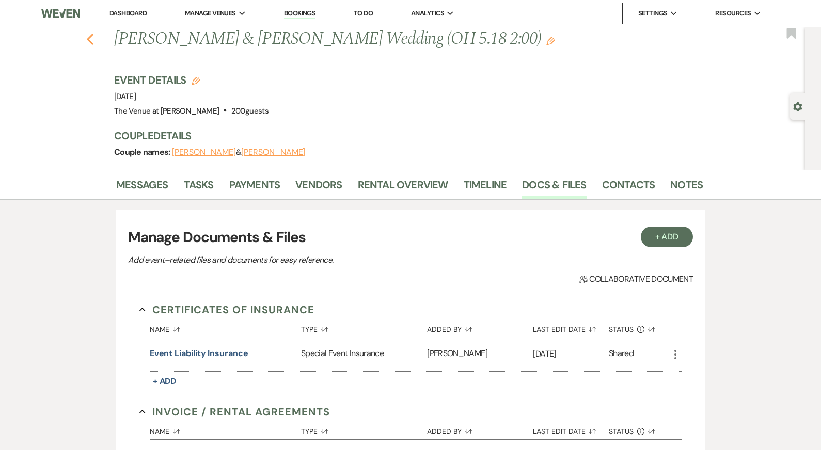
select select "8"
select select "5"
select select "8"
select select "5"
select select "8"
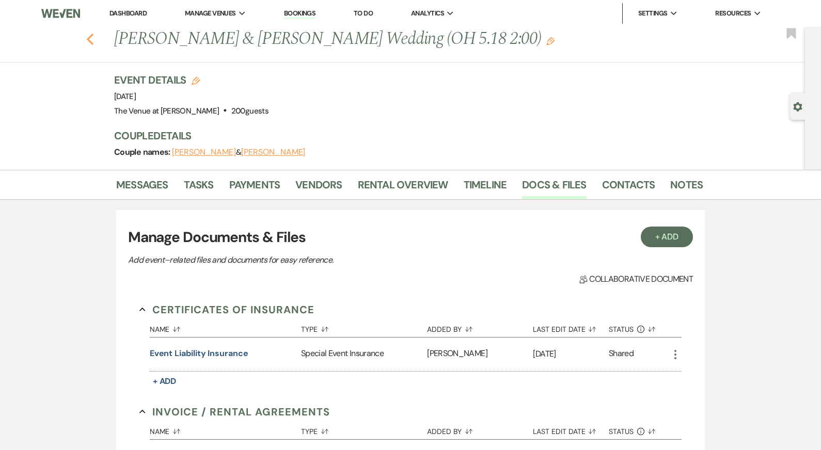
select select "5"
select select "8"
select select "5"
select select "8"
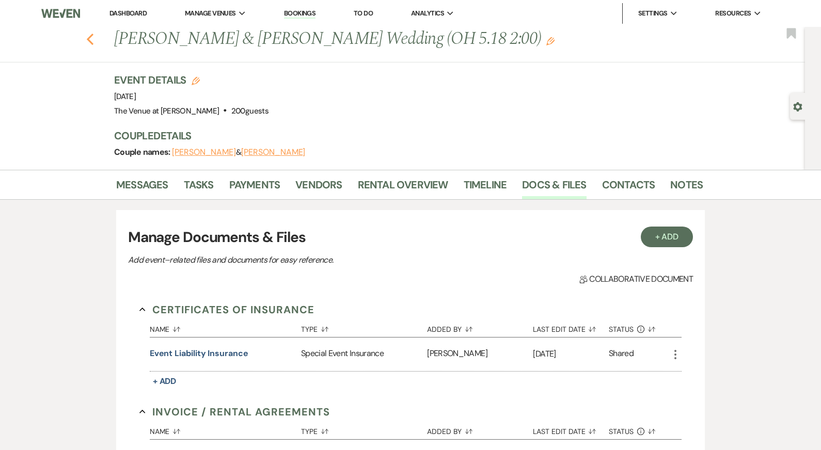
select select "8"
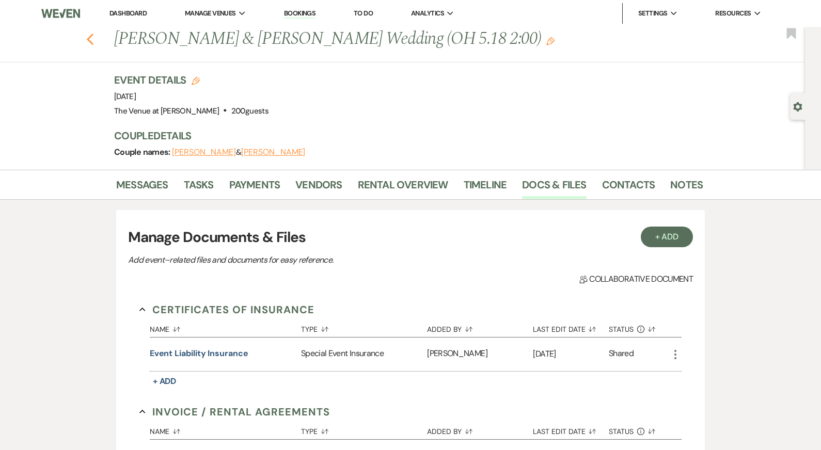
select select "8"
select select "5"
select select "8"
select select "5"
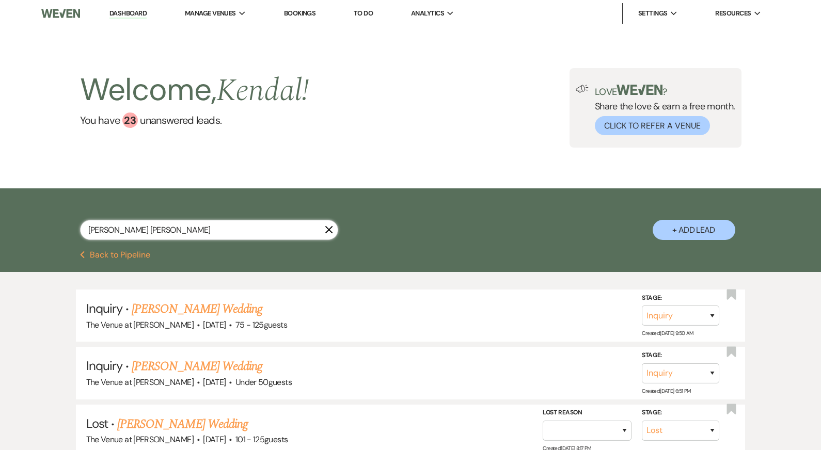
click at [123, 229] on input "mary eric" at bounding box center [209, 230] width 258 height 20
type input "michelle"
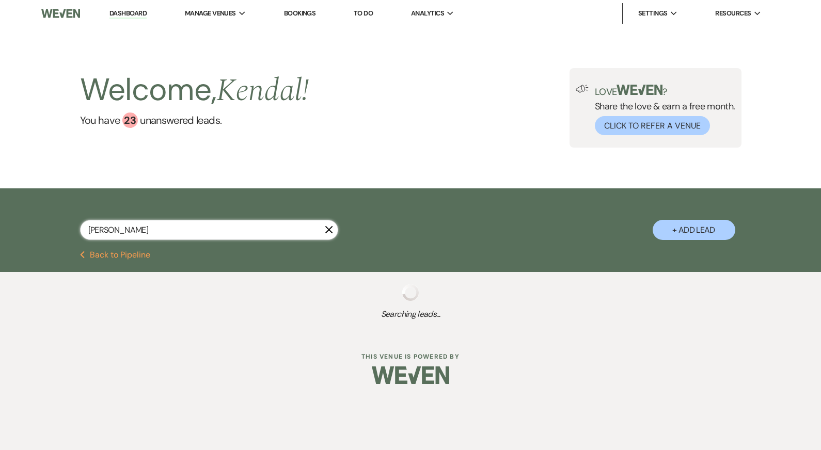
select select "2"
select select "8"
select select "5"
select select "8"
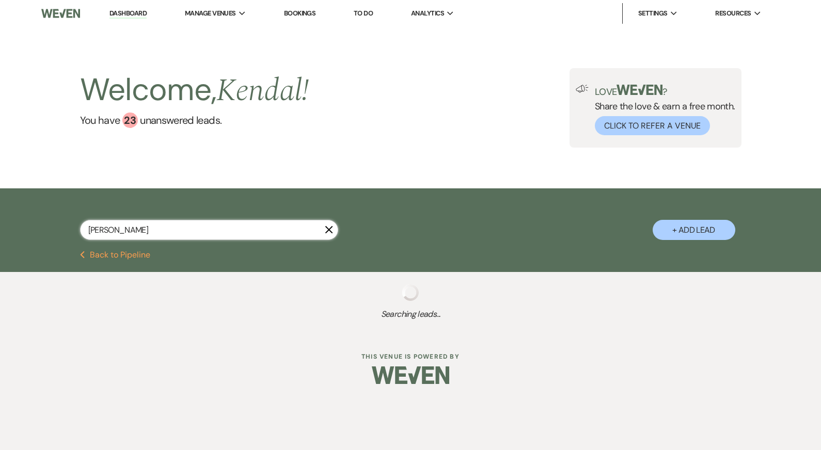
select select "6"
select select "8"
select select "5"
select select "8"
select select "5"
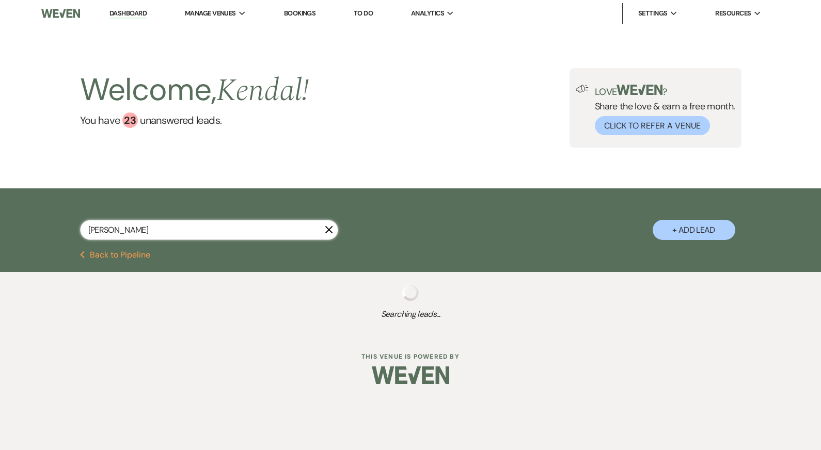
select select "8"
select select "5"
select select "8"
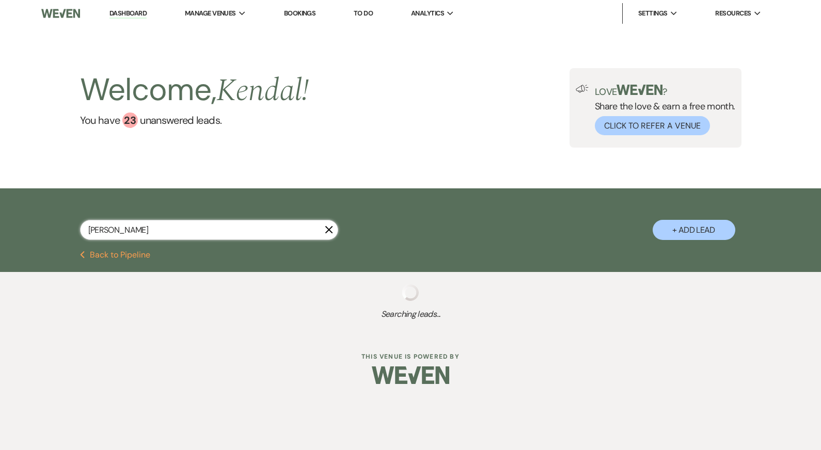
select select "5"
select select "8"
select select "5"
select select "8"
select select "5"
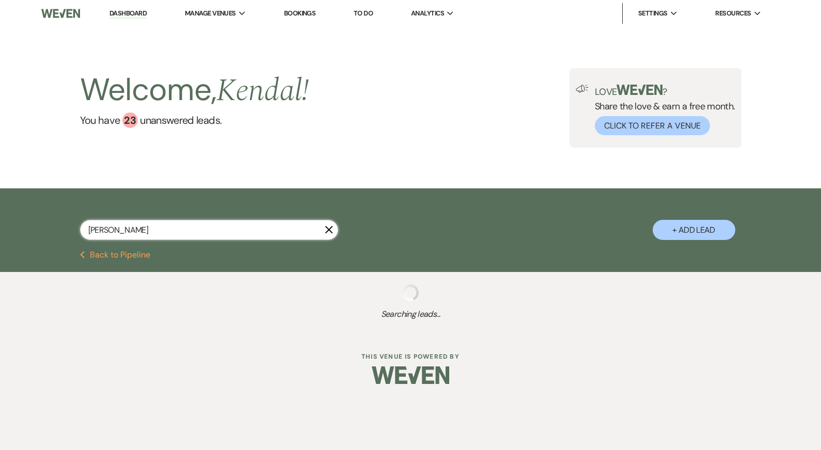
select select "8"
select select "5"
select select "8"
select select "5"
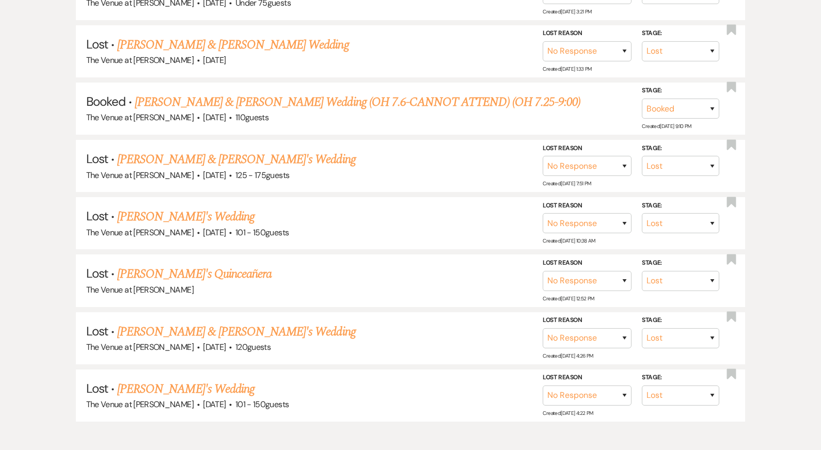
scroll to position [1153, 0]
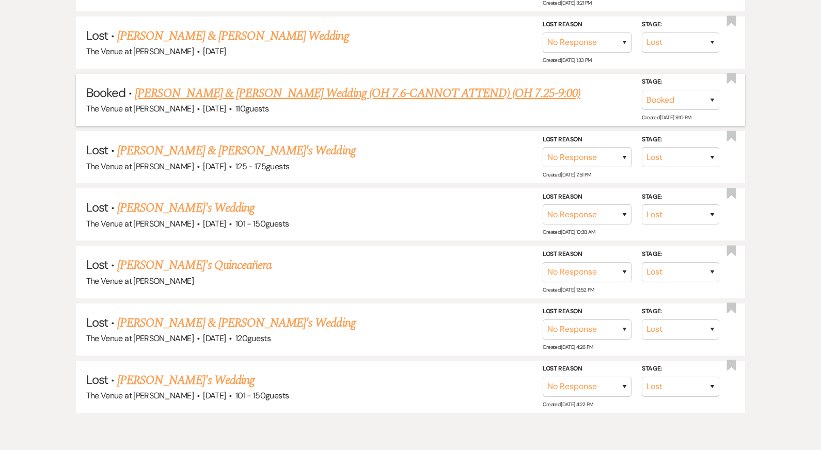
click at [236, 87] on link "Michelle Boniscavage & Jon Luft's Wedding (OH 7.6-CANNOT ATTEND) (OH 7.25-9:00)" at bounding box center [358, 93] width 446 height 19
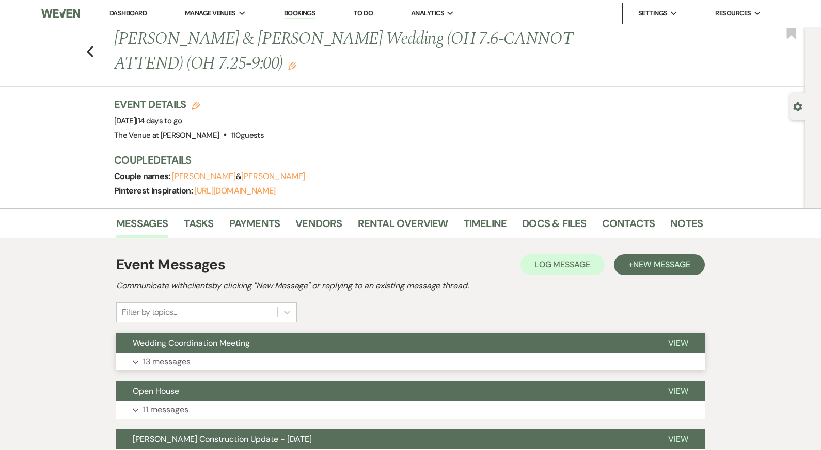
click at [229, 358] on button "Expand 13 messages" at bounding box center [410, 362] width 588 height 18
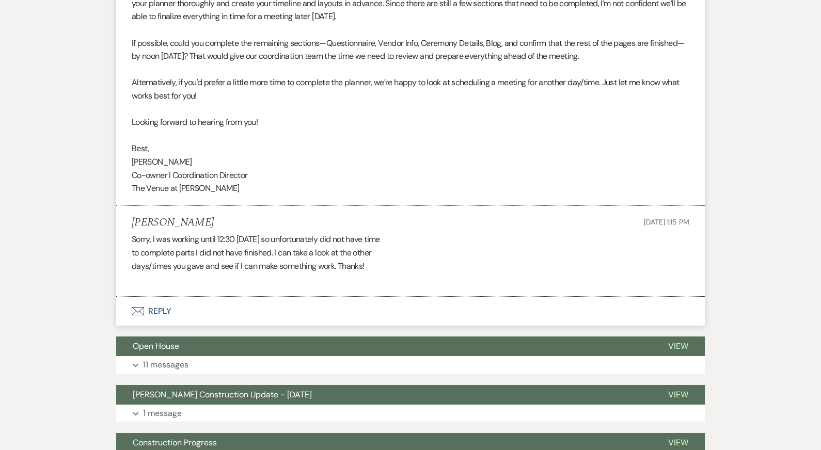
scroll to position [2924, 0]
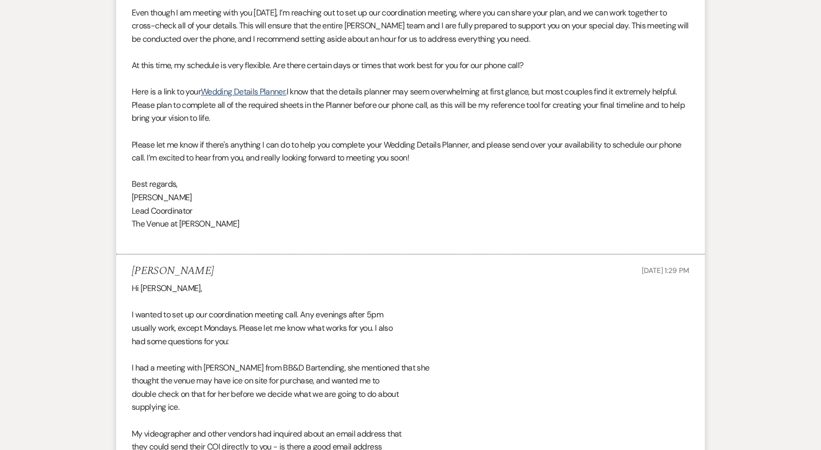
scroll to position [0, 0]
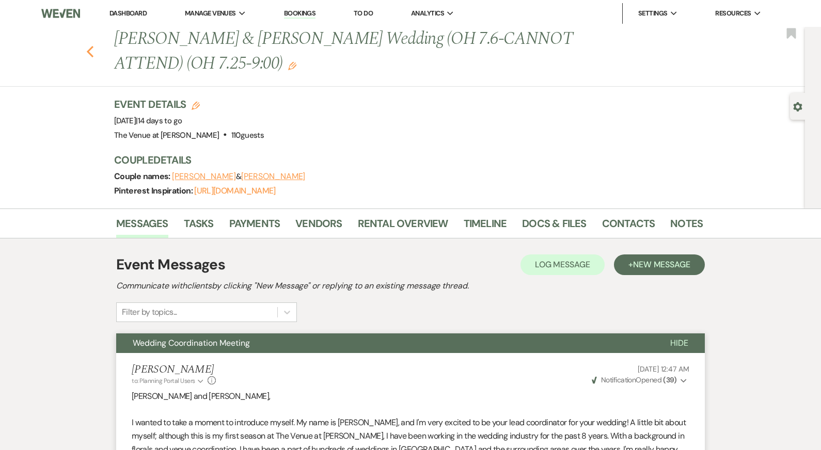
click at [91, 50] on icon "Previous" at bounding box center [90, 51] width 8 height 12
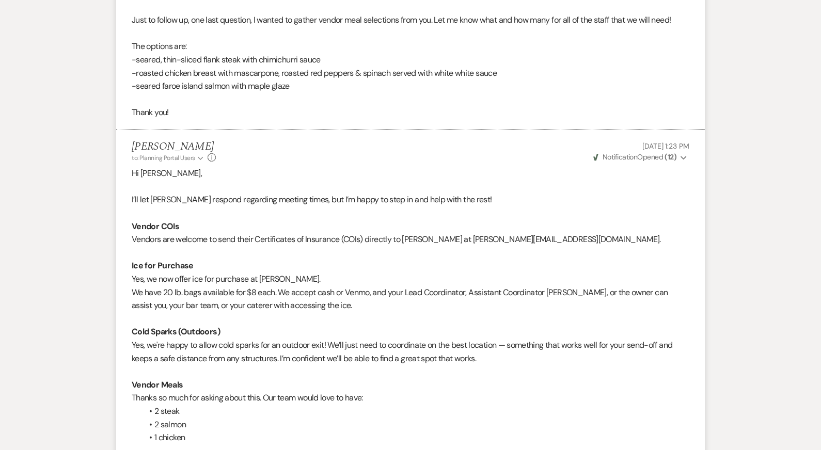
select select "2"
select select "8"
select select "5"
select select "8"
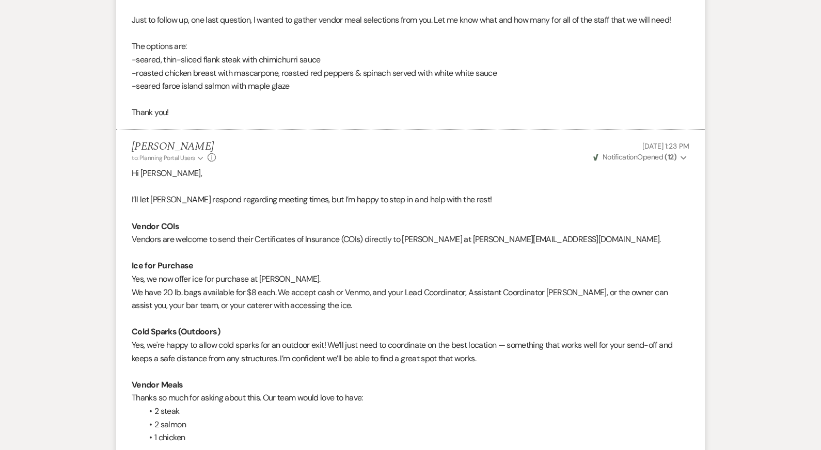
select select "6"
select select "8"
select select "5"
select select "8"
select select "5"
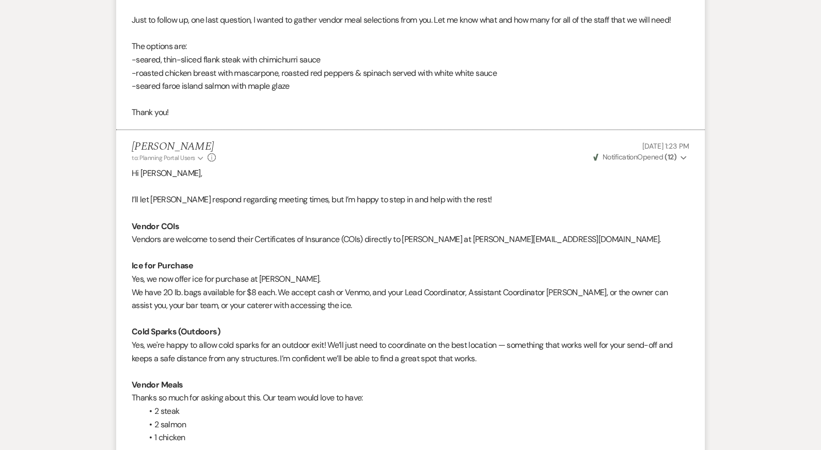
select select "8"
select select "5"
select select "8"
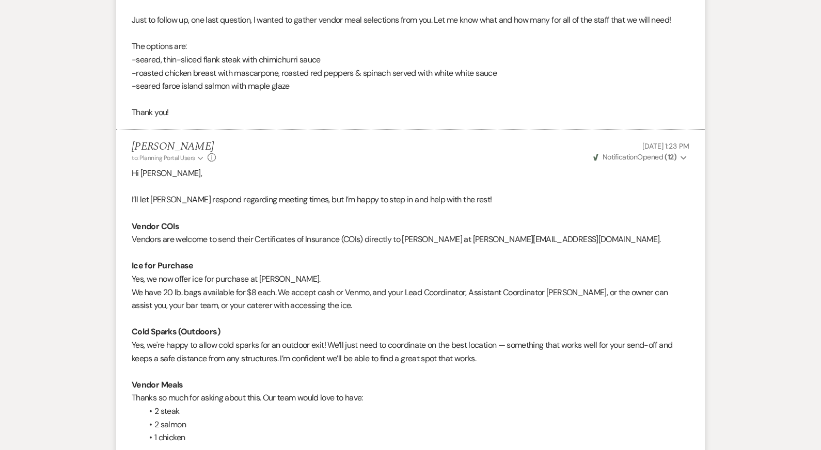
select select "5"
select select "8"
select select "5"
select select "8"
select select "5"
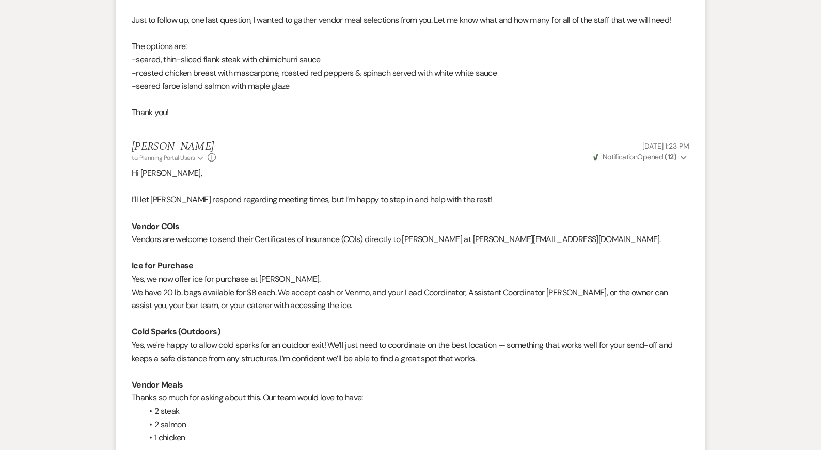
select select "8"
select select "5"
select select "8"
select select "5"
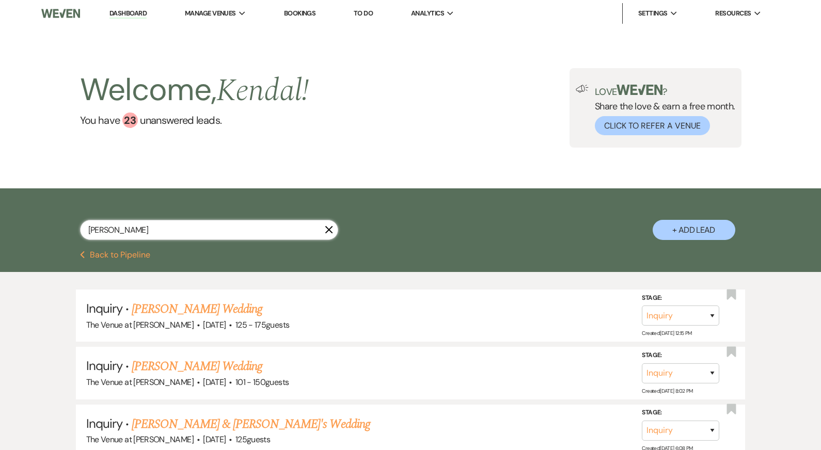
click at [129, 235] on input "michelle" at bounding box center [209, 230] width 258 height 20
paste input "Palomino"
type input "Palomino"
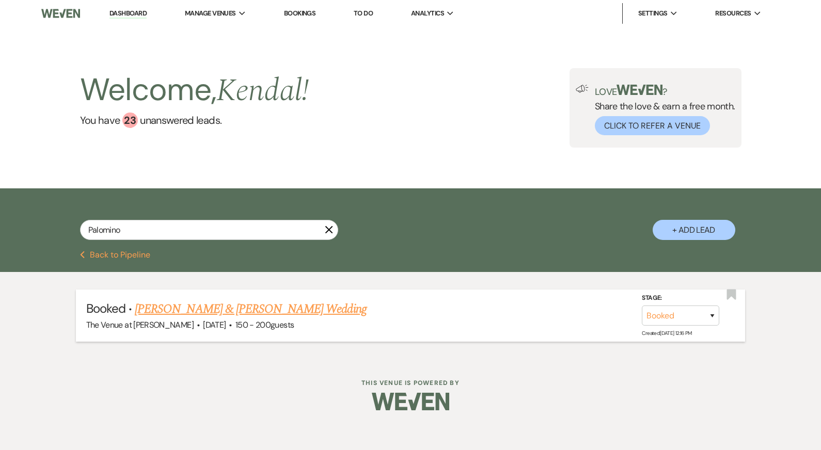
click at [174, 308] on link "Bianca Palomino & Billy Maroun's Wedding" at bounding box center [250, 309] width 231 height 19
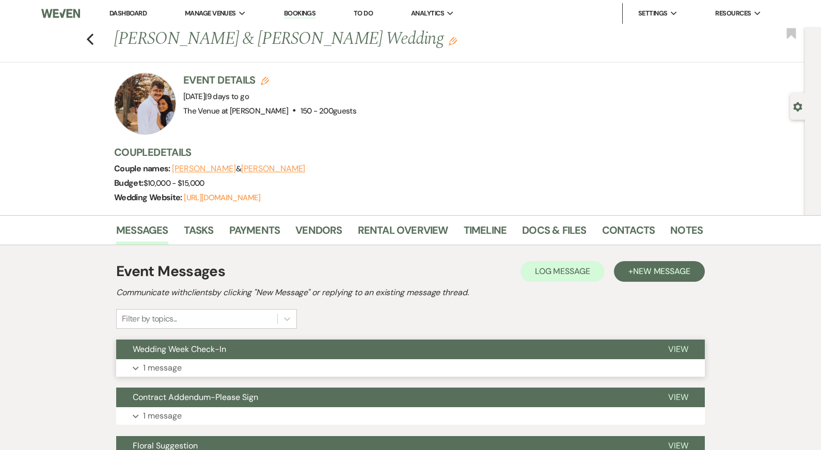
click at [225, 367] on button "Expand 1 message" at bounding box center [410, 368] width 588 height 18
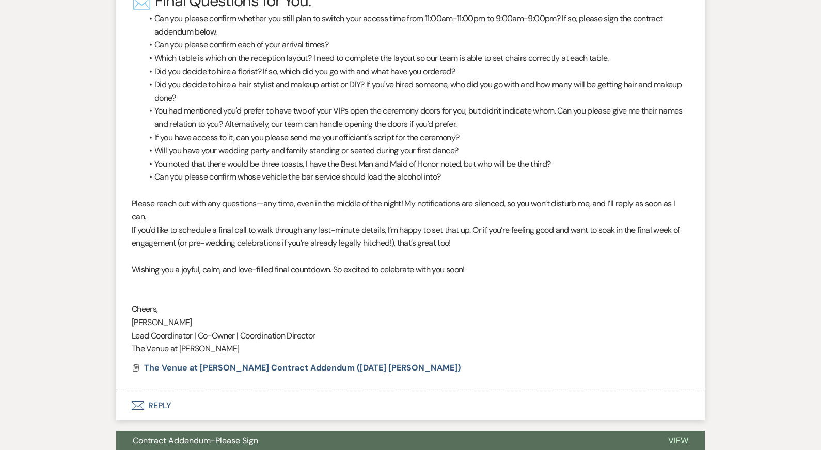
scroll to position [1952, 0]
click at [353, 51] on li "Can you please confirm each of your arrival times?" at bounding box center [415, 44] width 547 height 13
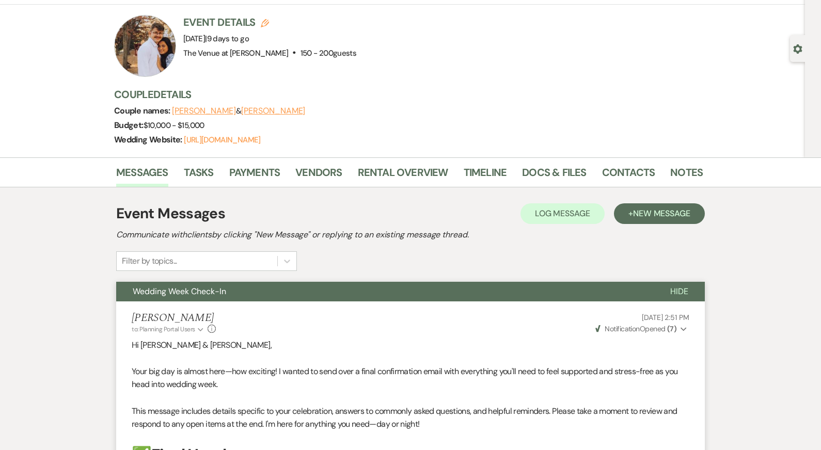
scroll to position [43, 0]
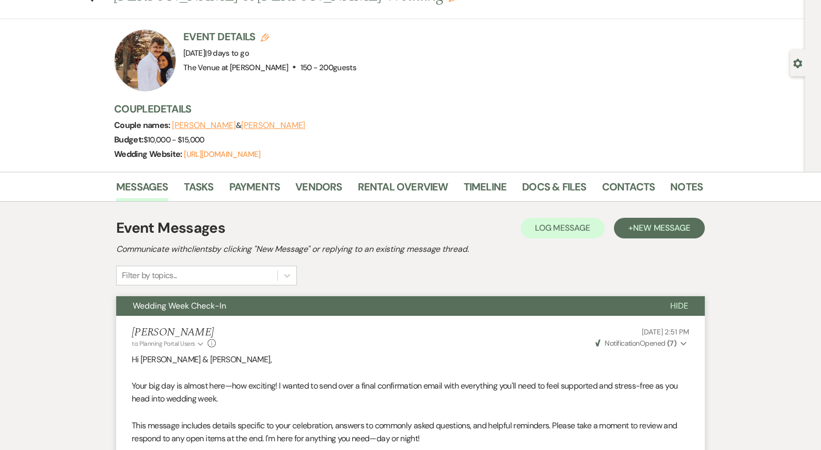
click at [158, 61] on div at bounding box center [145, 60] width 62 height 62
click at [685, 182] on link "Notes" at bounding box center [686, 190] width 33 height 23
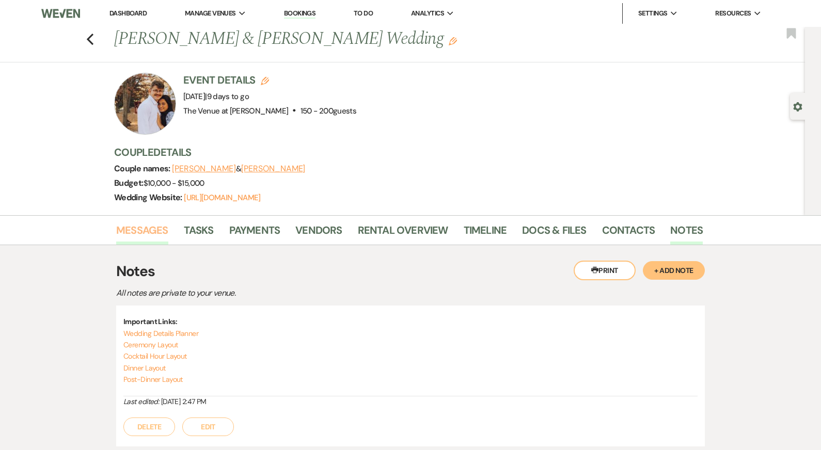
click at [150, 227] on link "Messages" at bounding box center [142, 233] width 52 height 23
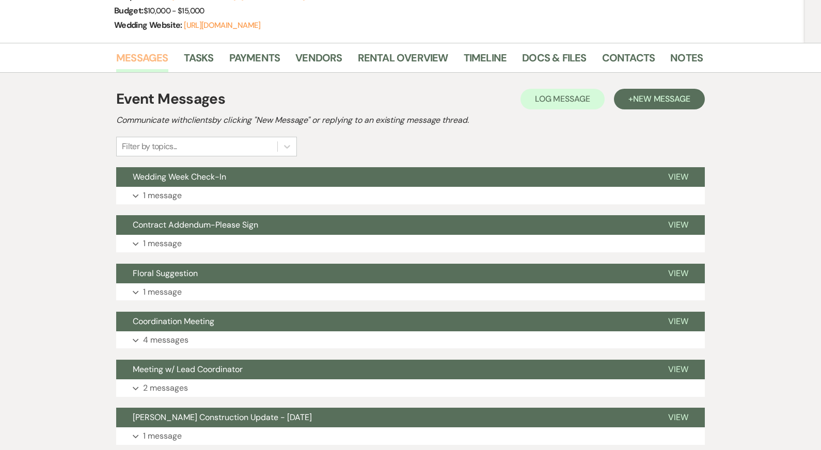
scroll to position [173, 0]
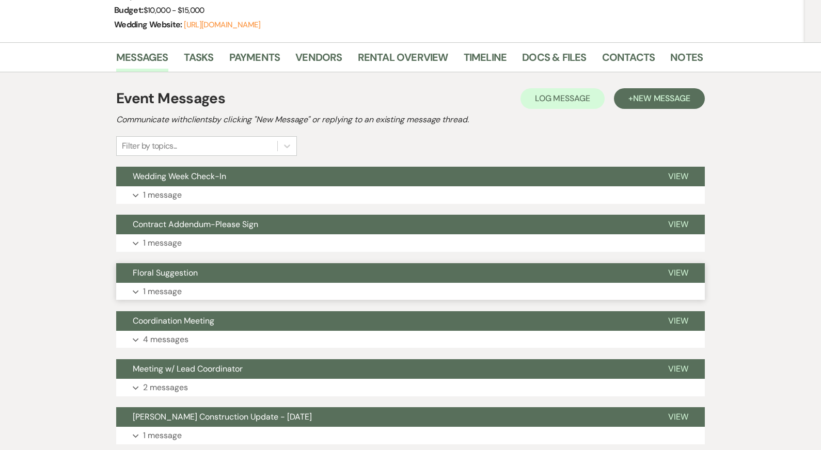
click at [174, 293] on p "1 message" at bounding box center [162, 291] width 39 height 13
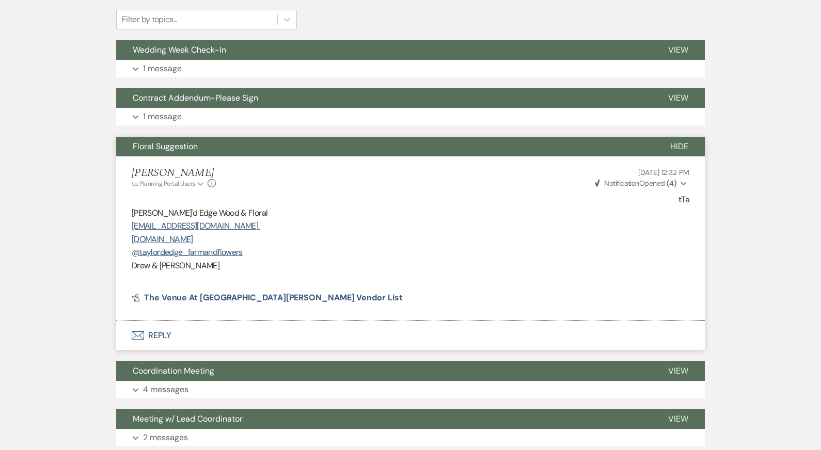
scroll to position [297, 0]
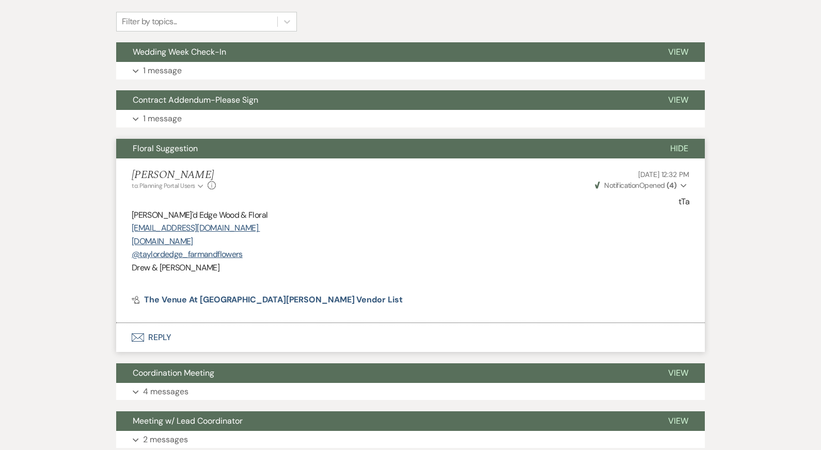
click at [168, 149] on span "Floral Suggestion" at bounding box center [165, 148] width 65 height 11
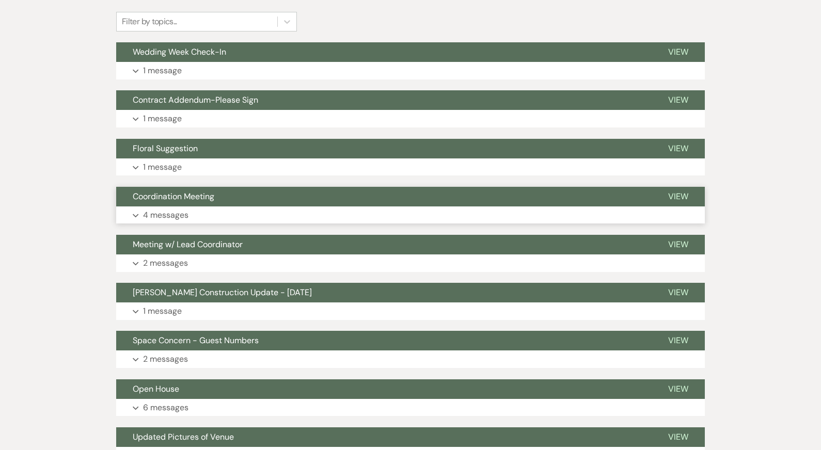
click at [172, 210] on p "4 messages" at bounding box center [165, 215] width 45 height 13
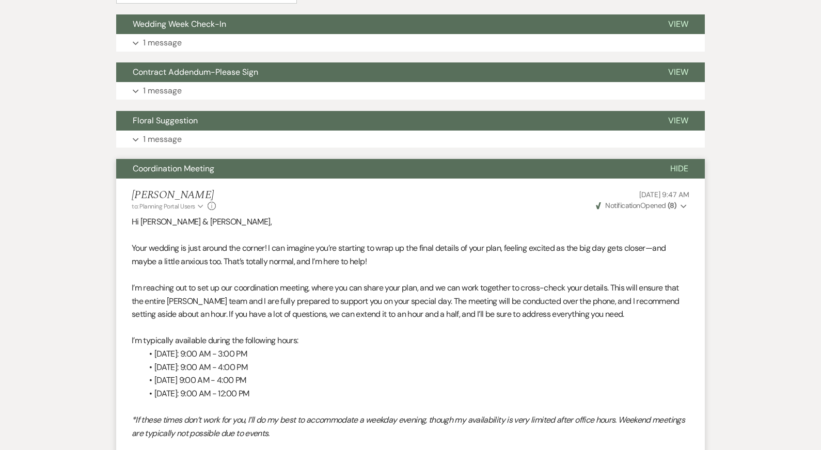
scroll to position [314, 0]
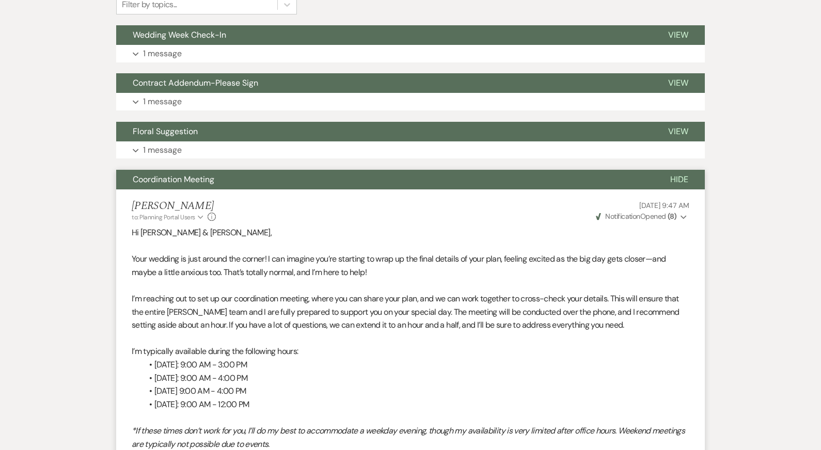
click at [216, 180] on button "Coordination Meeting" at bounding box center [384, 180] width 537 height 20
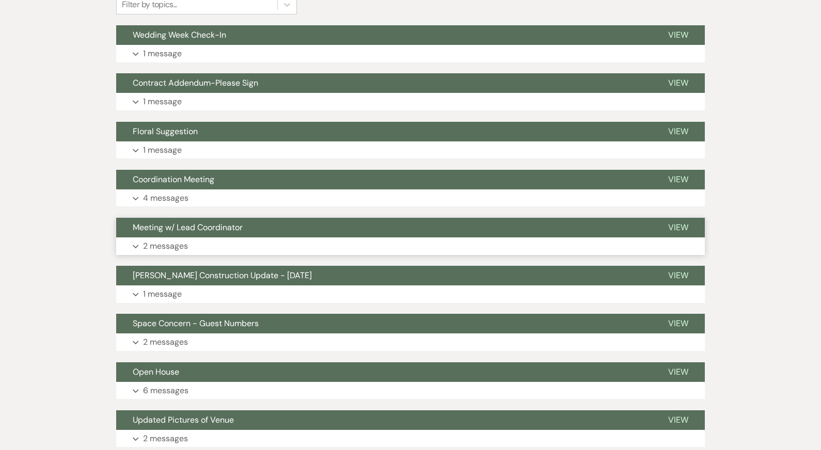
click at [245, 248] on button "Expand 2 messages" at bounding box center [410, 246] width 588 height 18
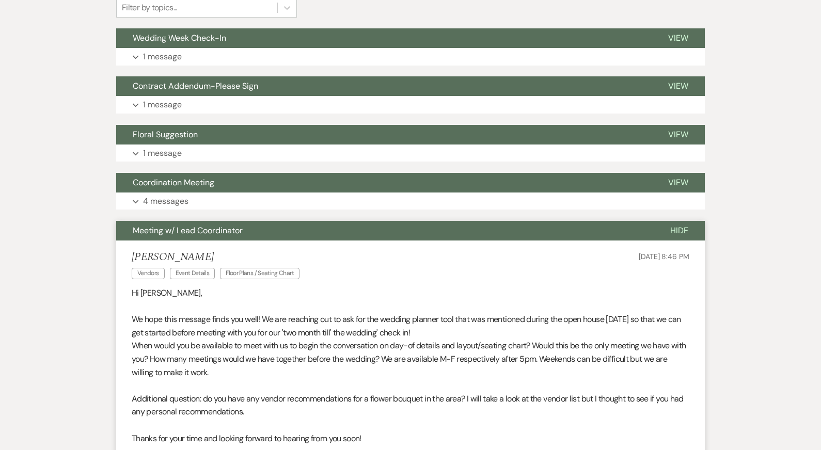
scroll to position [308, 0]
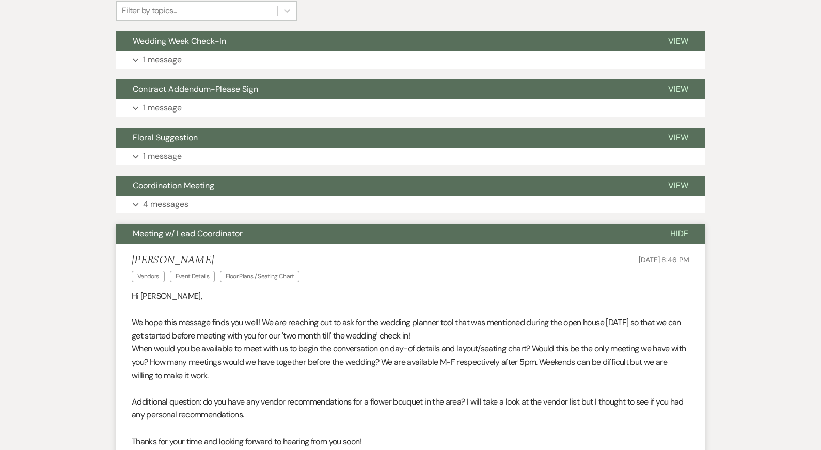
click at [231, 229] on span "Meeting w/ Lead Coordinator" at bounding box center [188, 233] width 110 height 11
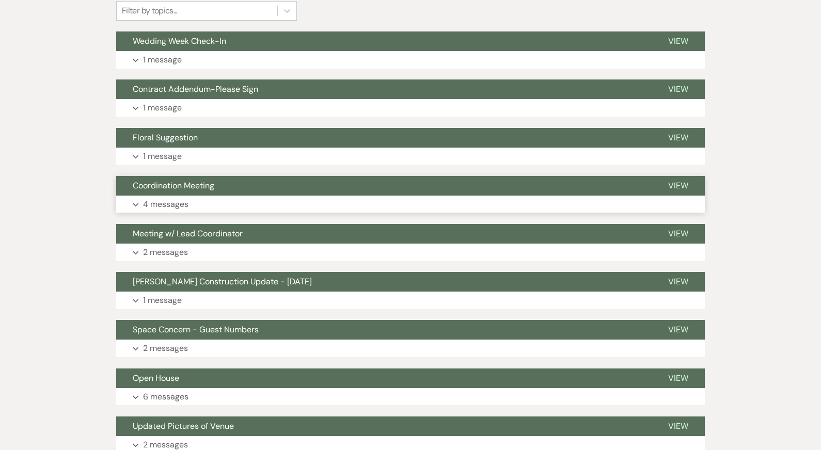
click at [206, 203] on button "Expand 4 messages" at bounding box center [410, 205] width 588 height 18
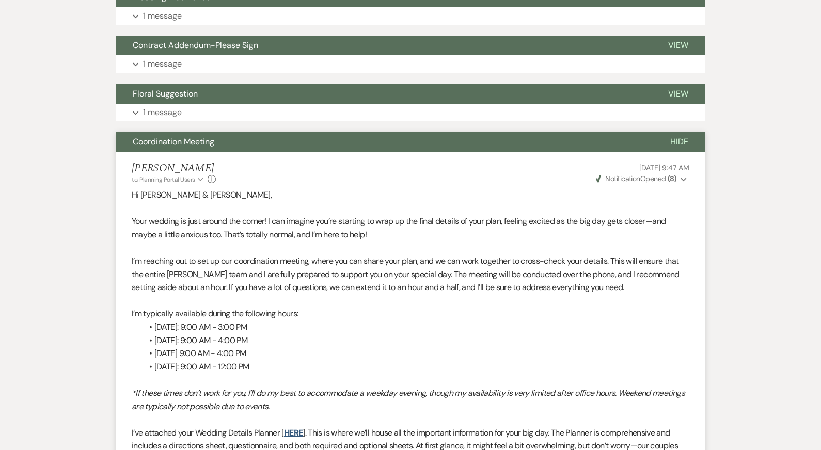
scroll to position [262, 0]
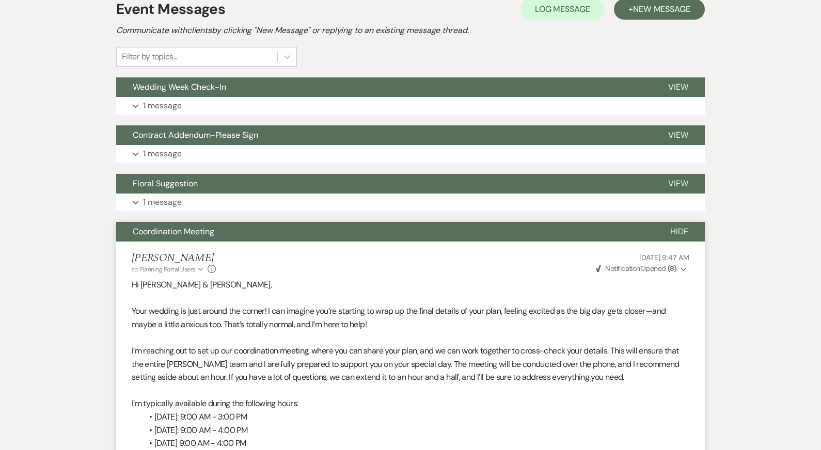
click at [244, 227] on button "Coordination Meeting" at bounding box center [384, 232] width 537 height 20
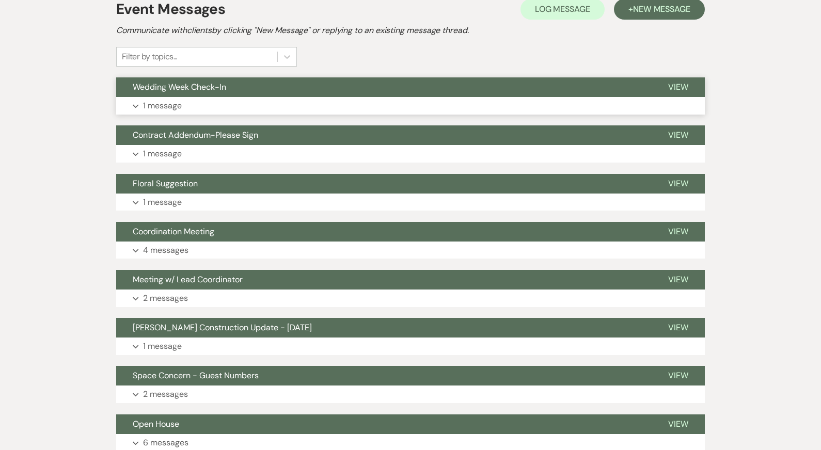
click at [228, 103] on button "Expand 1 message" at bounding box center [410, 106] width 588 height 18
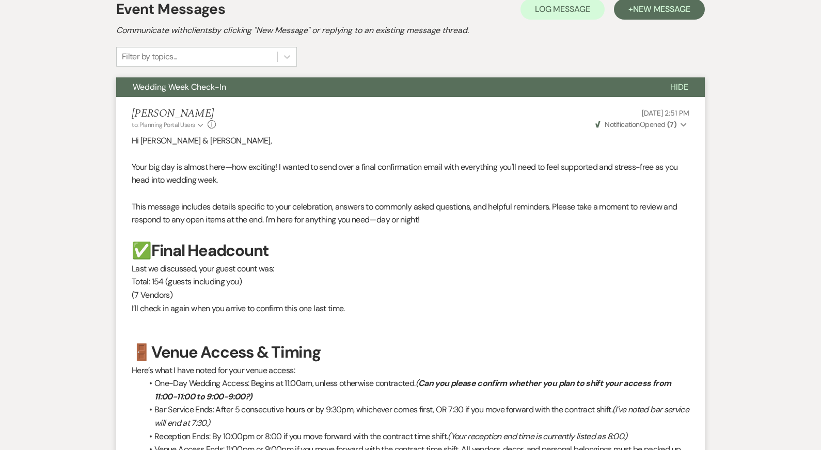
click at [212, 88] on span "Wedding Week Check-In" at bounding box center [179, 87] width 93 height 11
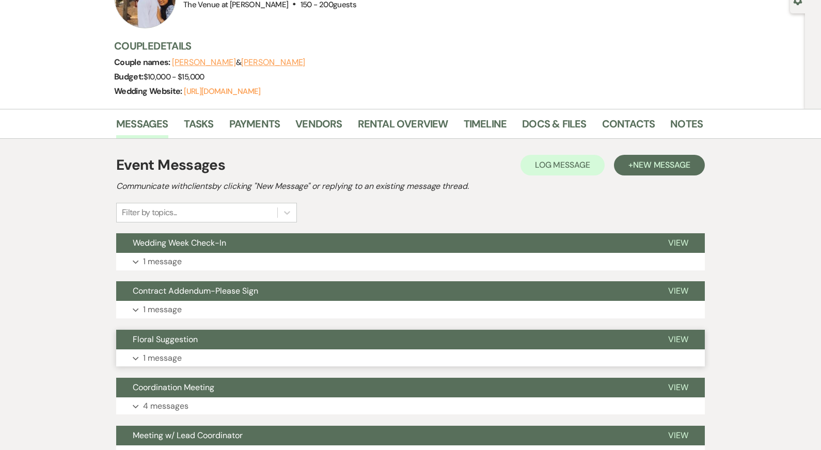
scroll to position [0, 0]
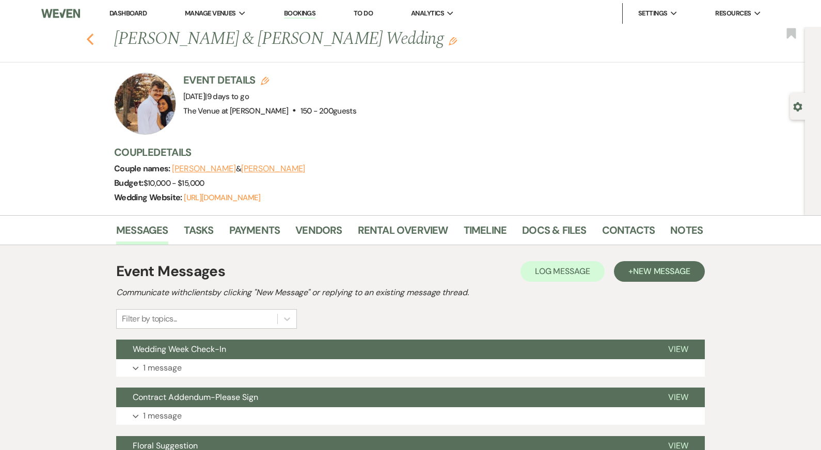
click at [91, 39] on icon "Previous" at bounding box center [90, 39] width 8 height 12
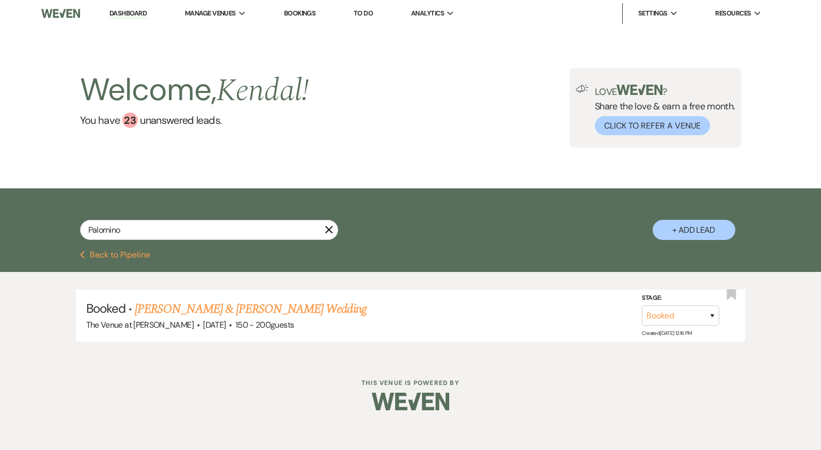
click at [133, 253] on button "Previous Back to Pipeline" at bounding box center [115, 255] width 71 height 8
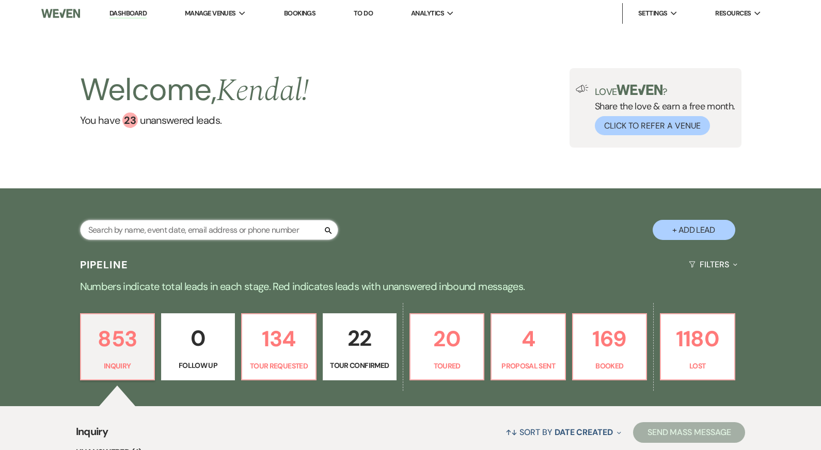
click at [245, 232] on input "text" at bounding box center [209, 230] width 258 height 20
type input "[PERSON_NAME]"
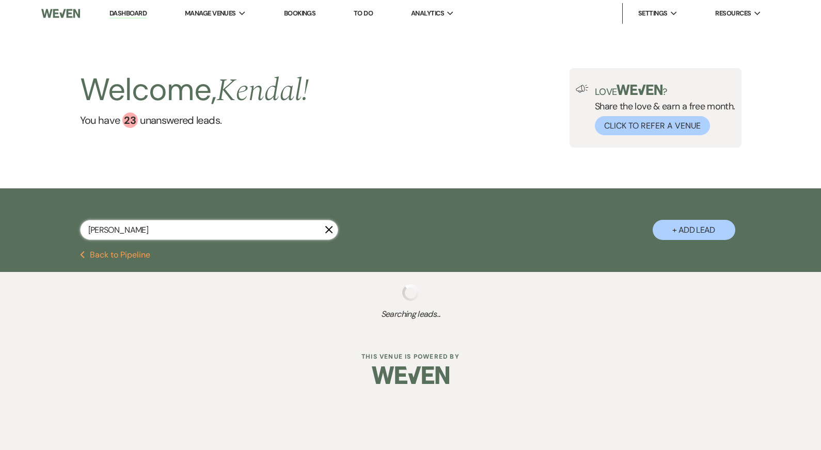
select select "8"
select select "4"
select select "8"
select select "5"
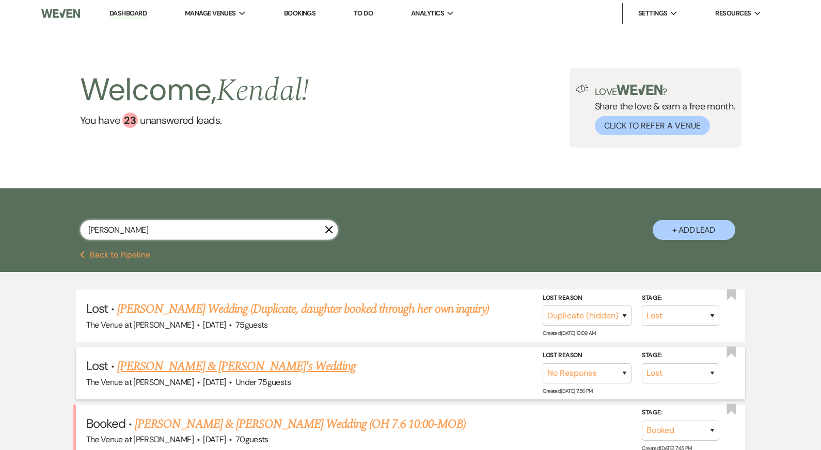
scroll to position [34, 0]
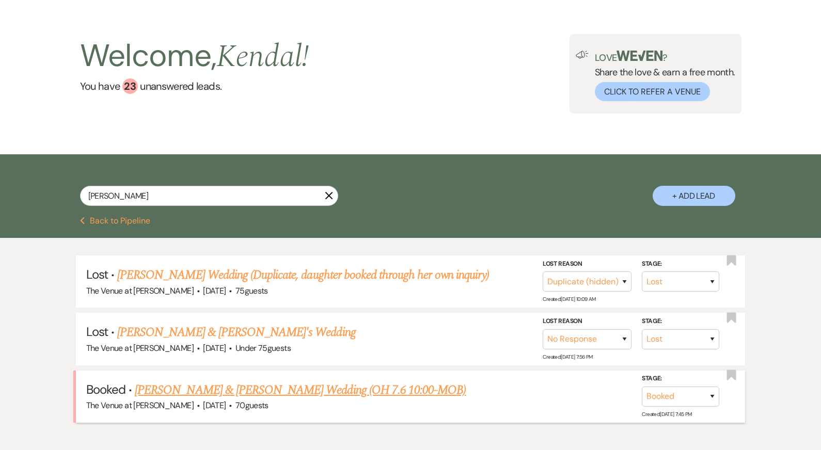
click at [200, 381] on link "[PERSON_NAME] & [PERSON_NAME] Wedding (OH 7.6 10:00-MOB)" at bounding box center [300, 390] width 331 height 19
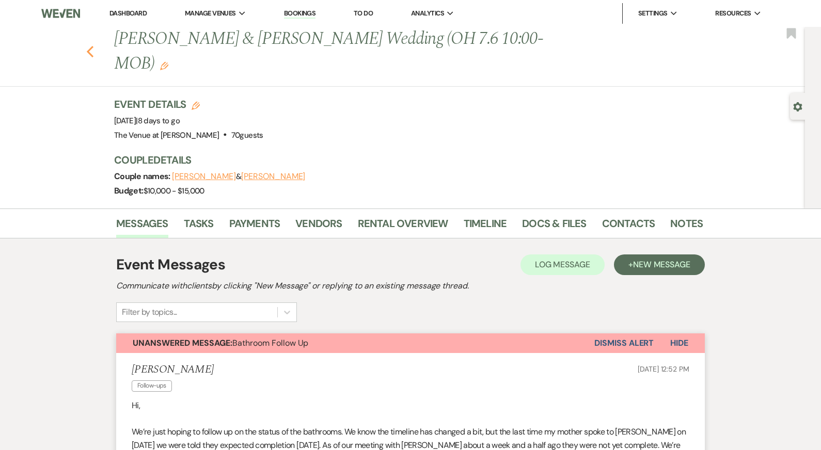
click at [88, 45] on icon "Previous" at bounding box center [90, 51] width 8 height 12
select select "8"
select select "4"
select select "8"
select select "5"
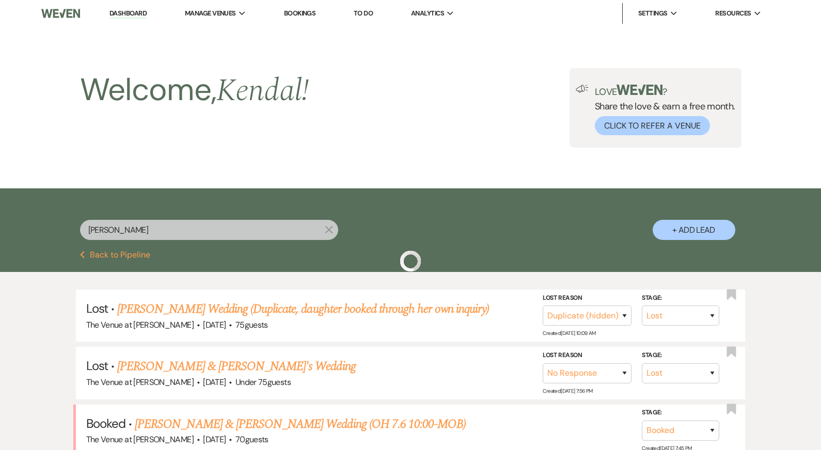
scroll to position [34, 0]
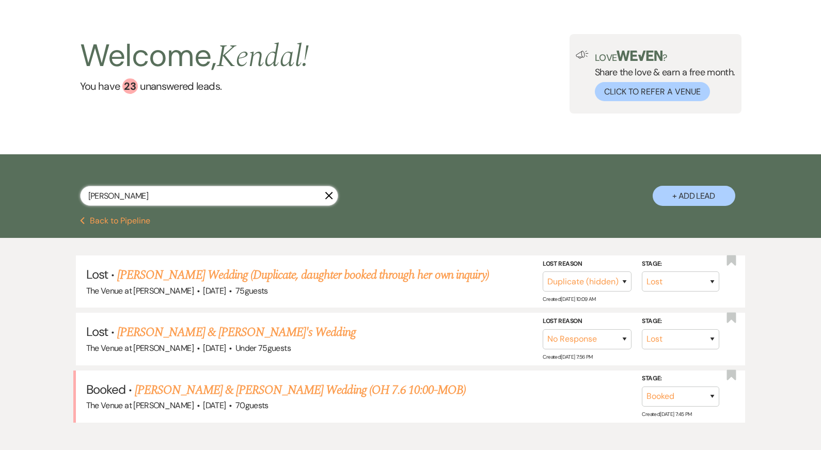
click at [159, 196] on input "[PERSON_NAME]" at bounding box center [209, 196] width 258 height 20
type input "welsh"
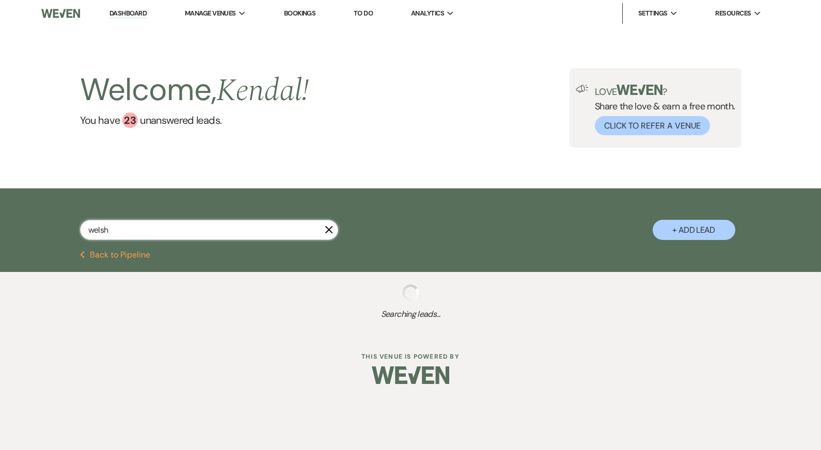
select select "8"
select select "4"
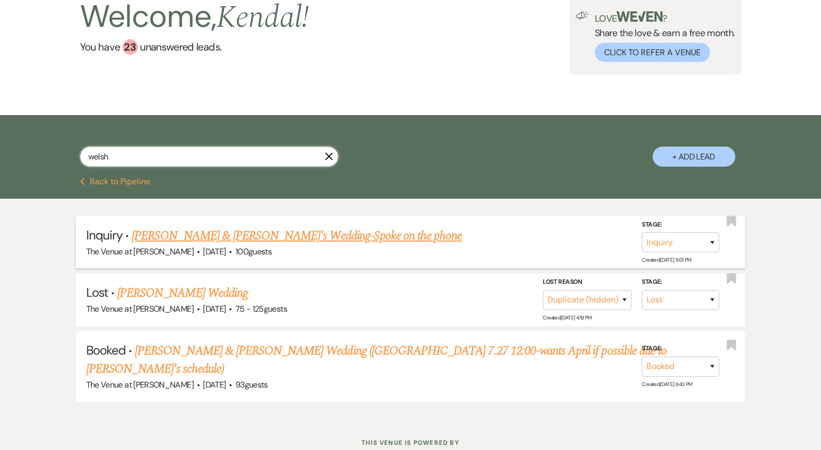
scroll to position [89, 0]
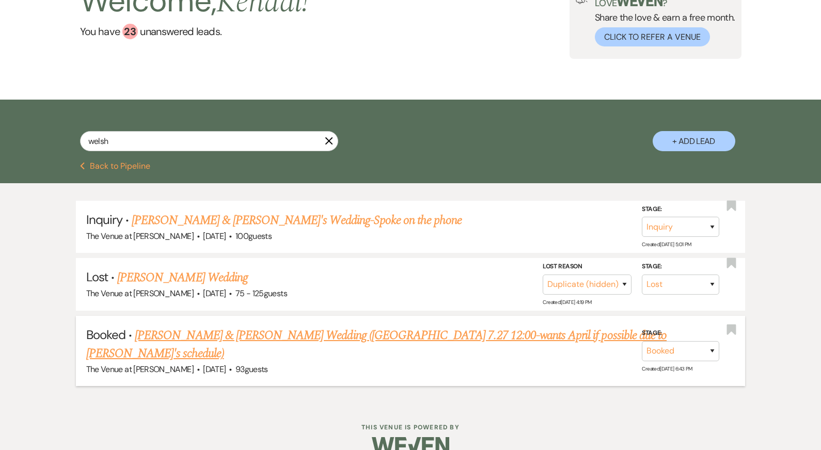
click at [198, 333] on link "Sarah Welsh & Garret Midlarsky's Wedding (OH 7.27 12:00-wants April if possible…" at bounding box center [376, 344] width 581 height 37
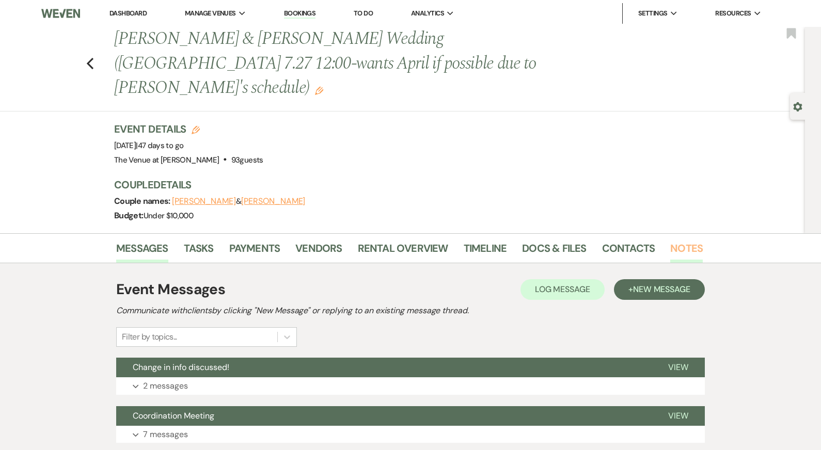
click at [682, 240] on link "Notes" at bounding box center [686, 251] width 33 height 23
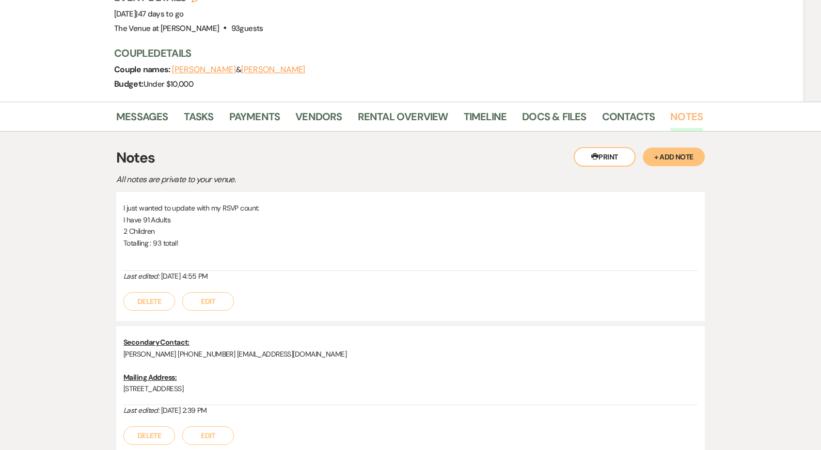
scroll to position [131, 0]
click at [546, 109] on link "Docs & Files" at bounding box center [554, 120] width 64 height 23
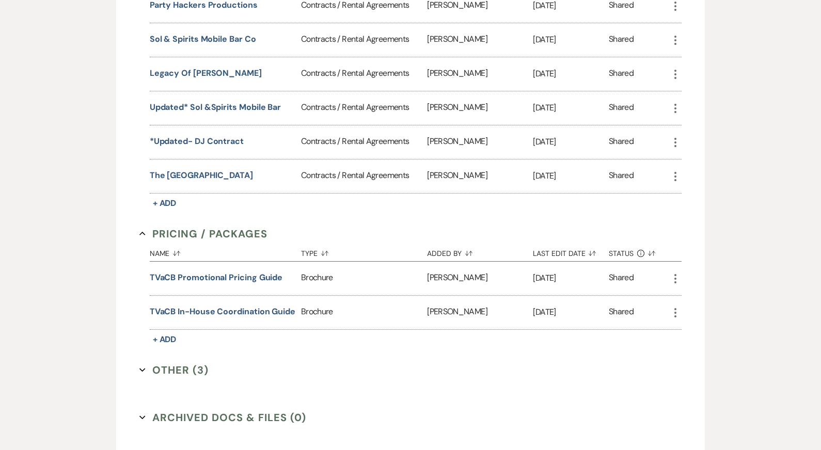
scroll to position [819, 0]
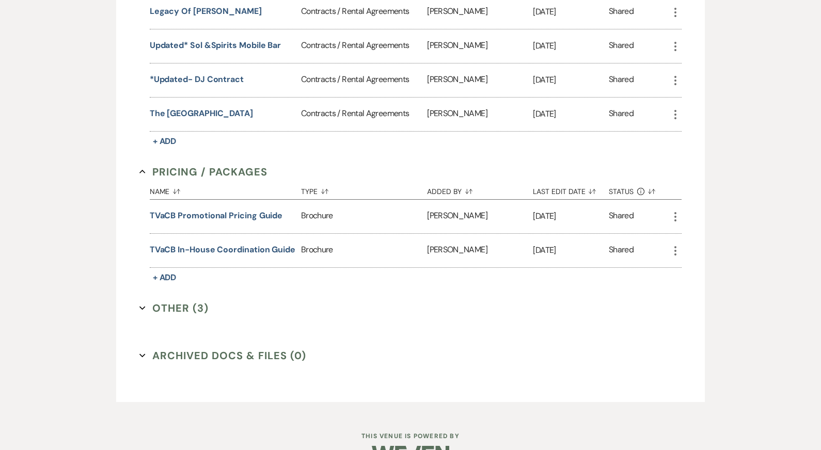
click at [251, 348] on button "Archived Docs & Files (0) Expand" at bounding box center [222, 355] width 167 height 15
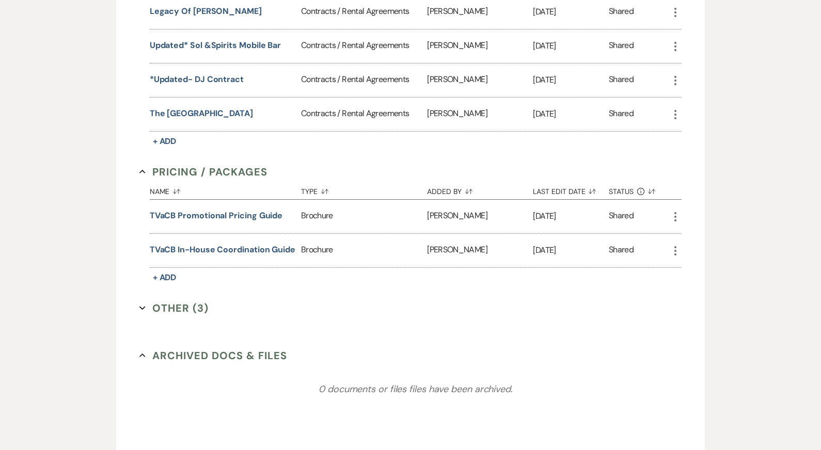
click at [189, 300] on button "Other (3) Expand" at bounding box center [173, 307] width 69 height 15
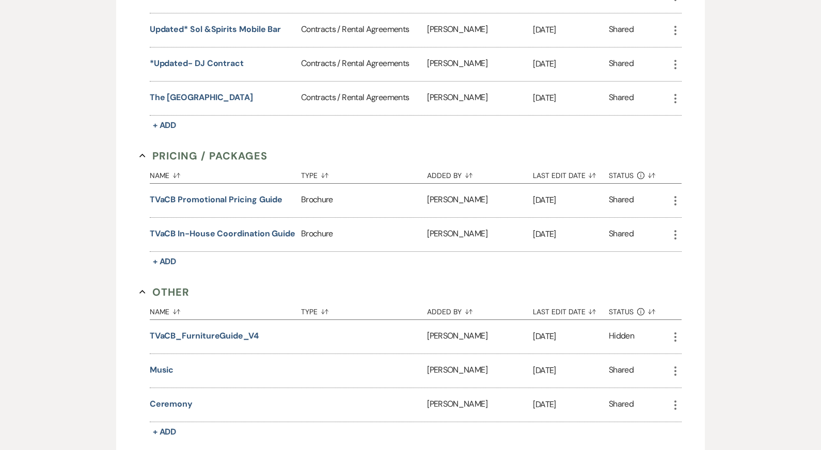
scroll to position [839, 0]
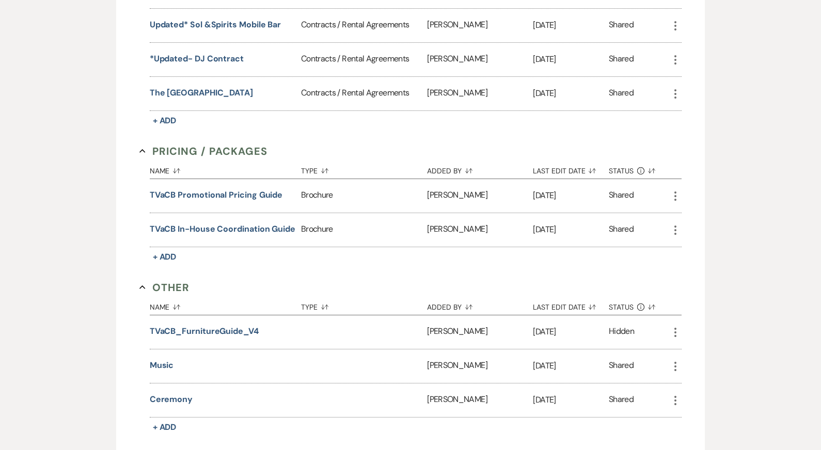
click at [675, 362] on use "button" at bounding box center [675, 366] width 2 height 9
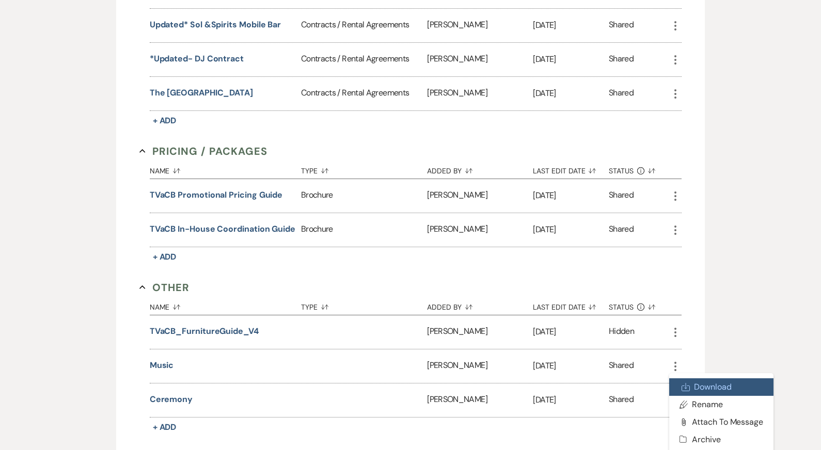
click at [696, 378] on link "Download Download" at bounding box center [721, 387] width 104 height 18
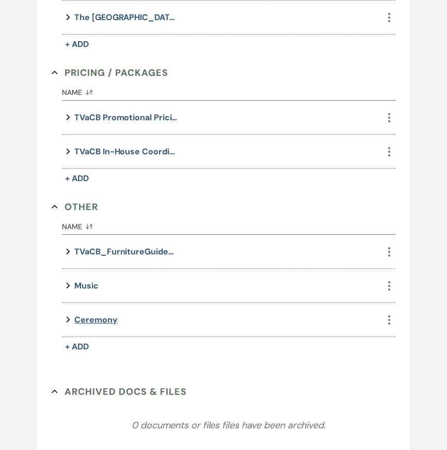
scroll to position [961, 0]
click at [387, 313] on icon "More" at bounding box center [389, 319] width 12 height 12
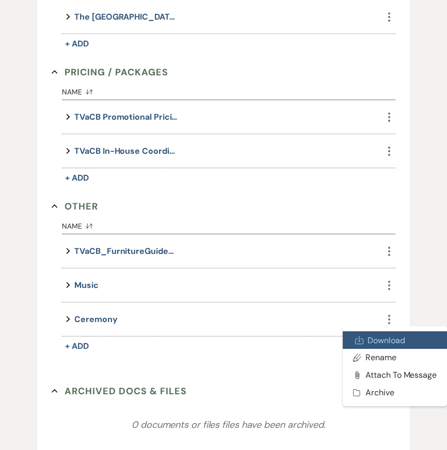
click at [384, 331] on link "Download Download" at bounding box center [395, 340] width 104 height 18
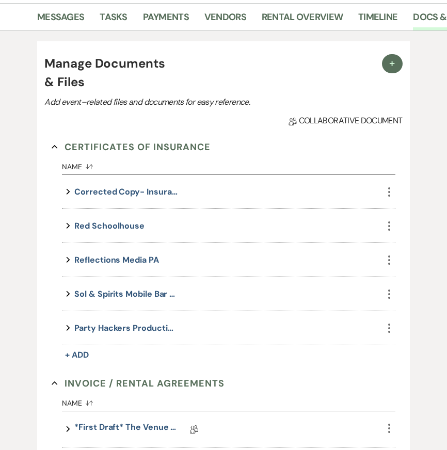
scroll to position [0, 0]
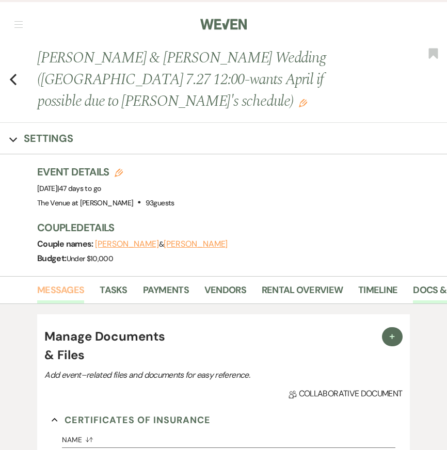
click at [68, 283] on link "Messages" at bounding box center [60, 293] width 47 height 21
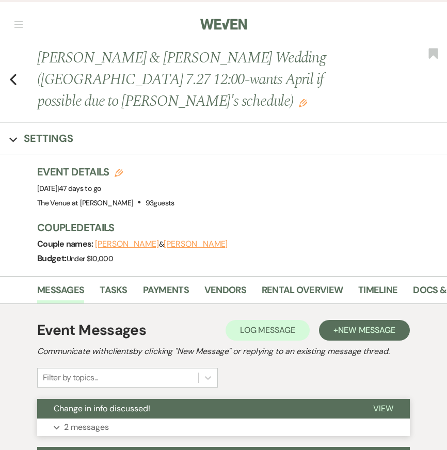
click at [176, 419] on button "Expand 2 messages" at bounding box center [223, 428] width 373 height 18
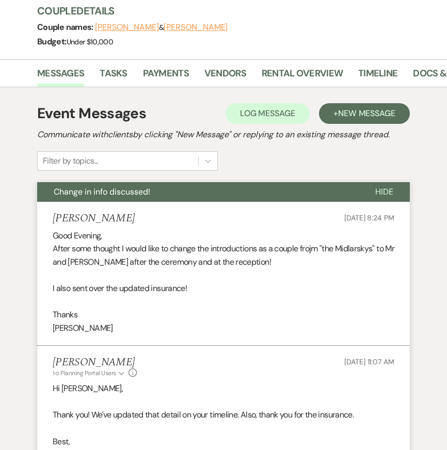
scroll to position [220, 0]
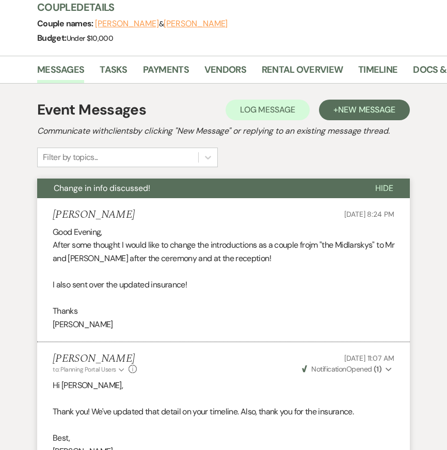
click at [228, 265] on p at bounding box center [224, 271] width 342 height 13
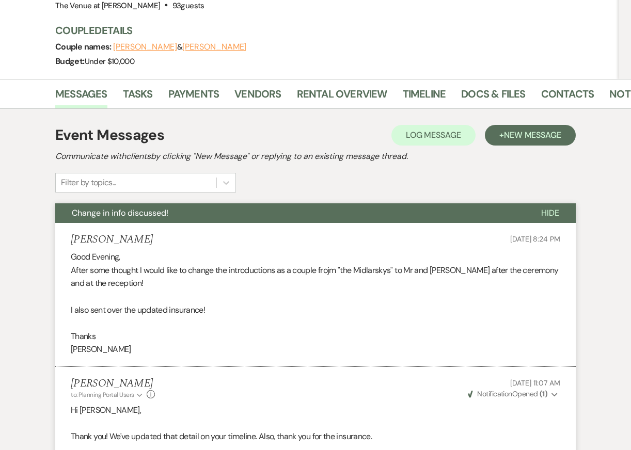
scroll to position [0, 21]
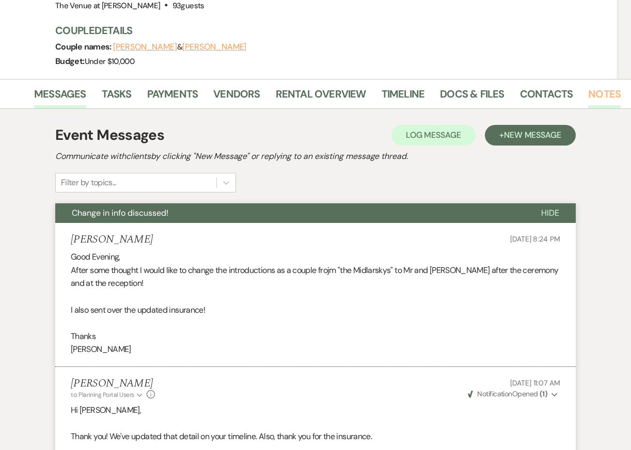
click at [597, 86] on link "Notes" at bounding box center [604, 97] width 33 height 23
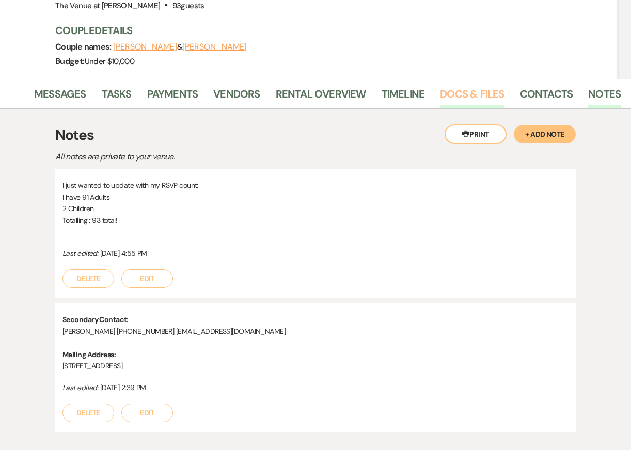
click at [463, 86] on link "Docs & Files" at bounding box center [472, 97] width 64 height 23
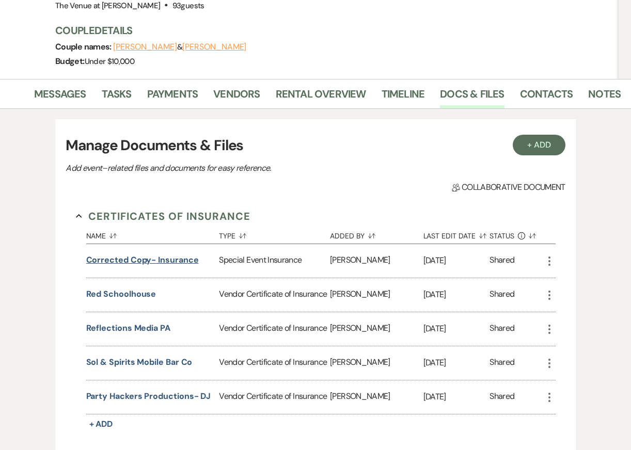
click at [137, 254] on button "Corrected Copy- Insurance" at bounding box center [142, 260] width 113 height 12
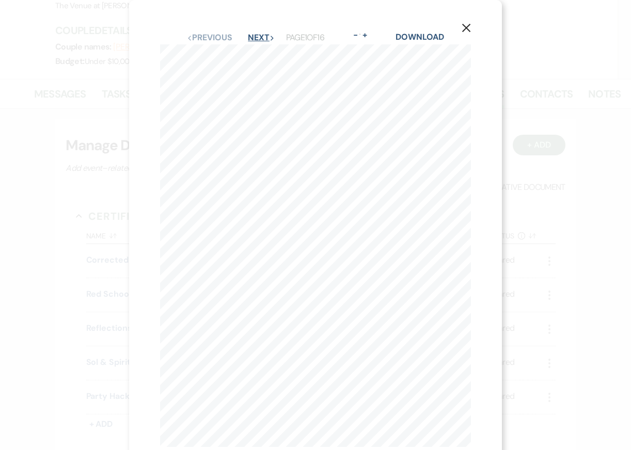
click at [260, 37] on button "Next Next" at bounding box center [261, 38] width 27 height 8
click at [262, 37] on button "Next Next" at bounding box center [260, 38] width 27 height 8
click at [464, 29] on icon "X" at bounding box center [466, 27] width 9 height 9
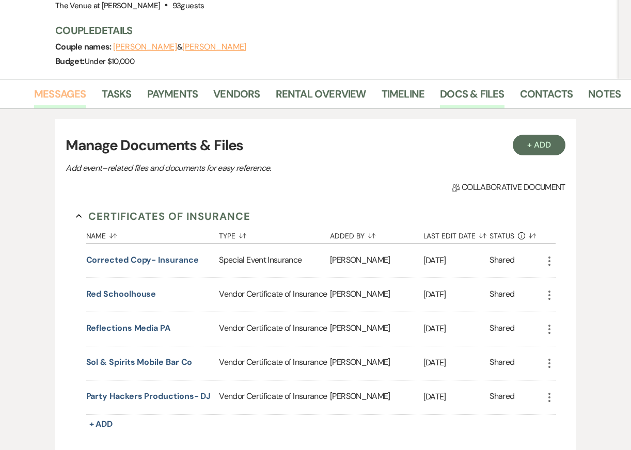
click at [49, 86] on link "Messages" at bounding box center [60, 97] width 52 height 23
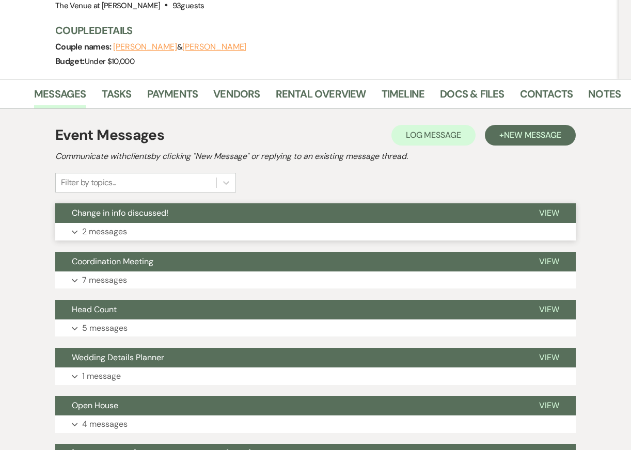
click at [257, 223] on button "Expand 2 messages" at bounding box center [315, 232] width 520 height 18
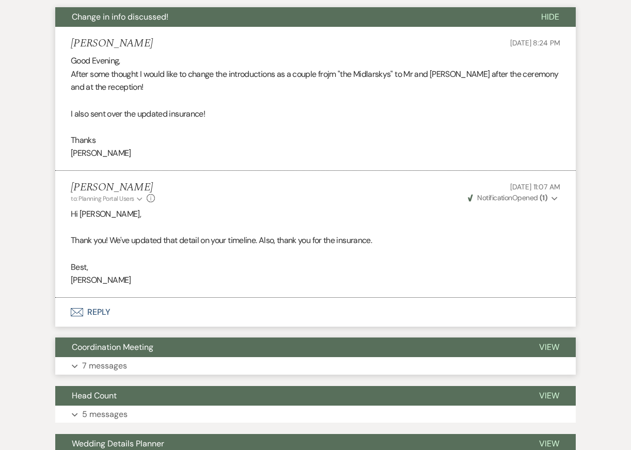
scroll to position [352, 0]
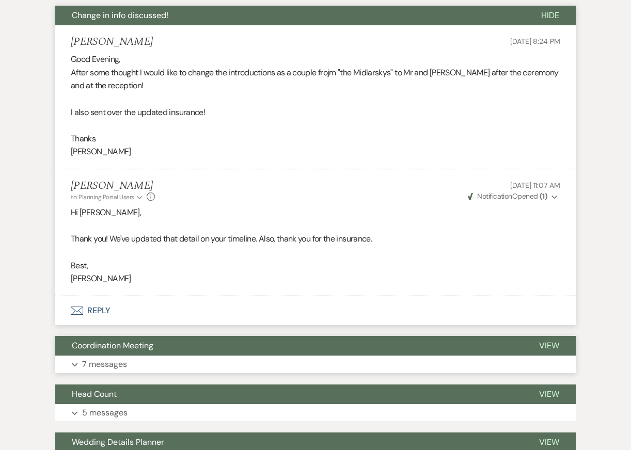
click at [269, 356] on button "Expand 7 messages" at bounding box center [315, 365] width 520 height 18
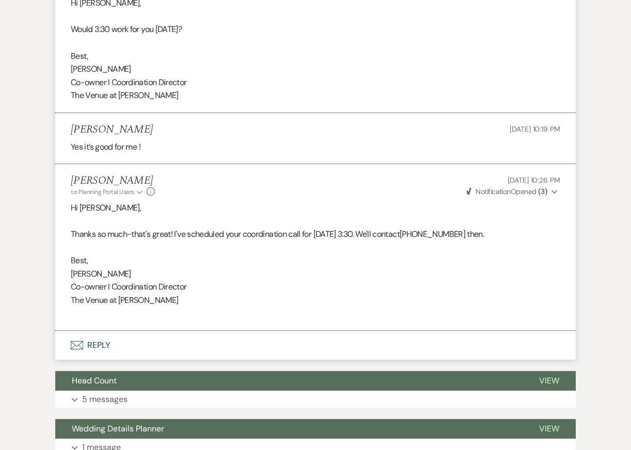
click at [252, 280] on p "Co-owner I Coordination Director" at bounding box center [315, 286] width 489 height 13
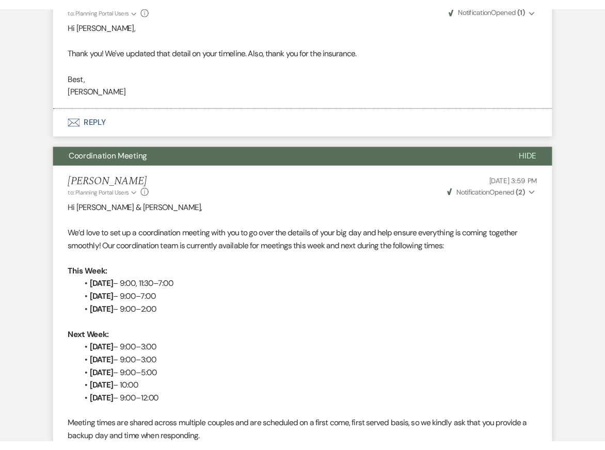
scroll to position [530, 0]
